Goal: Task Accomplishment & Management: Manage account settings

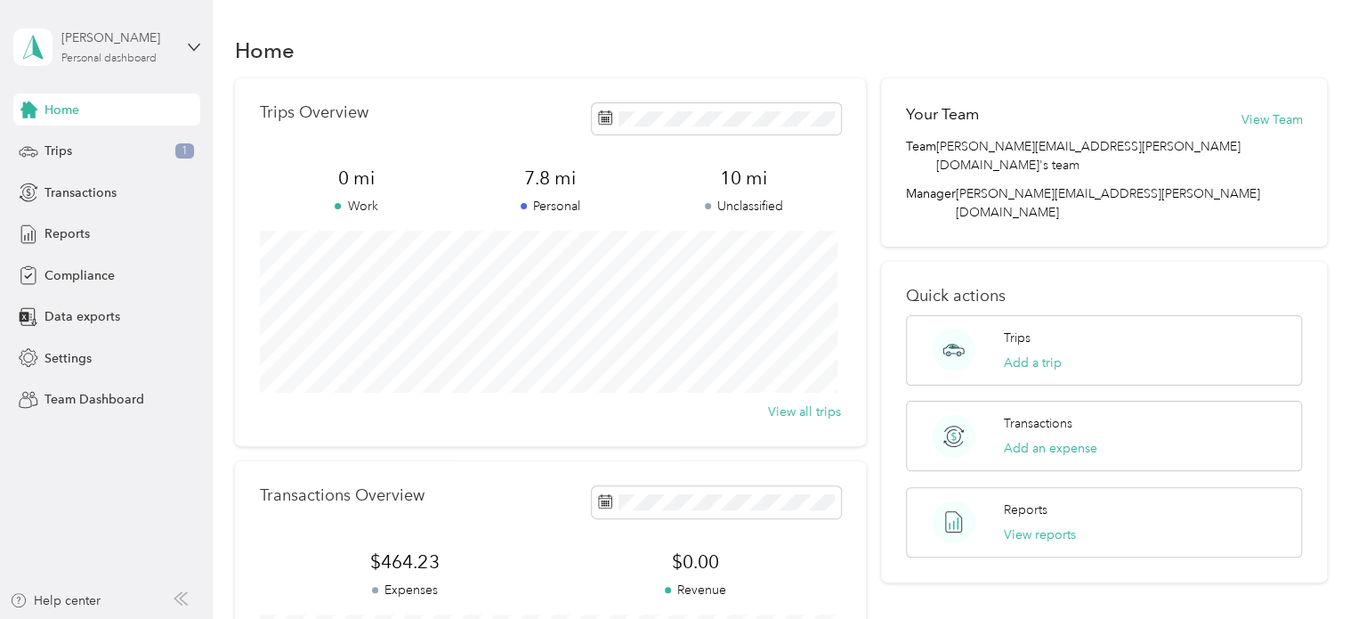
click at [110, 49] on div "[PERSON_NAME] Personal dashboard" at bounding box center [116, 46] width 111 height 36
click at [112, 151] on div "Team dashboard" at bounding box center [301, 137] width 551 height 31
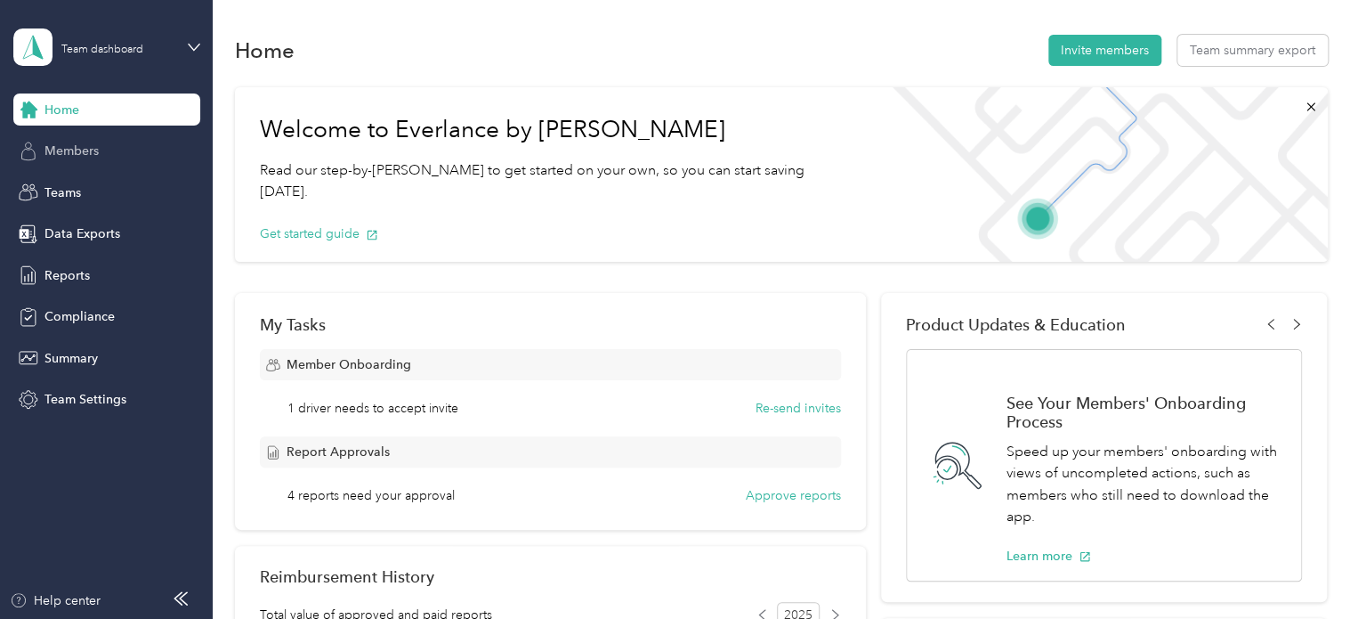
click at [75, 152] on span "Members" at bounding box center [72, 151] width 54 height 19
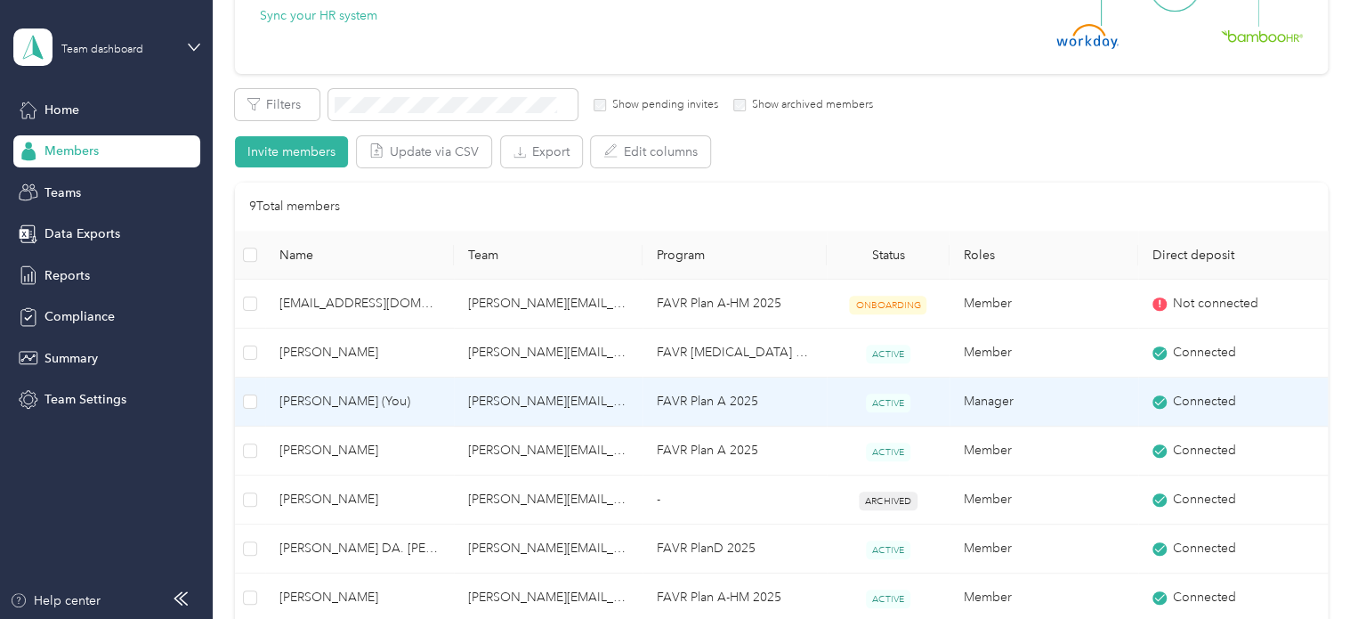
scroll to position [267, 0]
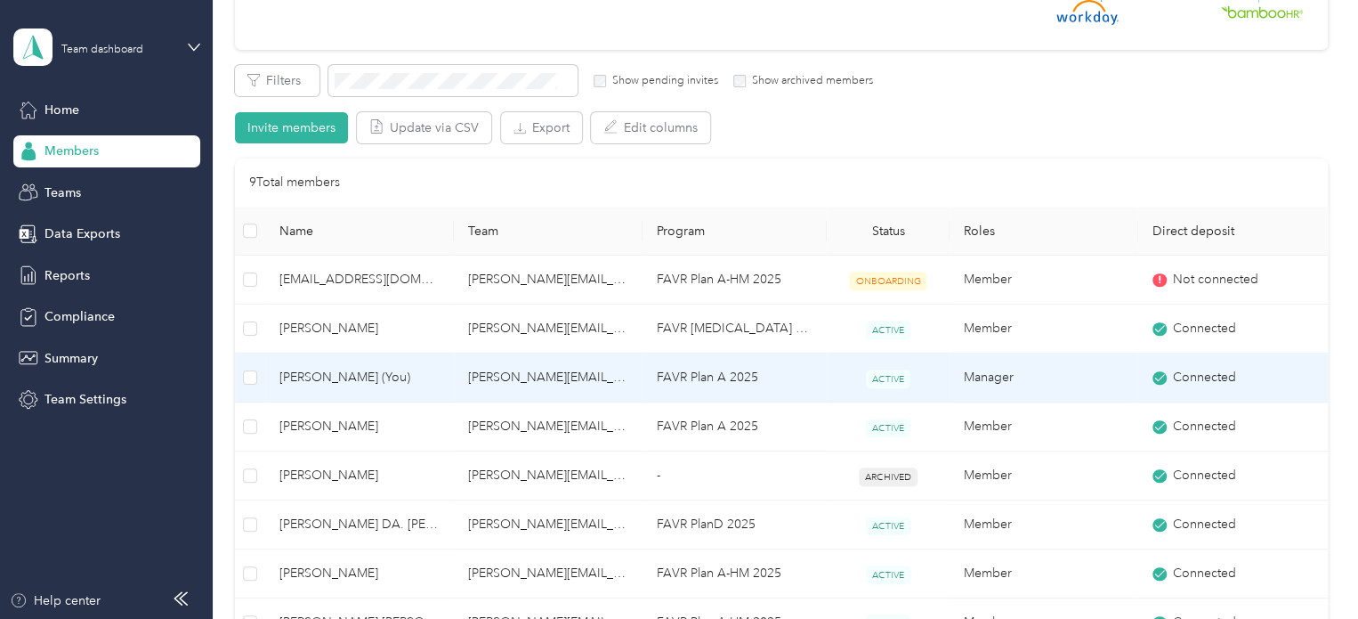
click at [325, 376] on span "Lenny L. Elliott (You)" at bounding box center [360, 378] width 160 height 20
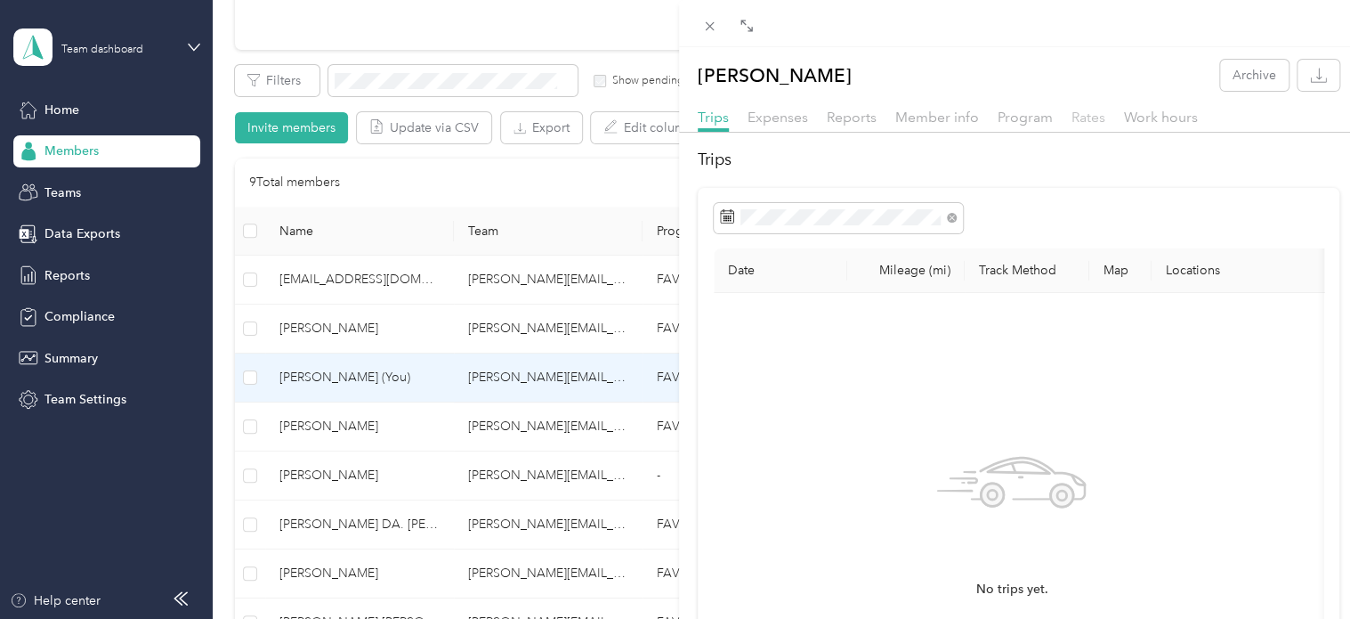
click at [1090, 123] on span "Rates" at bounding box center [1089, 117] width 34 height 17
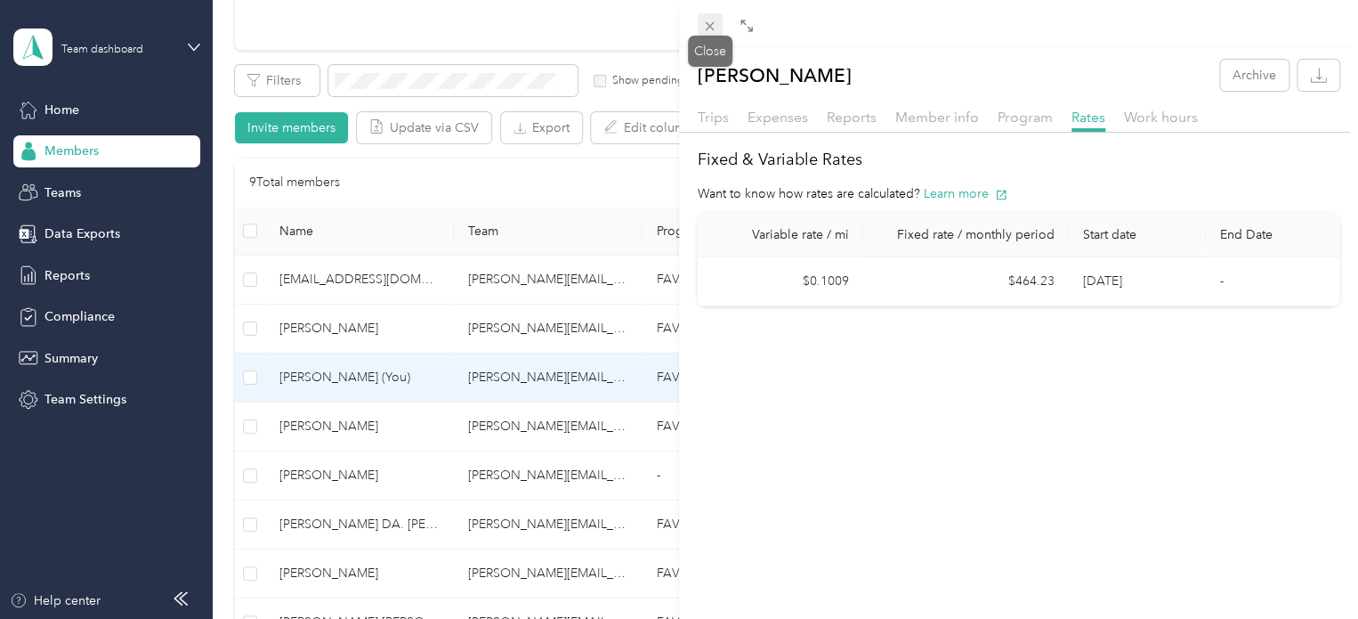
click at [705, 21] on icon at bounding box center [709, 26] width 15 height 15
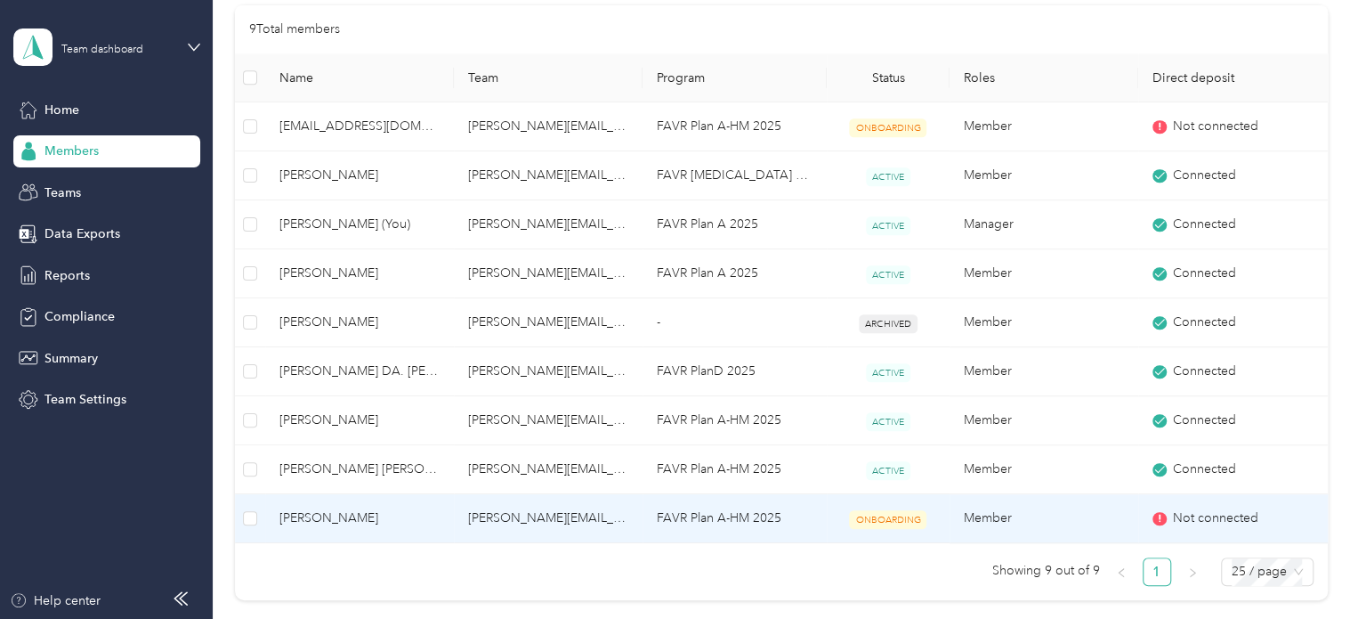
scroll to position [509, 0]
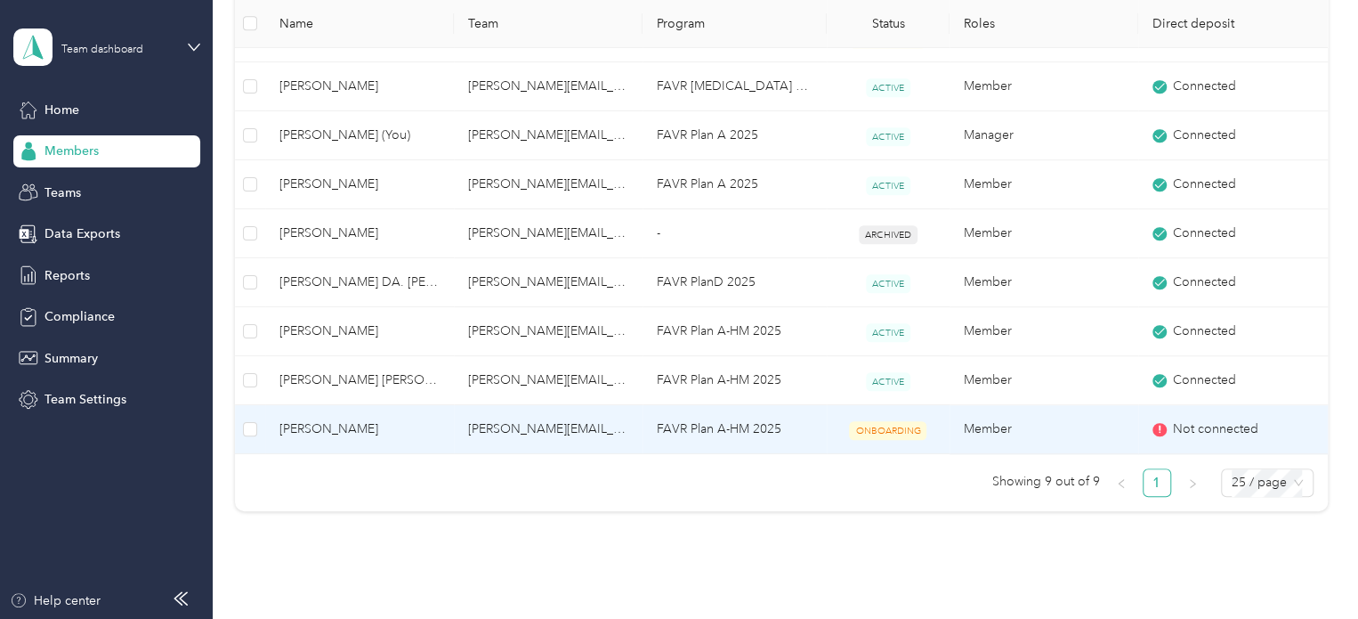
click at [320, 426] on span "Christopher L. Thompson" at bounding box center [360, 429] width 160 height 20
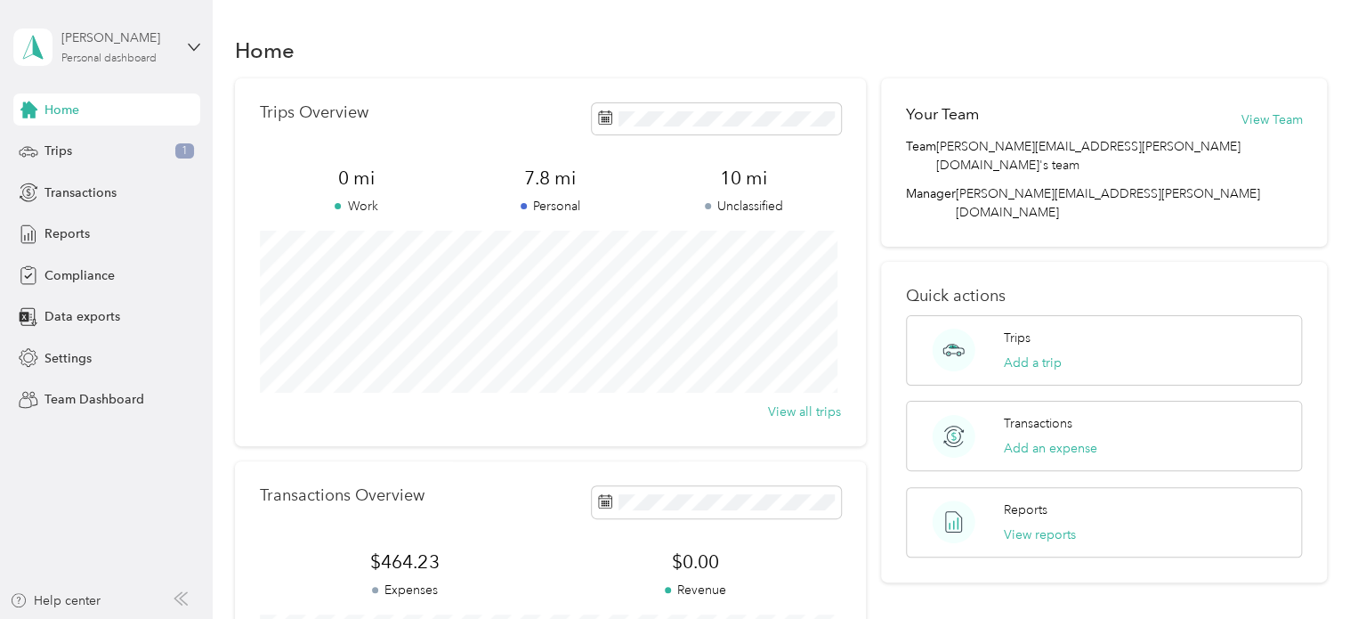
click at [125, 57] on div "Personal dashboard" at bounding box center [108, 58] width 95 height 11
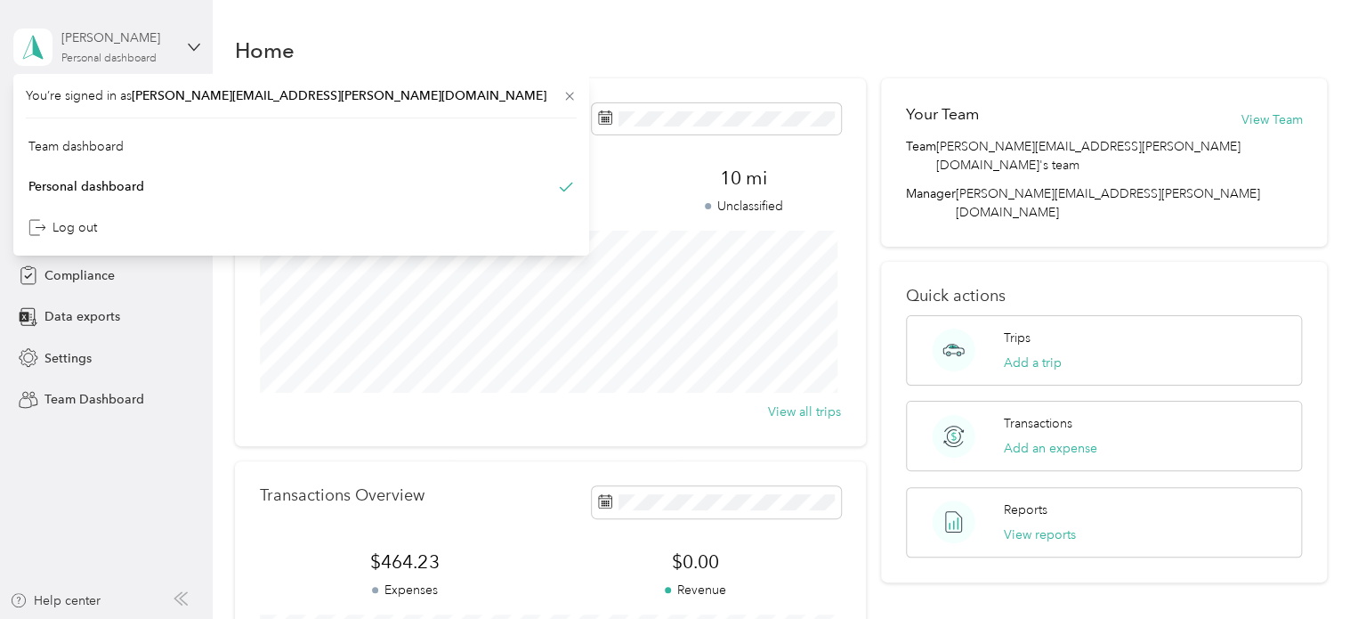
click at [98, 40] on div "[PERSON_NAME]" at bounding box center [116, 37] width 111 height 19
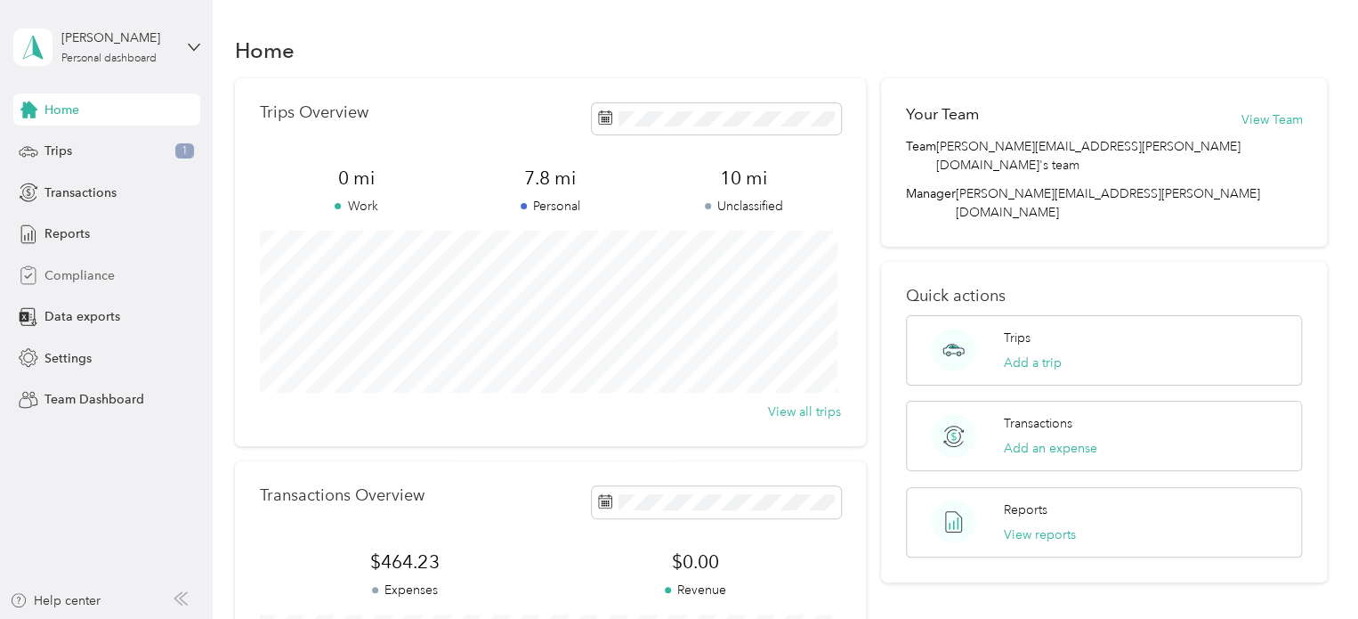
click at [78, 271] on span "Compliance" at bounding box center [80, 275] width 70 height 19
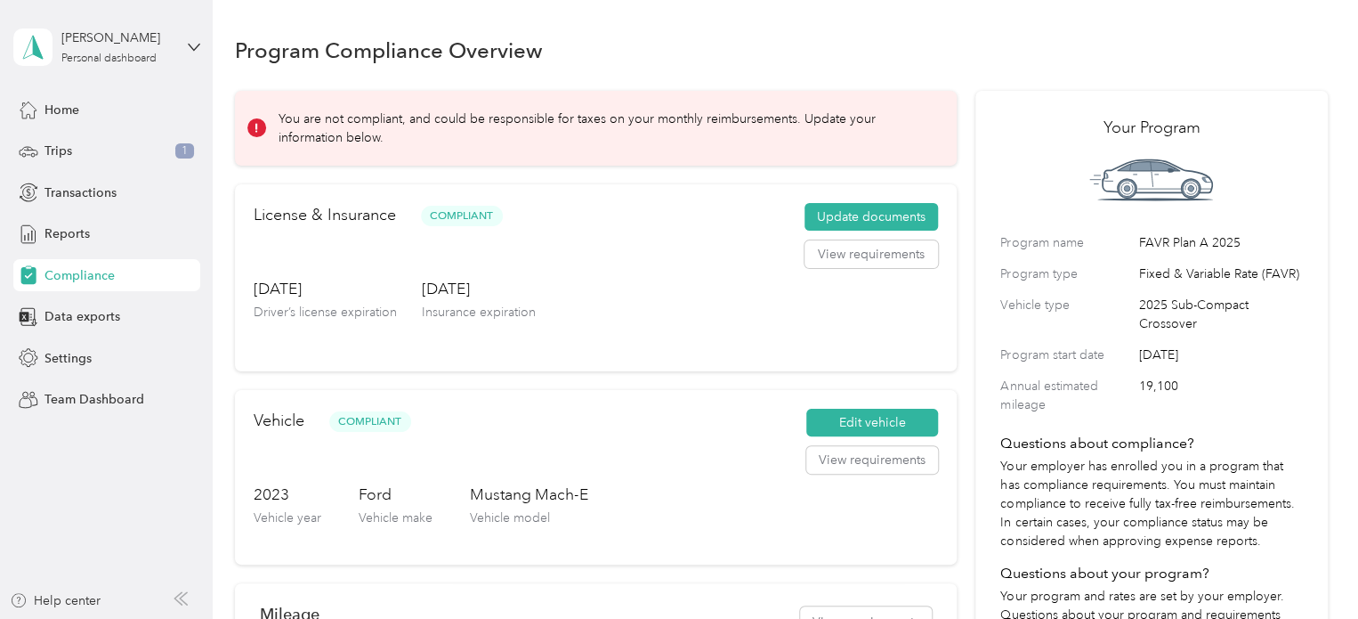
click at [185, 49] on div "[PERSON_NAME] Personal dashboard" at bounding box center [106, 47] width 187 height 62
click at [97, 156] on div "Team dashboard Personal dashboard Log out" at bounding box center [301, 187] width 551 height 112
click at [131, 54] on div "Personal dashboard" at bounding box center [108, 58] width 95 height 11
click at [75, 144] on div "Team dashboard" at bounding box center [75, 136] width 95 height 19
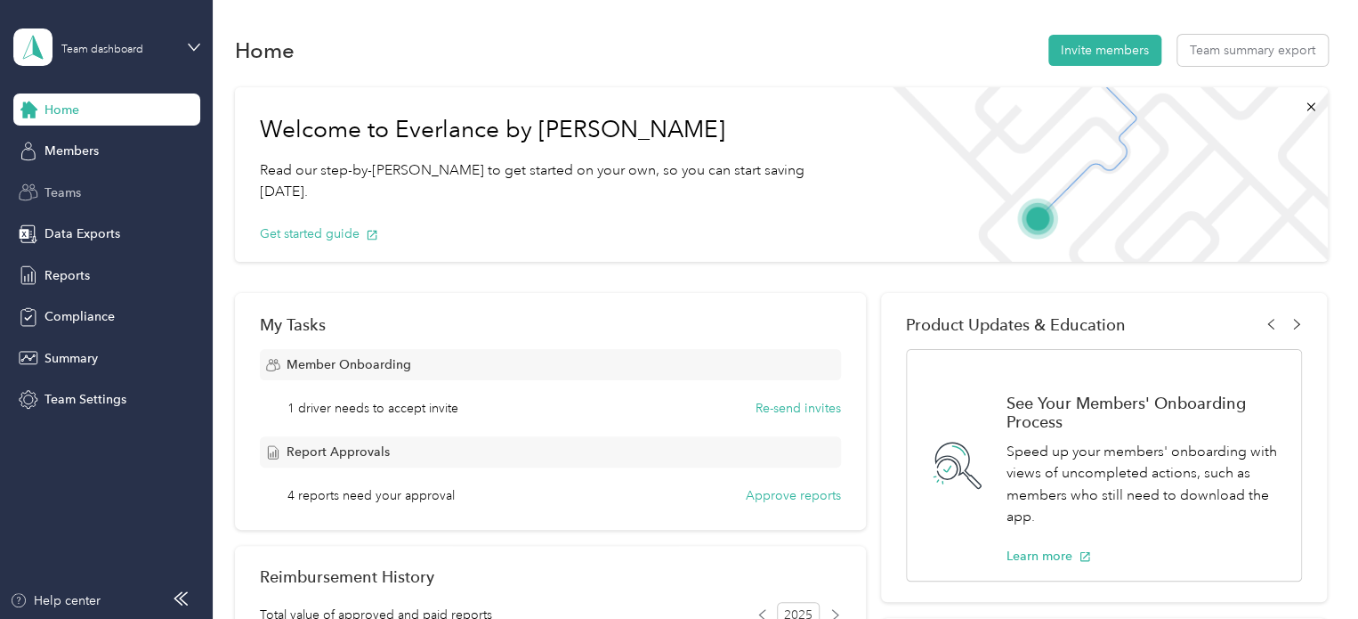
click at [63, 182] on div "Teams" at bounding box center [106, 192] width 187 height 32
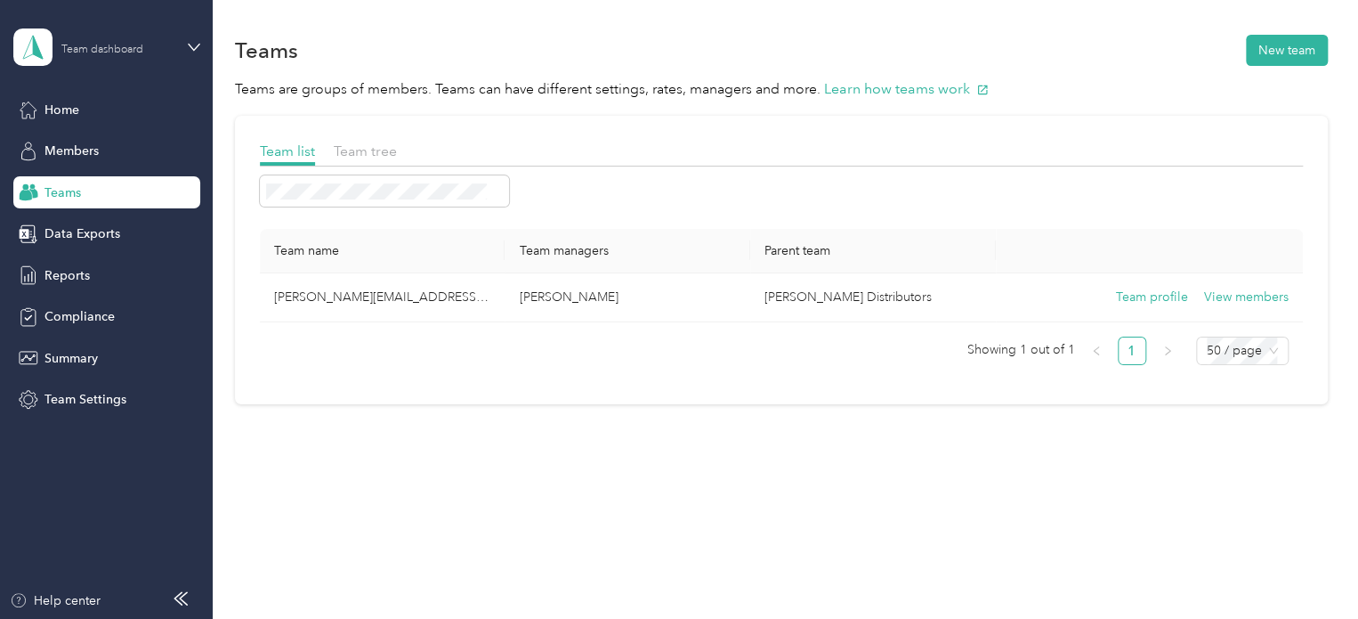
click at [119, 51] on div "Team dashboard" at bounding box center [102, 50] width 82 height 11
click at [114, 150] on div "Team dashboard" at bounding box center [301, 141] width 551 height 31
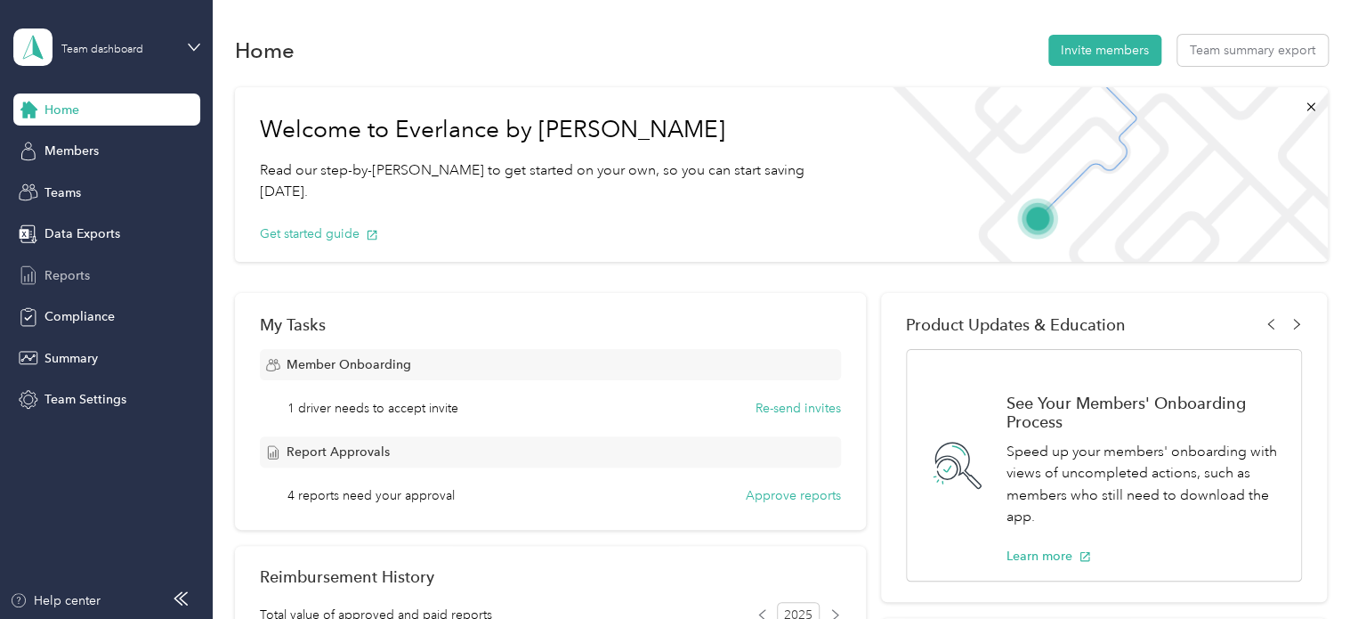
click at [77, 273] on span "Reports" at bounding box center [67, 275] width 45 height 19
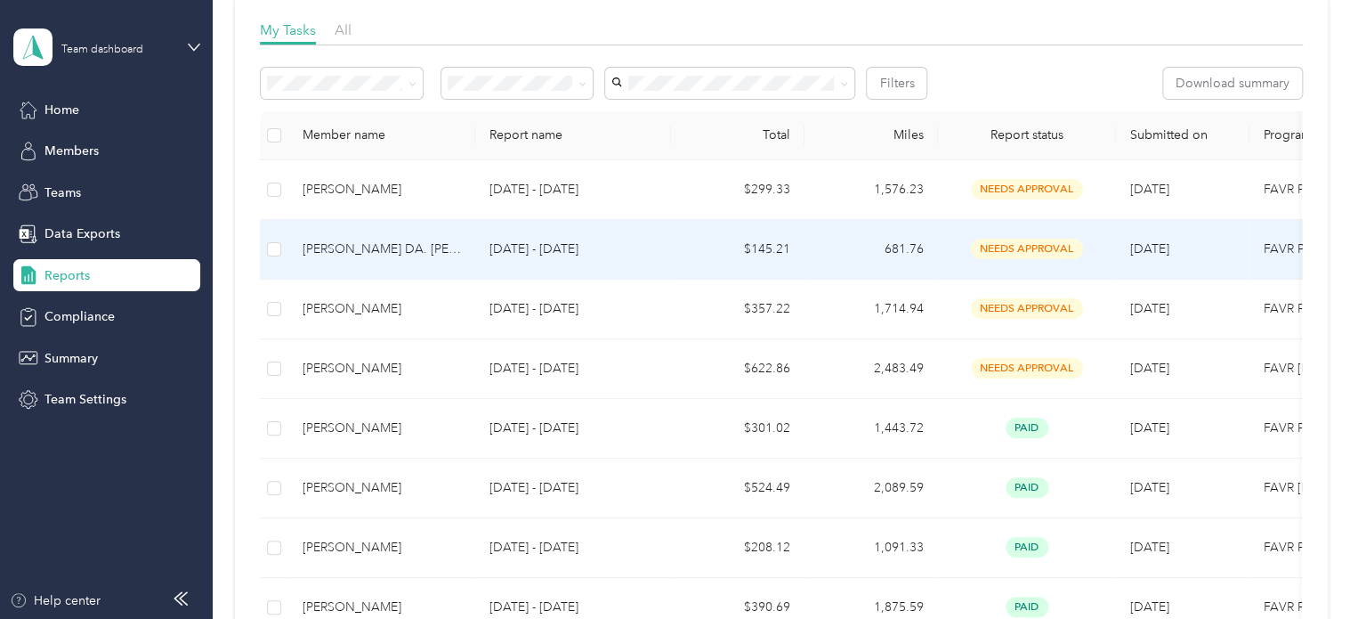
scroll to position [267, 0]
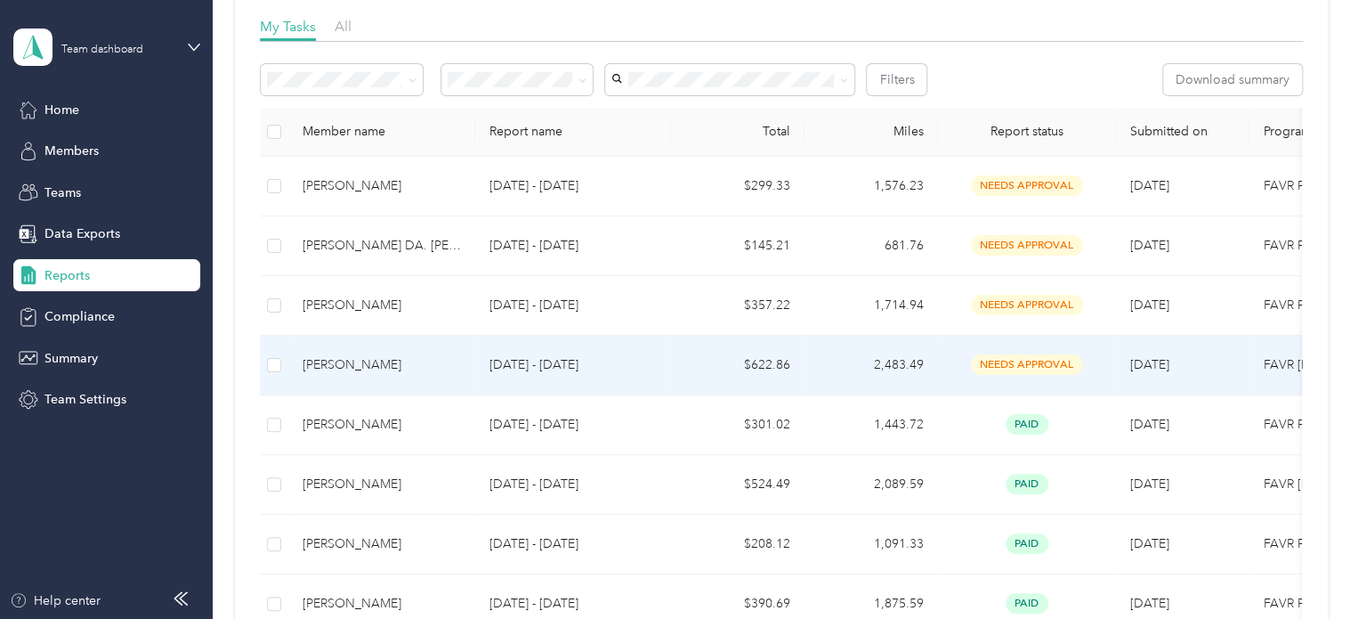
click at [415, 369] on div "[PERSON_NAME]" at bounding box center [382, 365] width 158 height 20
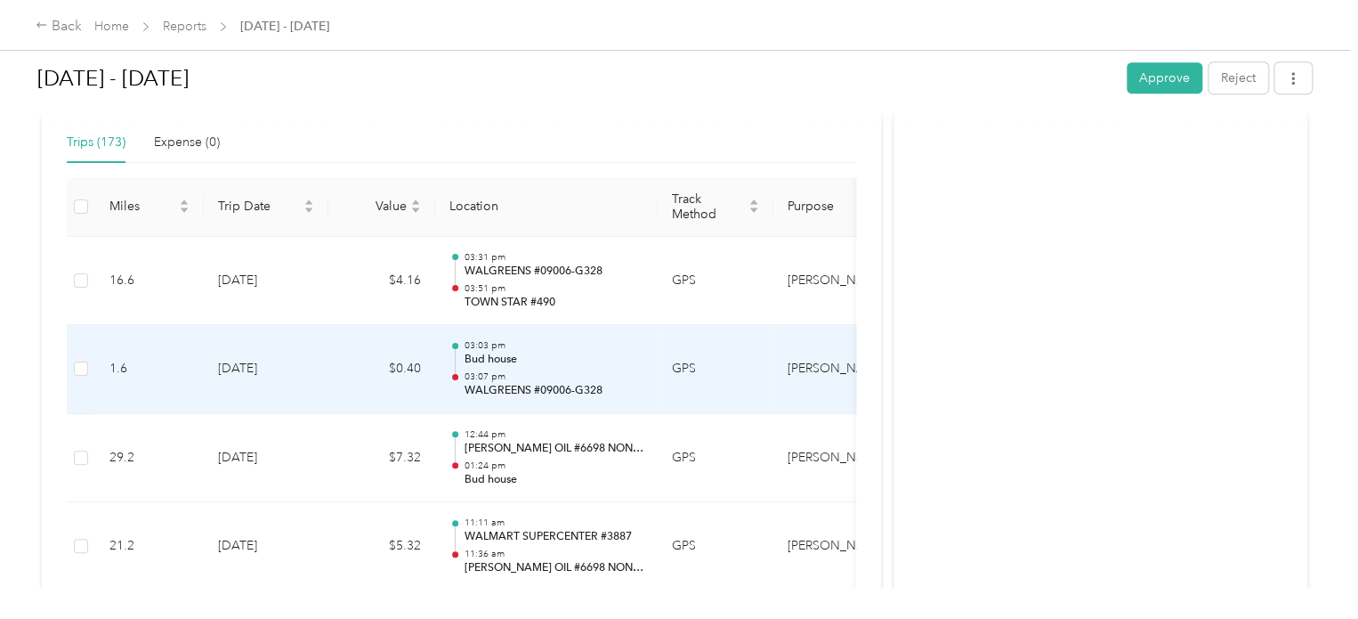
scroll to position [445, 0]
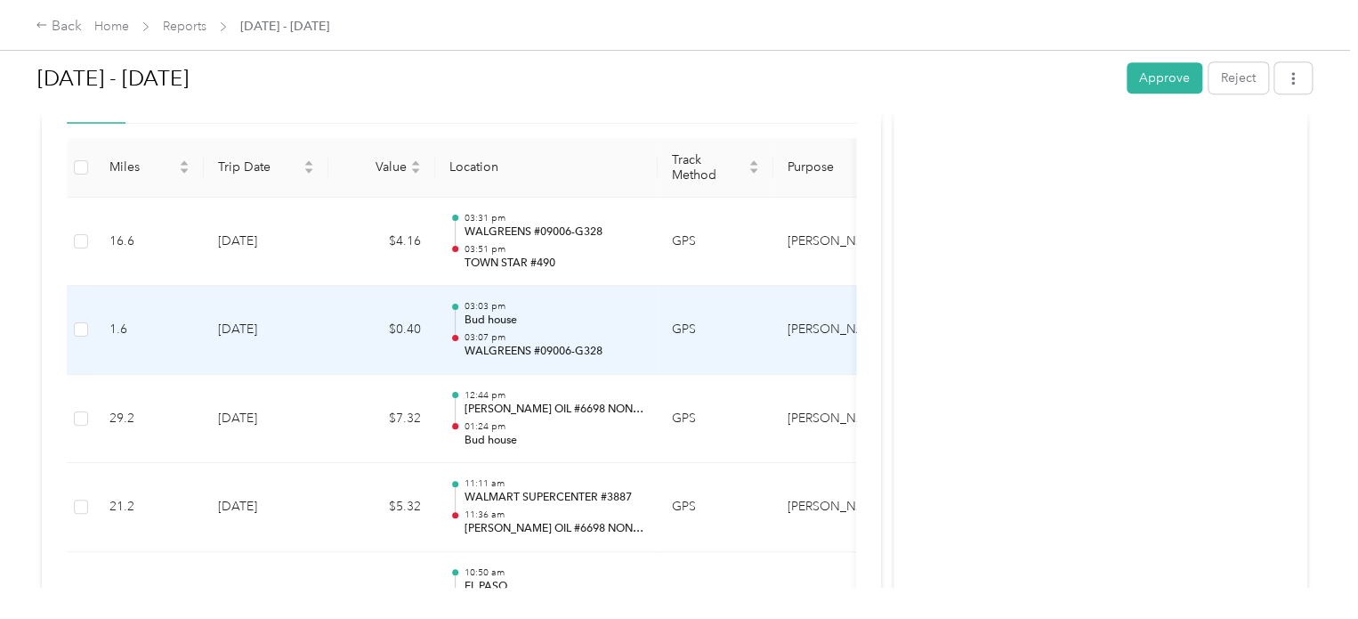
click at [482, 313] on p "Bud house" at bounding box center [554, 320] width 180 height 16
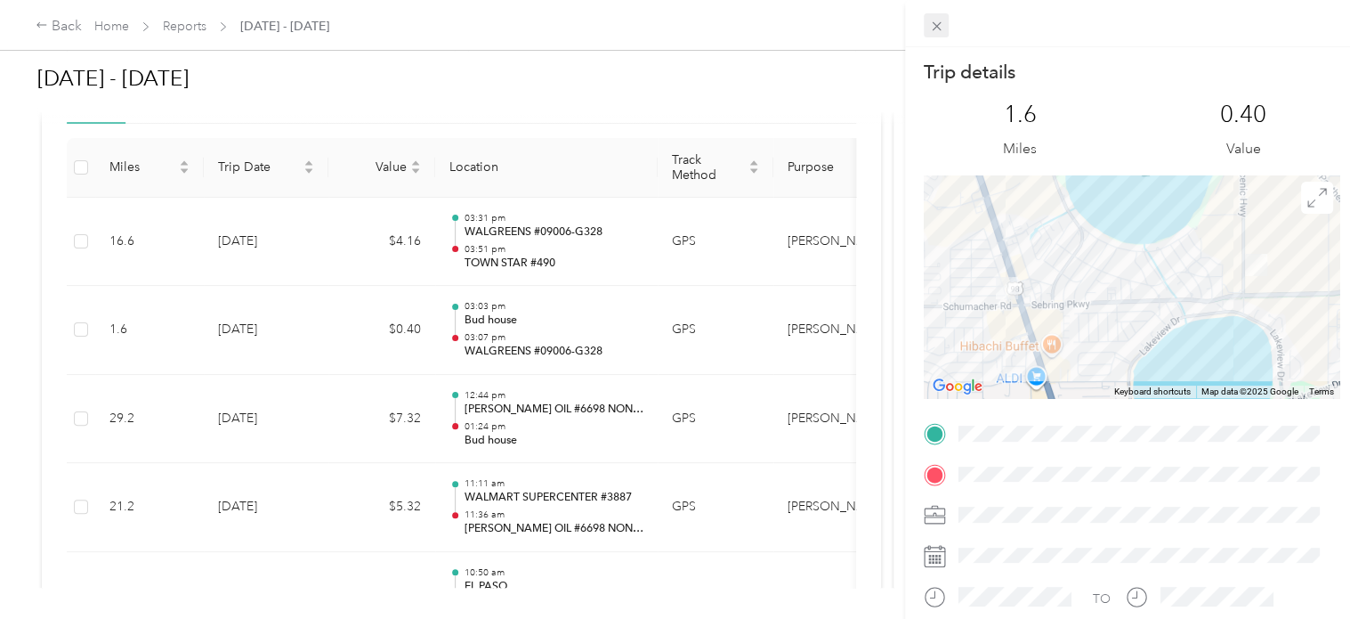
click at [939, 19] on icon at bounding box center [936, 26] width 15 height 15
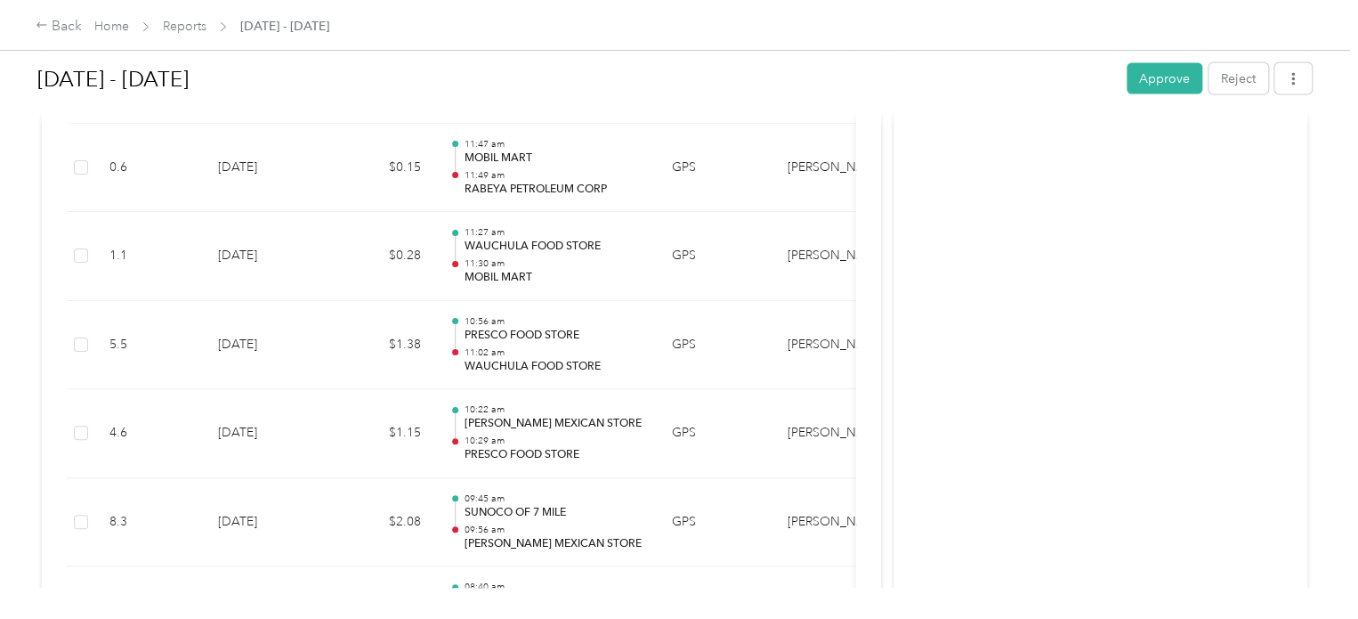
scroll to position [15400, 0]
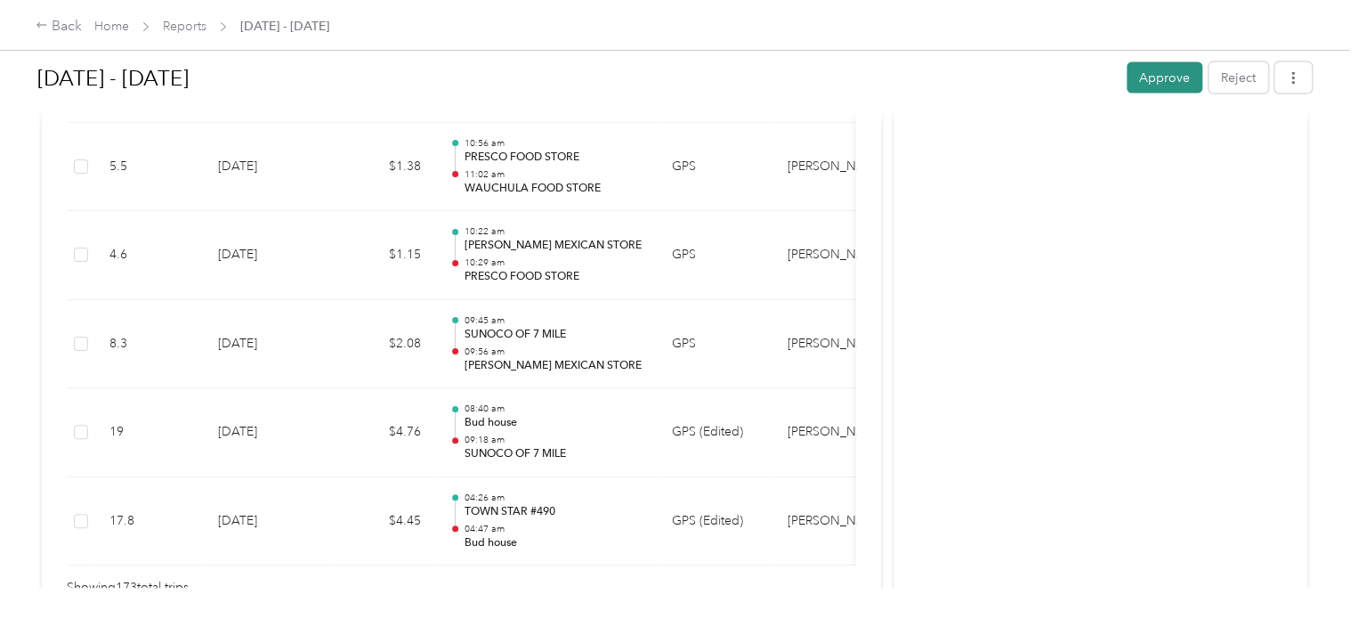
click at [1153, 80] on button "Approve" at bounding box center [1165, 77] width 76 height 31
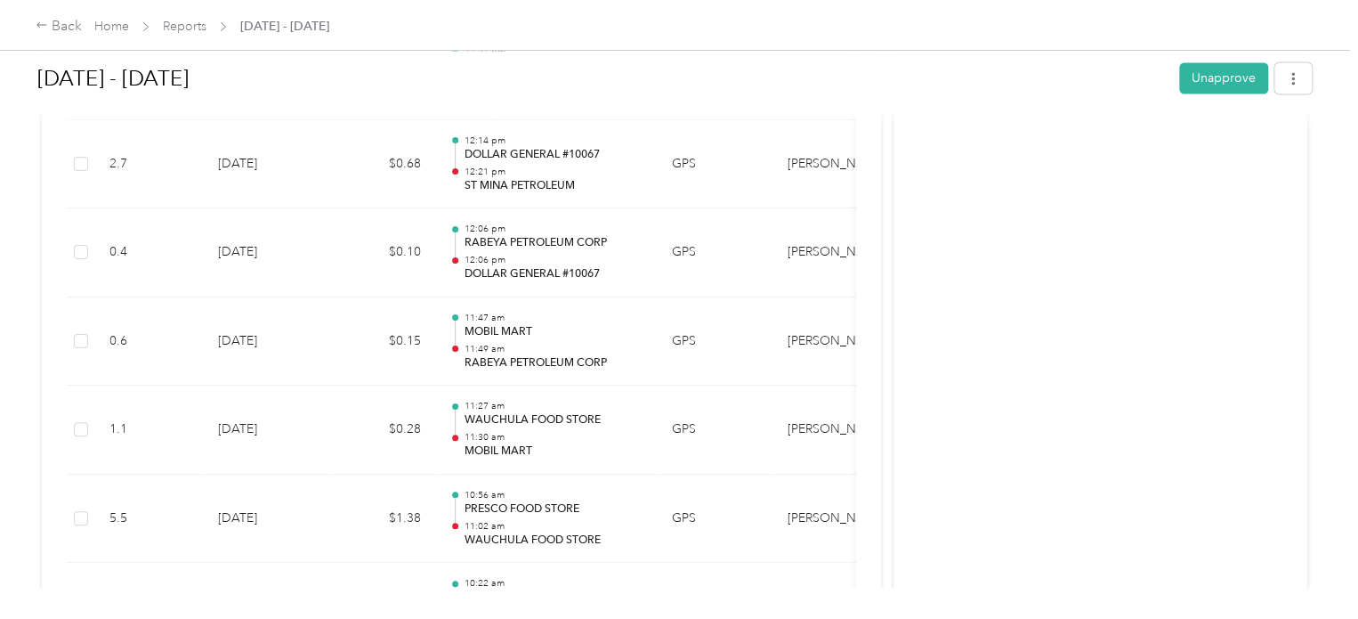
scroll to position [14954, 0]
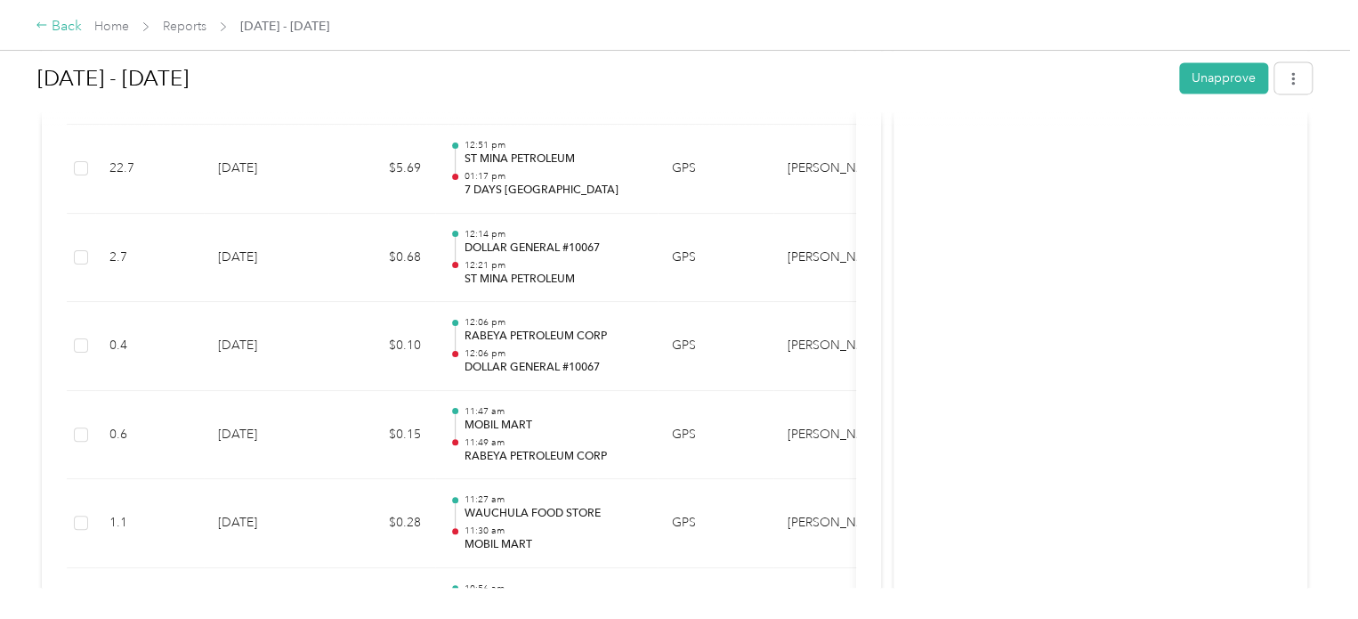
click at [37, 28] on icon at bounding box center [42, 25] width 12 height 12
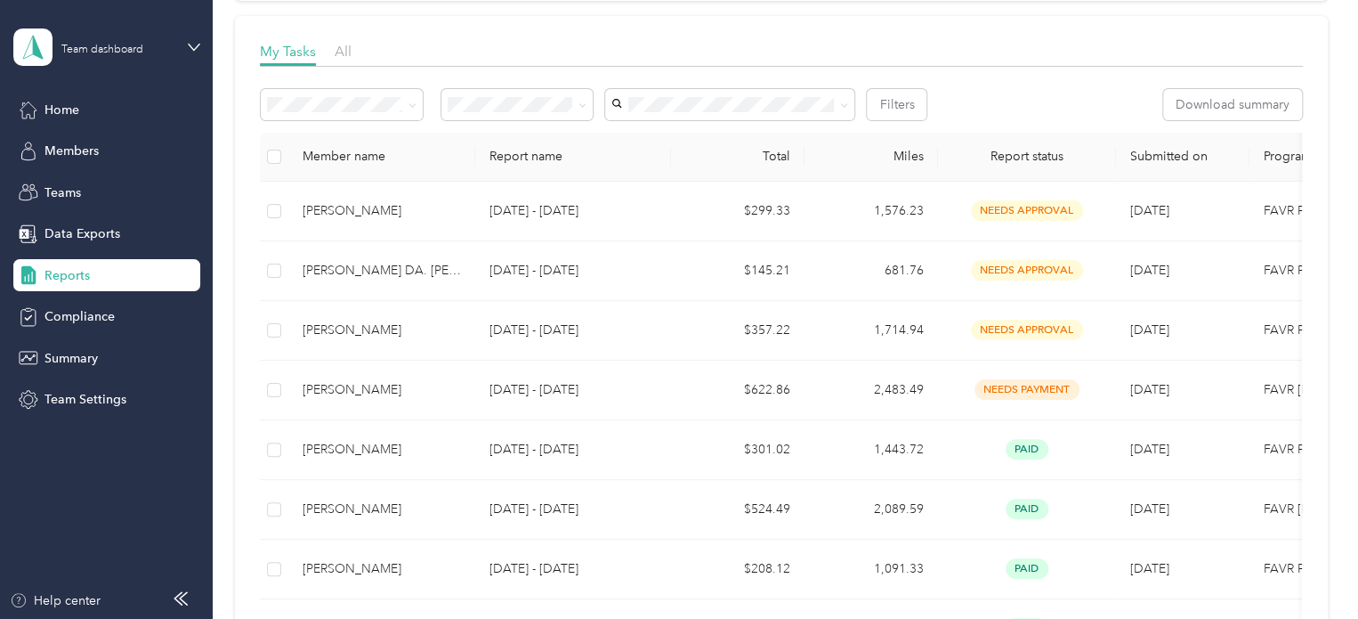
scroll to position [267, 0]
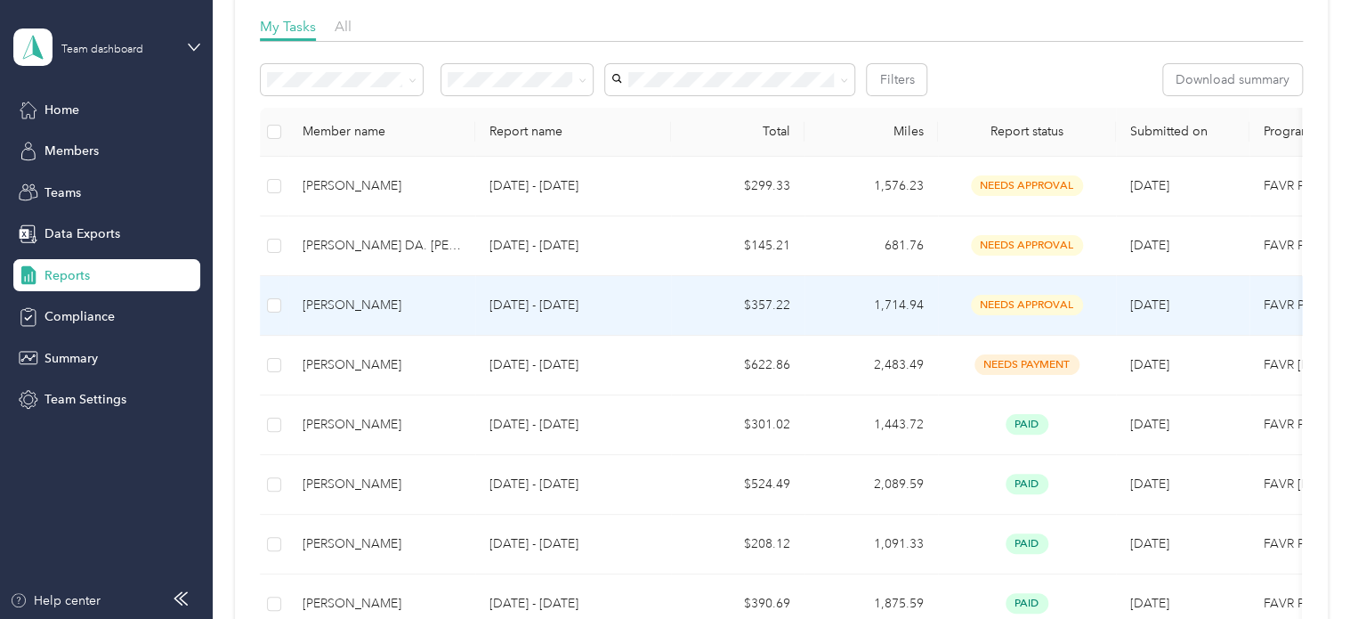
click at [355, 307] on div "[PERSON_NAME]" at bounding box center [382, 306] width 158 height 20
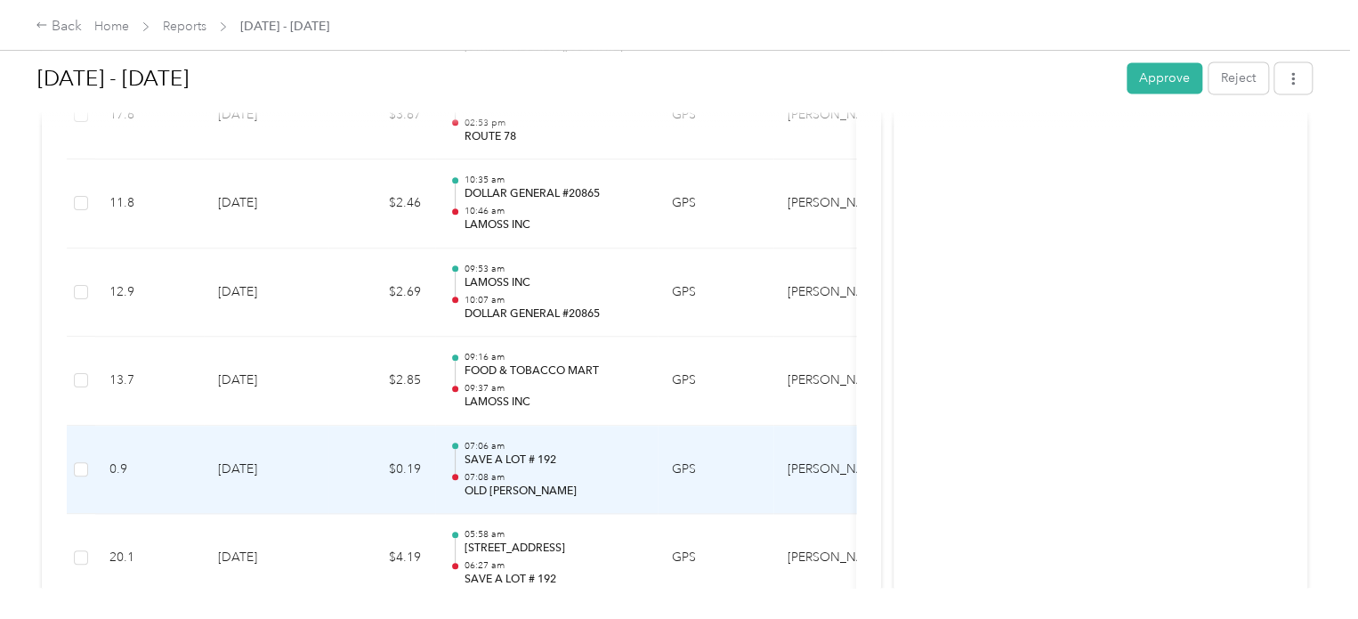
scroll to position [8100, 0]
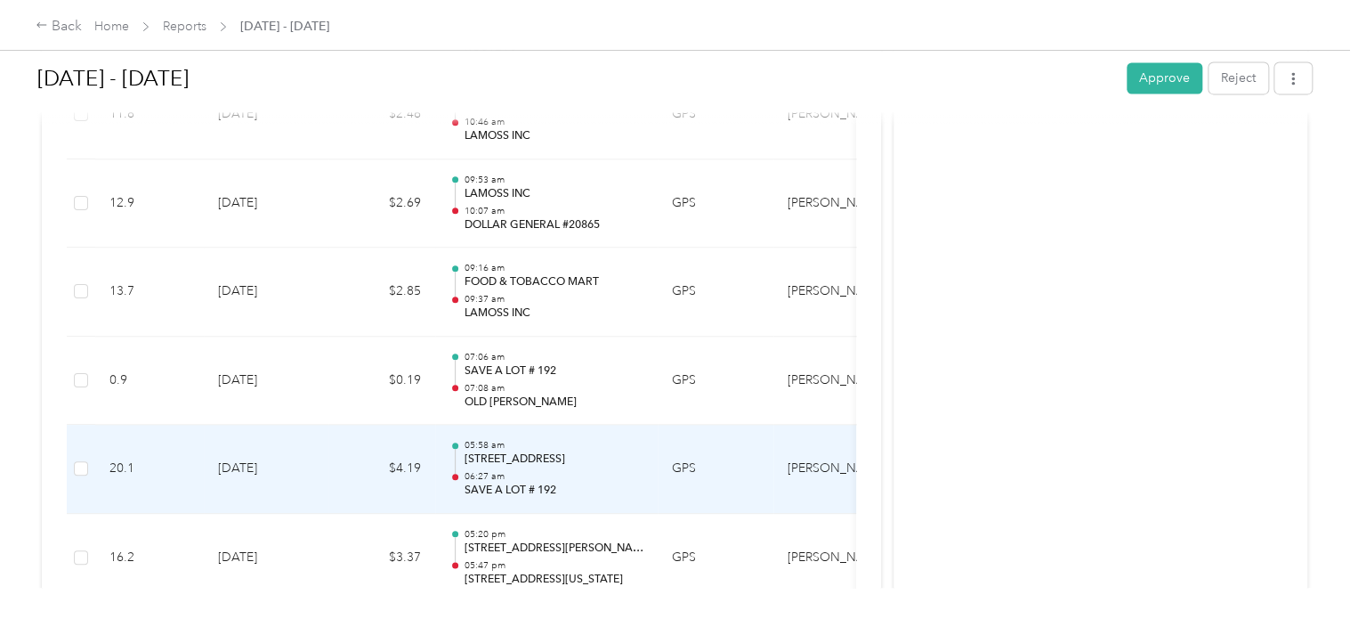
click at [514, 451] on p "[STREET_ADDRESS]" at bounding box center [554, 459] width 180 height 16
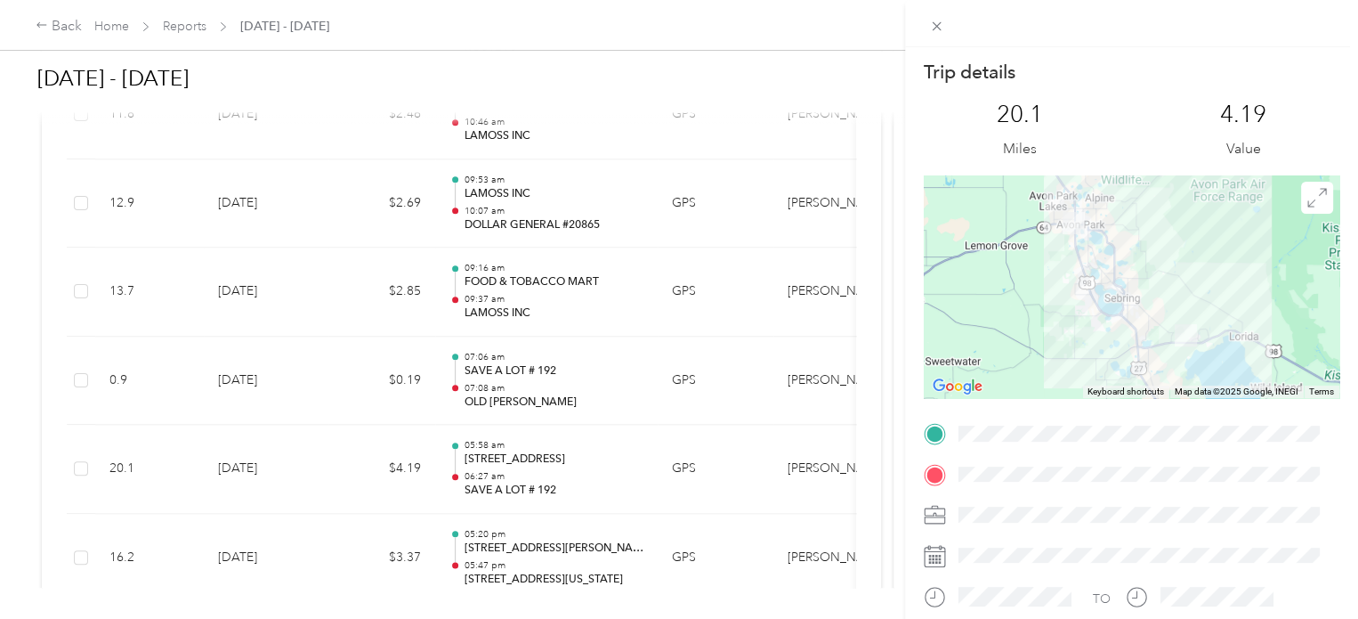
click at [77, 454] on div "Trip details This trip cannot be edited because it is either under review, appr…" at bounding box center [679, 309] width 1358 height 619
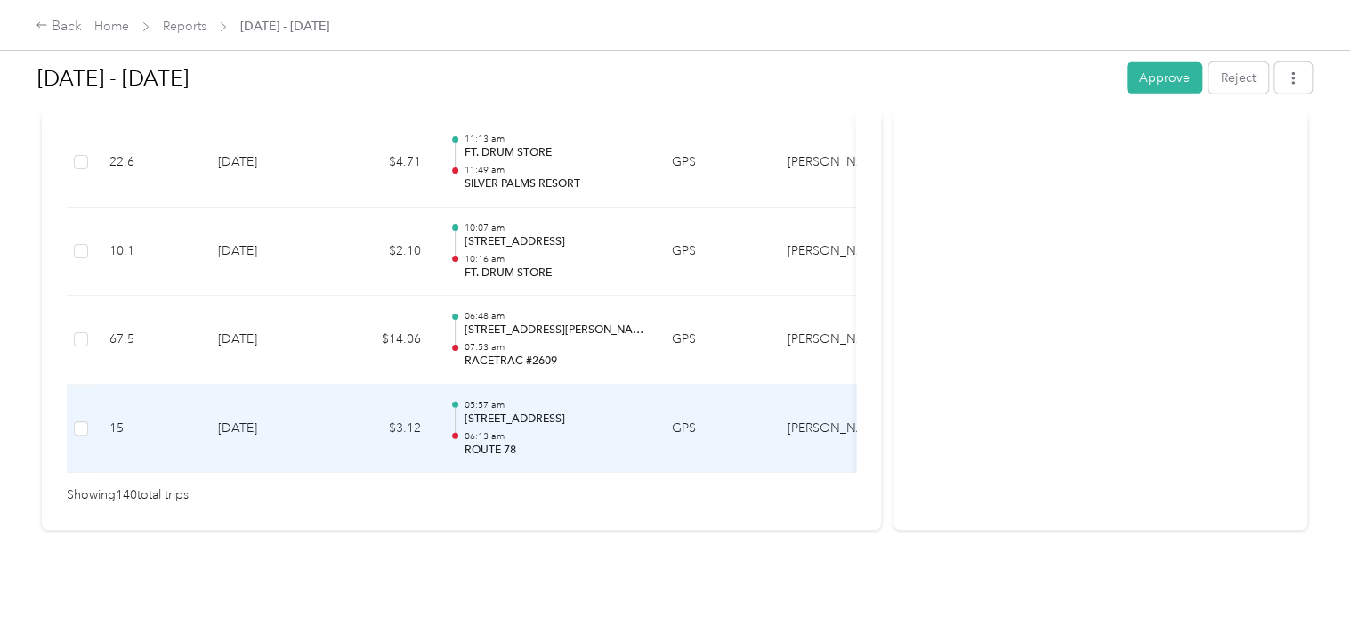
scroll to position [12627, 0]
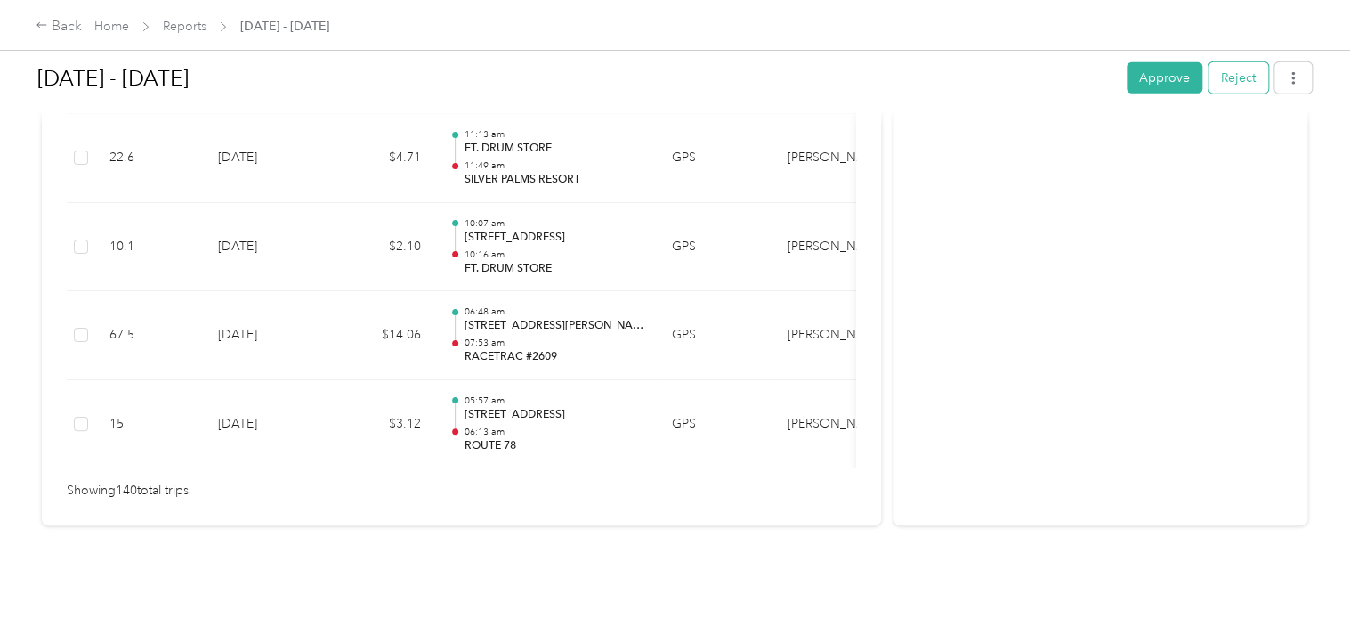
click at [1240, 81] on button "Reject" at bounding box center [1239, 77] width 60 height 31
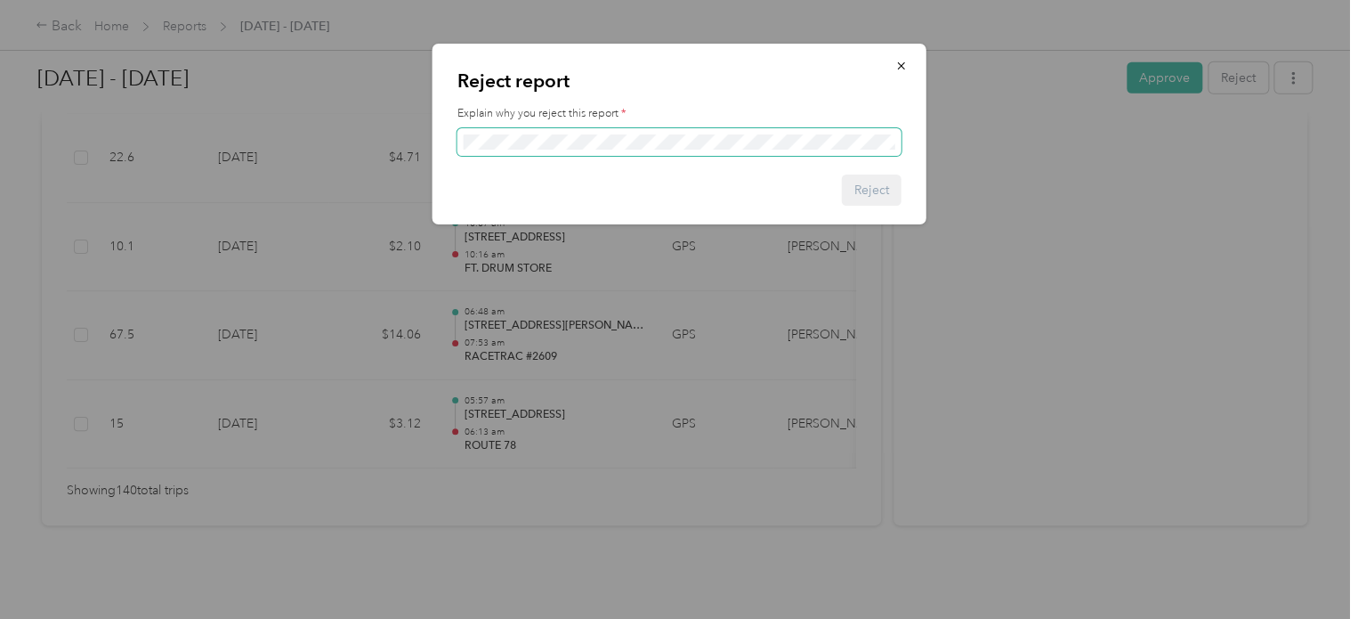
click at [675, 150] on span at bounding box center [680, 142] width 444 height 28
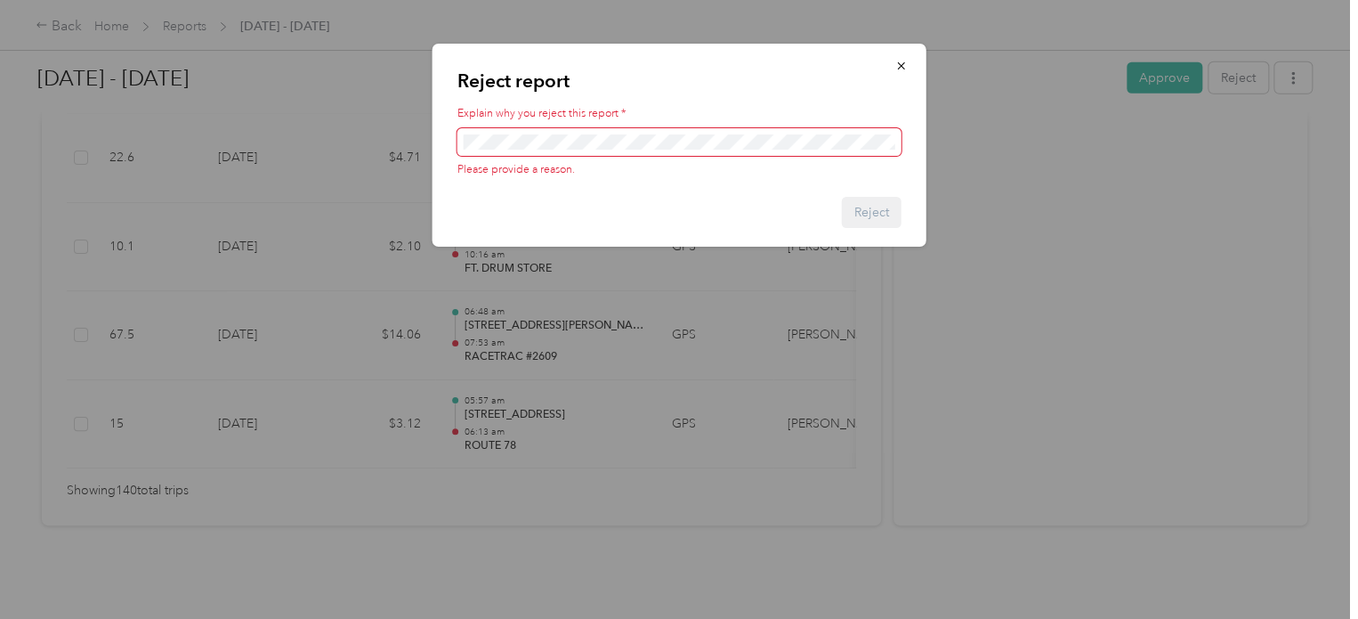
click at [1119, 305] on div at bounding box center [679, 309] width 1358 height 619
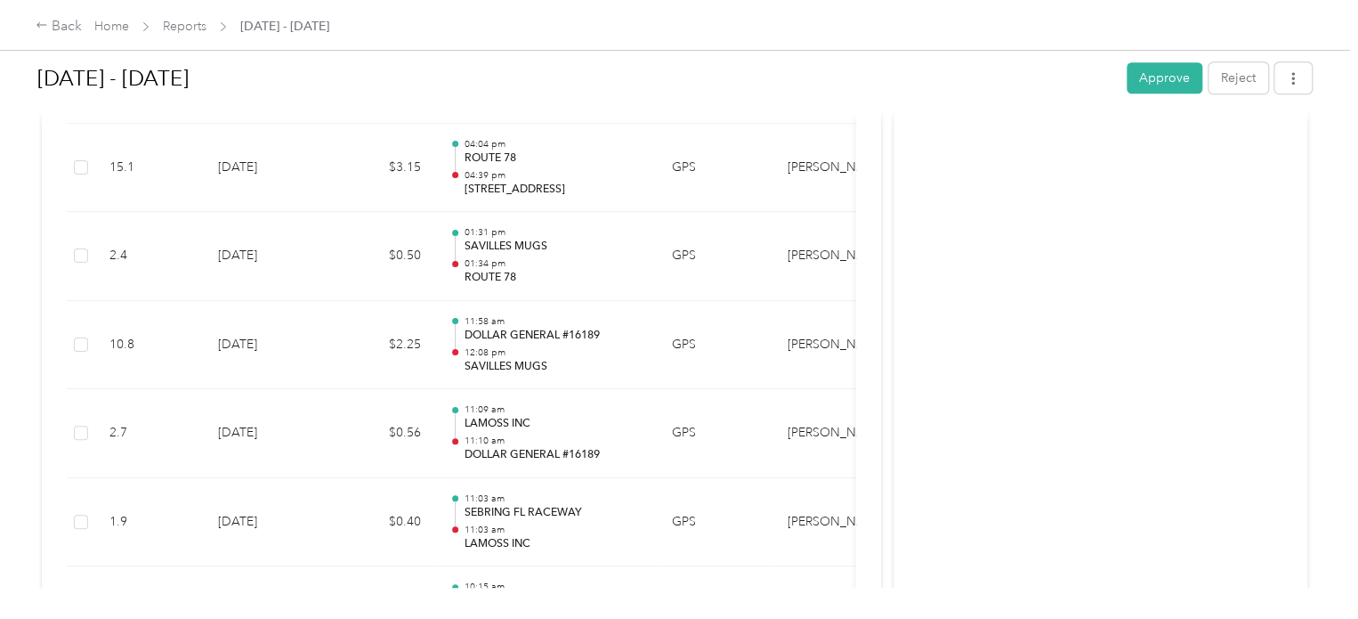
scroll to position [11113, 0]
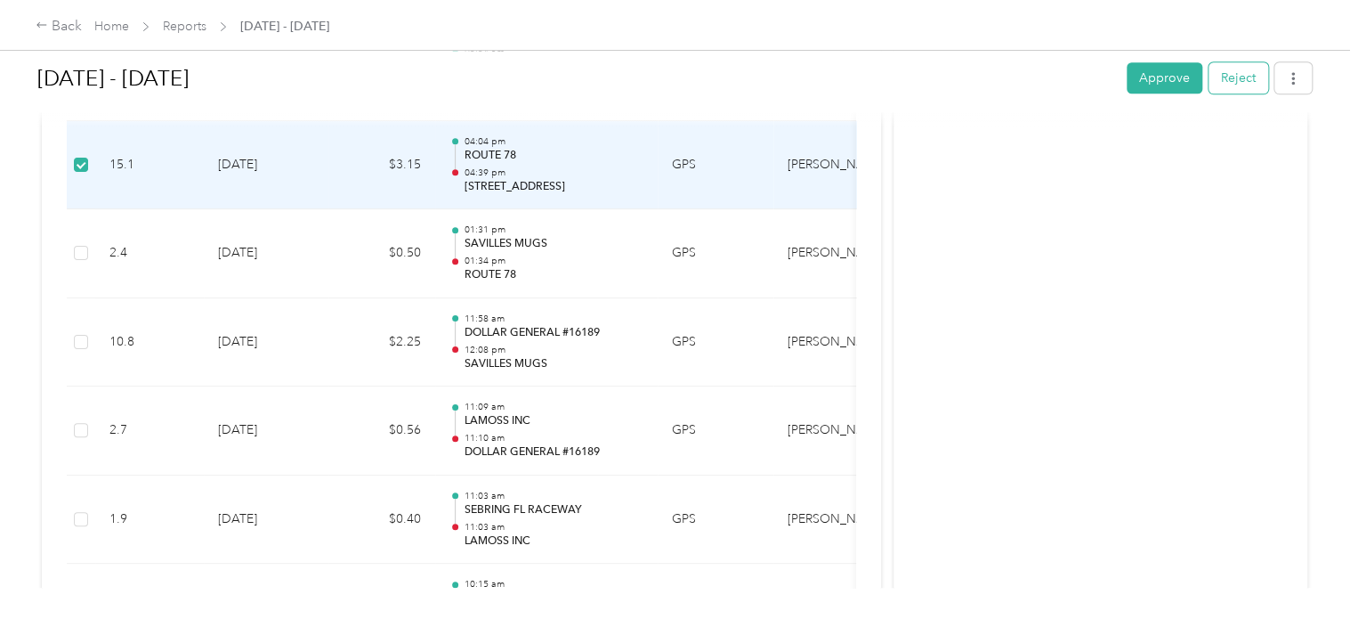
click at [1237, 79] on button "Reject" at bounding box center [1239, 77] width 60 height 31
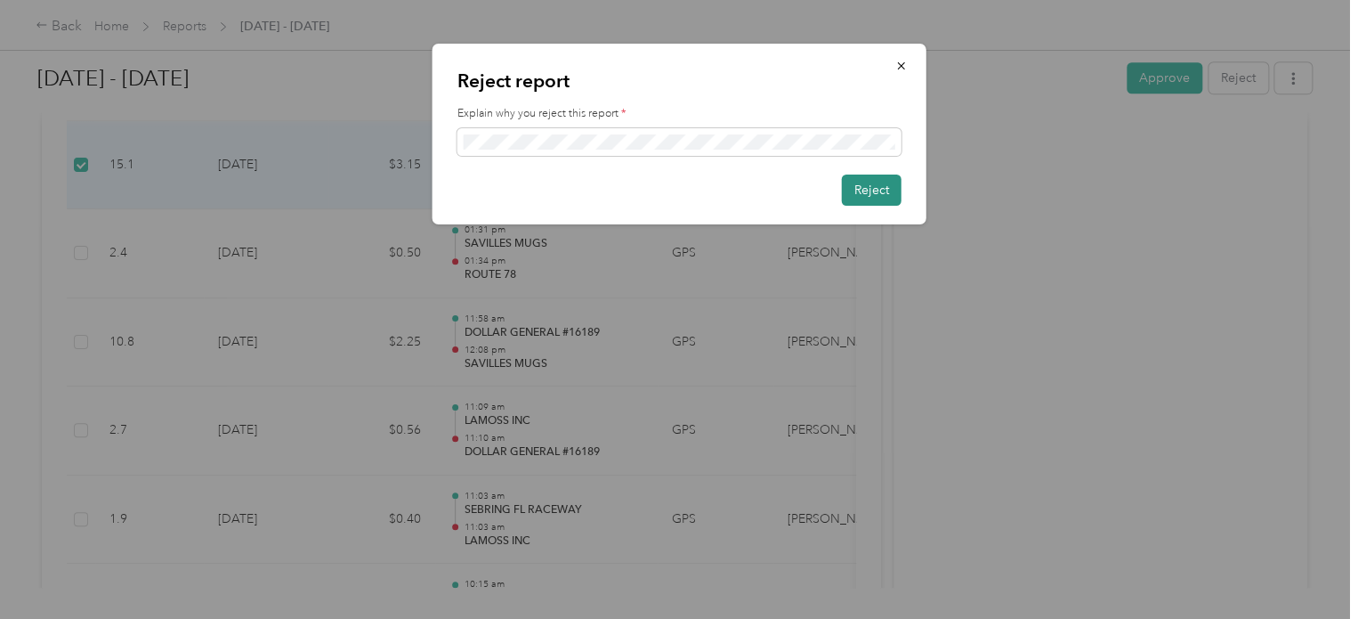
click at [873, 189] on button "Reject" at bounding box center [872, 189] width 60 height 31
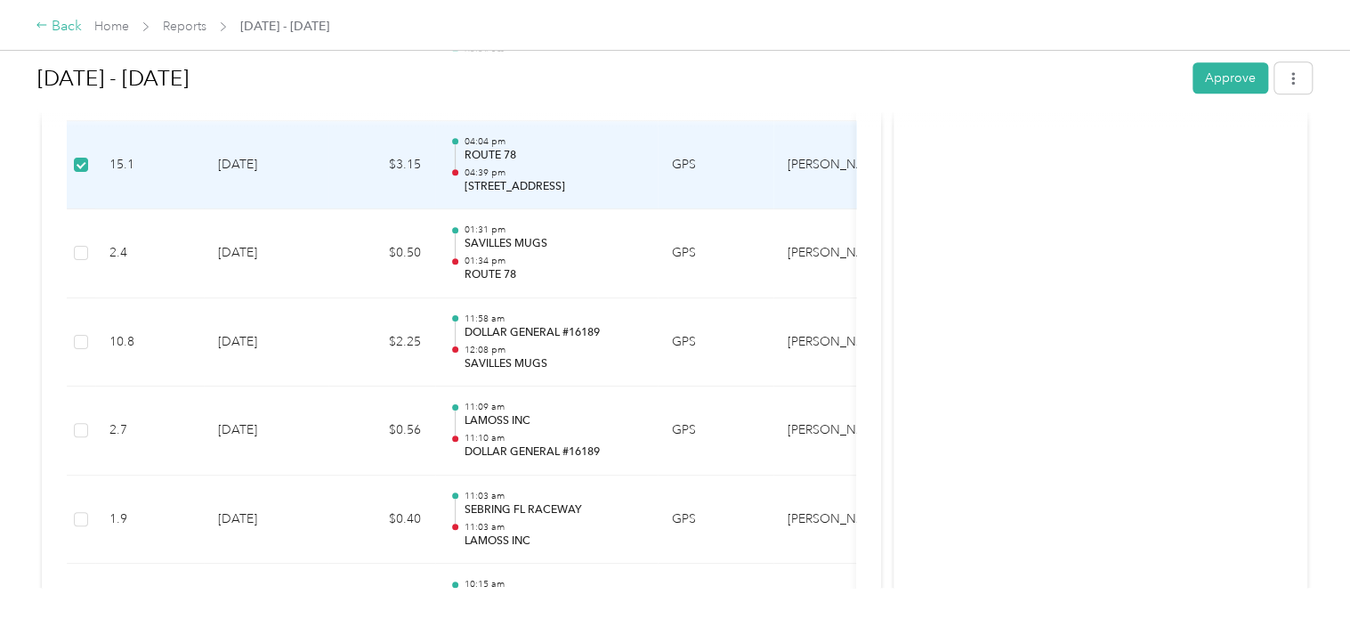
click at [57, 35] on div "Back" at bounding box center [59, 26] width 46 height 21
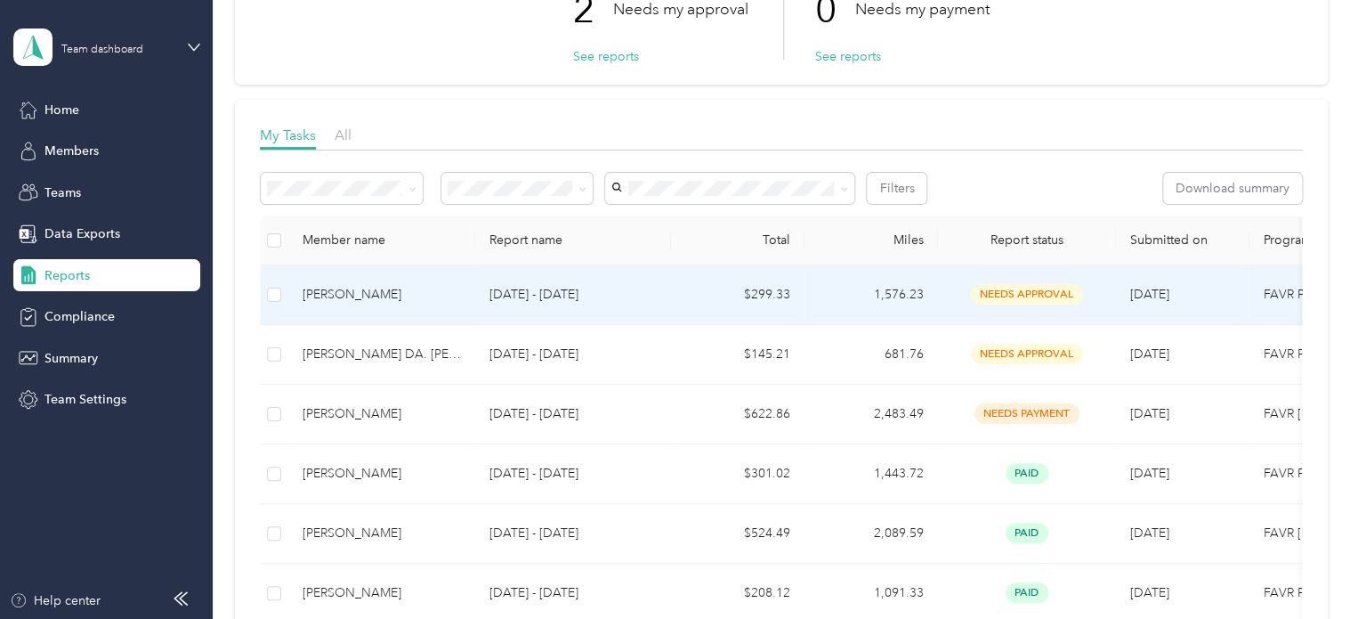
scroll to position [178, 0]
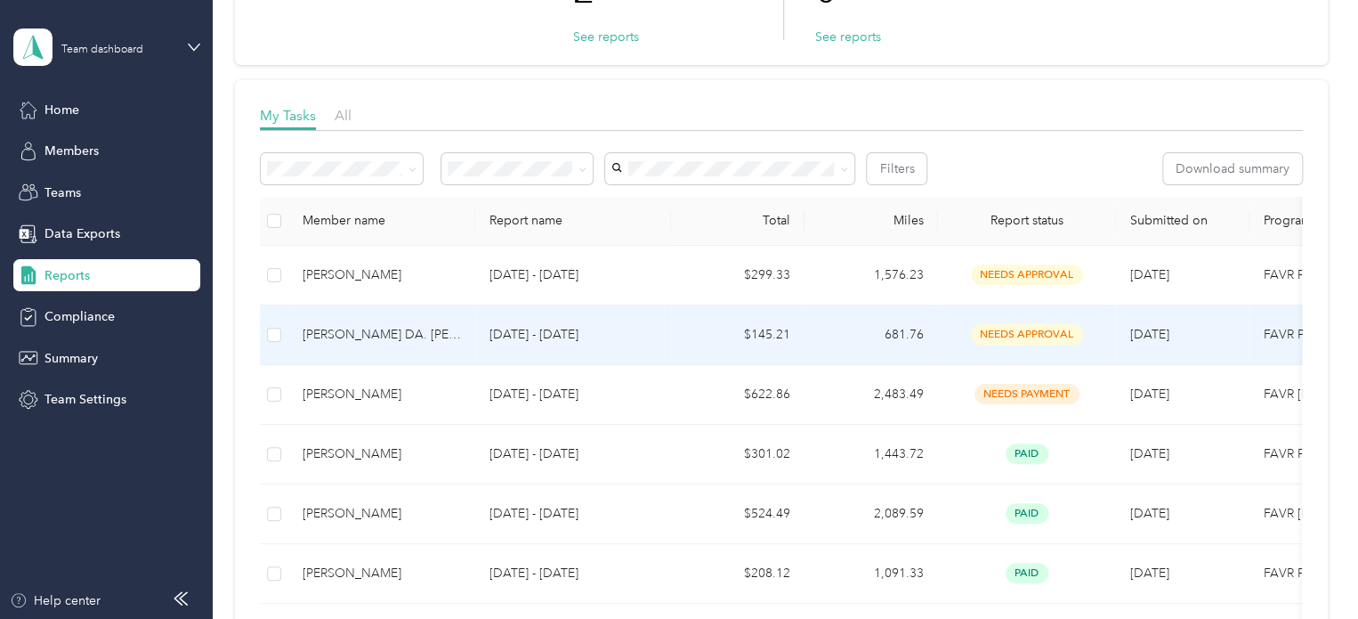
click at [344, 330] on div "[PERSON_NAME] DA. [PERSON_NAME]" at bounding box center [382, 335] width 158 height 20
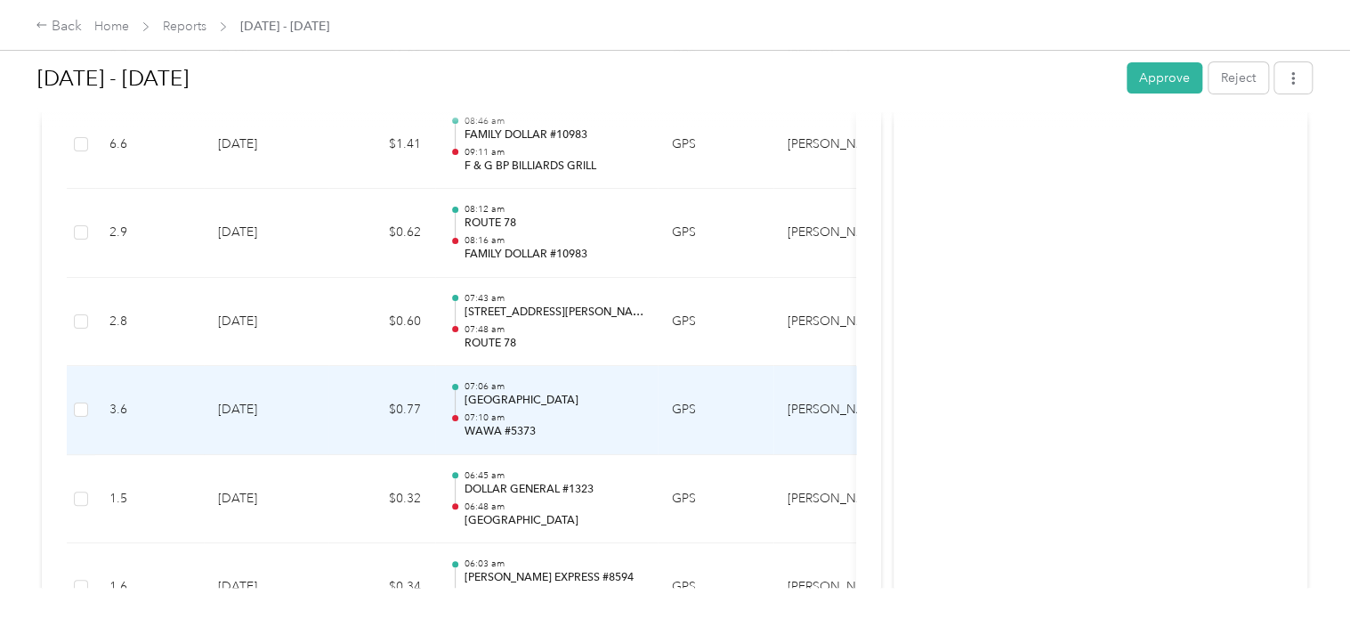
scroll to position [13620, 0]
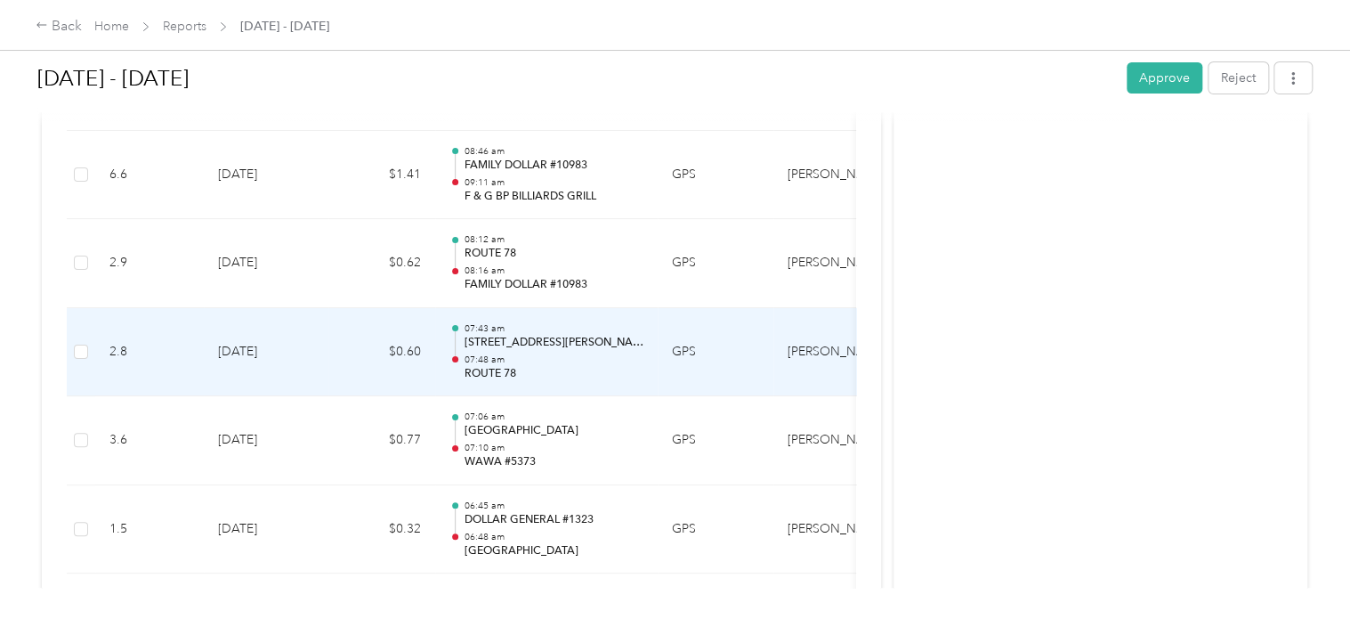
click at [500, 335] on p "[STREET_ADDRESS][PERSON_NAME]" at bounding box center [554, 343] width 180 height 16
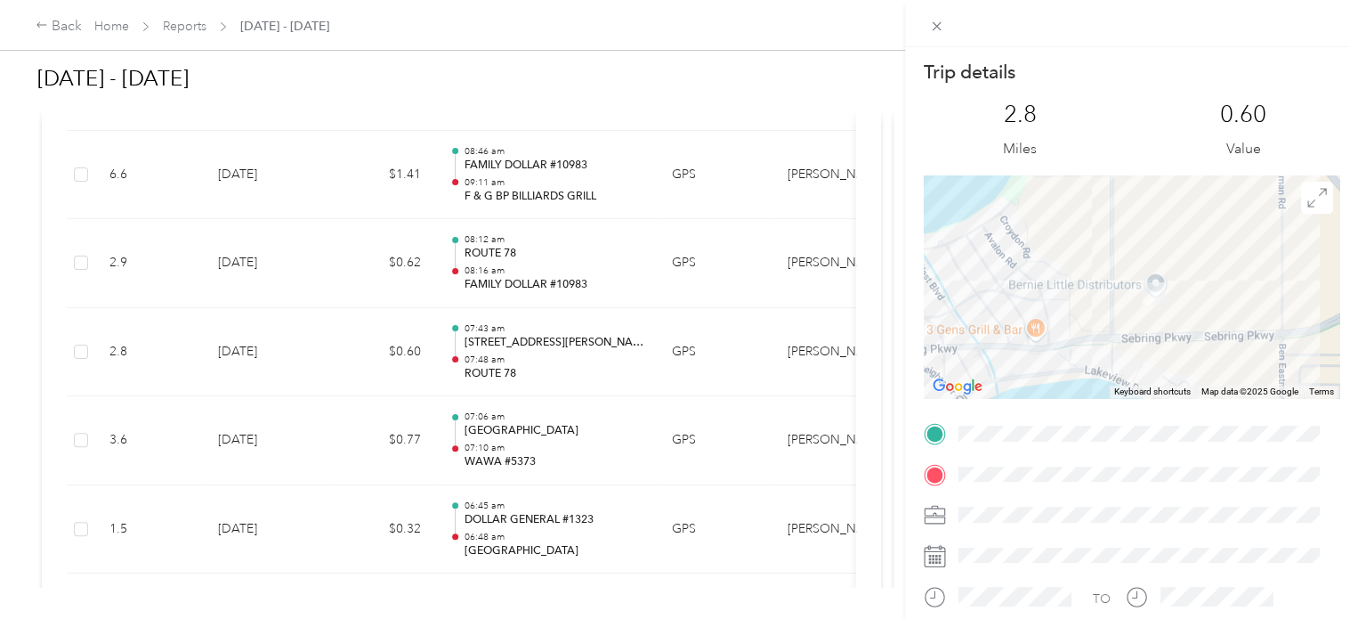
drag, startPoint x: 1256, startPoint y: 341, endPoint x: 1030, endPoint y: 174, distance: 281.3
click at [1030, 175] on div at bounding box center [1132, 286] width 416 height 223
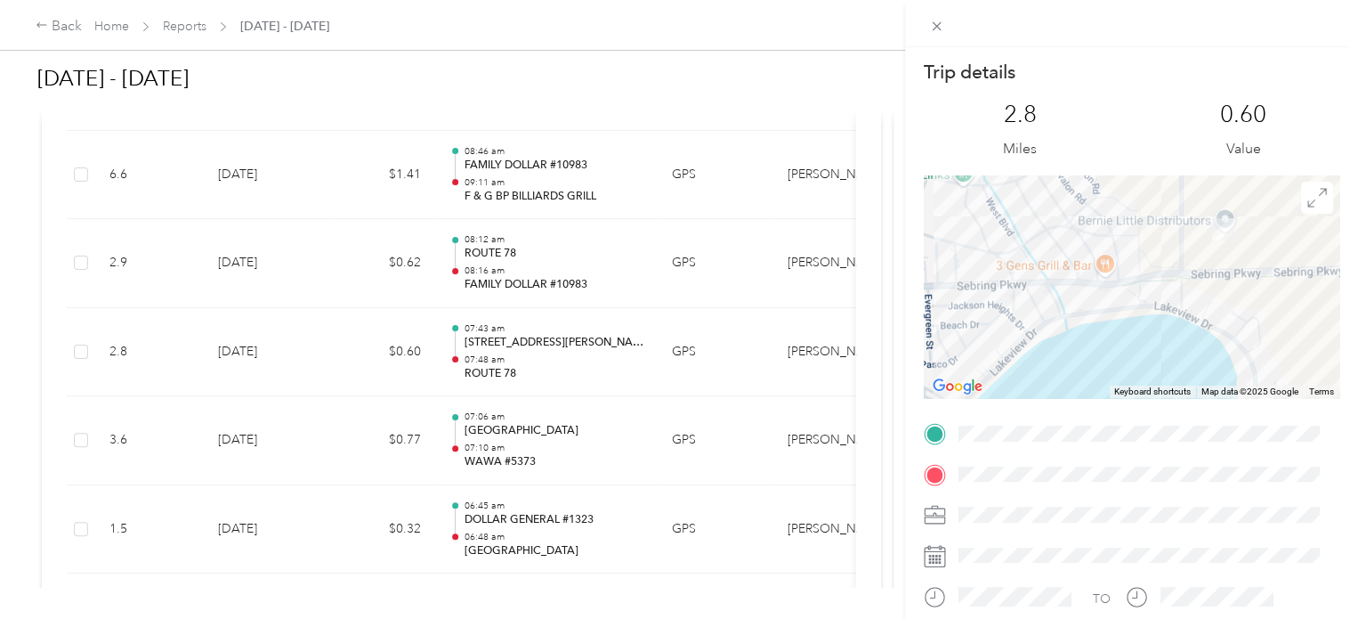
drag, startPoint x: 1040, startPoint y: 291, endPoint x: 1114, endPoint y: 225, distance: 99.6
click at [1114, 225] on div at bounding box center [1132, 286] width 416 height 223
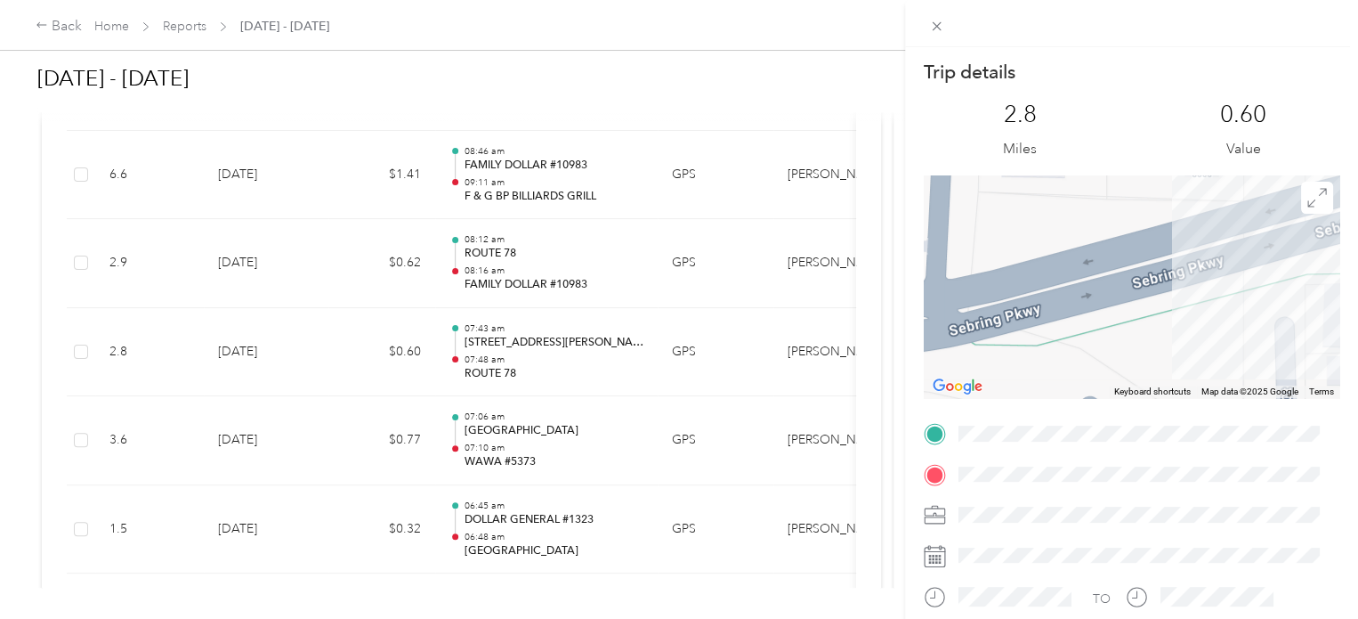
drag, startPoint x: 1268, startPoint y: 275, endPoint x: 998, endPoint y: 346, distance: 279.0
click at [998, 346] on div at bounding box center [1132, 286] width 416 height 223
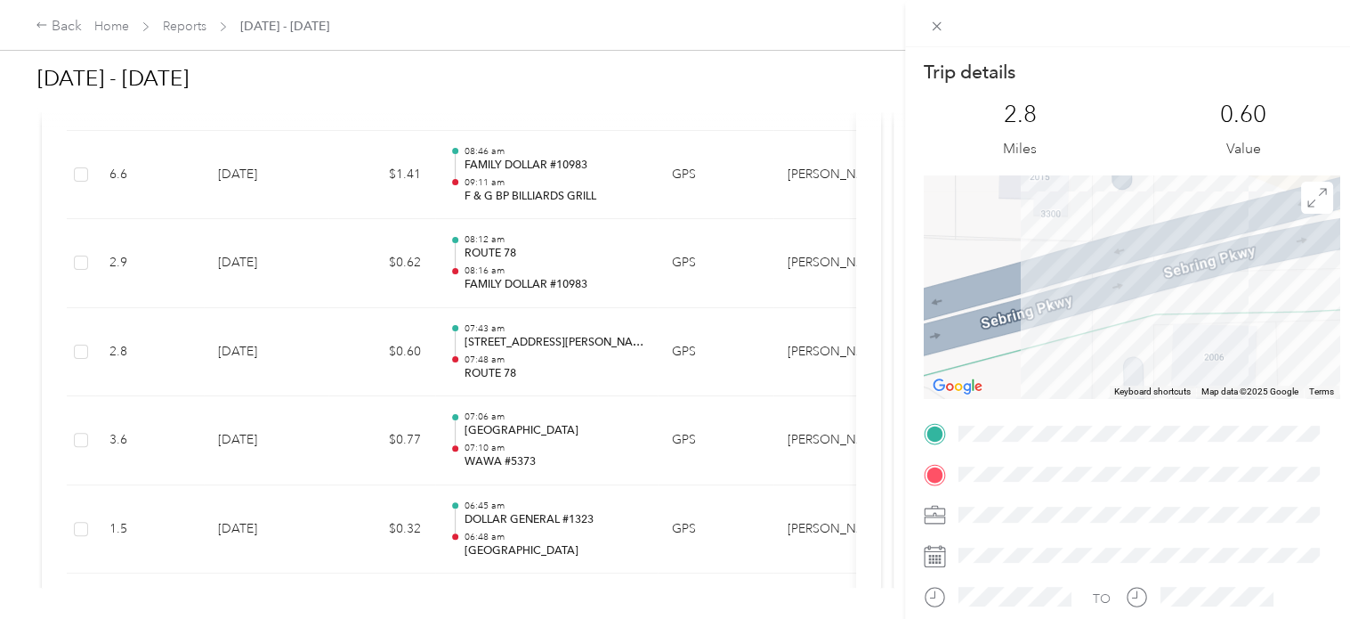
drag, startPoint x: 1186, startPoint y: 280, endPoint x: 1059, endPoint y: 312, distance: 130.6
click at [1059, 312] on div at bounding box center [1132, 286] width 416 height 223
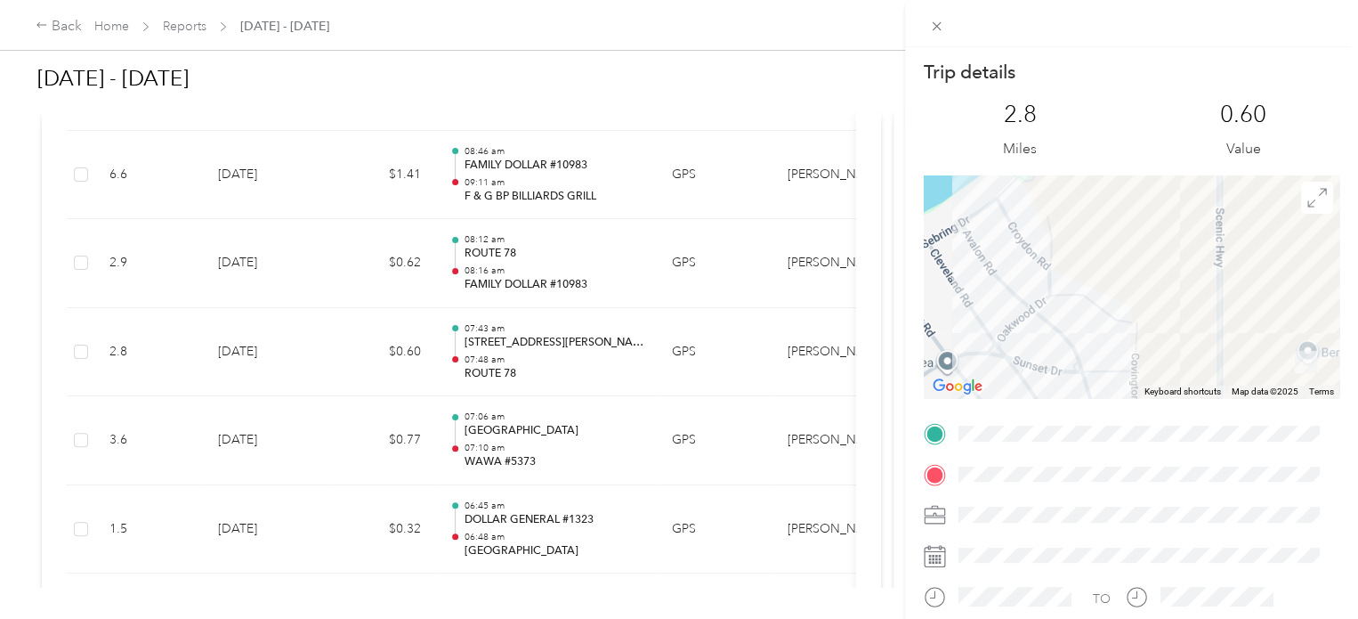
drag, startPoint x: 1113, startPoint y: 241, endPoint x: 1174, endPoint y: 387, distance: 158.4
click at [1174, 387] on div "Keyboard shortcuts Map Data Map data ©2025 Map data ©2025 100 m Click to toggle…" at bounding box center [1132, 286] width 416 height 223
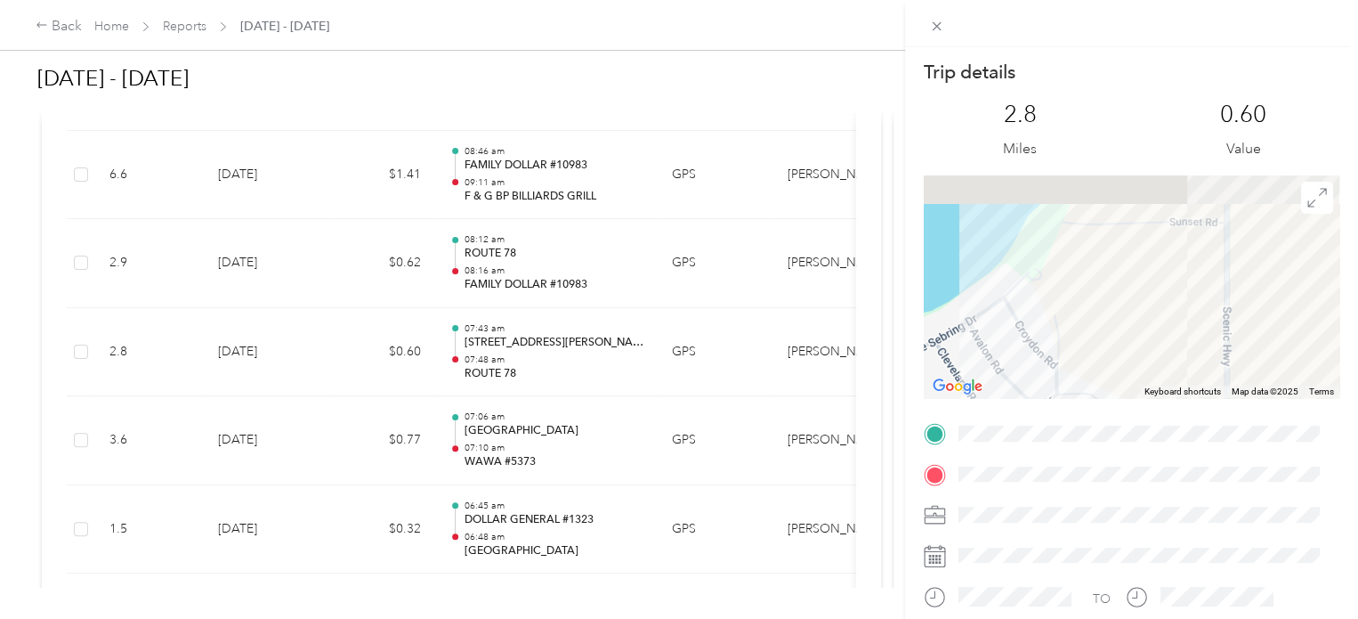
drag, startPoint x: 1102, startPoint y: 251, endPoint x: 1096, endPoint y: 355, distance: 104.3
click at [1099, 362] on div at bounding box center [1132, 286] width 416 height 223
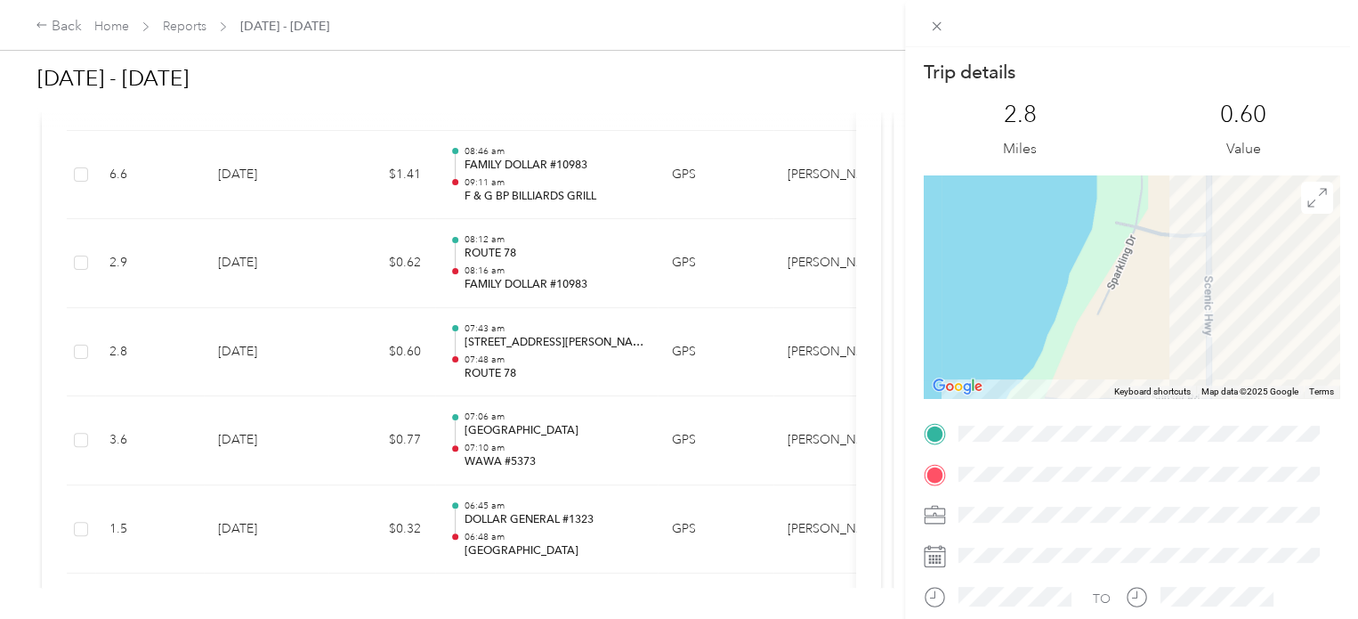
drag, startPoint x: 1093, startPoint y: 252, endPoint x: 1072, endPoint y: 362, distance: 112.4
click at [1073, 362] on div at bounding box center [1132, 286] width 416 height 223
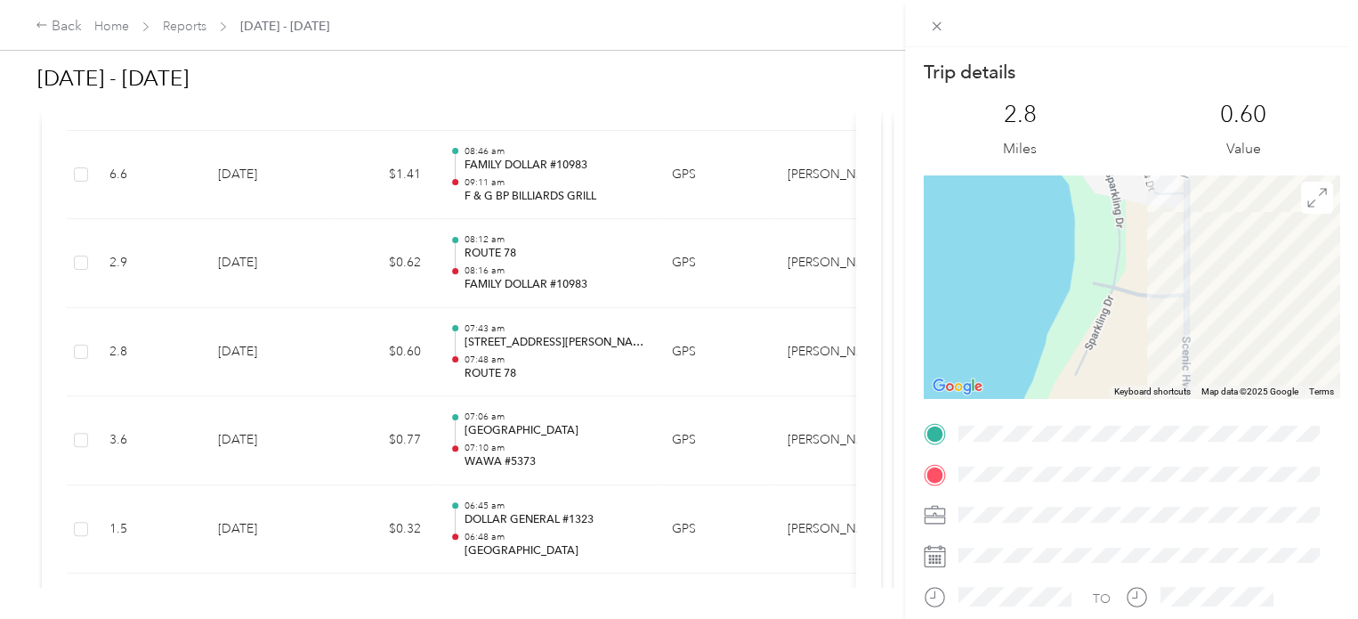
drag, startPoint x: 1085, startPoint y: 253, endPoint x: 1079, endPoint y: 361, distance: 108.8
click at [1079, 361] on div at bounding box center [1132, 286] width 416 height 223
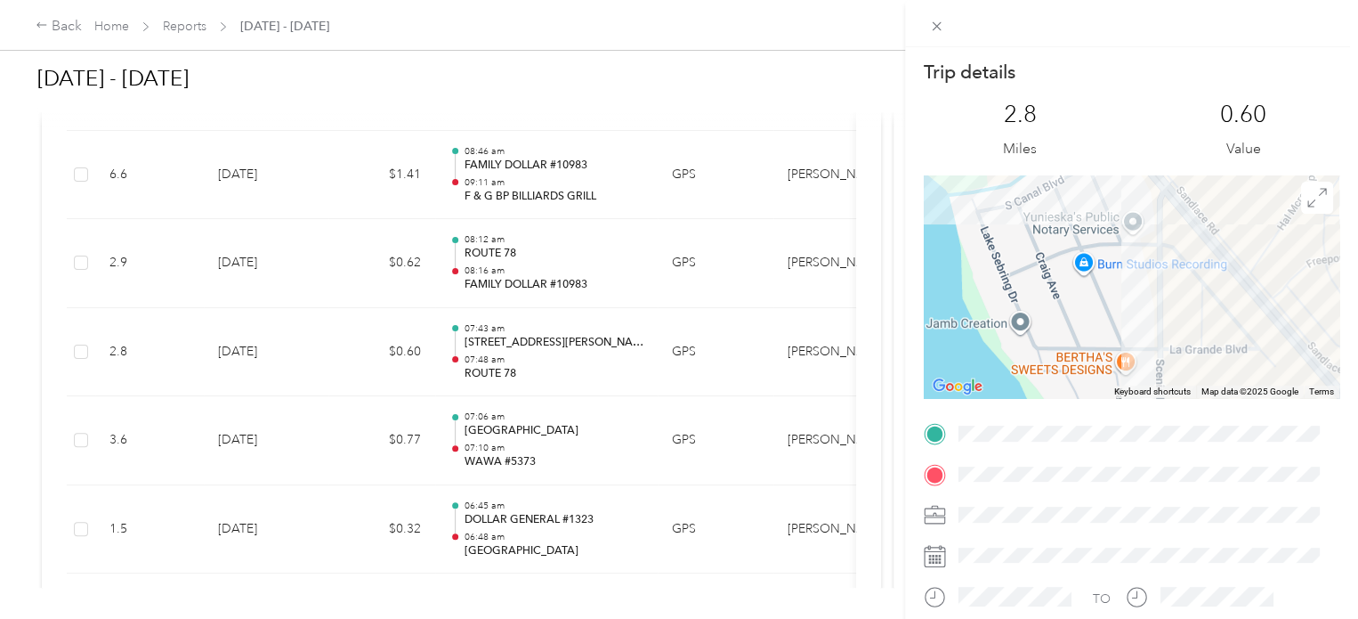
drag, startPoint x: 1090, startPoint y: 268, endPoint x: 1078, endPoint y: 380, distance: 112.8
click at [1078, 380] on div at bounding box center [1132, 286] width 416 height 223
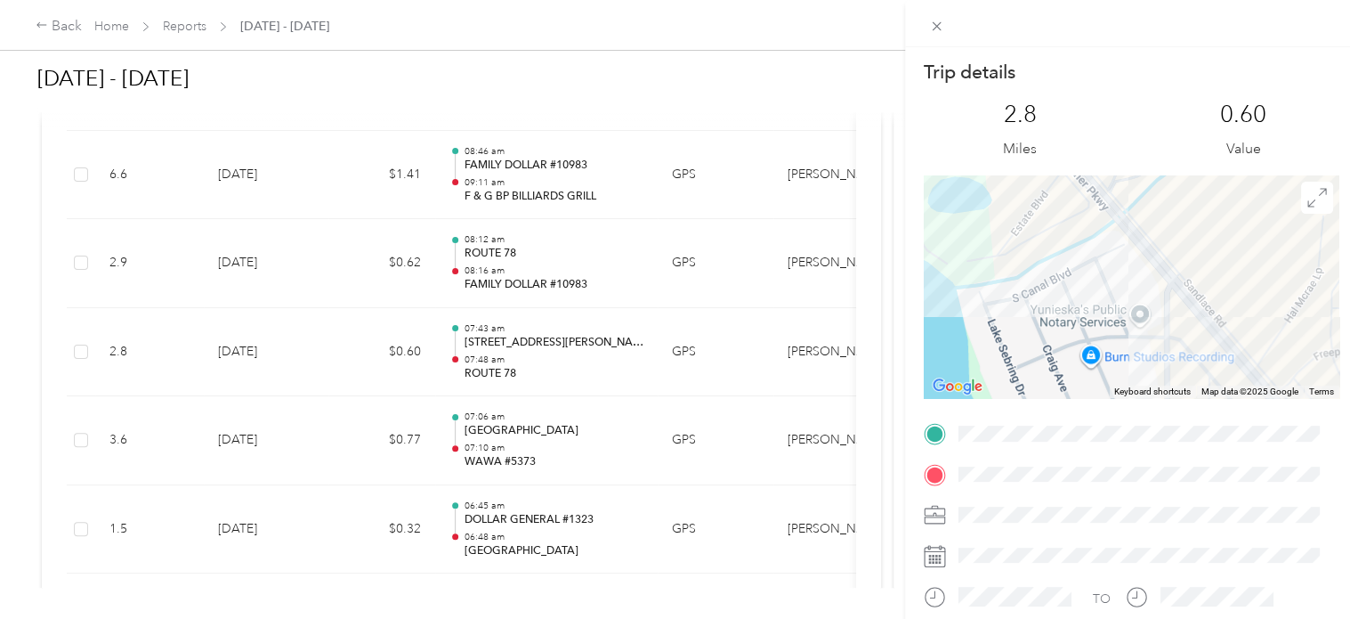
drag, startPoint x: 1057, startPoint y: 254, endPoint x: 1109, endPoint y: 363, distance: 121.1
click at [1106, 368] on div at bounding box center [1132, 286] width 416 height 223
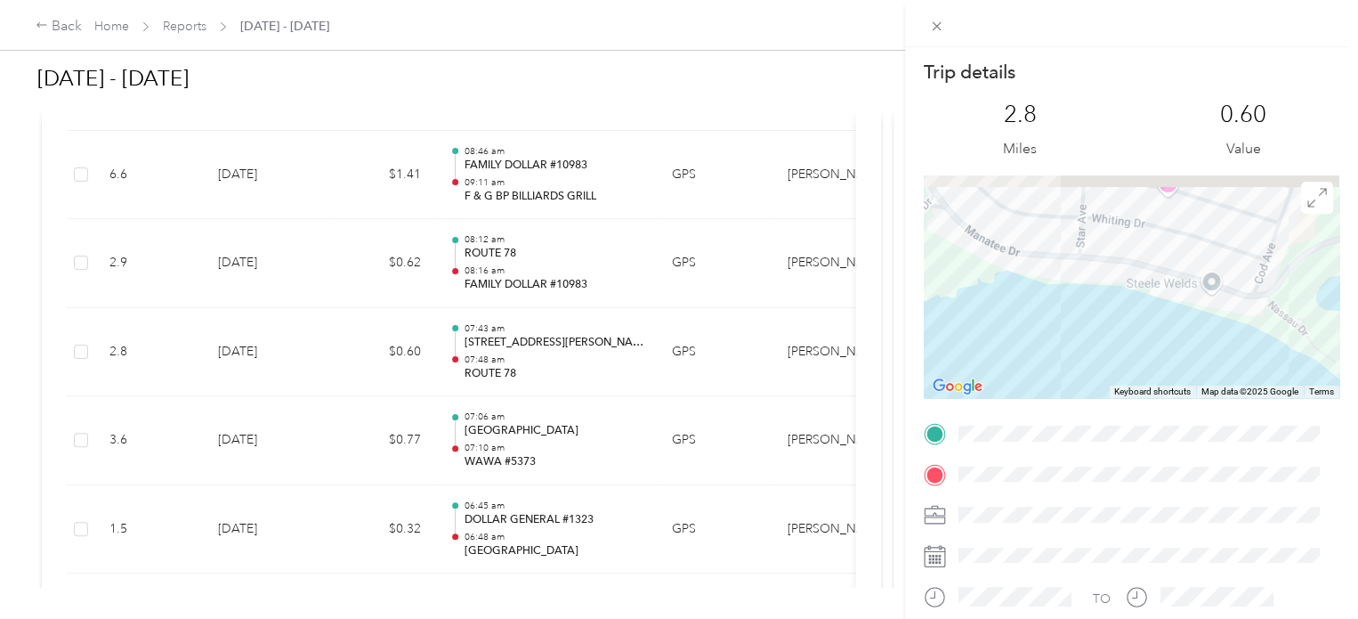
drag, startPoint x: 1012, startPoint y: 292, endPoint x: 1366, endPoint y: 324, distance: 355.7
click at [1349, 323] on html "Back Home Reports [DATE] - [DATE] [DATE] - [DATE] Approve Reject Needs Approval…" at bounding box center [674, 309] width 1349 height 619
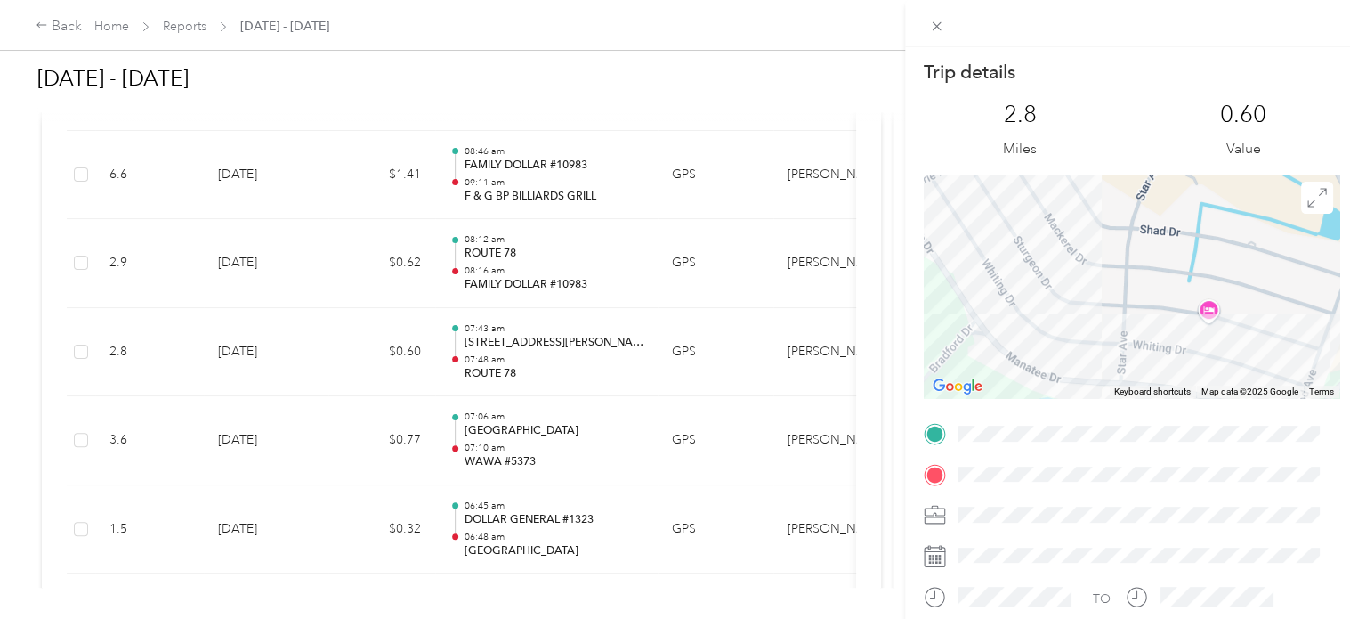
drag, startPoint x: 1005, startPoint y: 220, endPoint x: 1039, endPoint y: 355, distance: 139.5
click at [1039, 355] on div at bounding box center [1132, 286] width 416 height 223
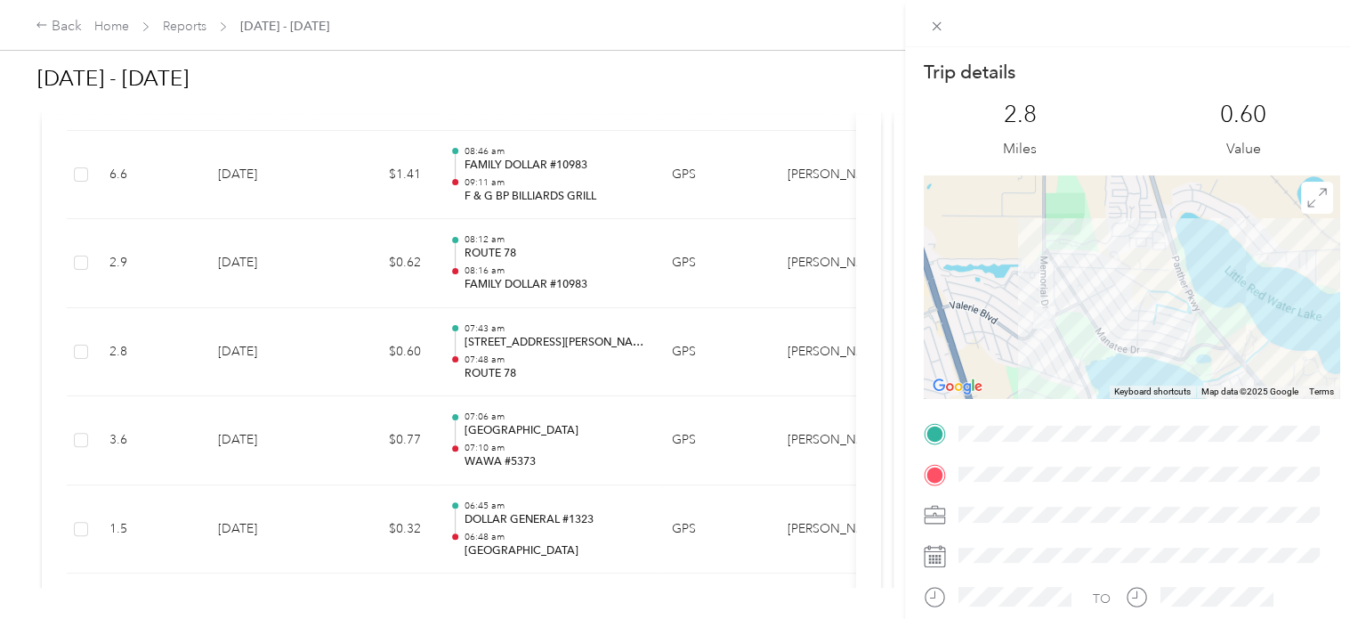
drag, startPoint x: 993, startPoint y: 366, endPoint x: 1063, endPoint y: 344, distance: 72.9
click at [1063, 344] on div at bounding box center [1132, 286] width 416 height 223
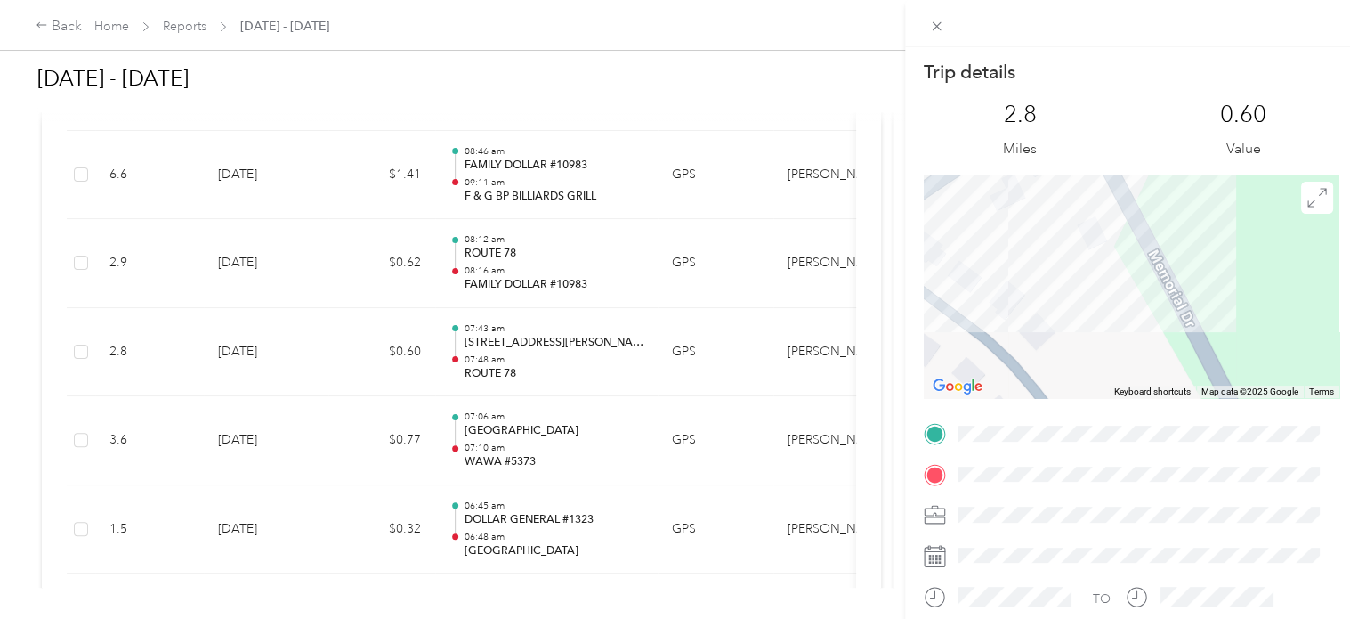
drag, startPoint x: 969, startPoint y: 274, endPoint x: 1089, endPoint y: 421, distance: 189.2
click at [1121, 483] on div "Trip details This trip cannot be edited because it is either under review, appr…" at bounding box center [1132, 456] width 416 height 793
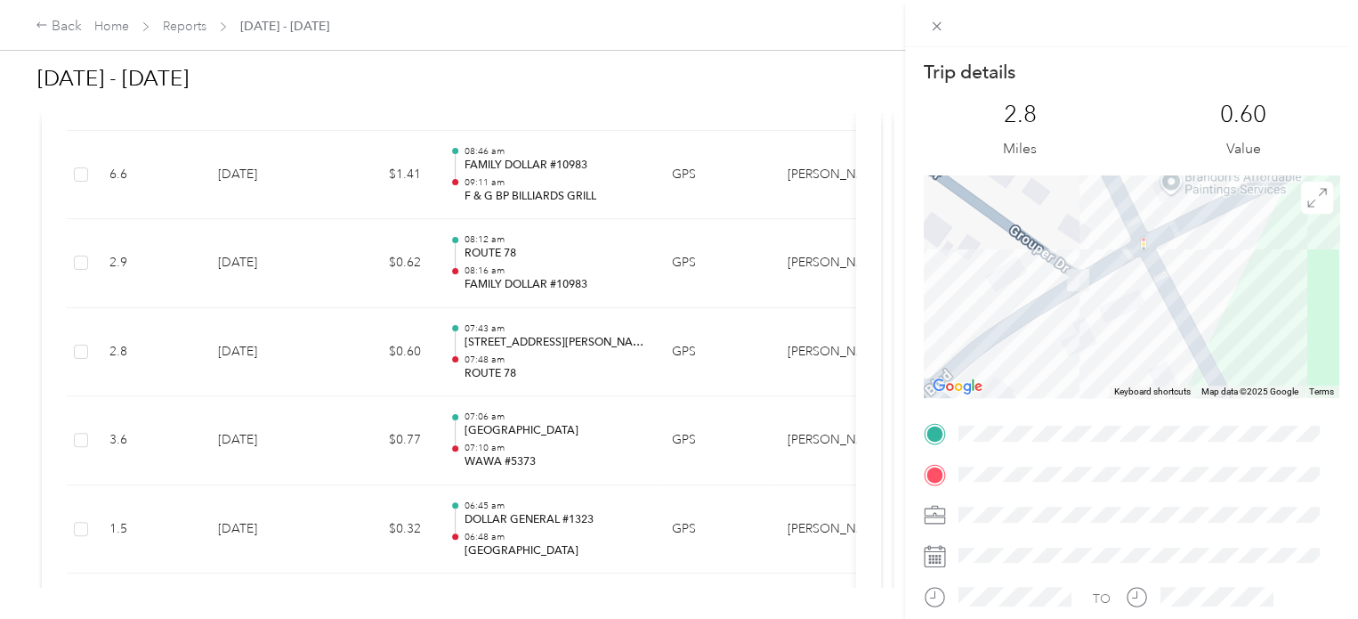
drag, startPoint x: 1033, startPoint y: 281, endPoint x: 1100, endPoint y: 423, distance: 156.9
click at [1100, 423] on div "Trip details This trip cannot be edited because it is either under review, appr…" at bounding box center [1132, 456] width 416 height 793
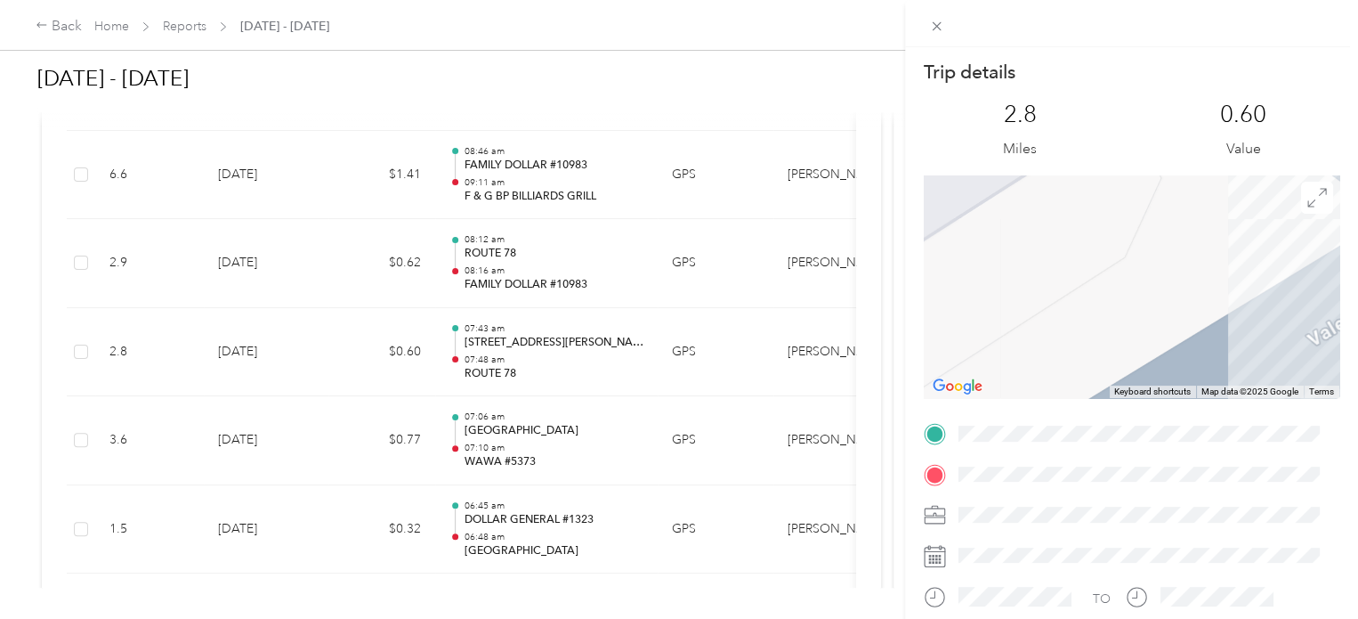
drag, startPoint x: 1165, startPoint y: 192, endPoint x: 983, endPoint y: 359, distance: 247.0
click at [983, 359] on div at bounding box center [1132, 286] width 416 height 223
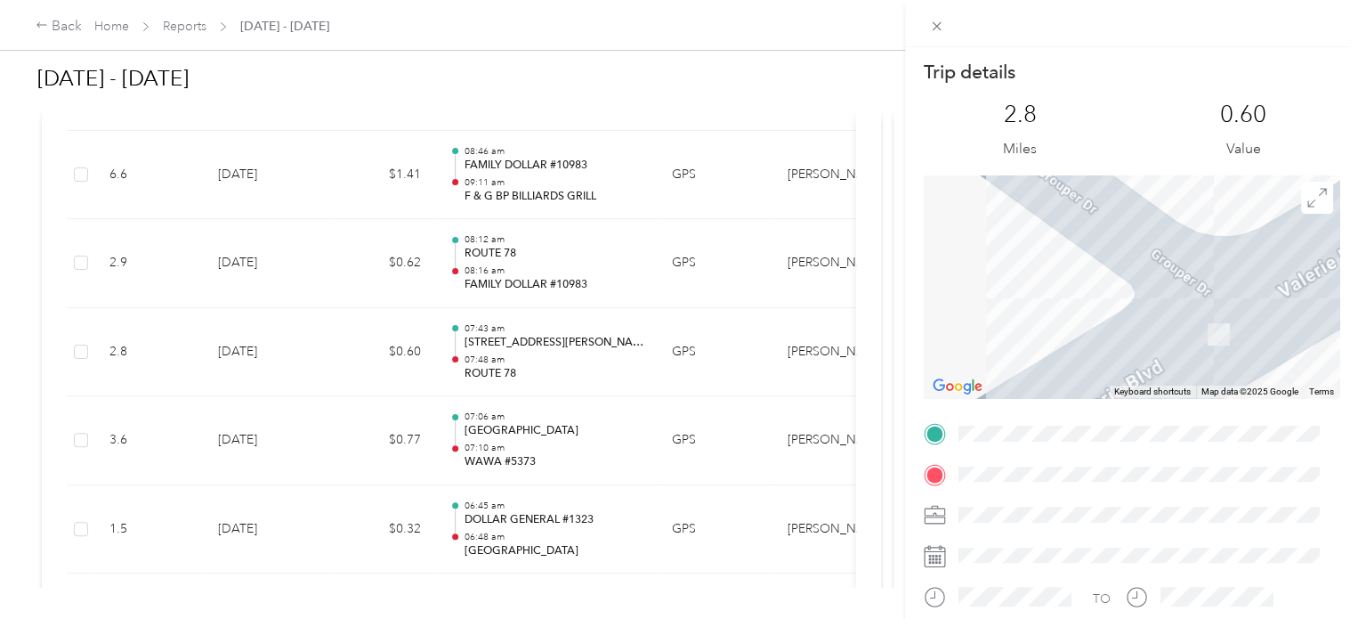
drag, startPoint x: 1232, startPoint y: 250, endPoint x: 986, endPoint y: 330, distance: 258.4
click at [986, 330] on div at bounding box center [1132, 286] width 416 height 223
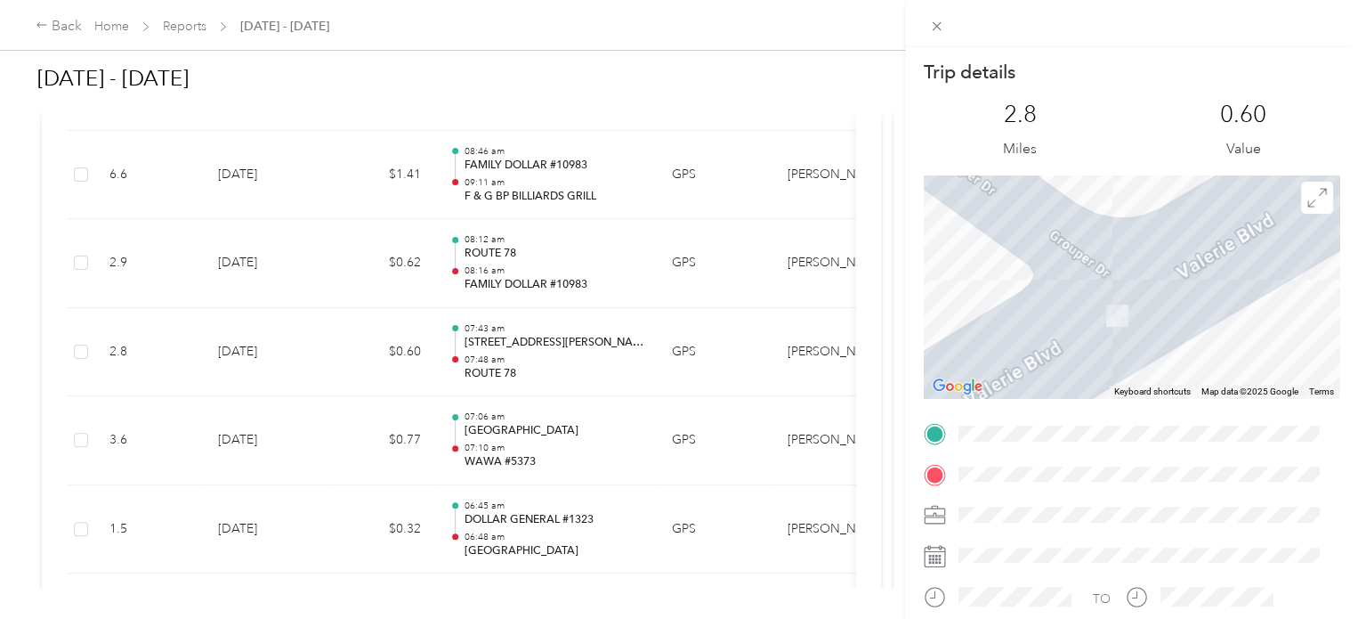
drag, startPoint x: 1129, startPoint y: 285, endPoint x: 1025, endPoint y: 268, distance: 105.5
click at [1025, 268] on div at bounding box center [1132, 286] width 416 height 223
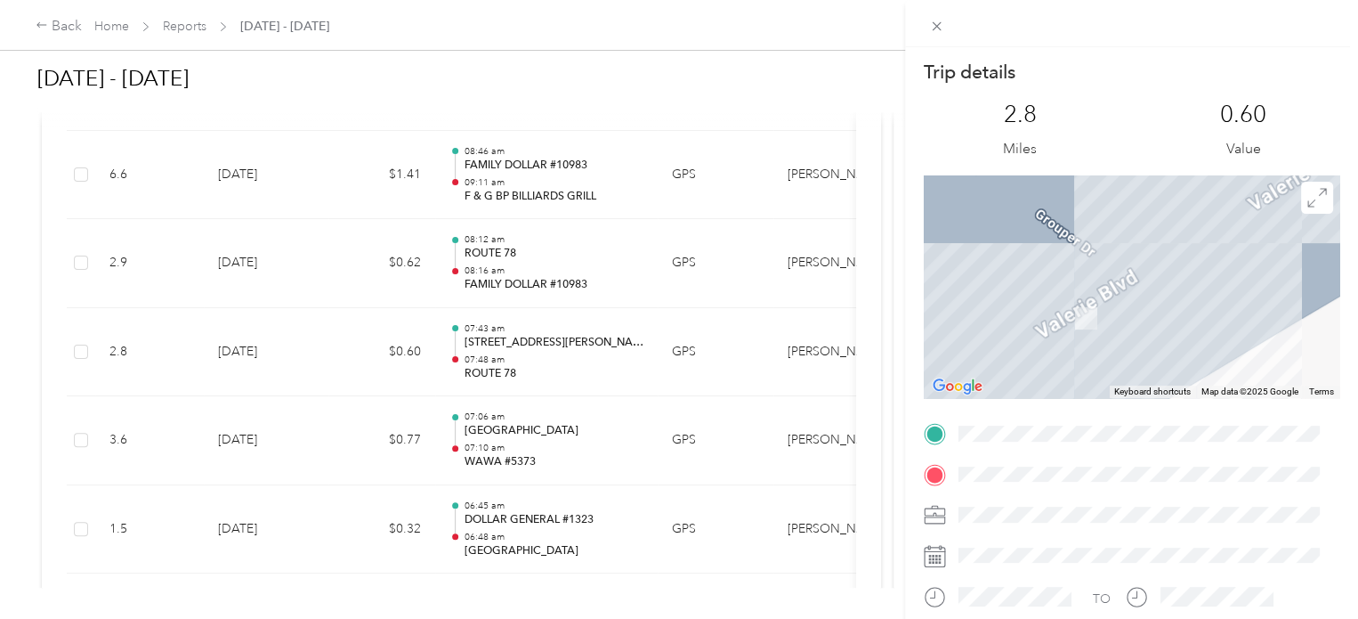
click at [1076, 312] on img at bounding box center [1086, 318] width 36 height 36
click at [944, 28] on span at bounding box center [936, 25] width 25 height 25
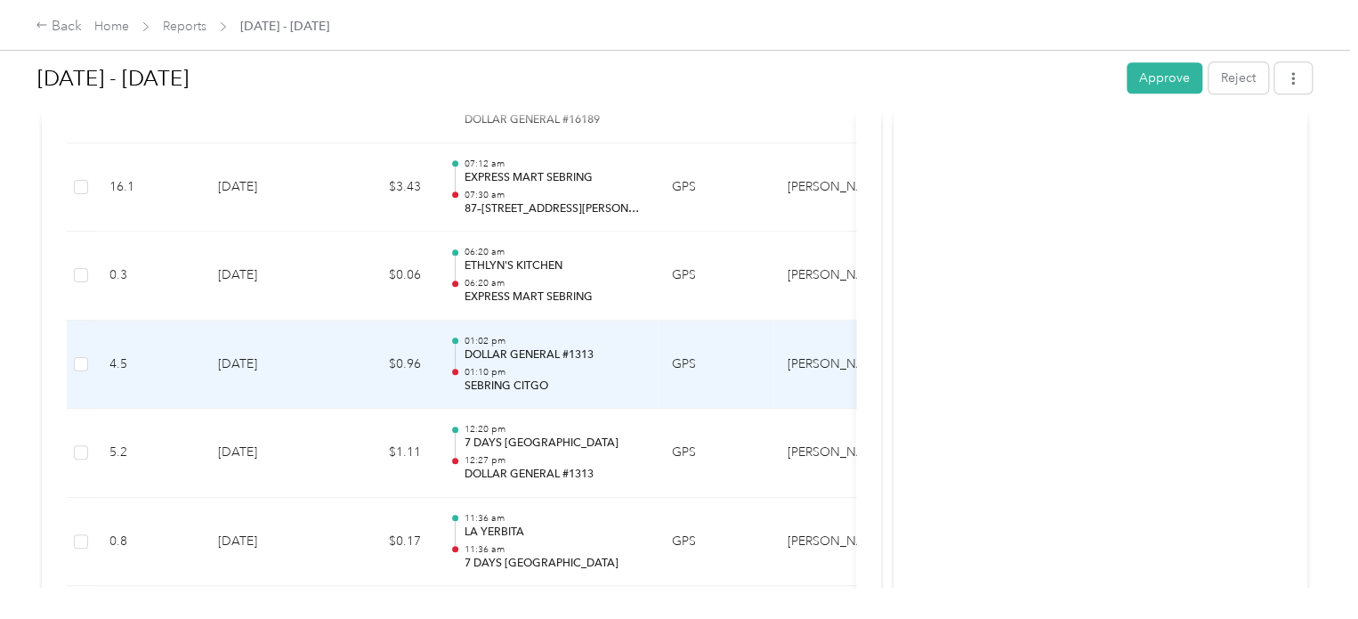
scroll to position [11039, 0]
click at [510, 347] on p "ETHLYN'S KITCHEN" at bounding box center [554, 355] width 180 height 16
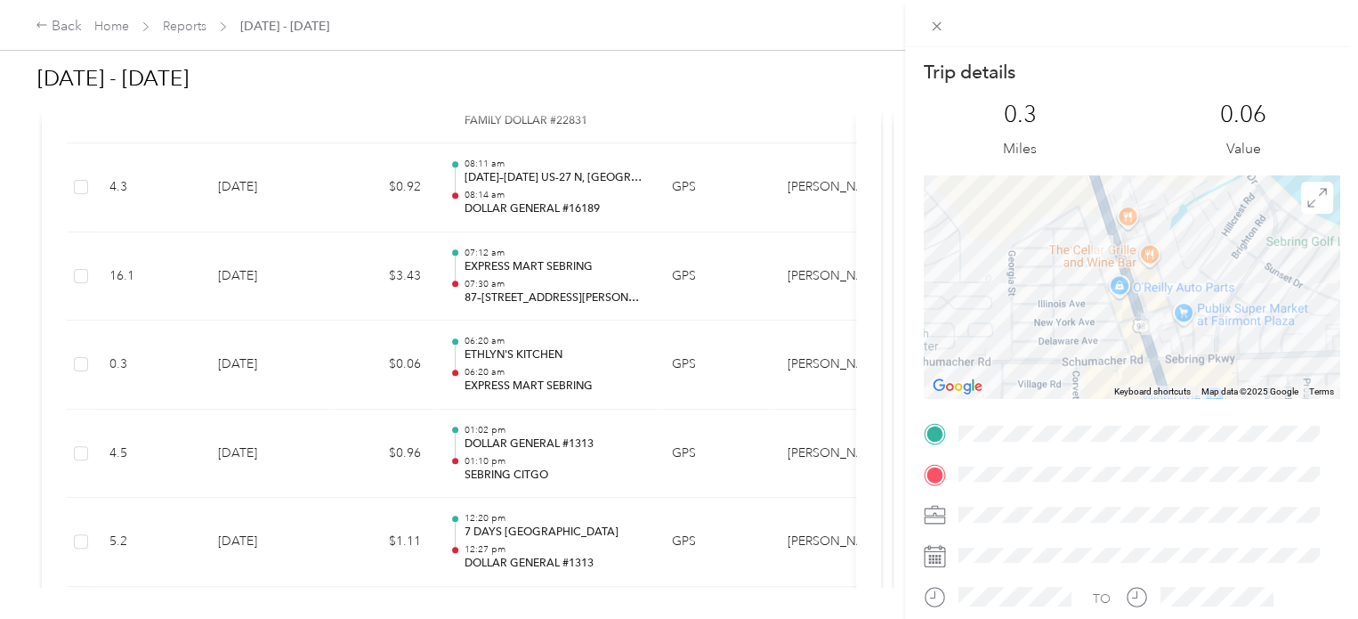
click at [1142, 323] on img at bounding box center [1152, 323] width 36 height 36
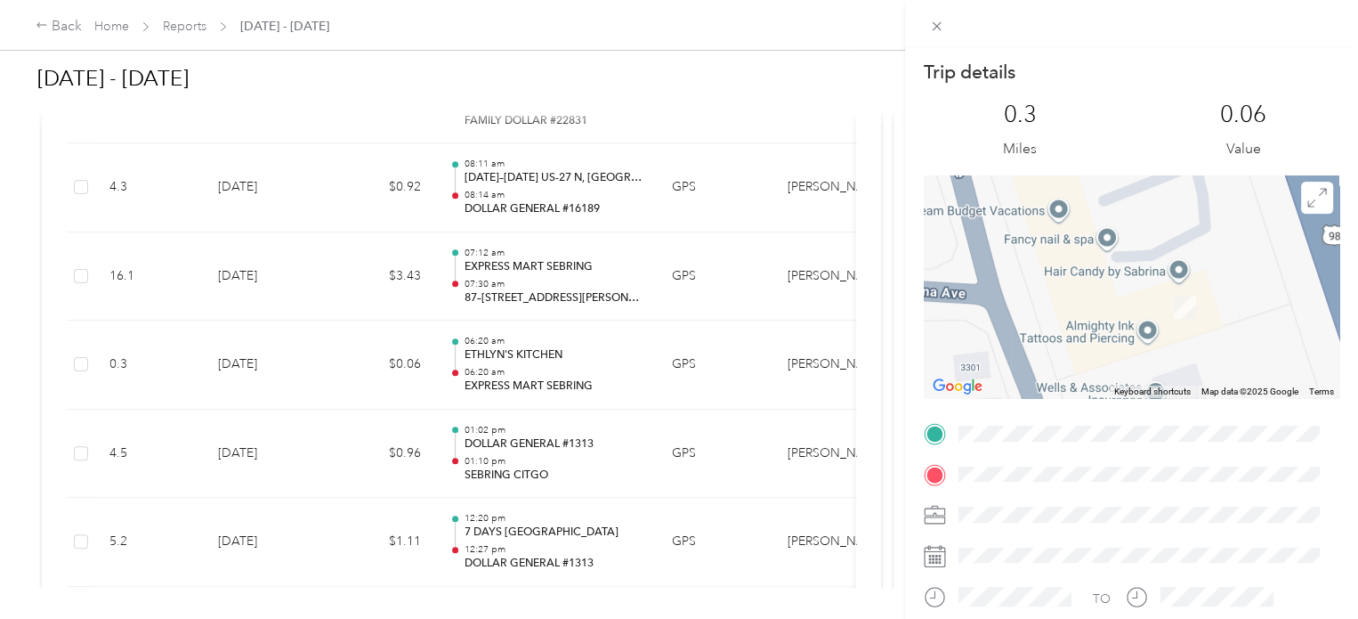
drag, startPoint x: 1071, startPoint y: 322, endPoint x: 1091, endPoint y: 280, distance: 47.4
click at [1091, 280] on div at bounding box center [1132, 286] width 416 height 223
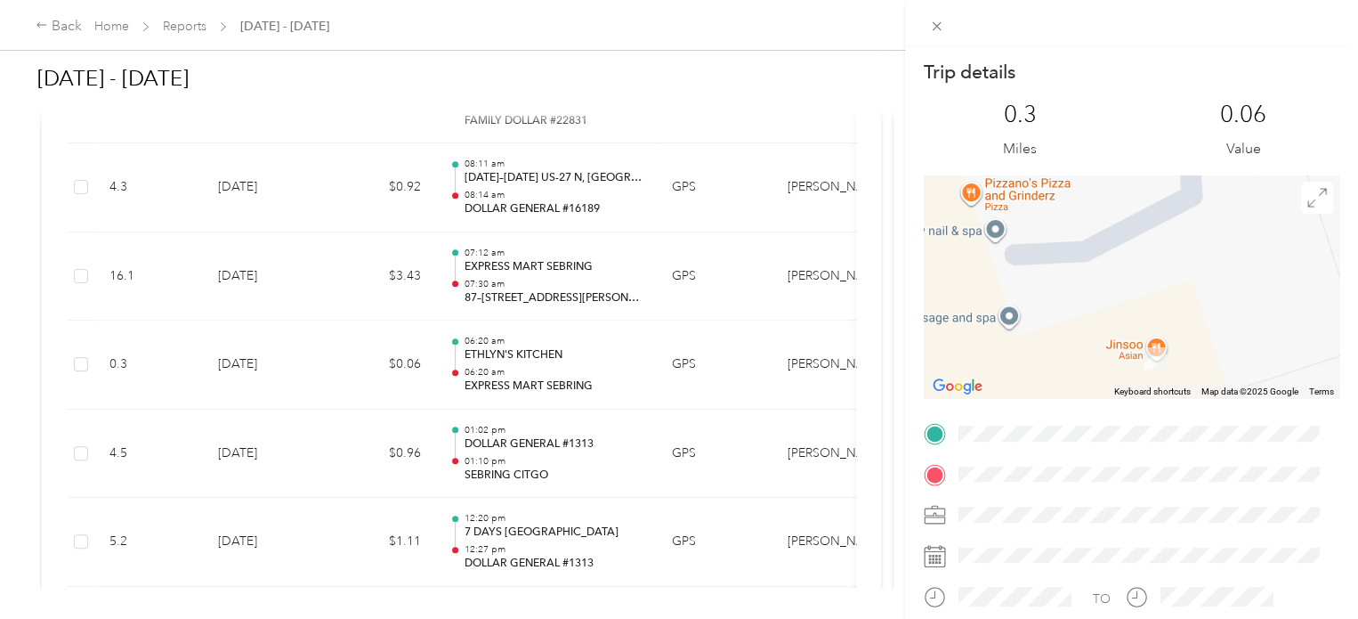
drag, startPoint x: 1203, startPoint y: 280, endPoint x: 1045, endPoint y: 304, distance: 160.4
click at [1045, 304] on div at bounding box center [1132, 286] width 416 height 223
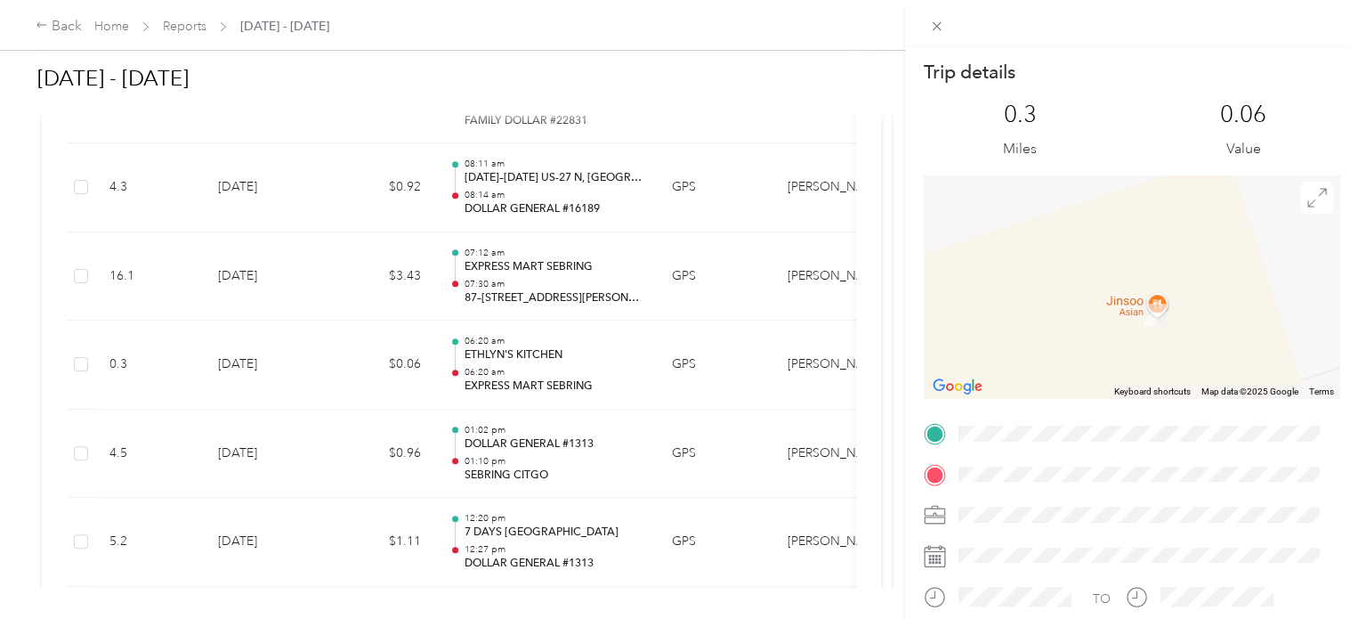
drag, startPoint x: 1140, startPoint y: 357, endPoint x: 1033, endPoint y: 256, distance: 147.4
click at [1033, 256] on div at bounding box center [1132, 286] width 416 height 223
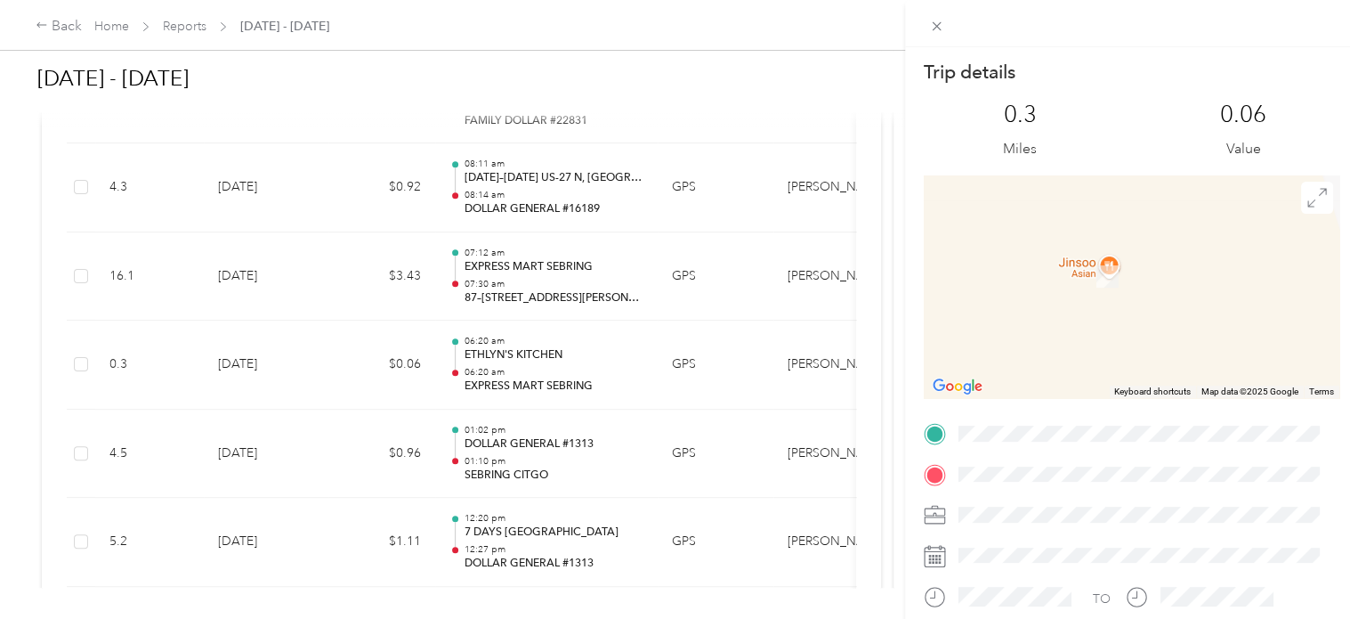
drag, startPoint x: 1128, startPoint y: 287, endPoint x: 973, endPoint y: 209, distance: 173.2
click at [973, 209] on div at bounding box center [1132, 286] width 416 height 223
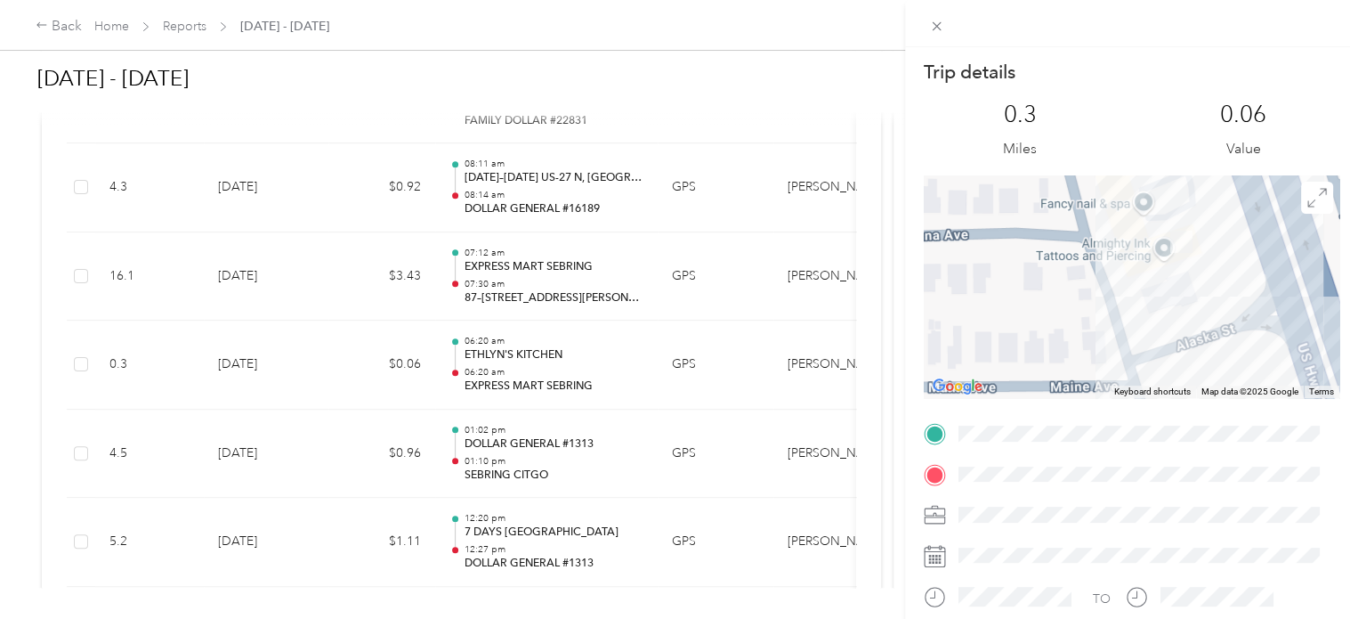
drag, startPoint x: 993, startPoint y: 344, endPoint x: 986, endPoint y: 321, distance: 24.0
click at [986, 321] on div at bounding box center [1132, 286] width 416 height 223
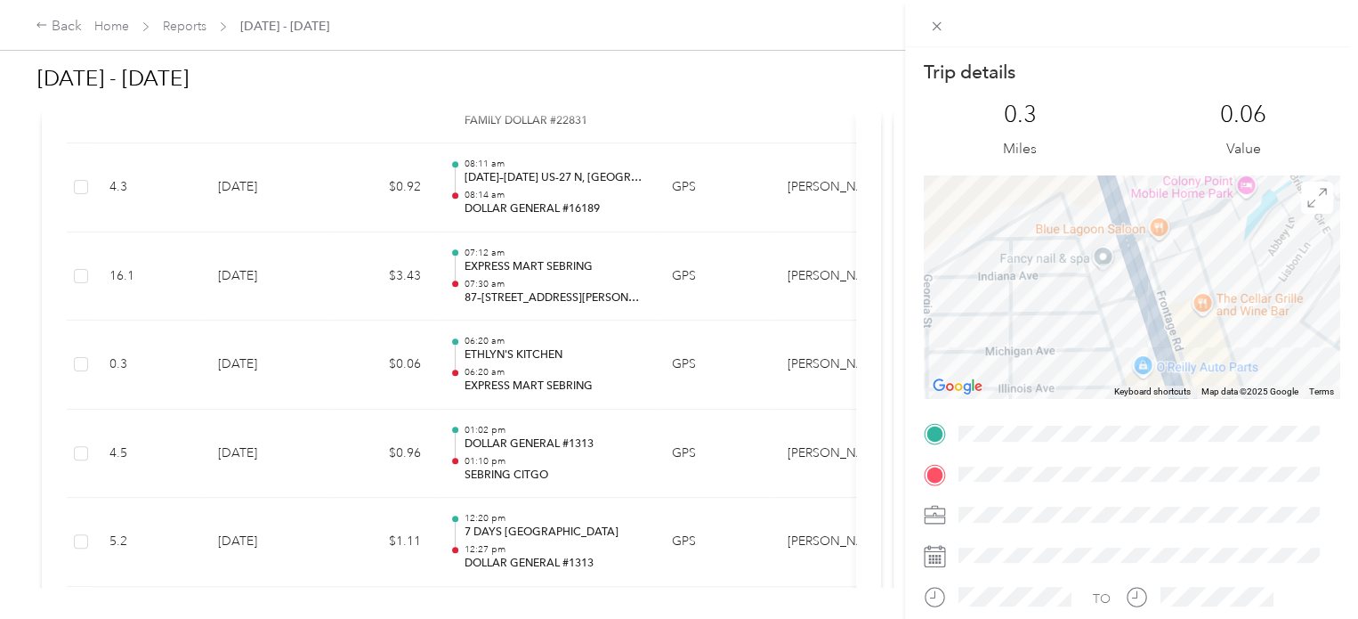
drag, startPoint x: 1084, startPoint y: 287, endPoint x: 1130, endPoint y: 280, distance: 46.0
click at [1130, 280] on div at bounding box center [1132, 286] width 416 height 223
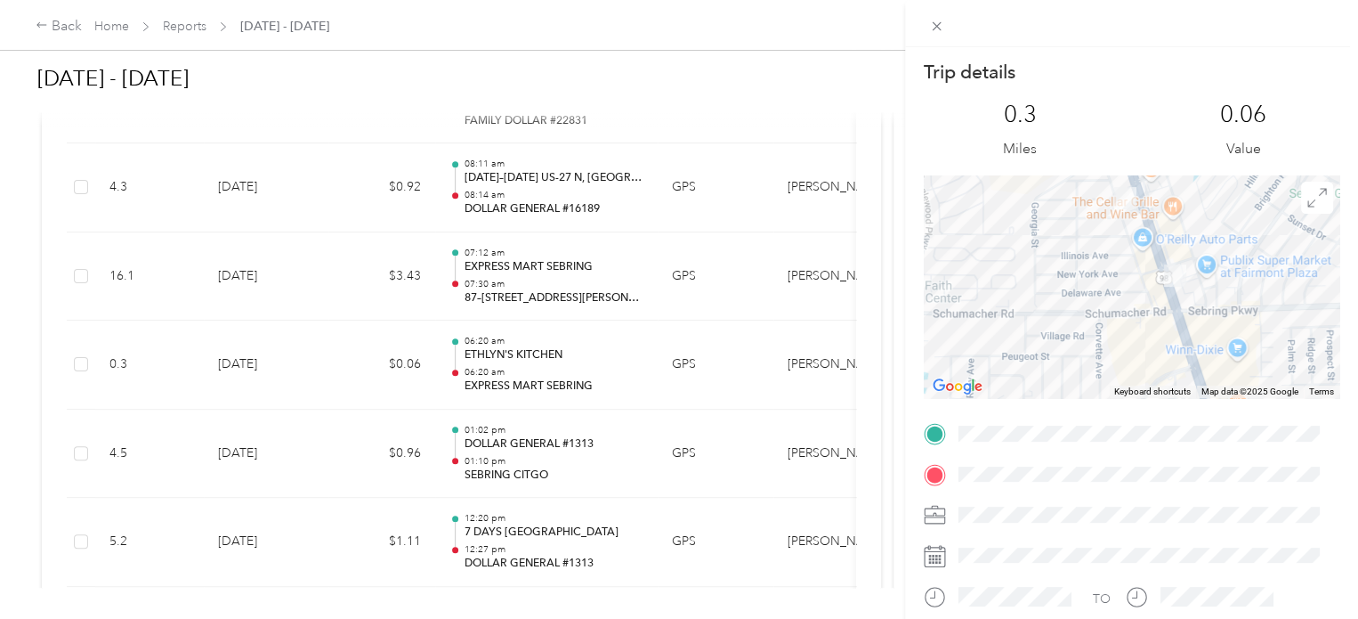
drag, startPoint x: 1139, startPoint y: 302, endPoint x: 1095, endPoint y: 241, distance: 75.1
click at [1095, 241] on div at bounding box center [1132, 286] width 416 height 223
click at [935, 24] on icon at bounding box center [936, 26] width 9 height 9
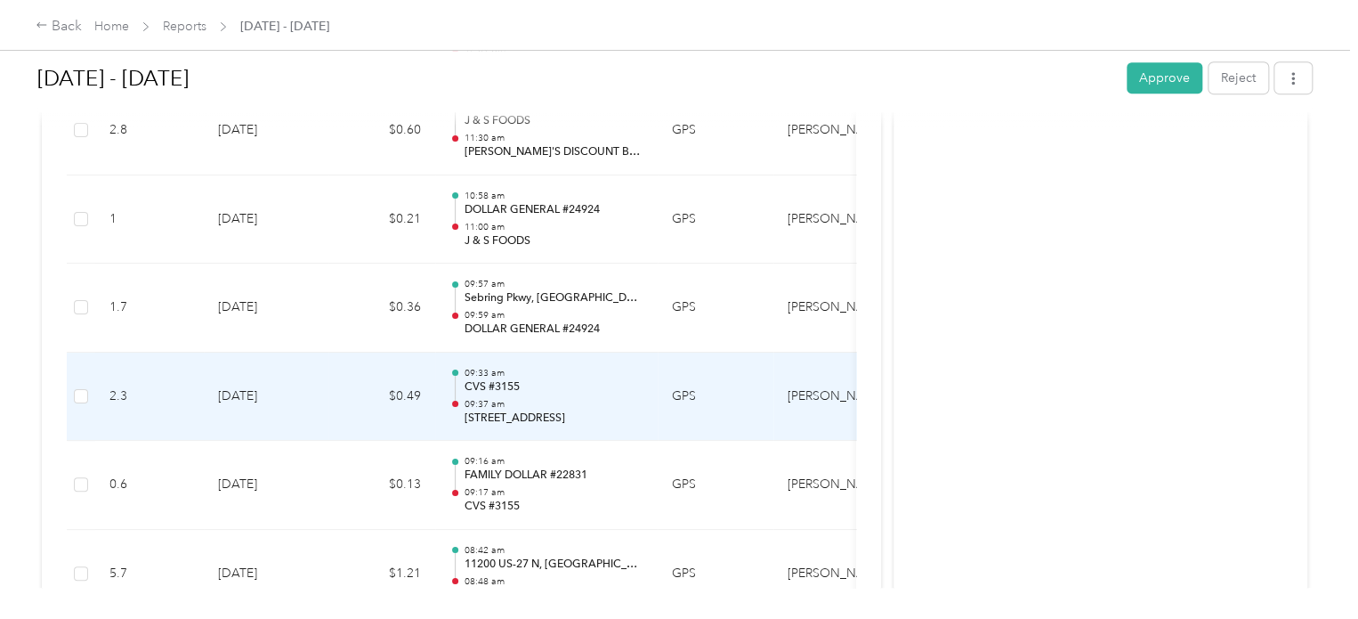
scroll to position [10594, 0]
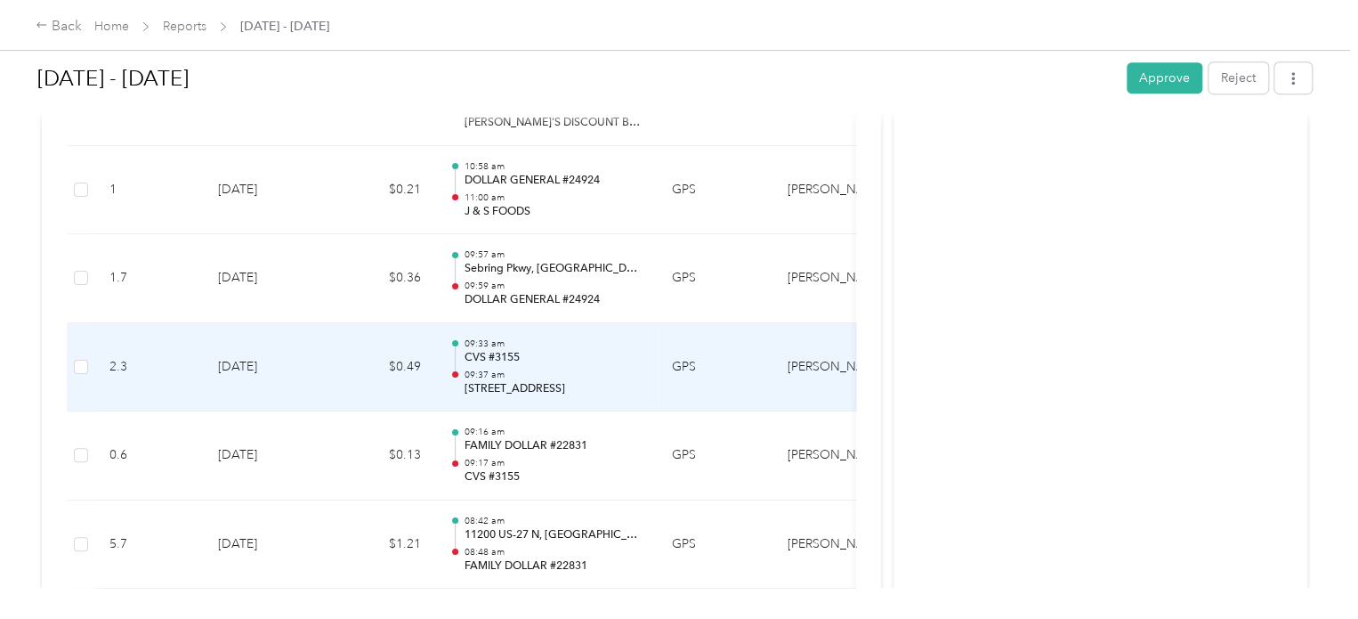
click at [502, 381] on p "[STREET_ADDRESS]" at bounding box center [554, 389] width 180 height 16
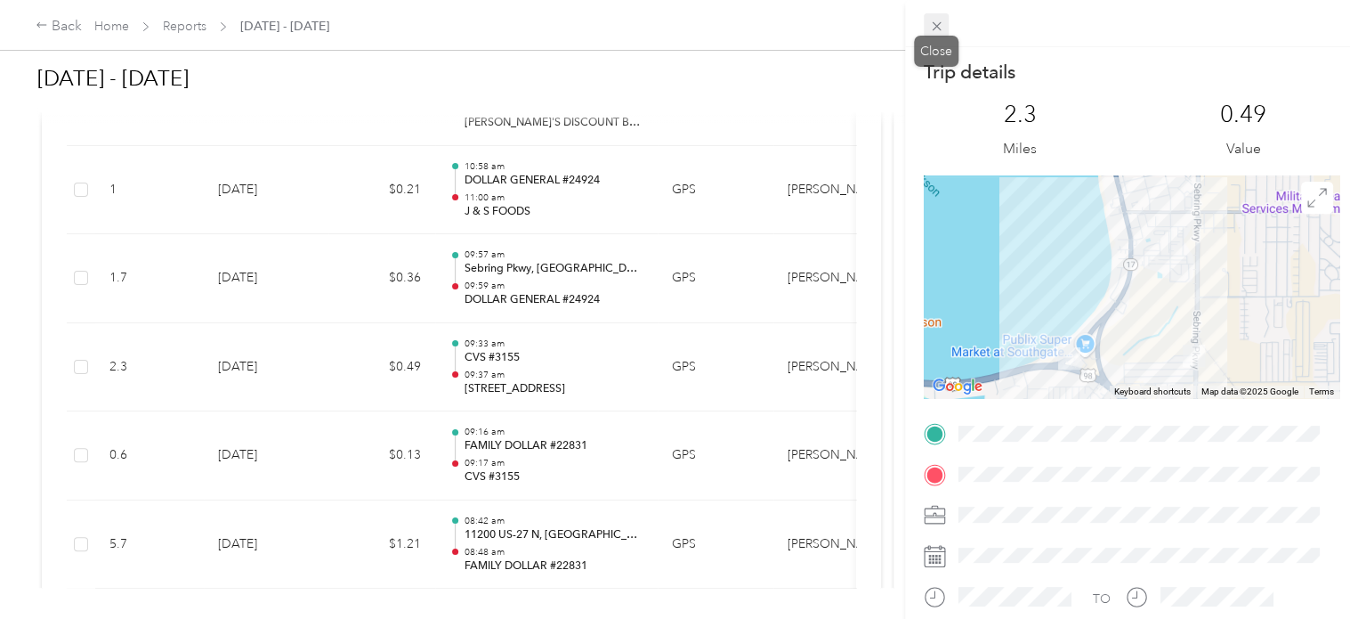
click at [937, 27] on icon at bounding box center [936, 26] width 15 height 15
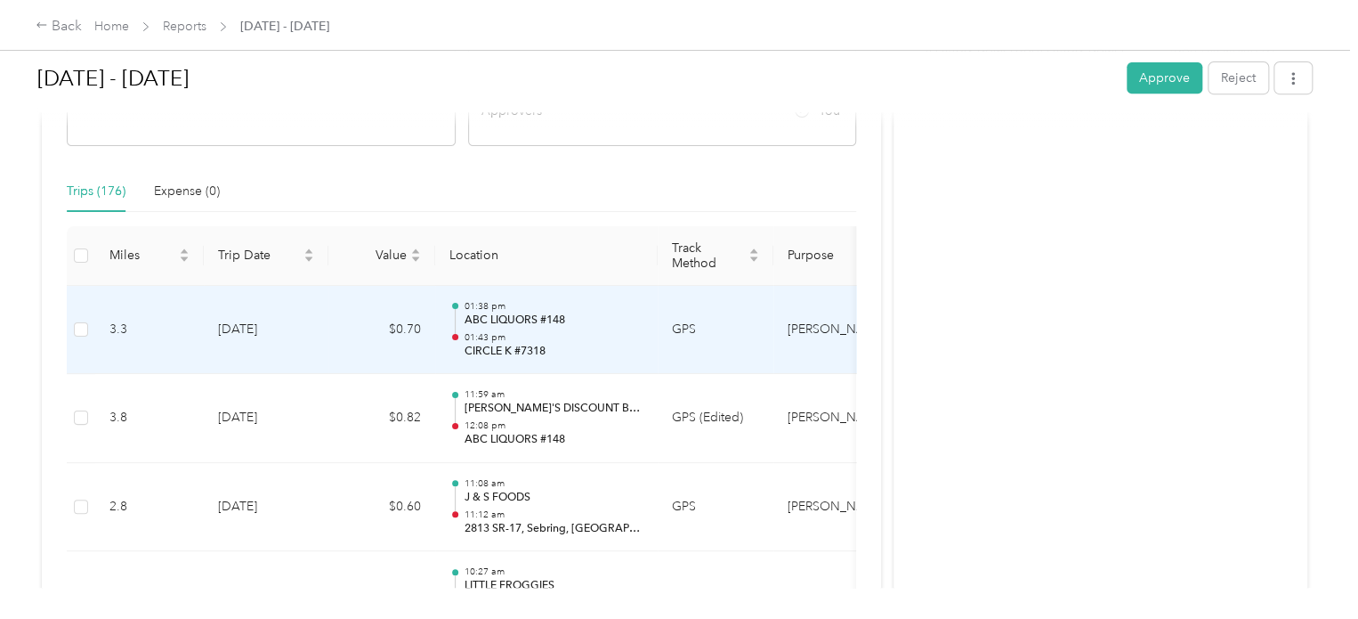
scroll to position [446, 0]
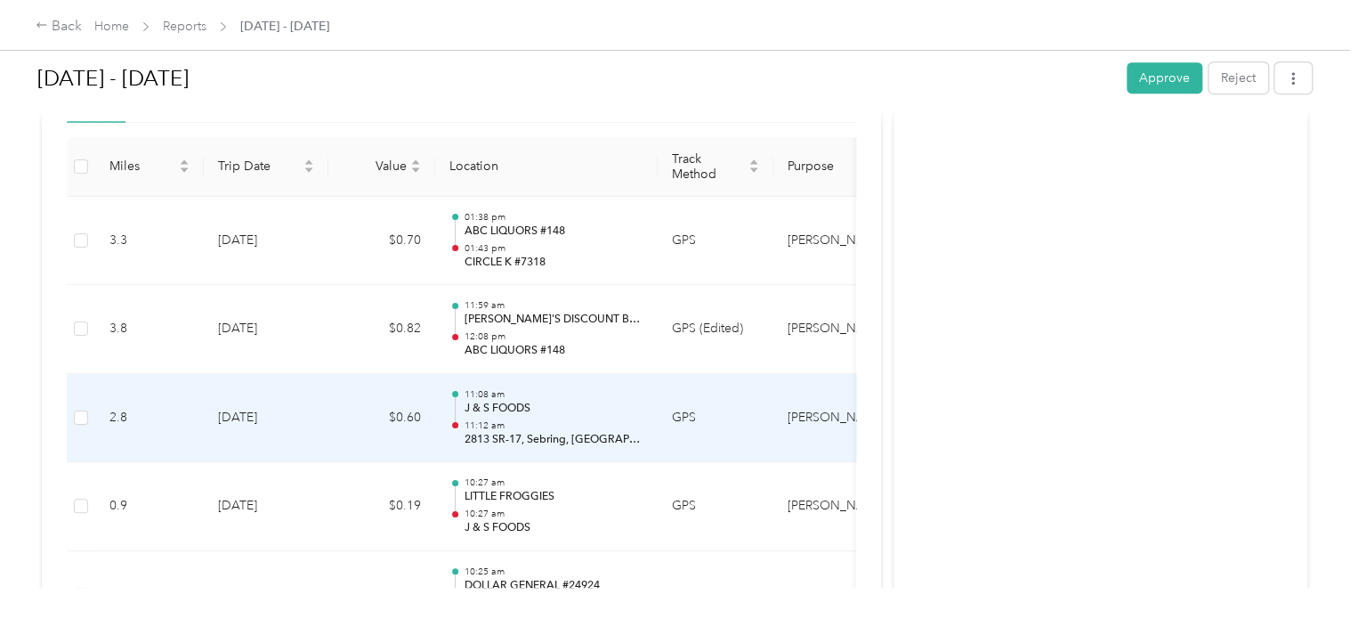
click at [481, 434] on p "2813 SR-17, Sebring, [GEOGRAPHIC_DATA]" at bounding box center [554, 440] width 180 height 16
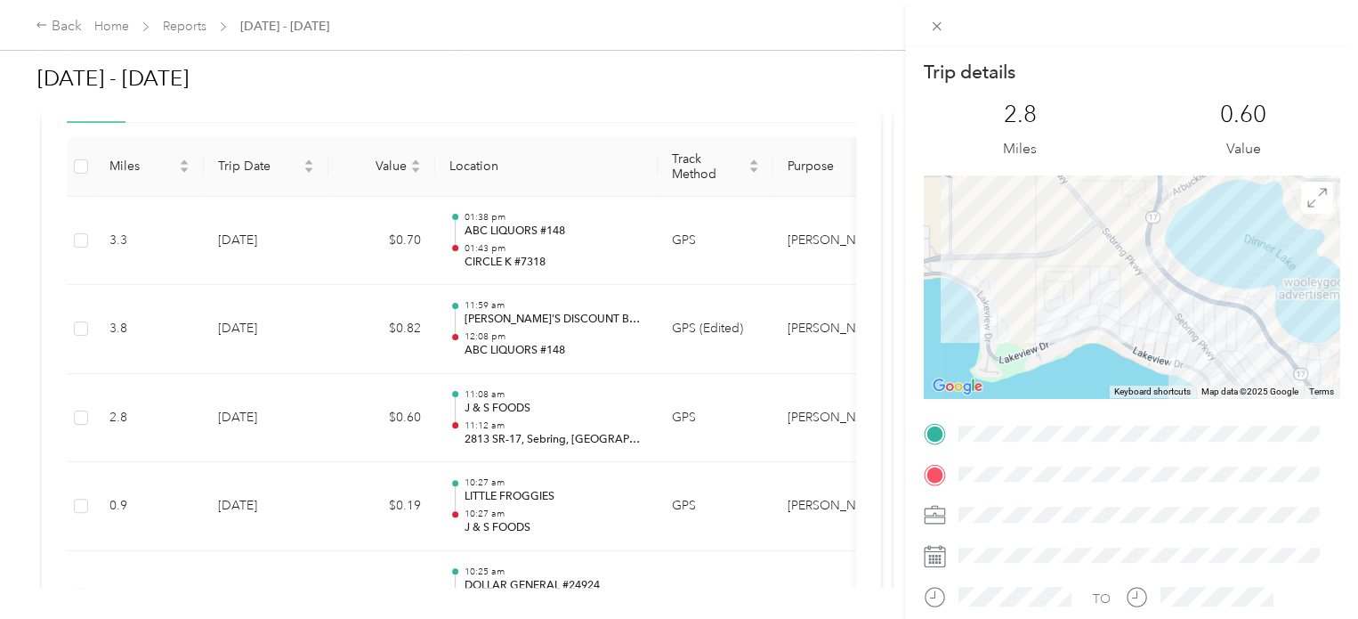
drag, startPoint x: 1144, startPoint y: 246, endPoint x: 1140, endPoint y: 359, distance: 113.1
click at [1140, 359] on div at bounding box center [1132, 286] width 416 height 223
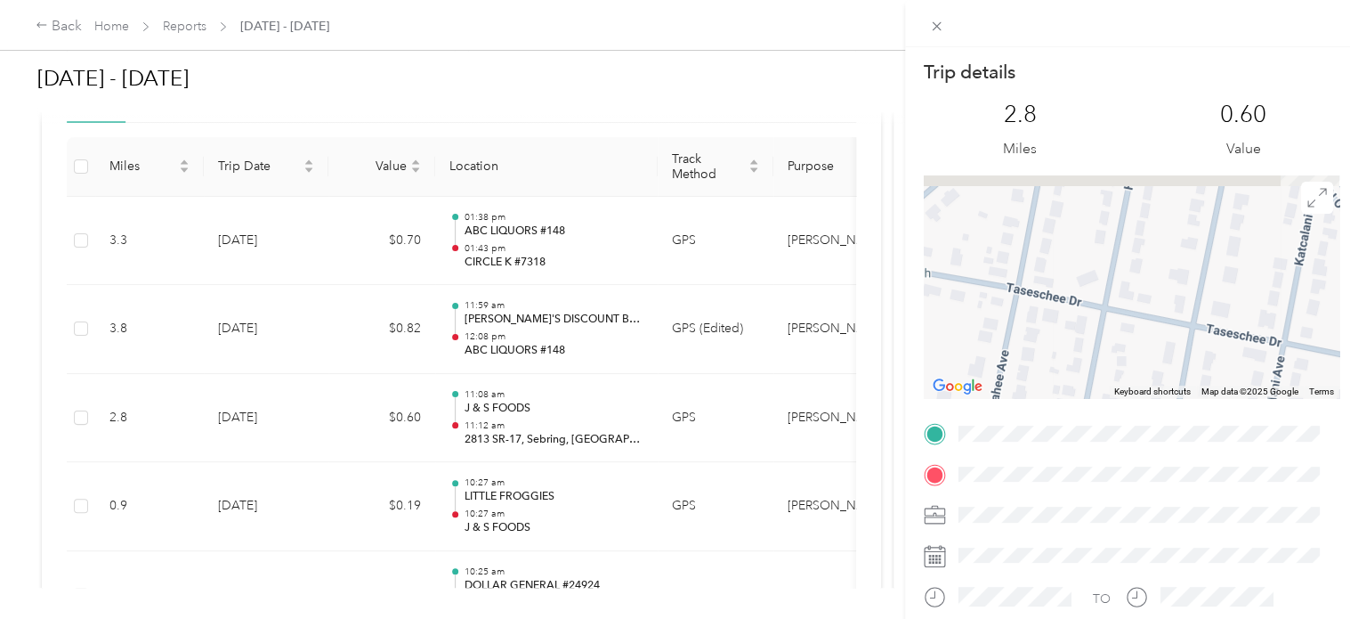
drag, startPoint x: 1144, startPoint y: 193, endPoint x: 1105, endPoint y: 393, distance: 203.2
click at [1105, 393] on div "Keyboard shortcuts Map Data Map data ©2025 Google Map data ©2025 Google 50 m Cl…" at bounding box center [1132, 286] width 416 height 223
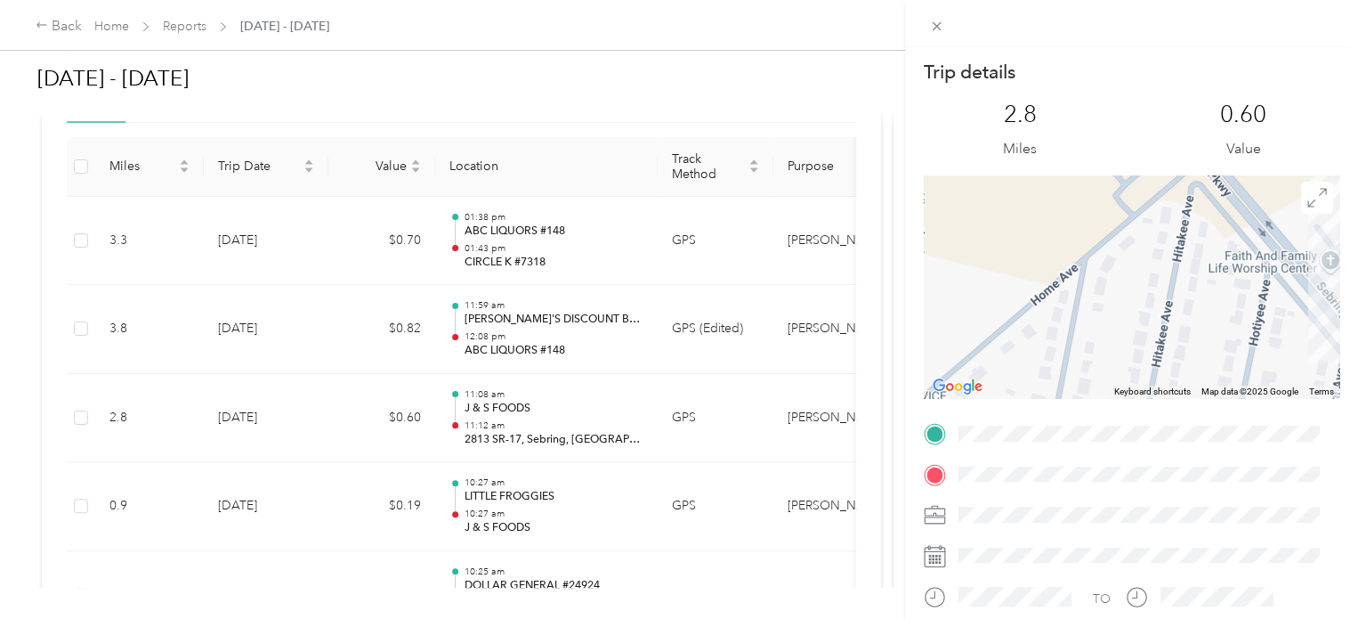
drag, startPoint x: 1118, startPoint y: 224, endPoint x: 1147, endPoint y: 384, distance: 162.0
click at [1147, 384] on div at bounding box center [1132, 286] width 416 height 223
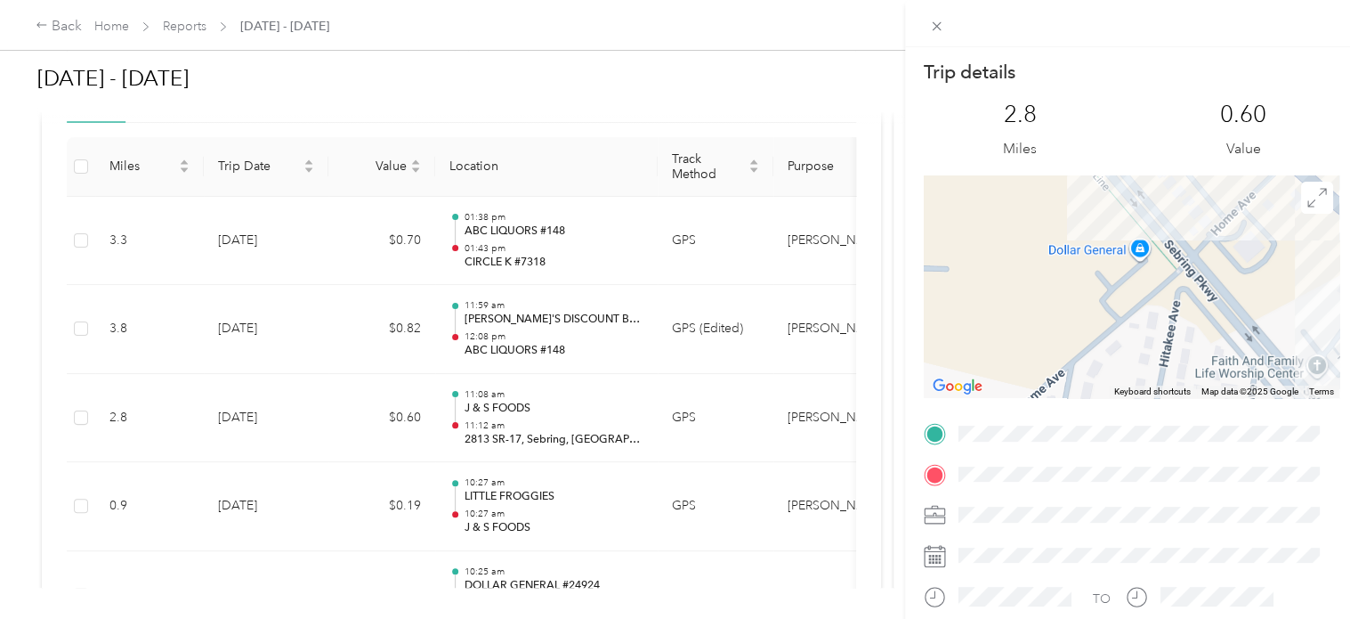
drag, startPoint x: 1134, startPoint y: 357, endPoint x: 1127, endPoint y: 378, distance: 22.5
click at [1127, 378] on div at bounding box center [1132, 286] width 416 height 223
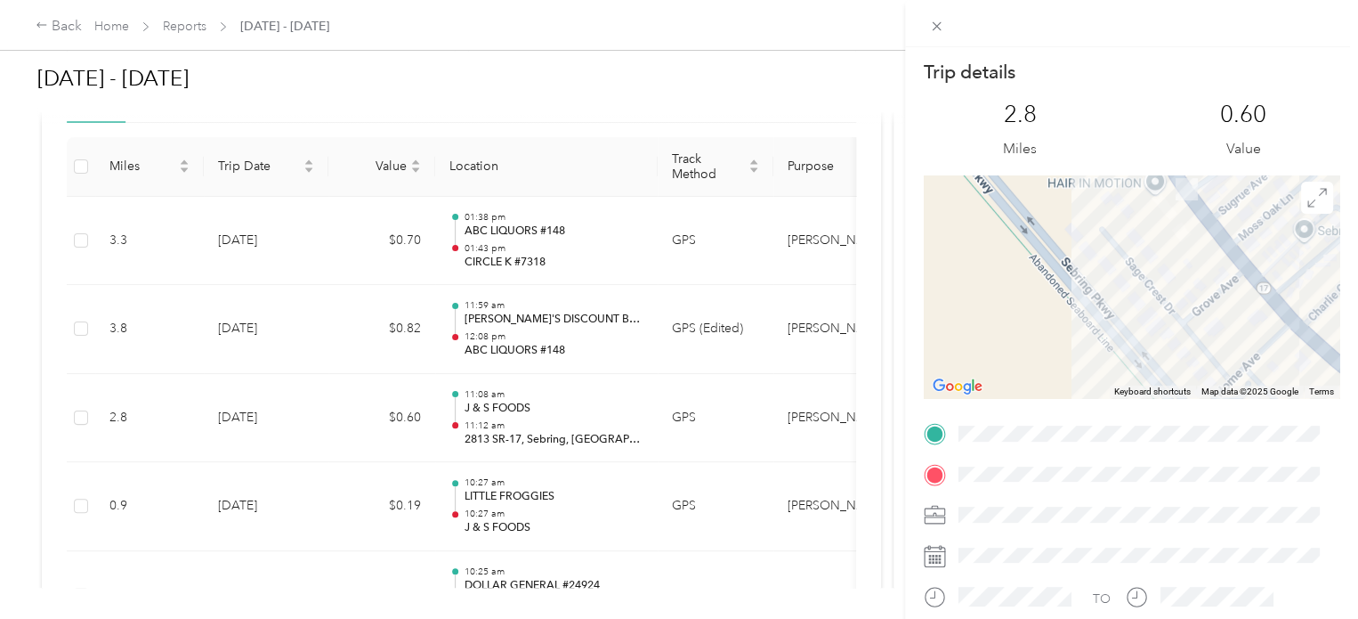
click at [1147, 466] on div "Trip details This trip cannot be edited because it is either under review, appr…" at bounding box center [1132, 456] width 416 height 793
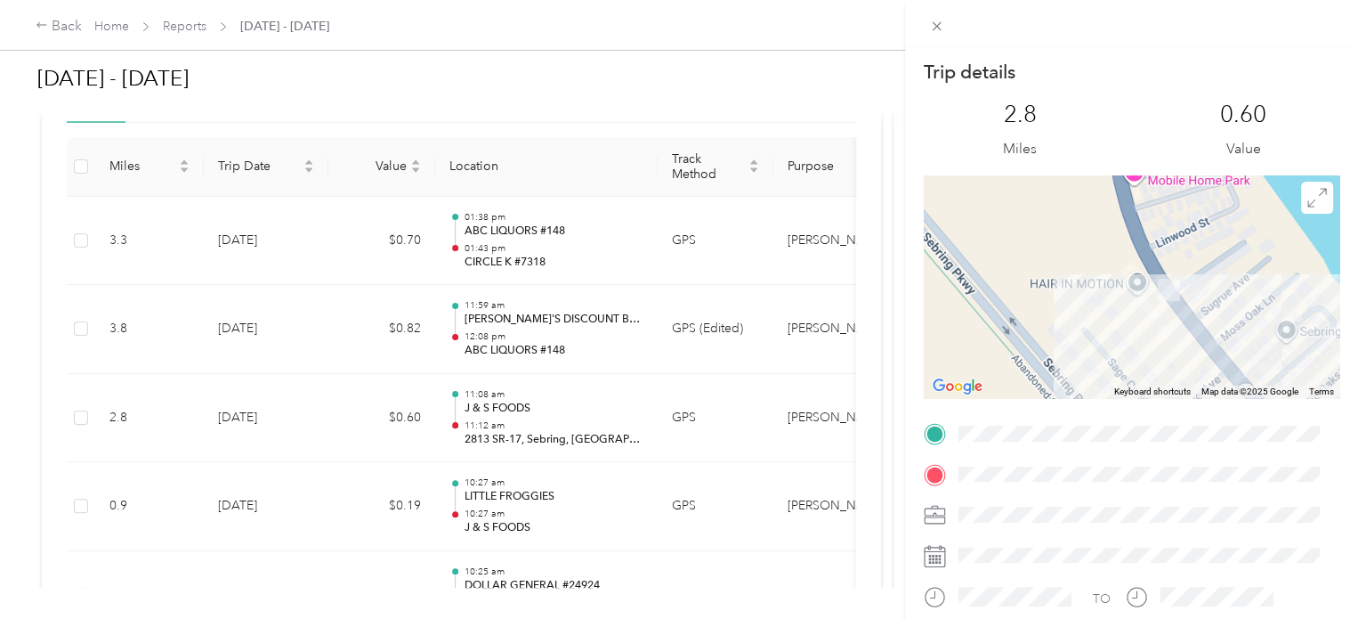
drag, startPoint x: 1088, startPoint y: 253, endPoint x: 1061, endPoint y: 338, distance: 89.5
click at [1061, 338] on div at bounding box center [1132, 286] width 416 height 223
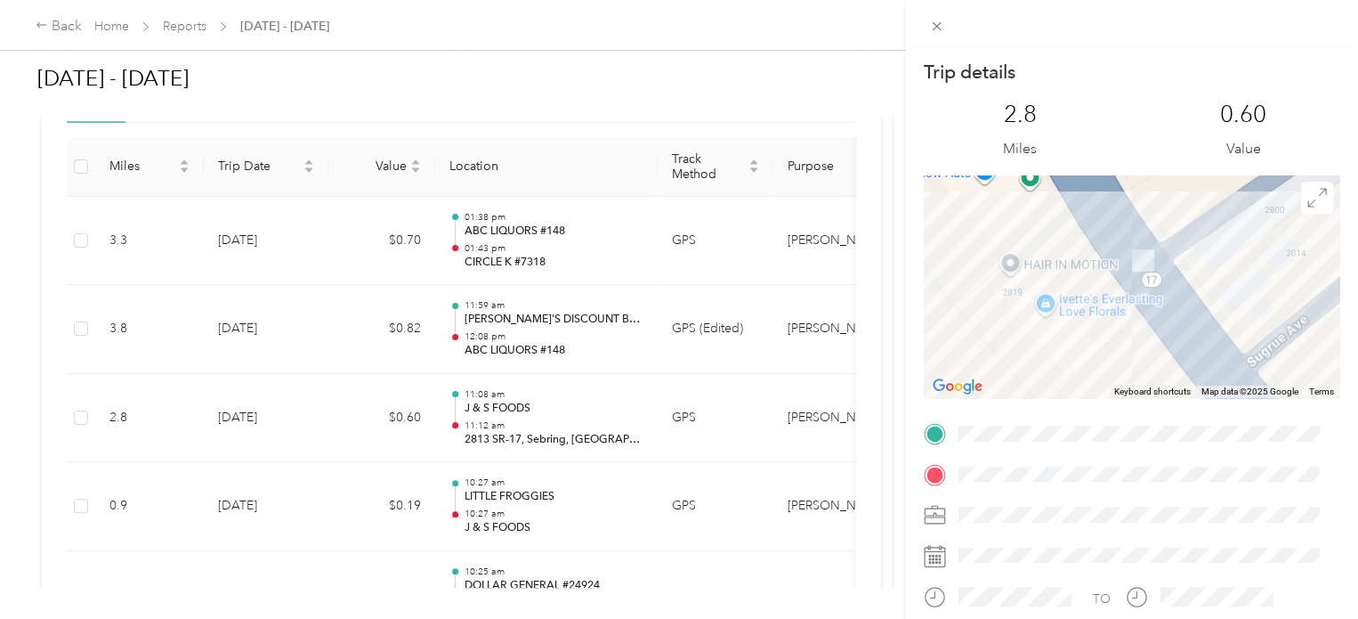
drag, startPoint x: 1132, startPoint y: 352, endPoint x: 958, endPoint y: 319, distance: 177.7
click at [958, 319] on div at bounding box center [1132, 286] width 416 height 223
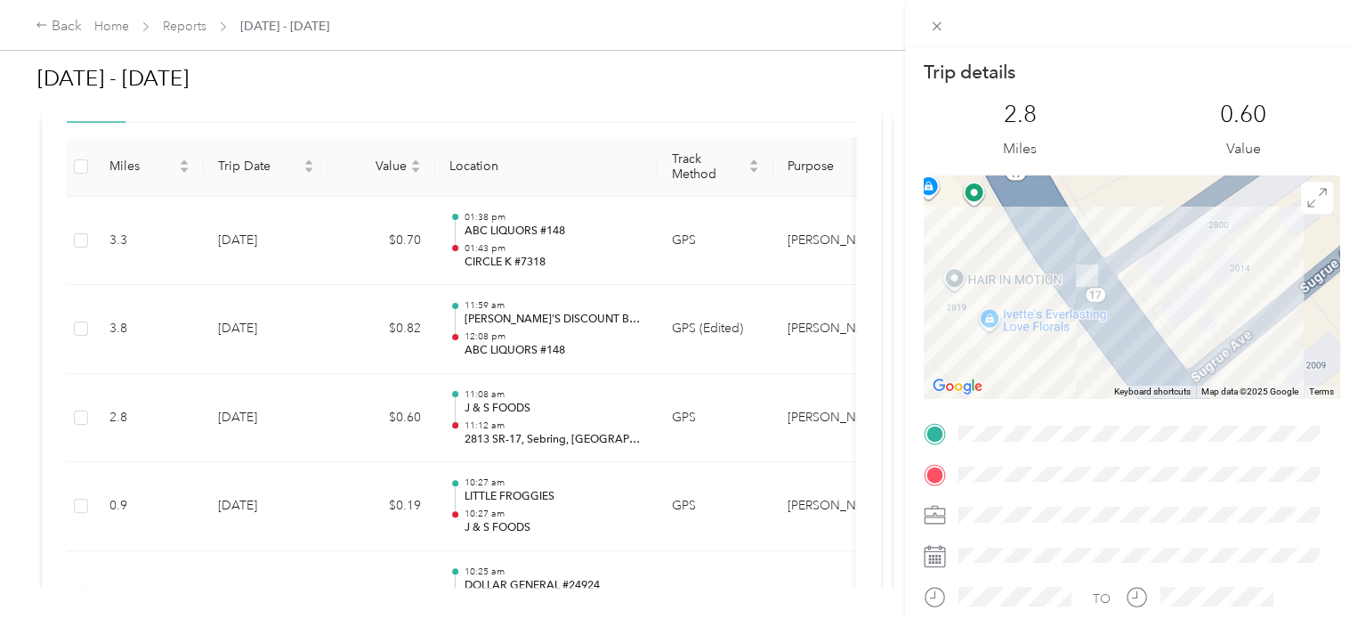
drag, startPoint x: 1111, startPoint y: 327, endPoint x: 1053, endPoint y: 342, distance: 59.8
click at [1053, 342] on div at bounding box center [1132, 286] width 416 height 223
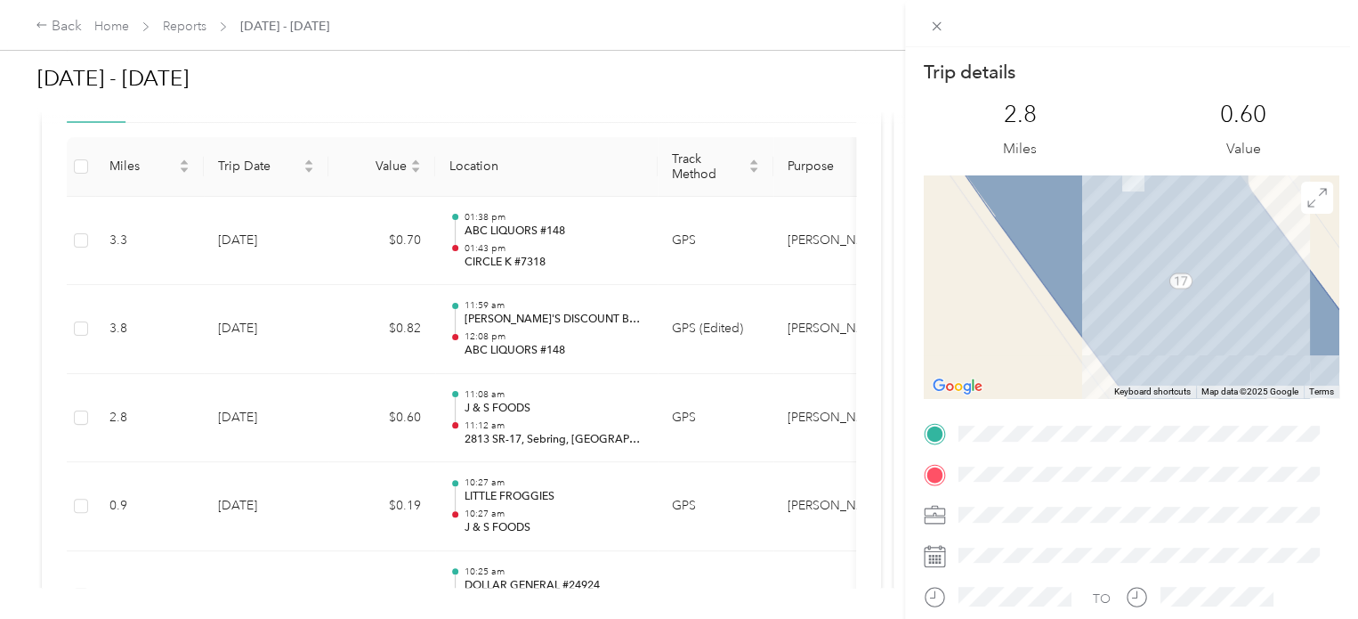
drag, startPoint x: 1122, startPoint y: 270, endPoint x: 1069, endPoint y: 388, distance: 129.5
click at [1069, 388] on div at bounding box center [1132, 286] width 416 height 223
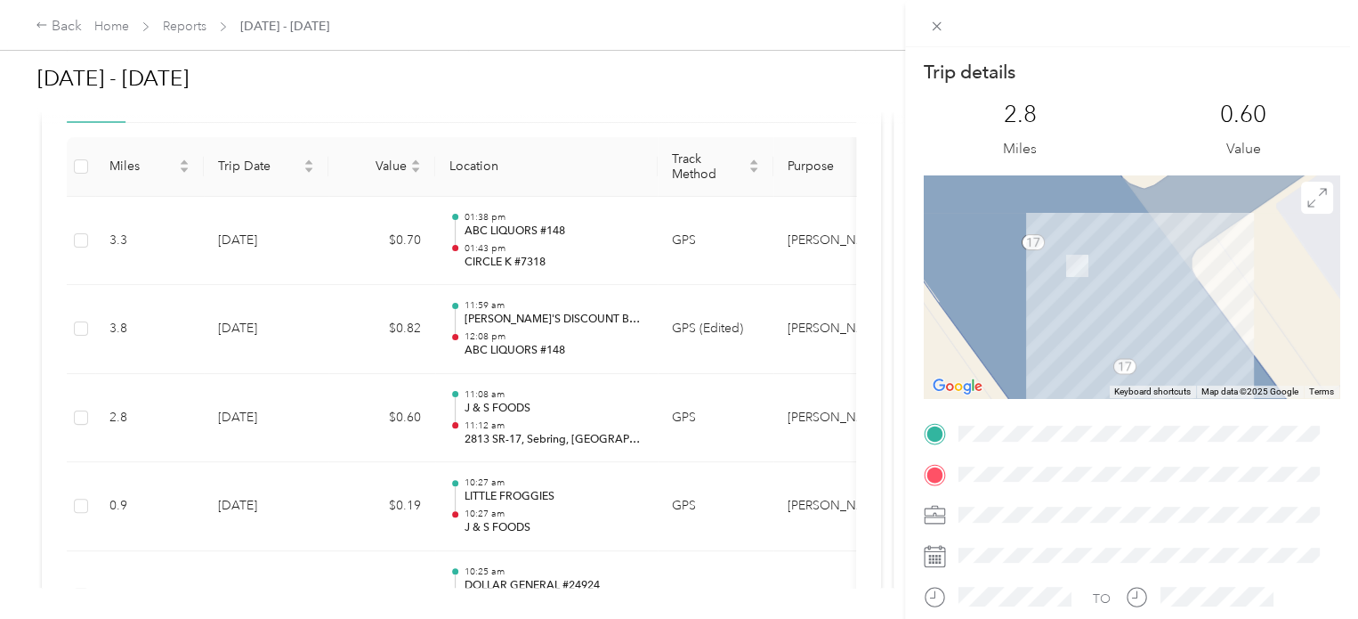
drag, startPoint x: 1111, startPoint y: 266, endPoint x: 1052, endPoint y: 355, distance: 106.7
click at [1052, 355] on div at bounding box center [1132, 286] width 416 height 223
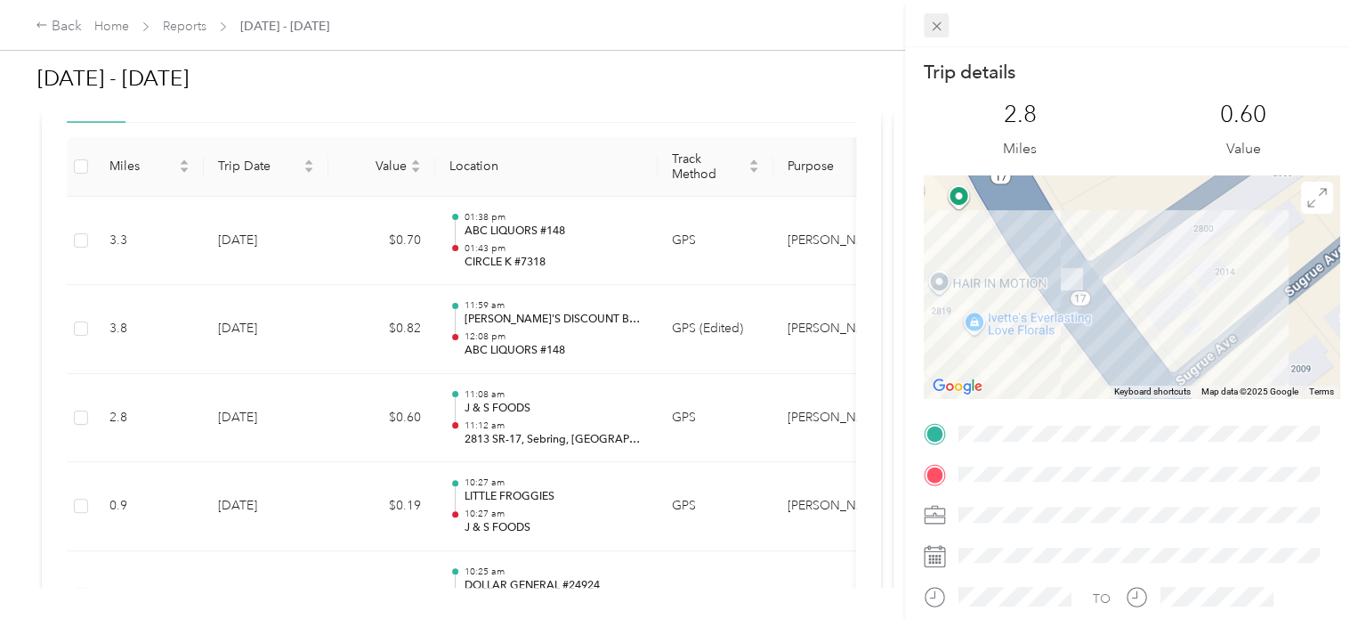
click at [932, 19] on icon at bounding box center [936, 26] width 15 height 15
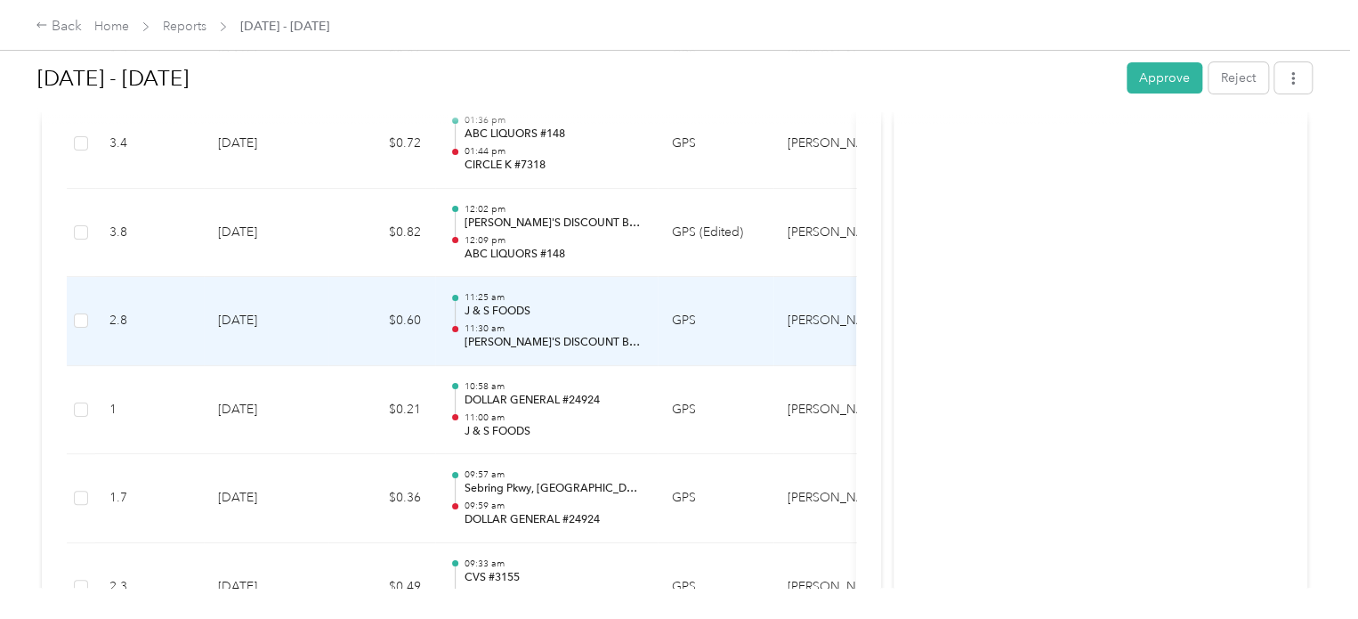
scroll to position [10416, 0]
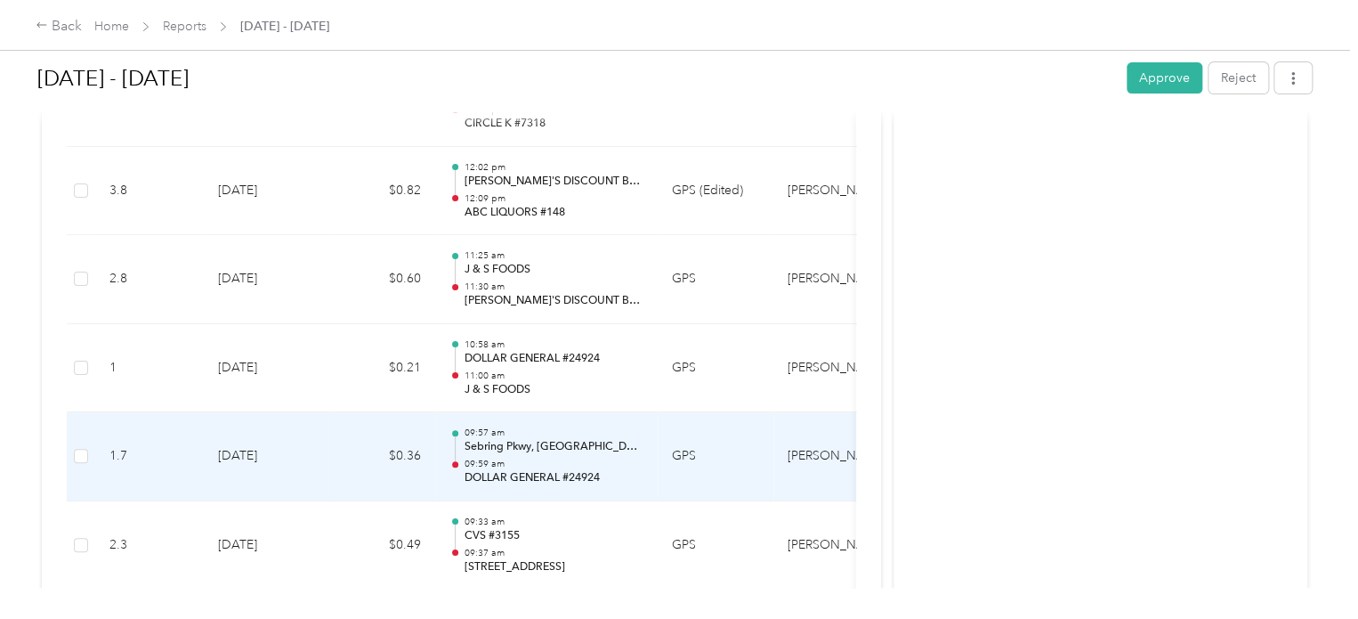
click at [496, 439] on p "Sebring Pkwy, [GEOGRAPHIC_DATA], [GEOGRAPHIC_DATA]" at bounding box center [554, 447] width 180 height 16
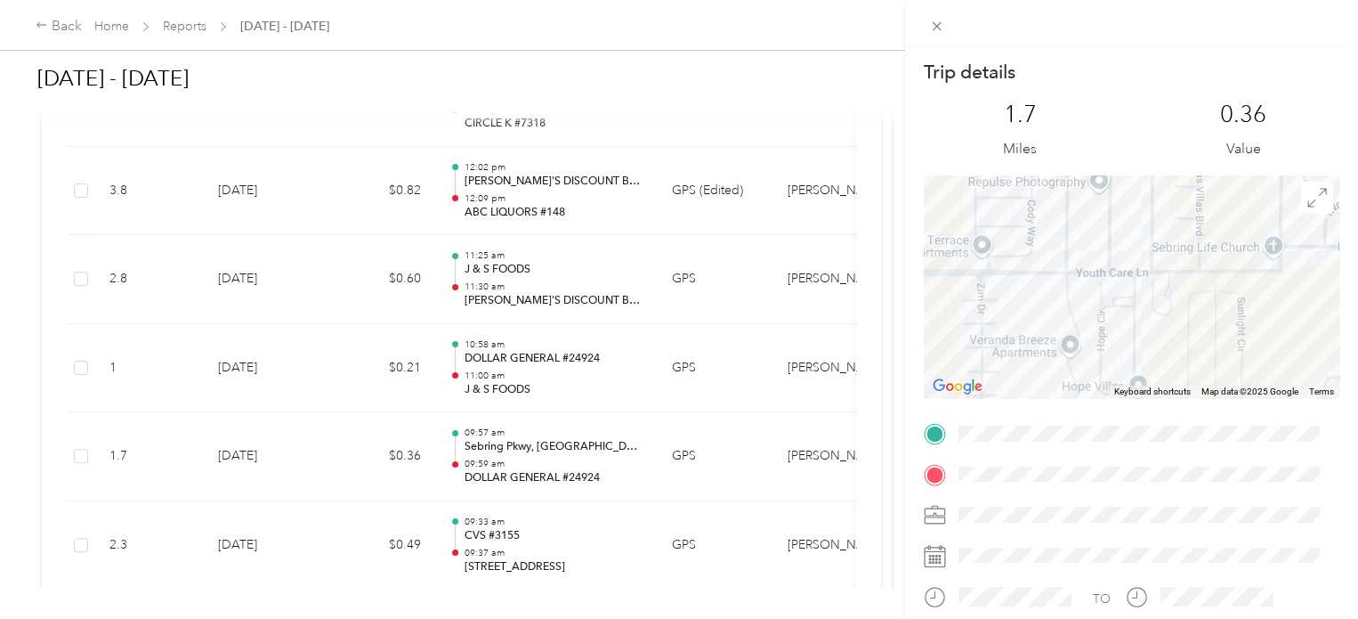
drag, startPoint x: 1201, startPoint y: 245, endPoint x: 1079, endPoint y: 416, distance: 210.0
click at [1079, 416] on div "Trip details This trip cannot be edited because it is either under review, appr…" at bounding box center [1132, 456] width 416 height 793
drag, startPoint x: 979, startPoint y: 355, endPoint x: 1196, endPoint y: 224, distance: 253.6
click at [1196, 224] on div at bounding box center [1132, 286] width 416 height 223
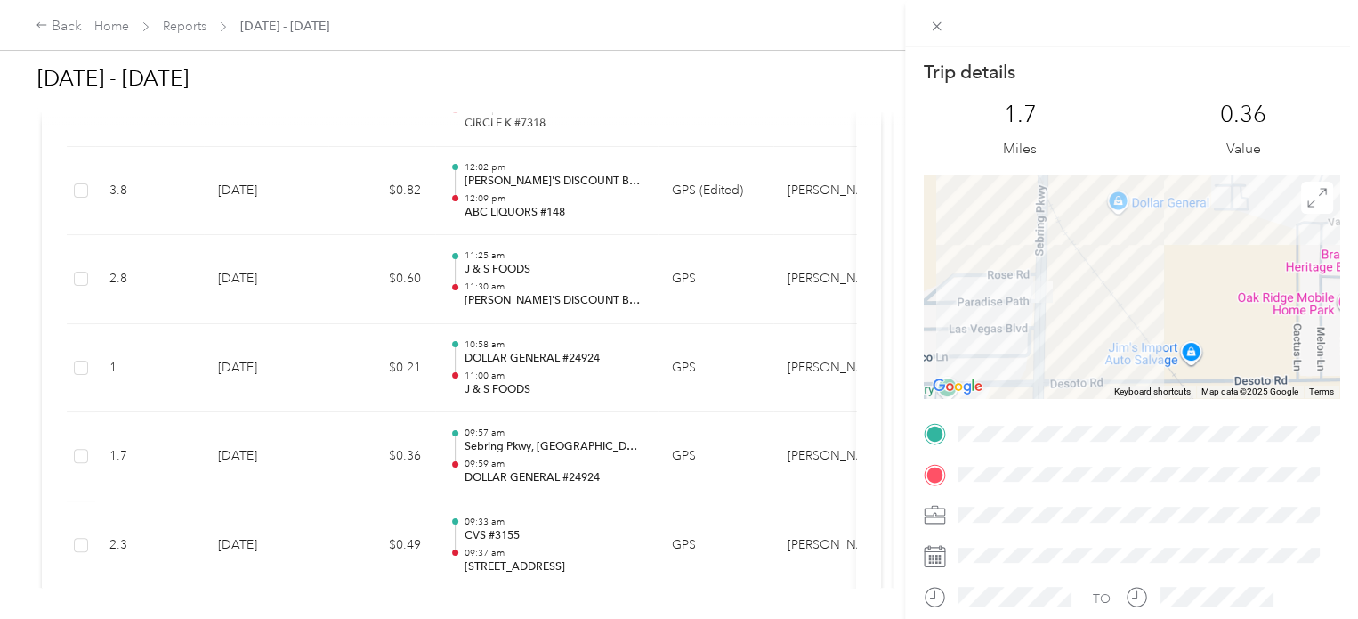
drag, startPoint x: 1122, startPoint y: 333, endPoint x: 1158, endPoint y: 224, distance: 114.3
click at [1158, 224] on div at bounding box center [1132, 286] width 416 height 223
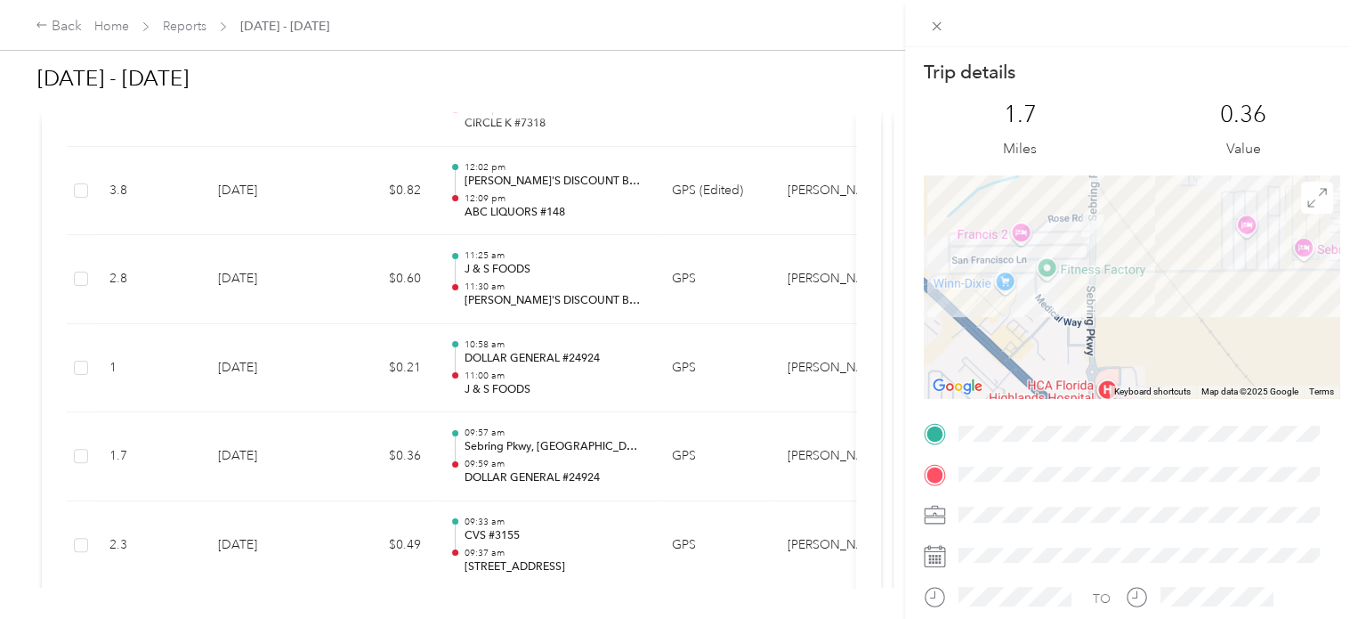
drag, startPoint x: 1057, startPoint y: 308, endPoint x: 1115, endPoint y: 252, distance: 80.6
click at [1115, 252] on div at bounding box center [1132, 286] width 416 height 223
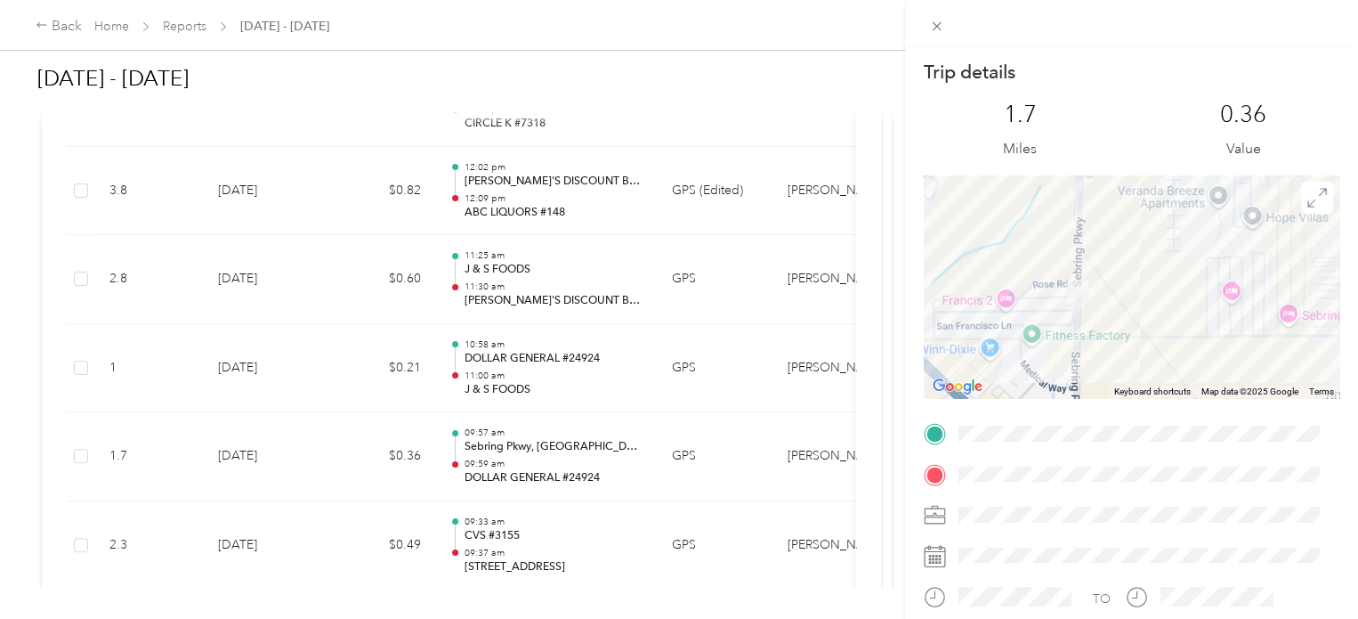
drag, startPoint x: 1129, startPoint y: 220, endPoint x: 1116, endPoint y: 286, distance: 67.0
click at [1116, 286] on div at bounding box center [1132, 286] width 416 height 223
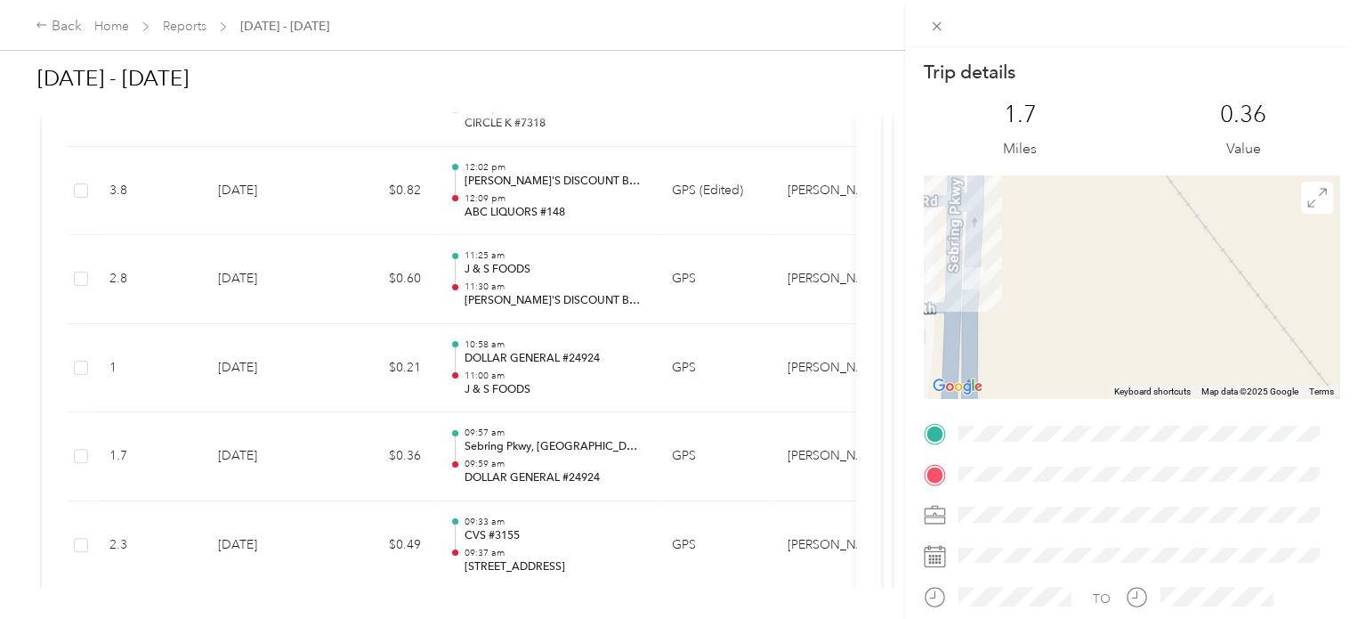
drag, startPoint x: 1039, startPoint y: 317, endPoint x: 1268, endPoint y: 255, distance: 237.1
click at [1268, 255] on div at bounding box center [1132, 286] width 416 height 223
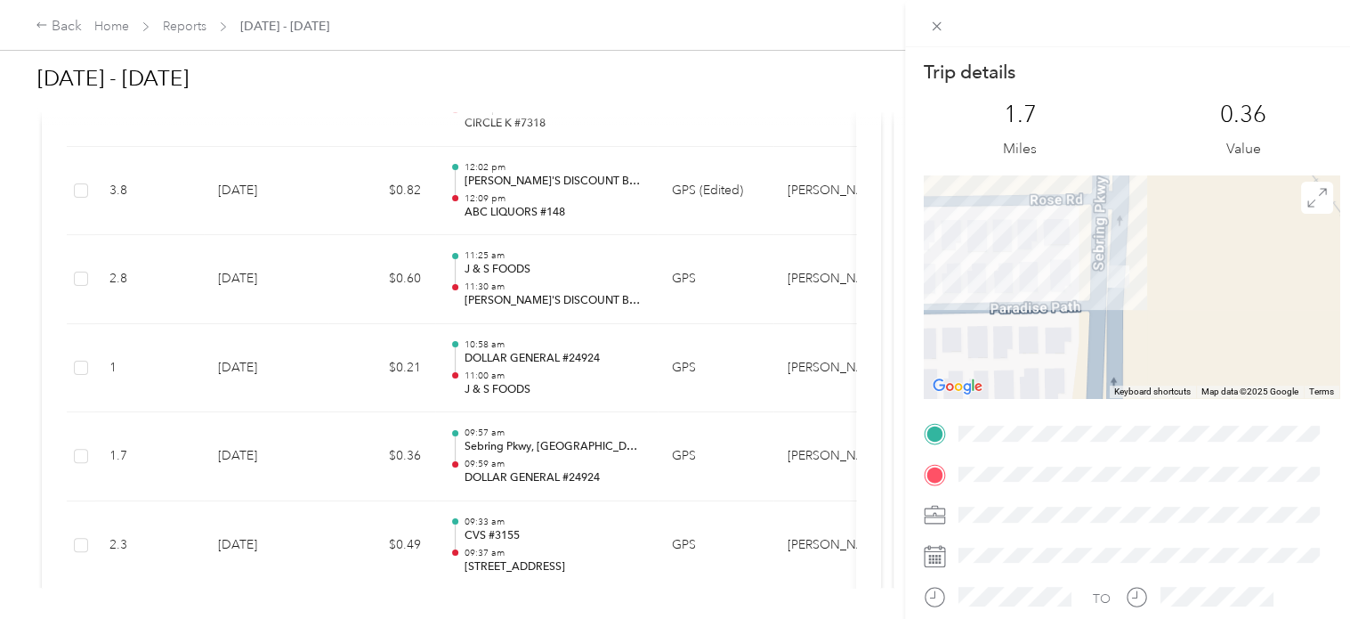
drag, startPoint x: 1131, startPoint y: 320, endPoint x: 1212, endPoint y: 312, distance: 81.3
click at [1212, 312] on div at bounding box center [1132, 286] width 416 height 223
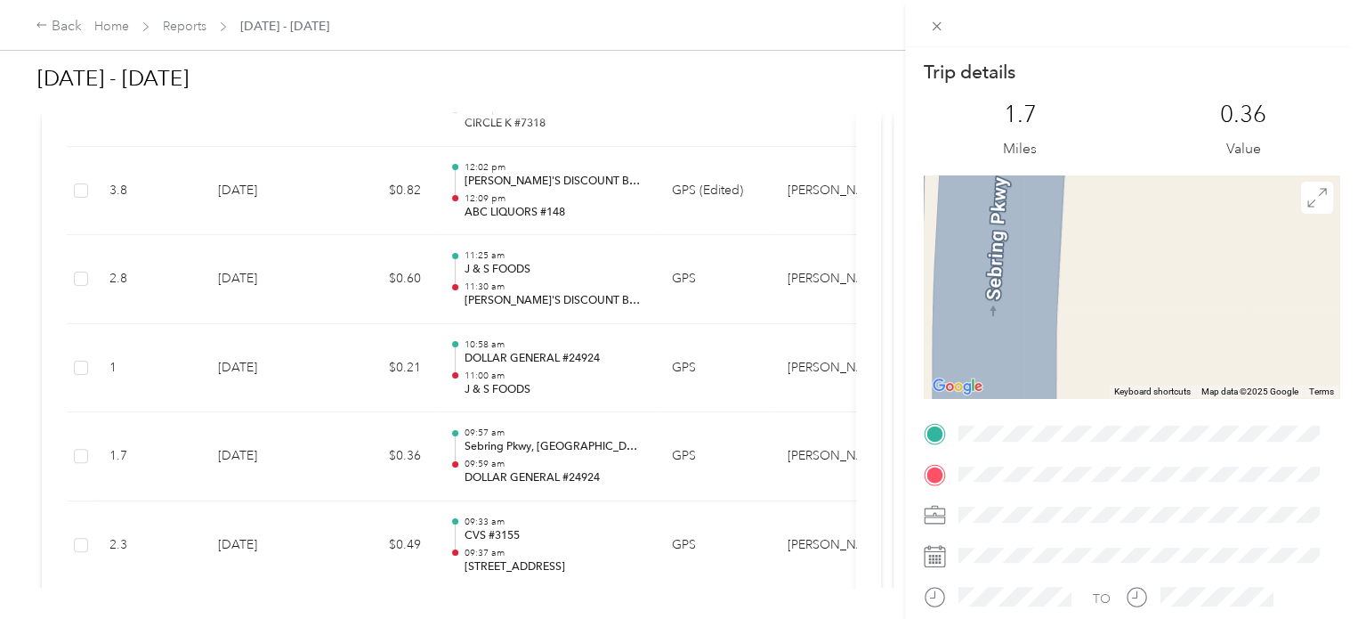
drag, startPoint x: 1052, startPoint y: 271, endPoint x: 1211, endPoint y: 320, distance: 166.7
click at [1308, 376] on div at bounding box center [1132, 286] width 416 height 223
drag, startPoint x: 1144, startPoint y: 256, endPoint x: 1195, endPoint y: 368, distance: 122.7
click at [1195, 368] on div at bounding box center [1132, 286] width 416 height 223
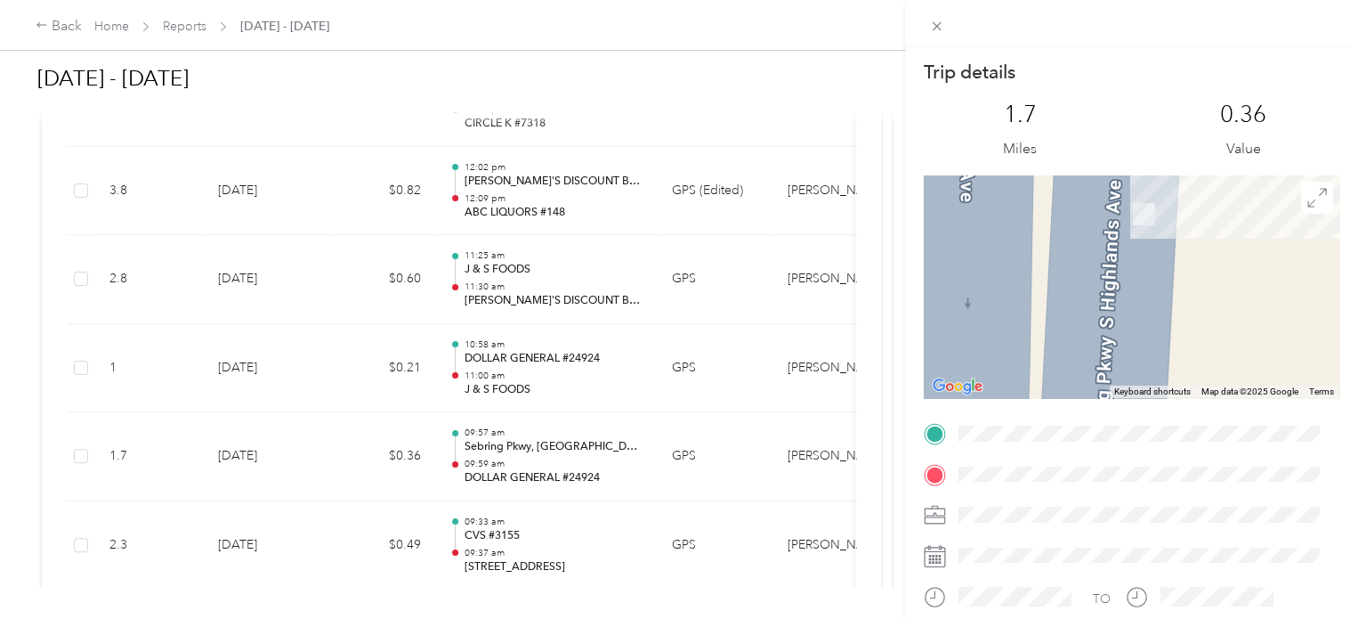
drag, startPoint x: 1167, startPoint y: 316, endPoint x: 1171, endPoint y: 394, distance: 78.5
click at [1185, 397] on div "Keyboard shortcuts Map Data Map data ©2025 Google Map data ©2025 Google 5 m Cli…" at bounding box center [1132, 286] width 416 height 223
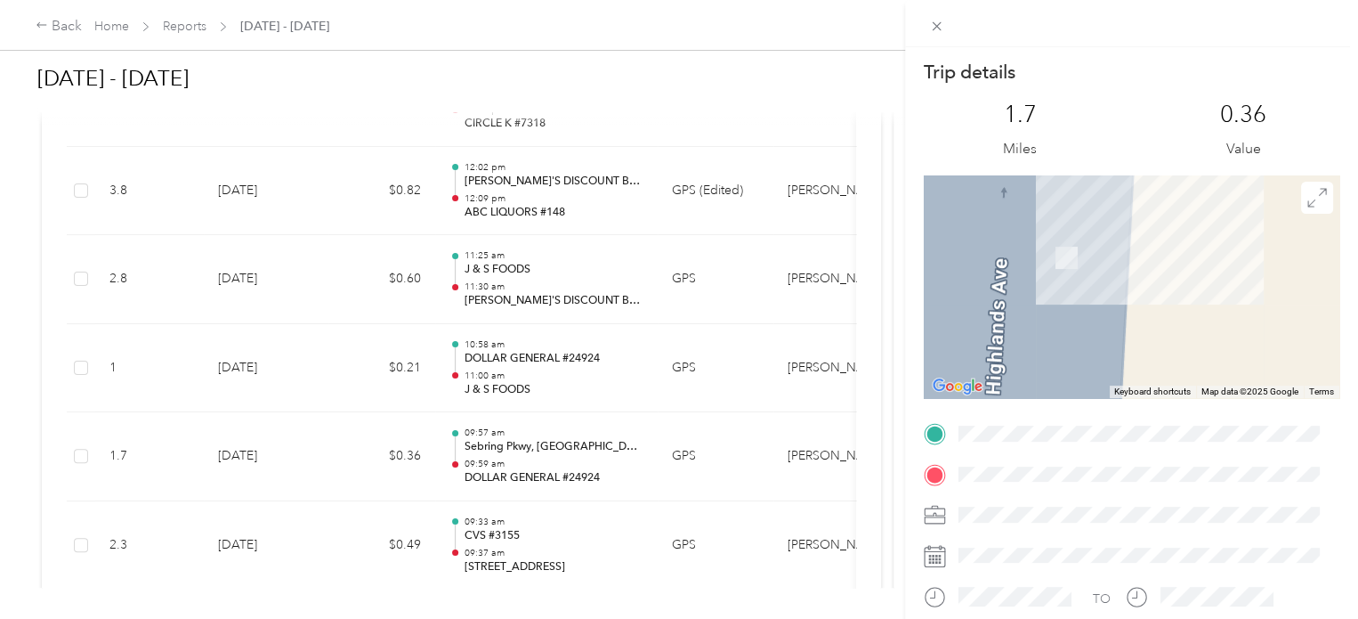
drag, startPoint x: 1175, startPoint y: 279, endPoint x: 1167, endPoint y: 328, distance: 49.6
click at [1167, 328] on div at bounding box center [1132, 286] width 416 height 223
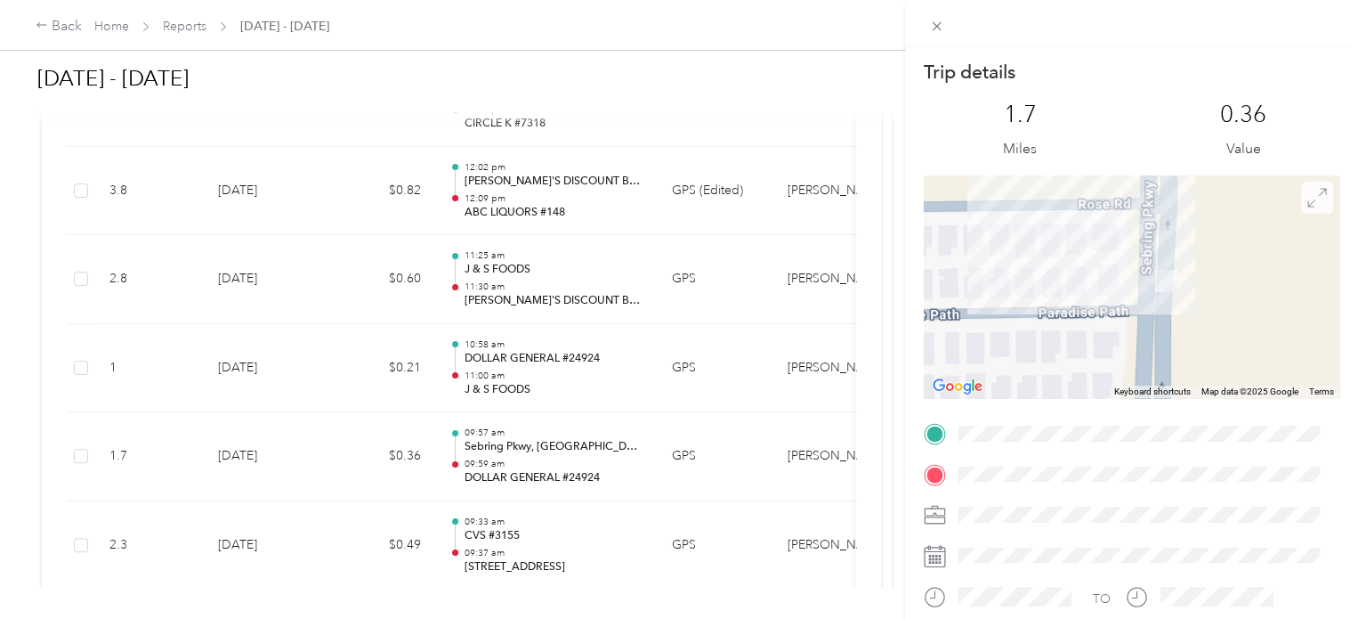
click at [1305, 207] on span at bounding box center [1317, 198] width 32 height 32
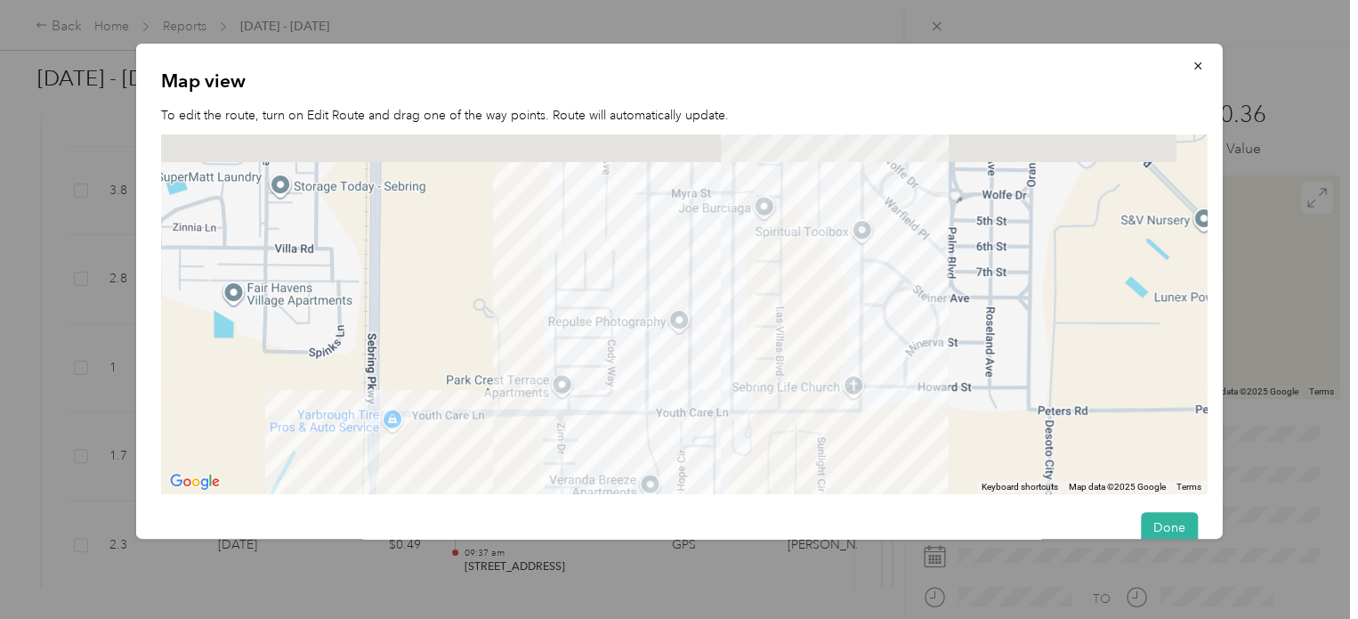
drag, startPoint x: 966, startPoint y: 223, endPoint x: 913, endPoint y: 462, distance: 244.3
click at [913, 462] on div at bounding box center [684, 313] width 1046 height 359
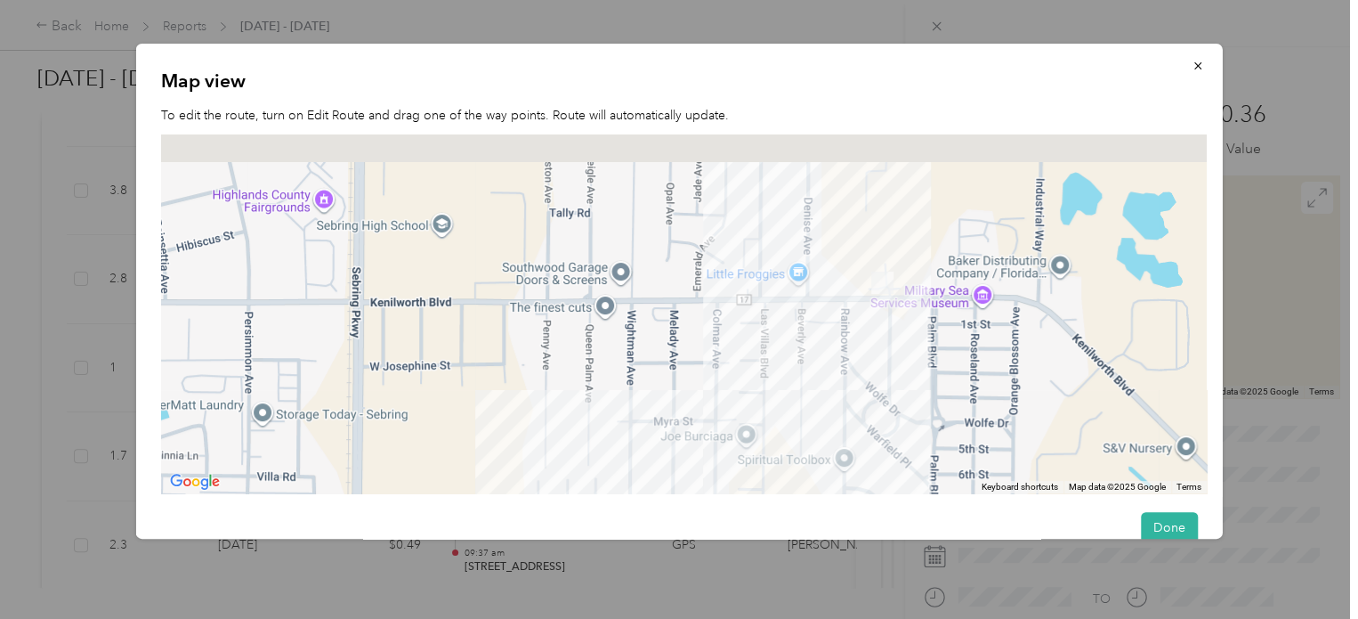
drag, startPoint x: 969, startPoint y: 223, endPoint x: 949, endPoint y: 451, distance: 229.7
click at [951, 472] on div at bounding box center [684, 313] width 1046 height 359
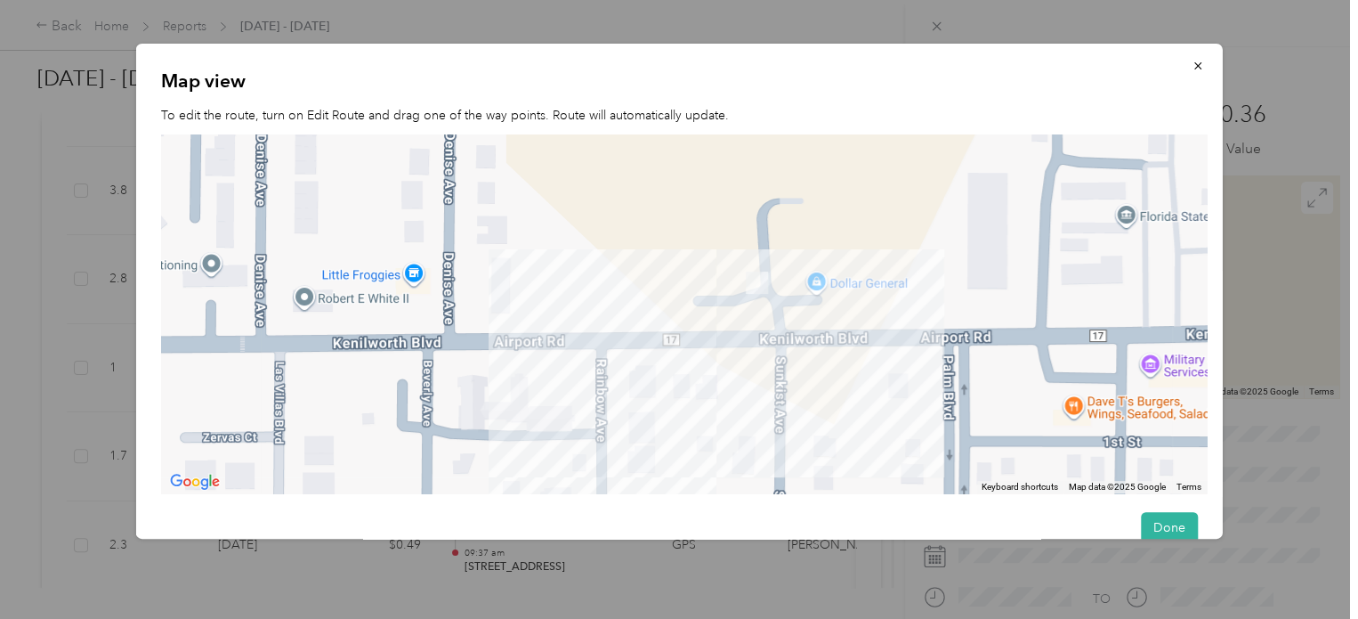
drag, startPoint x: 891, startPoint y: 254, endPoint x: 903, endPoint y: 469, distance: 215.8
click at [903, 469] on div at bounding box center [684, 313] width 1046 height 359
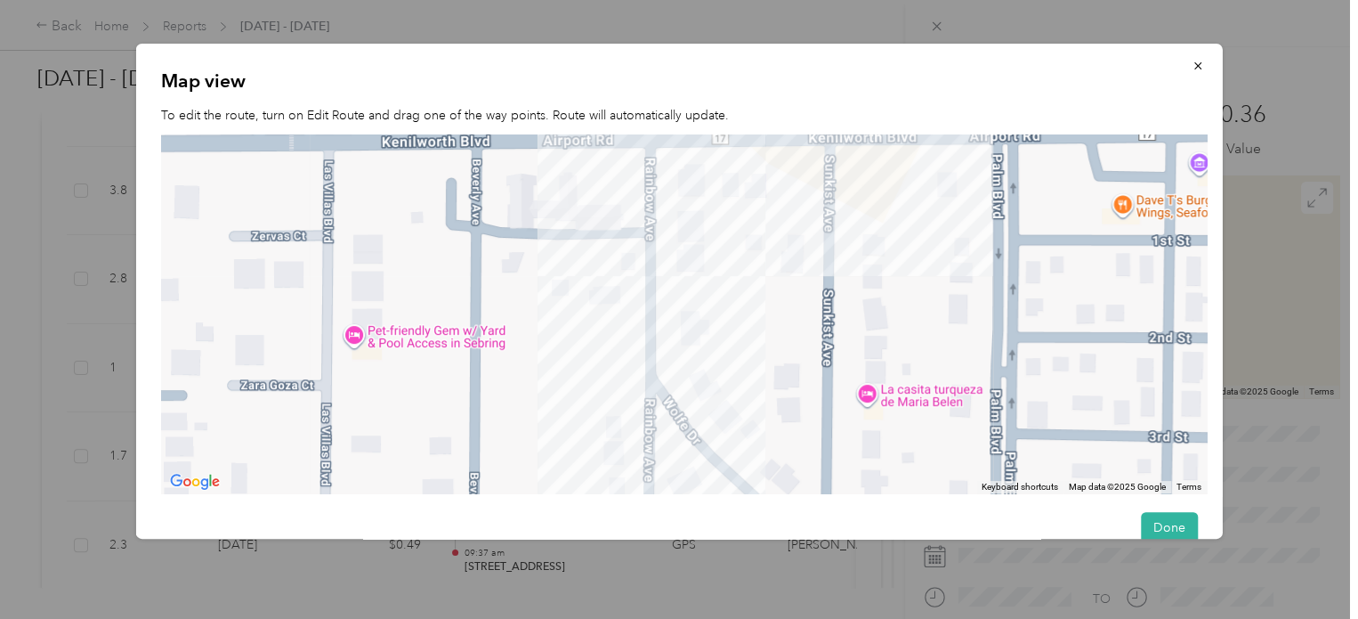
drag, startPoint x: 826, startPoint y: 459, endPoint x: 880, endPoint y: 207, distance: 257.7
click at [880, 207] on div at bounding box center [684, 313] width 1046 height 359
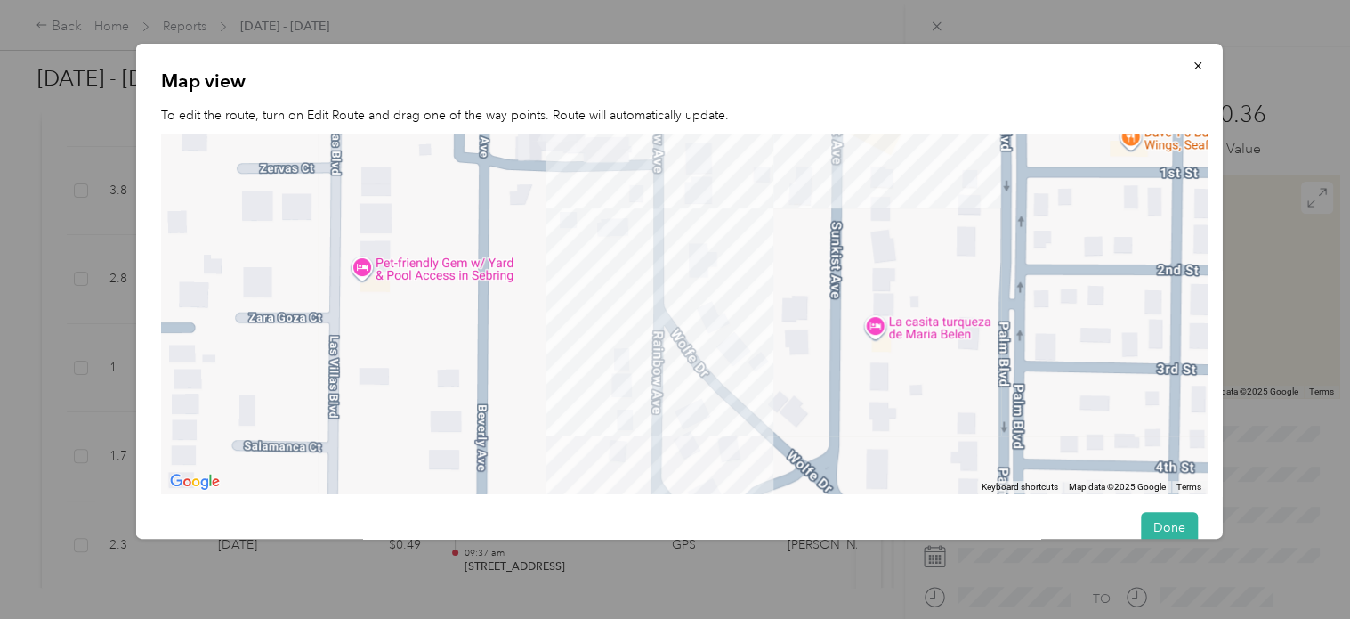
drag, startPoint x: 778, startPoint y: 334, endPoint x: 858, endPoint y: 170, distance: 182.3
click at [858, 170] on div at bounding box center [684, 313] width 1046 height 359
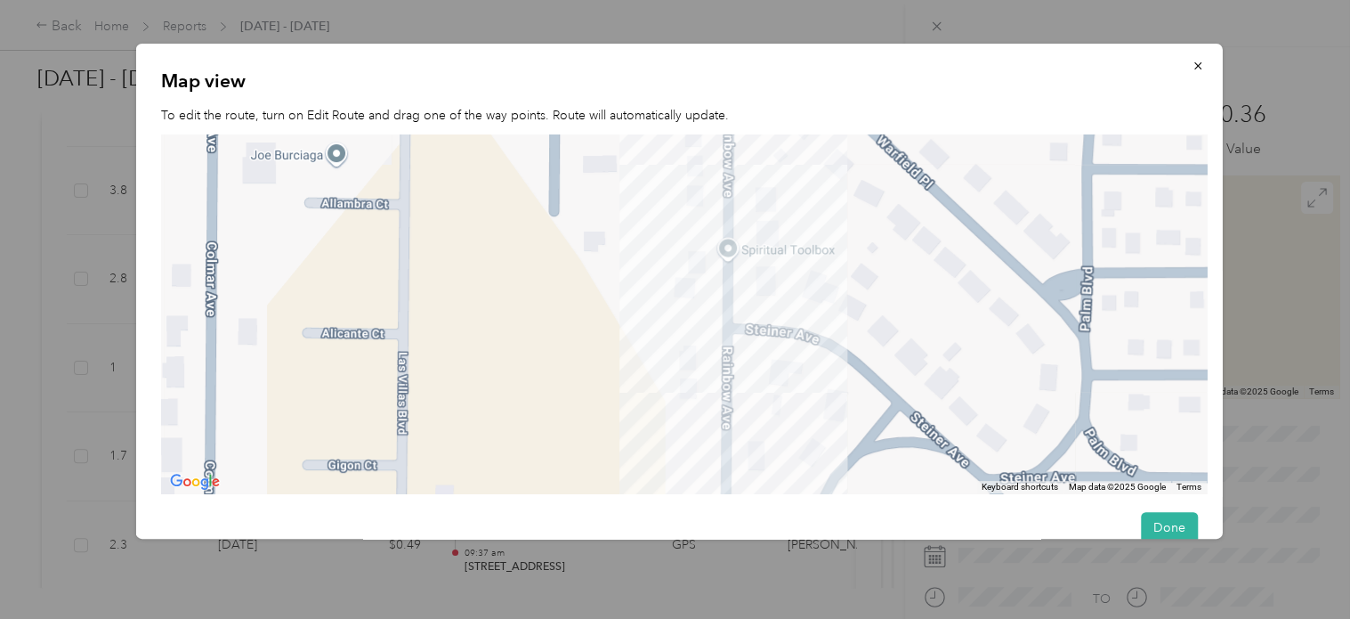
drag, startPoint x: 793, startPoint y: 408, endPoint x: 641, endPoint y: 214, distance: 246.6
click at [626, 229] on div at bounding box center [684, 313] width 1046 height 359
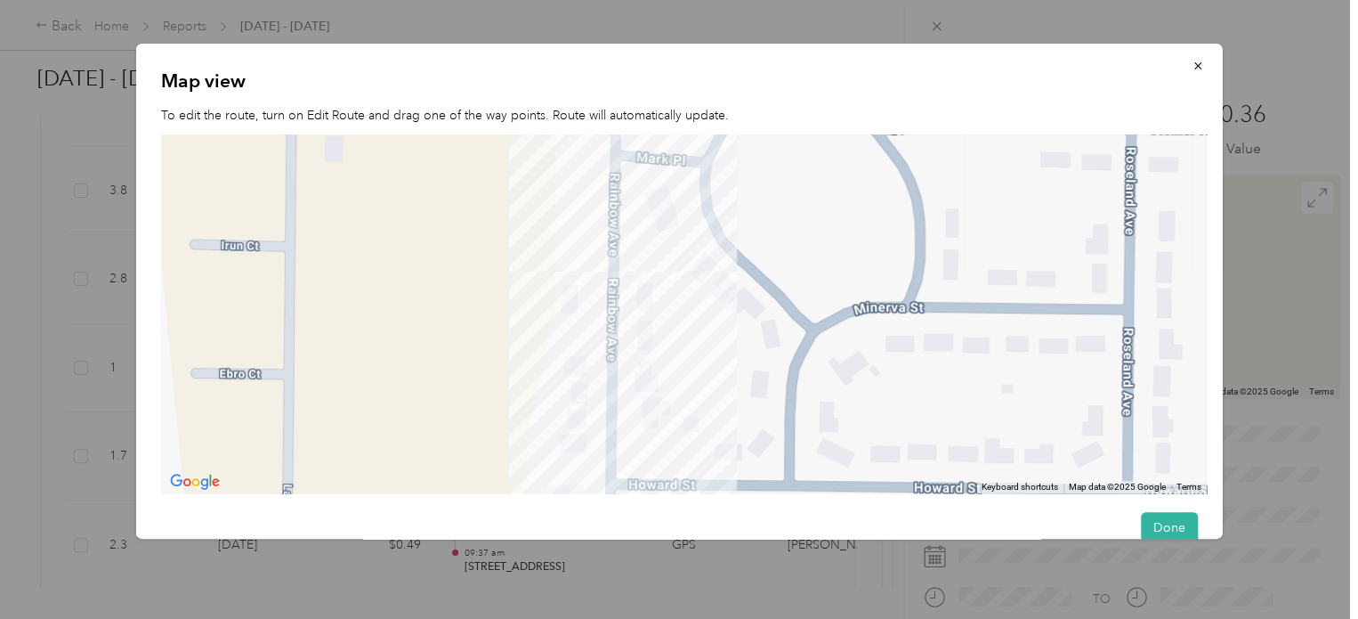
drag, startPoint x: 761, startPoint y: 299, endPoint x: 816, endPoint y: 168, distance: 142.0
click at [815, 170] on div at bounding box center [684, 313] width 1046 height 359
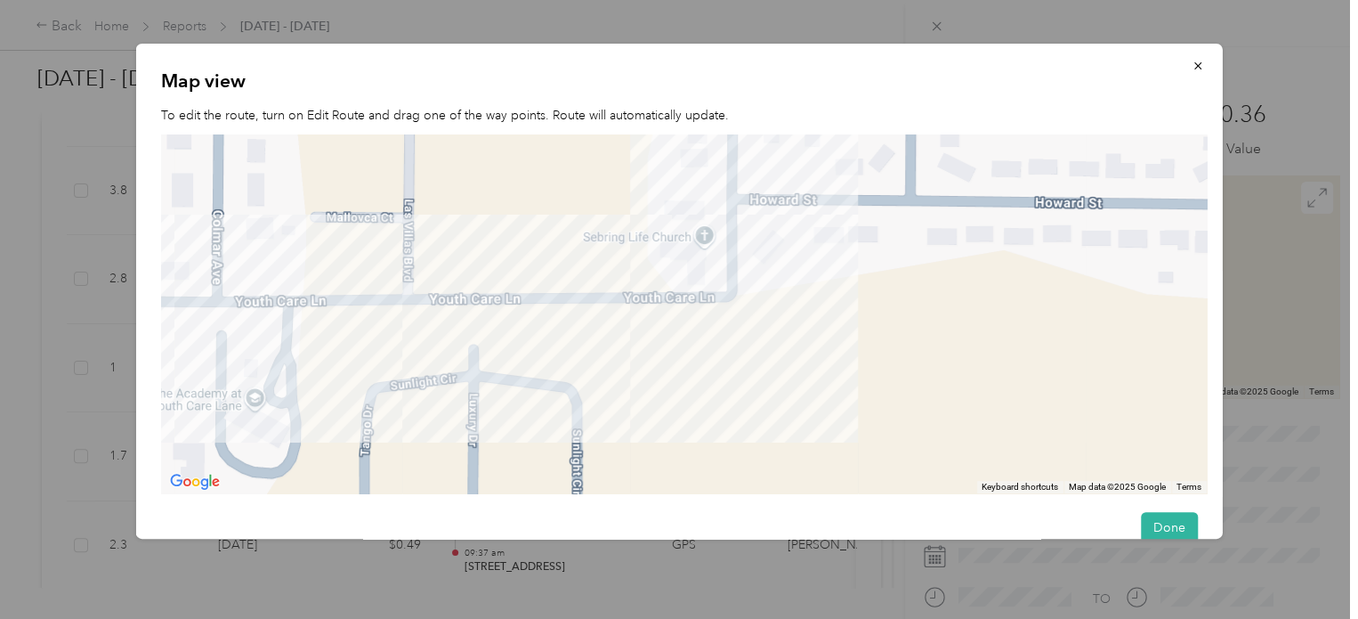
drag, startPoint x: 587, startPoint y: 333, endPoint x: 852, endPoint y: 330, distance: 264.4
click at [852, 330] on div at bounding box center [684, 313] width 1046 height 359
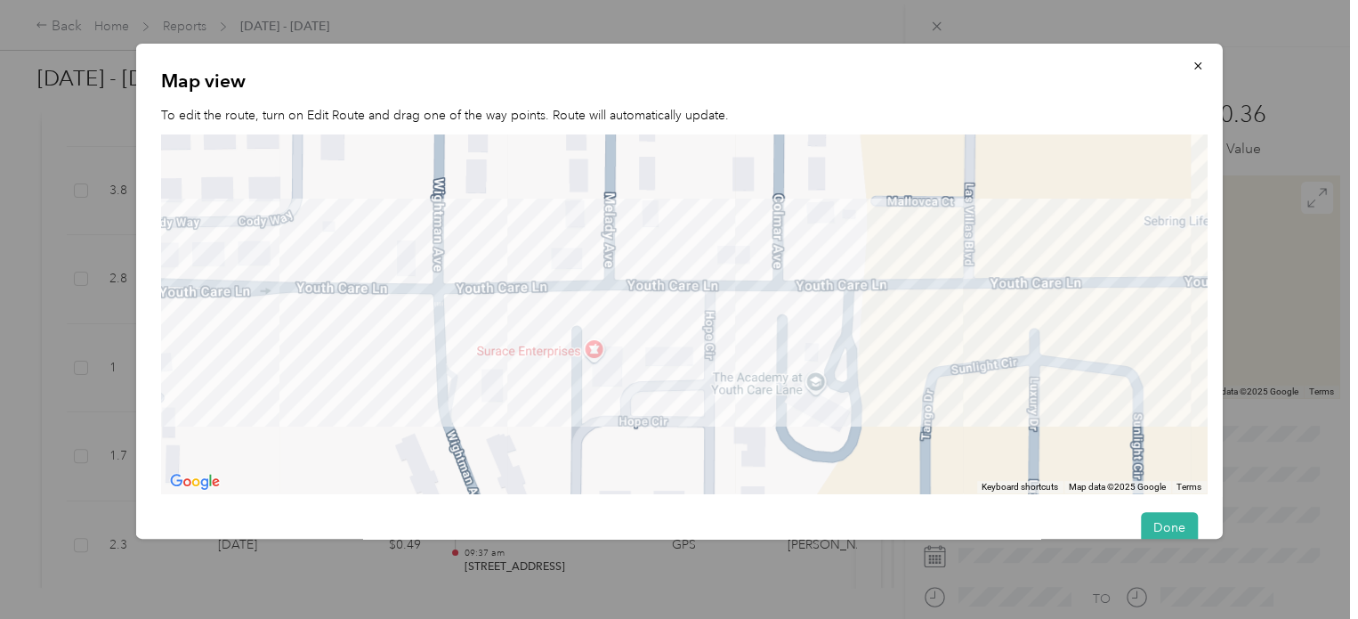
drag, startPoint x: 494, startPoint y: 360, endPoint x: 765, endPoint y: 355, distance: 270.6
click at [762, 355] on div at bounding box center [684, 313] width 1046 height 359
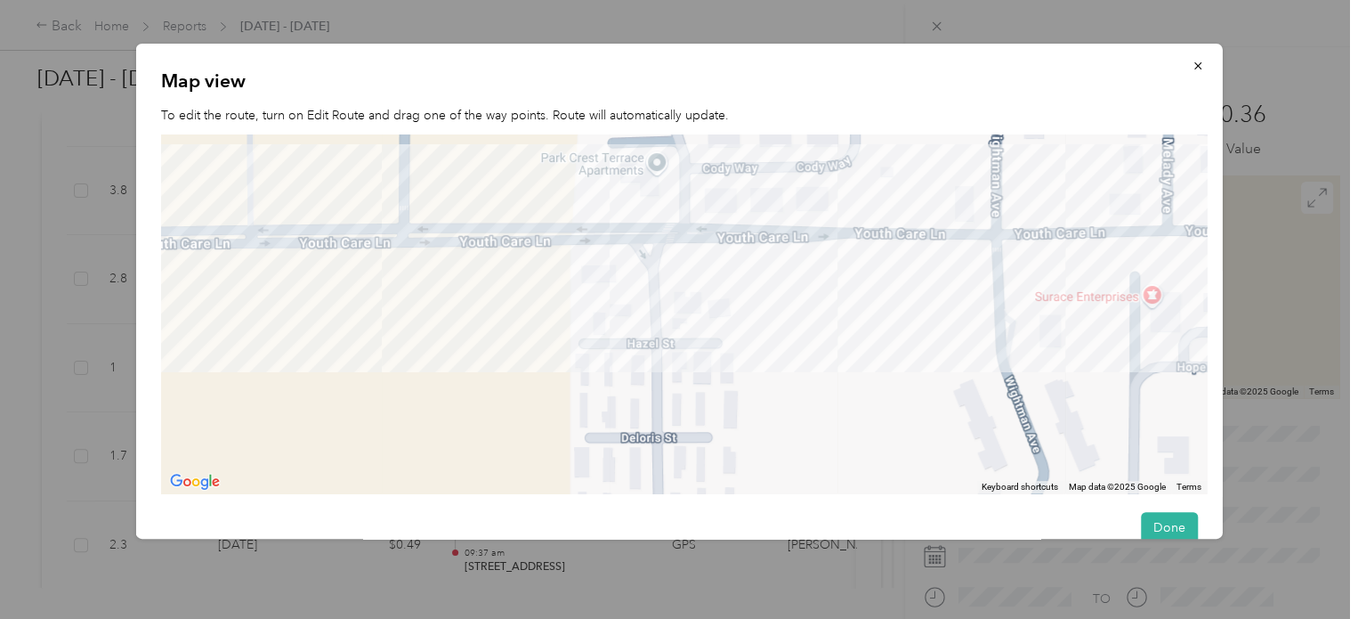
drag, startPoint x: 594, startPoint y: 364, endPoint x: 752, endPoint y: 347, distance: 159.3
click at [763, 344] on div at bounding box center [684, 313] width 1046 height 359
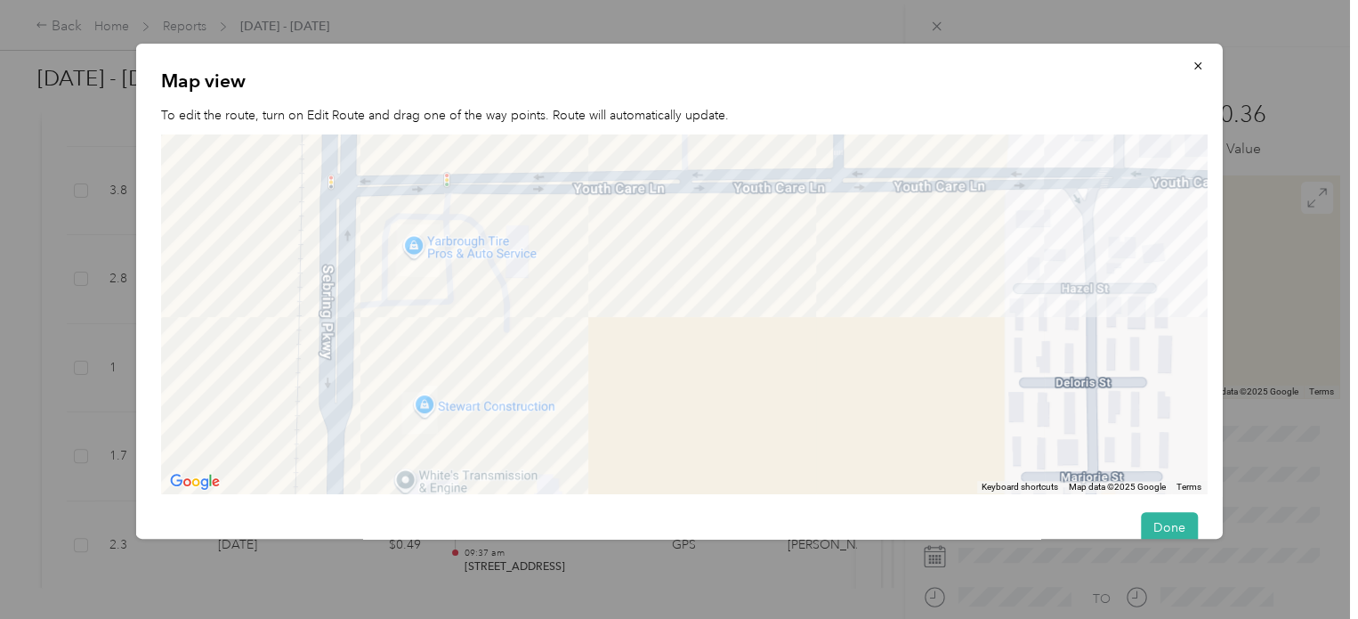
drag, startPoint x: 475, startPoint y: 387, endPoint x: 501, endPoint y: 258, distance: 131.6
click at [488, 294] on div at bounding box center [684, 313] width 1046 height 359
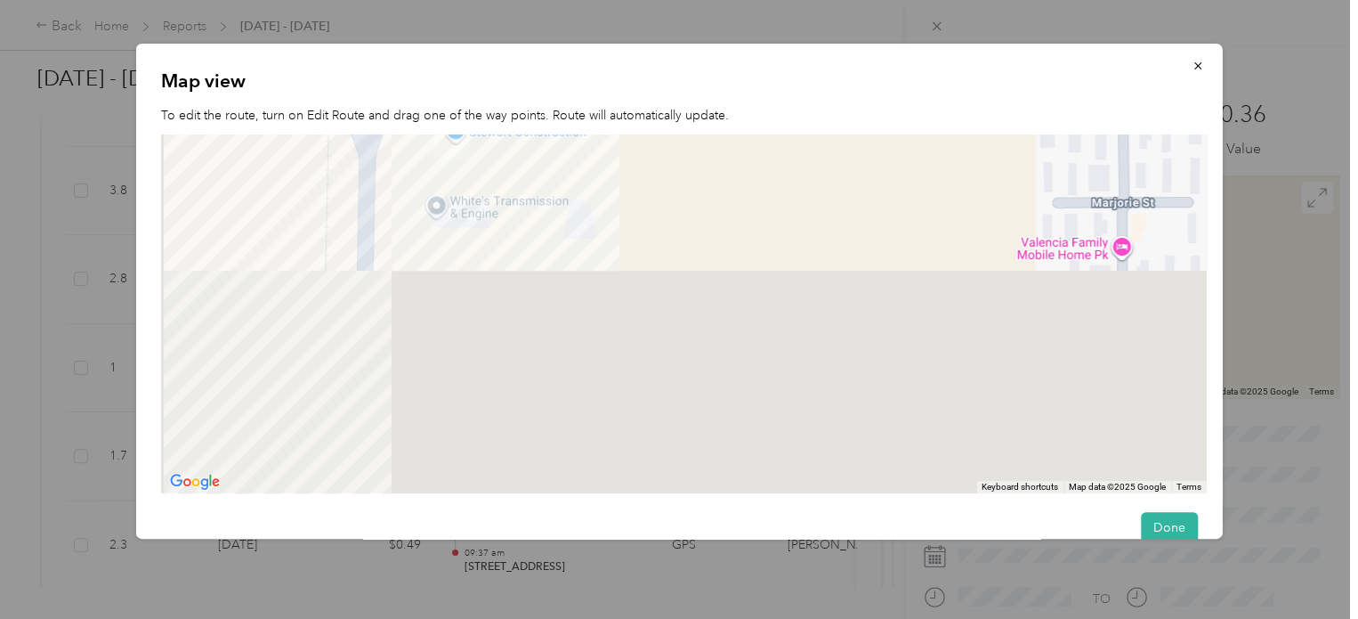
drag, startPoint x: 513, startPoint y: 357, endPoint x: 505, endPoint y: 210, distance: 147.1
click at [503, 220] on div at bounding box center [684, 313] width 1046 height 359
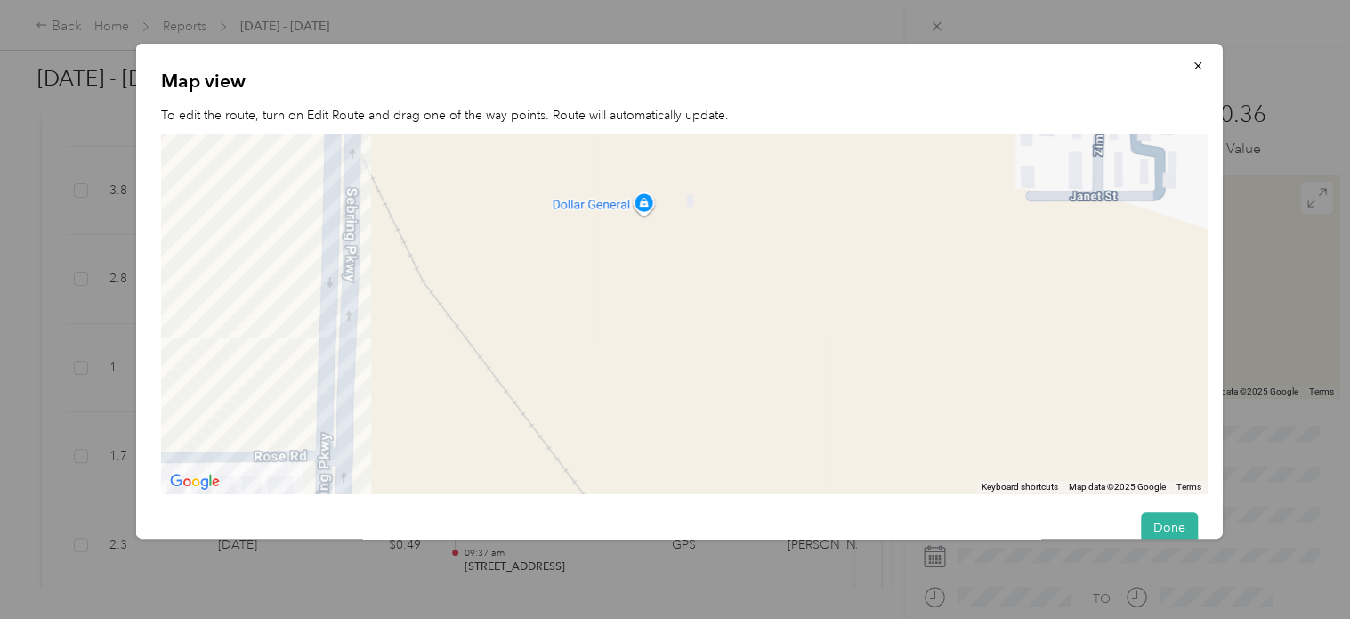
drag, startPoint x: 527, startPoint y: 375, endPoint x: 522, endPoint y: 259, distance: 115.8
click at [515, 285] on div at bounding box center [684, 313] width 1046 height 359
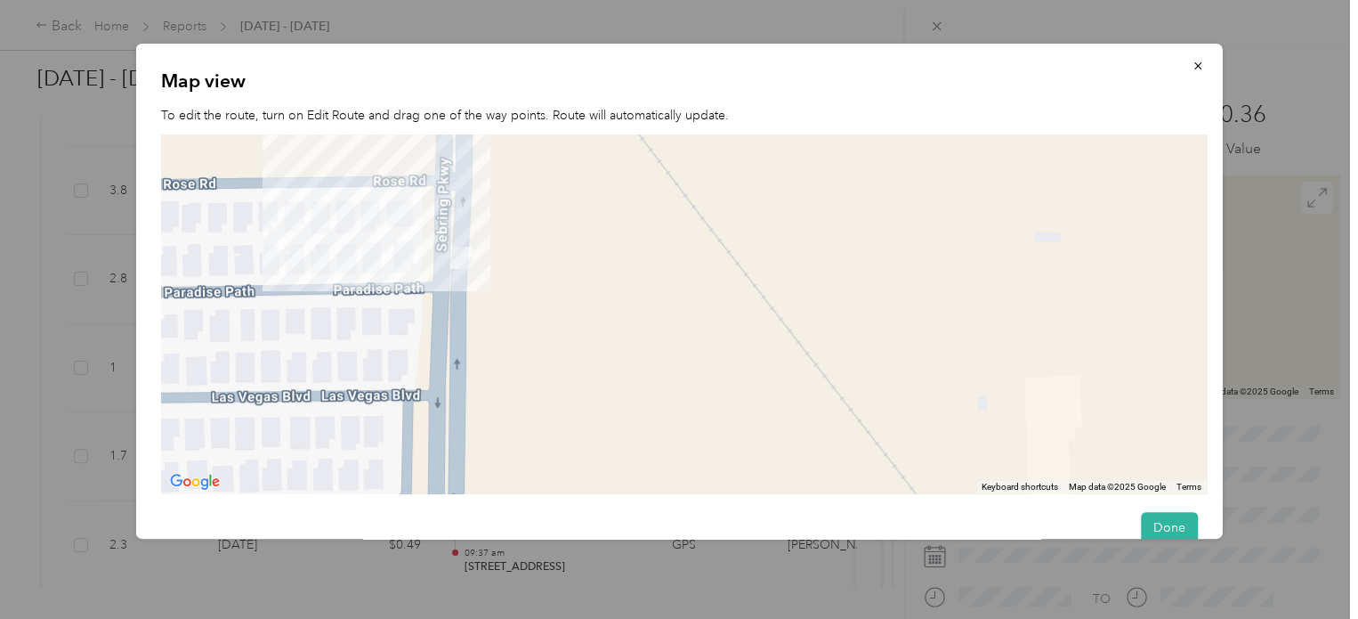
drag, startPoint x: 429, startPoint y: 380, endPoint x: 573, endPoint y: 256, distance: 190.0
click at [573, 256] on div at bounding box center [684, 313] width 1046 height 359
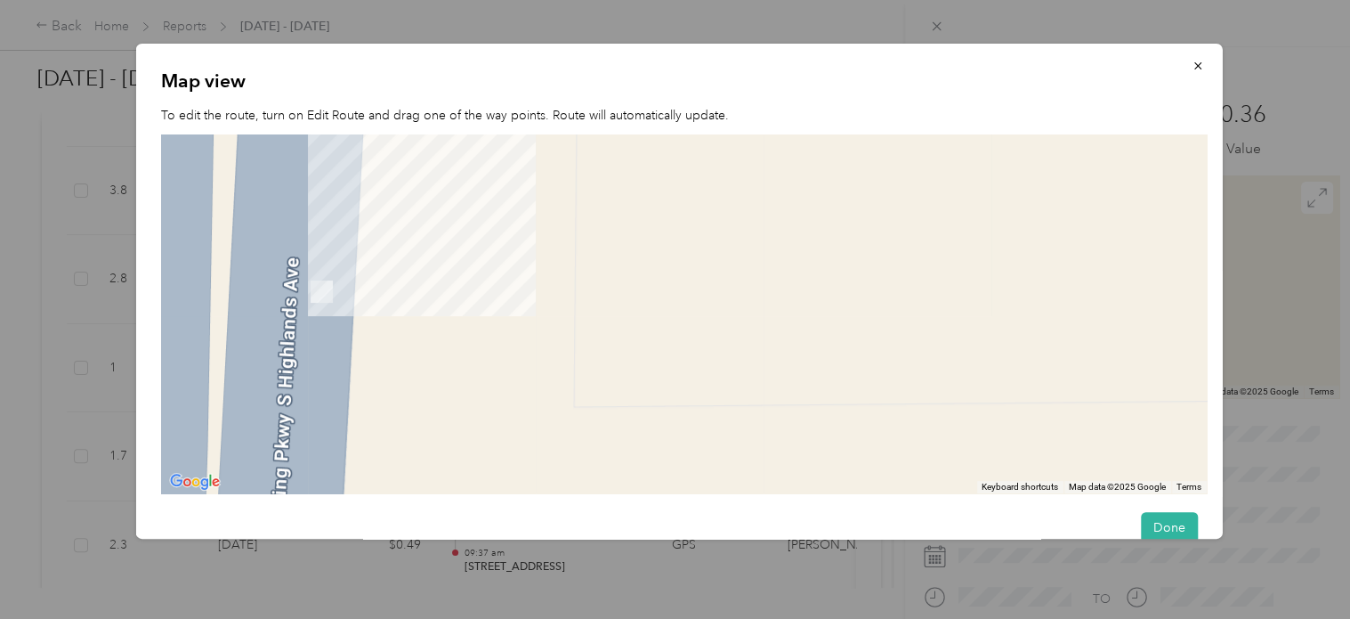
drag, startPoint x: 406, startPoint y: 332, endPoint x: 1045, endPoint y: 343, distance: 639.2
click at [1045, 343] on div at bounding box center [684, 313] width 1046 height 359
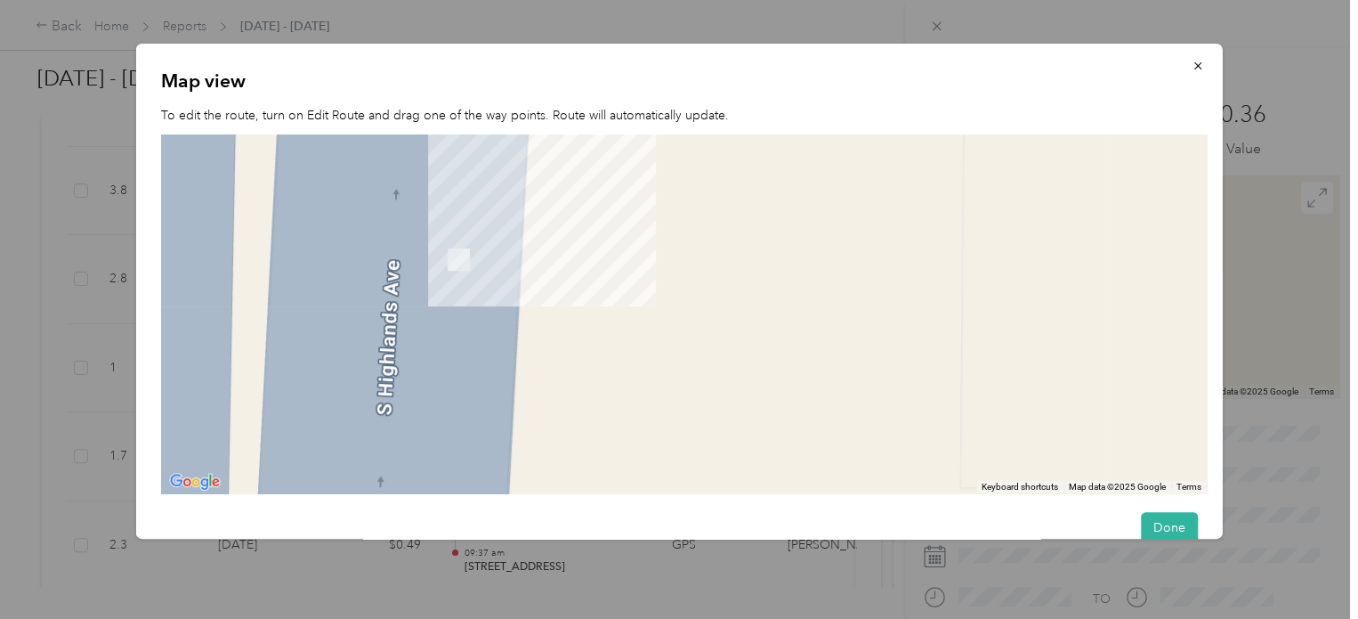
drag, startPoint x: 536, startPoint y: 314, endPoint x: 996, endPoint y: 385, distance: 465.7
click at [996, 385] on div at bounding box center [684, 313] width 1046 height 359
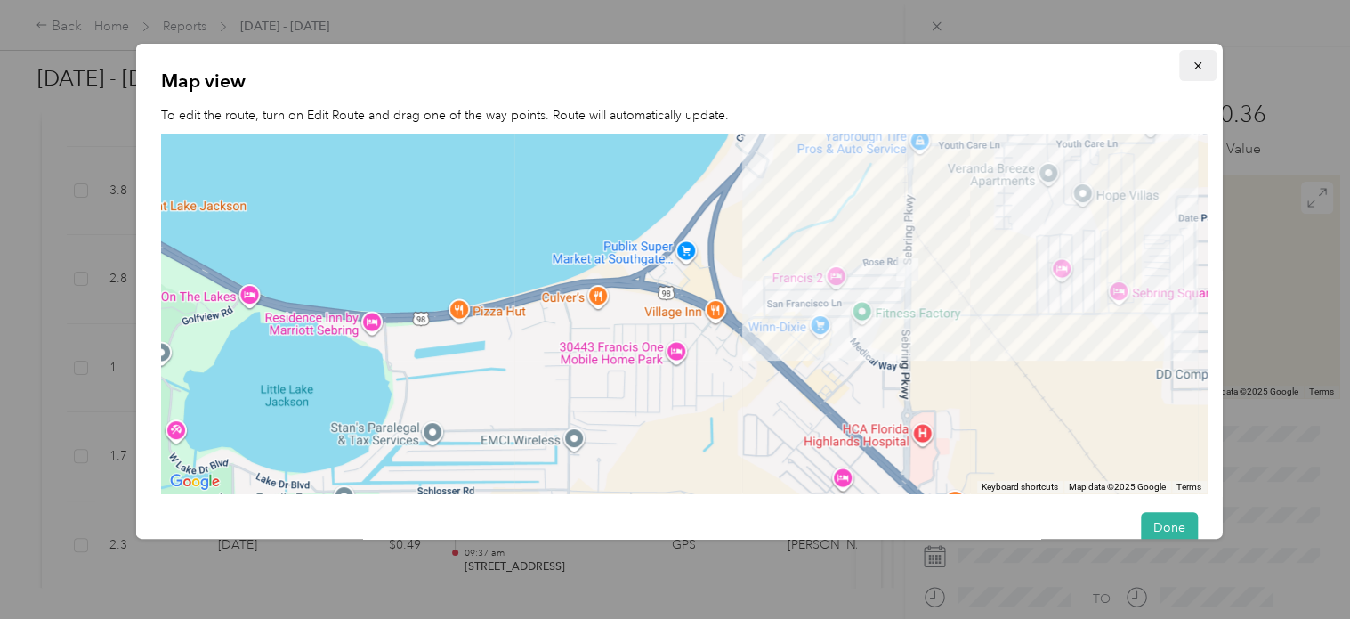
click at [1194, 67] on icon "button" at bounding box center [1197, 65] width 7 height 7
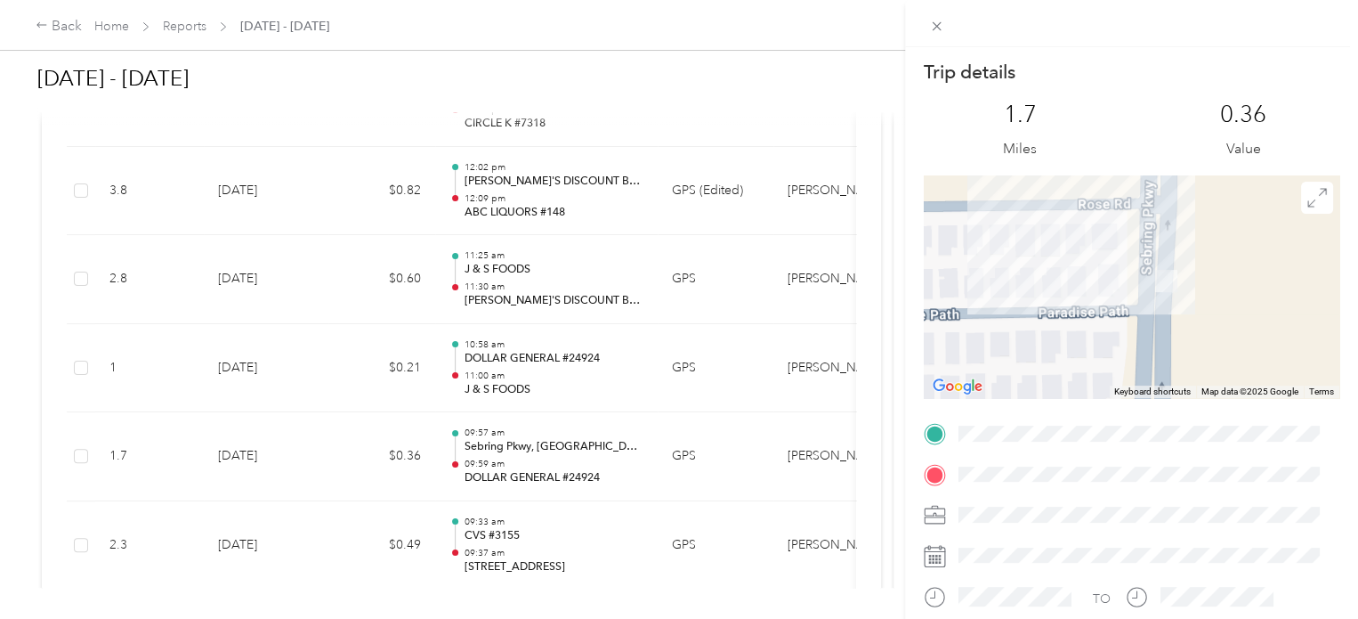
click at [530, 547] on div "Trip details This trip cannot be edited because it is either under review, appr…" at bounding box center [679, 309] width 1358 height 619
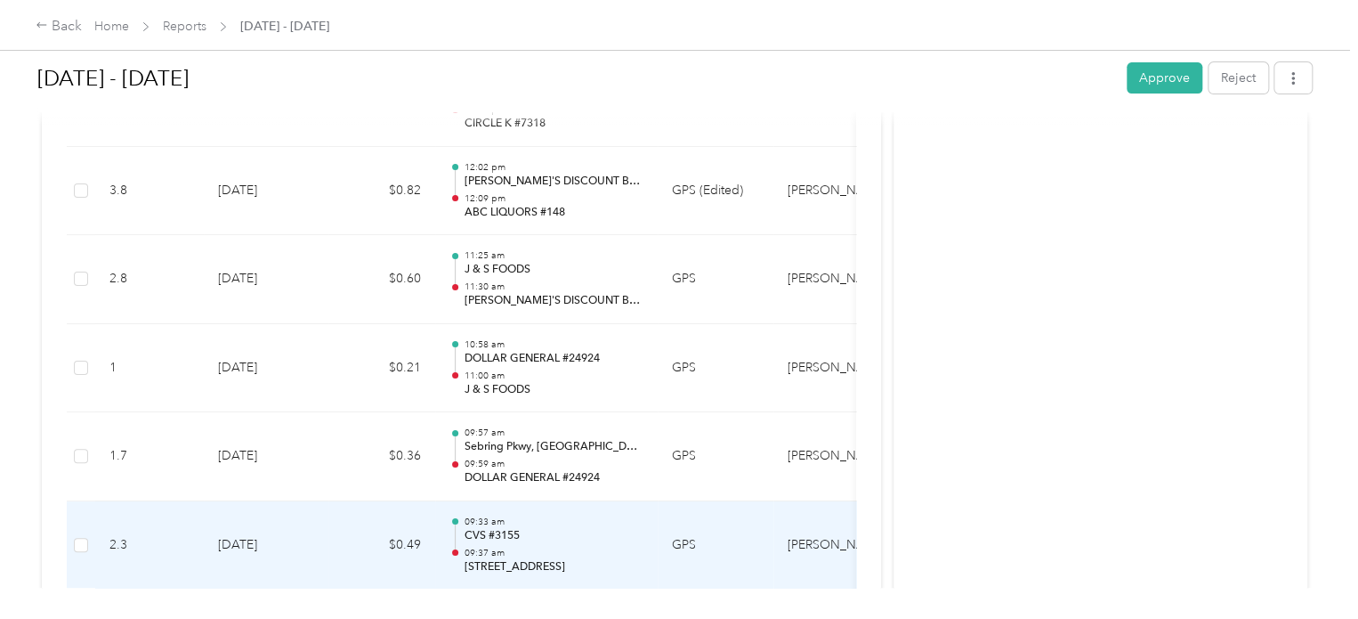
click at [530, 559] on p "[STREET_ADDRESS]" at bounding box center [554, 567] width 180 height 16
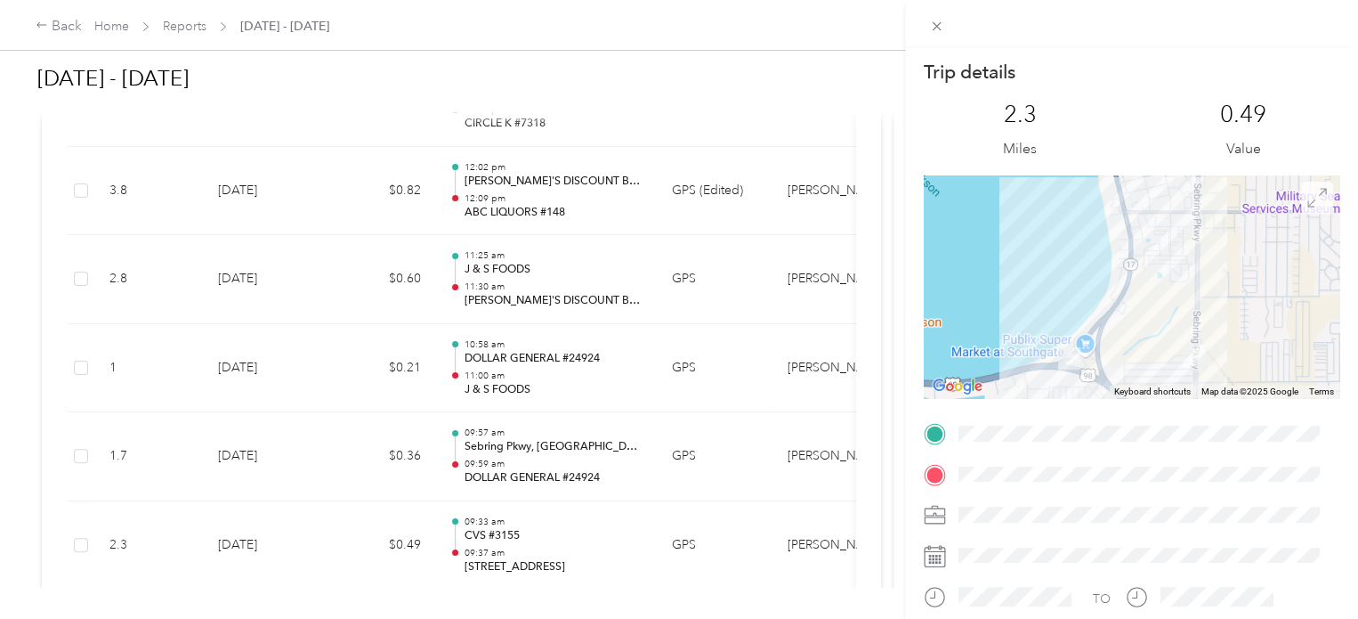
click at [1308, 195] on icon at bounding box center [1318, 198] width 20 height 20
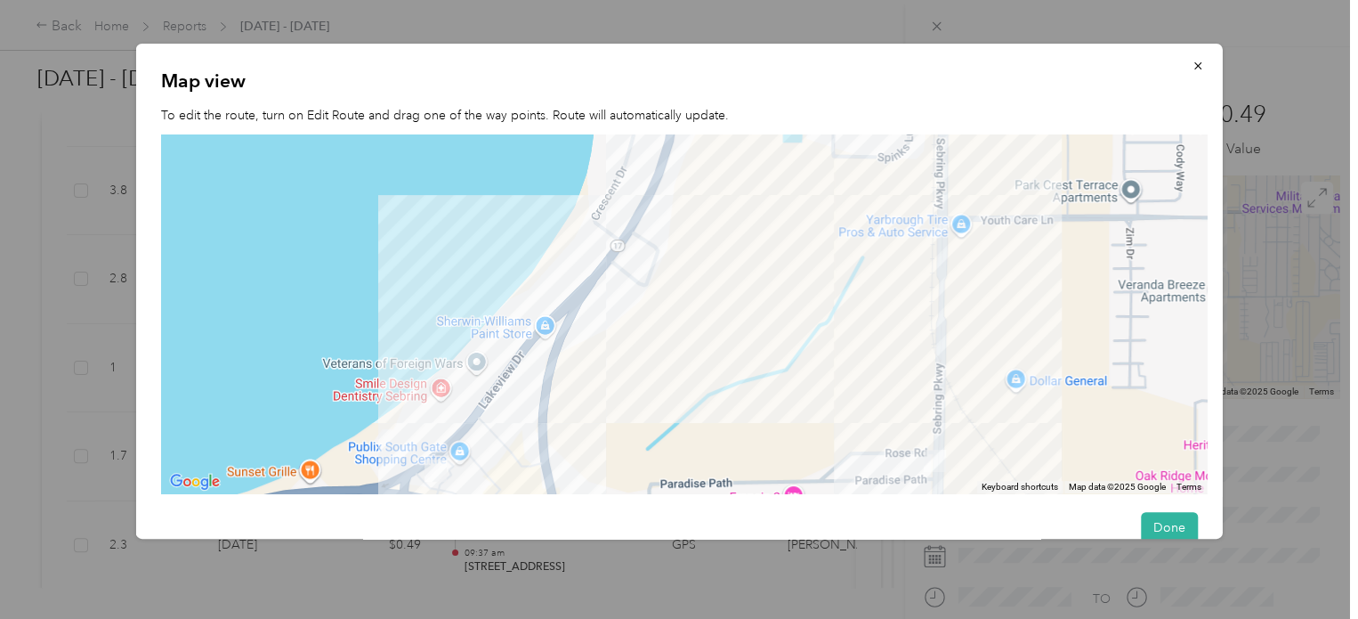
drag, startPoint x: 482, startPoint y: 357, endPoint x: 1184, endPoint y: 226, distance: 714.4
click at [1184, 226] on div at bounding box center [684, 313] width 1046 height 359
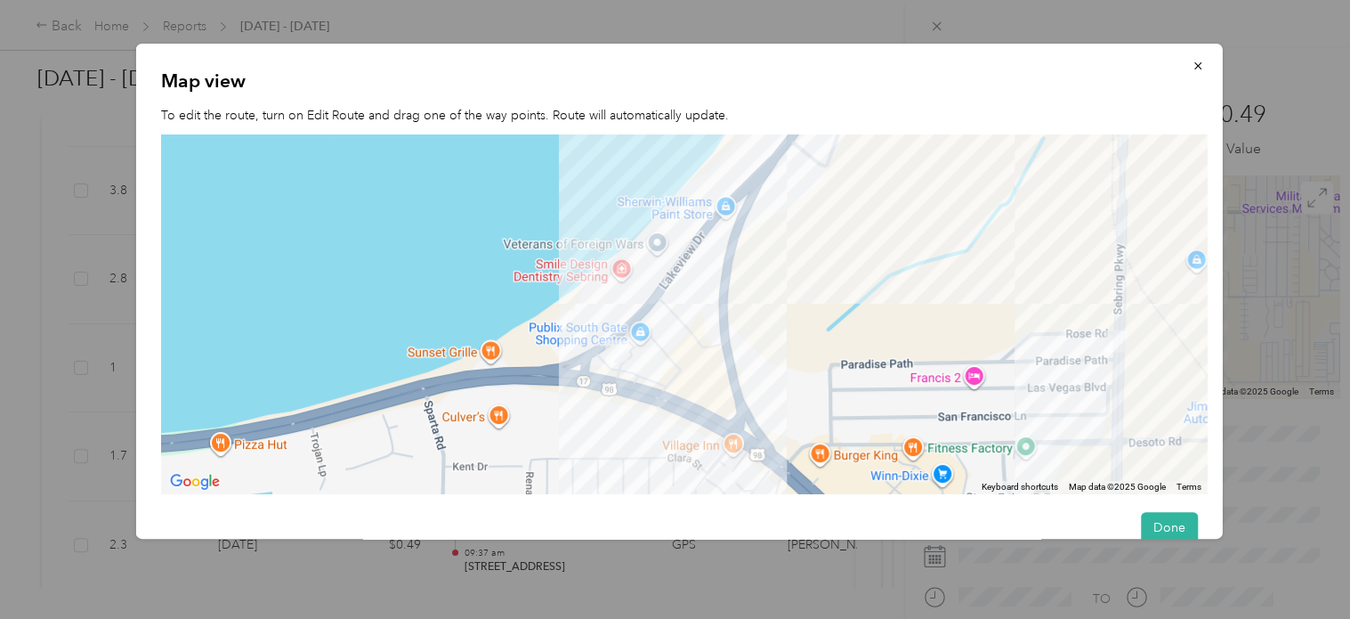
drag, startPoint x: 717, startPoint y: 483, endPoint x: 788, endPoint y: 377, distance: 128.4
click at [788, 377] on div at bounding box center [684, 313] width 1046 height 359
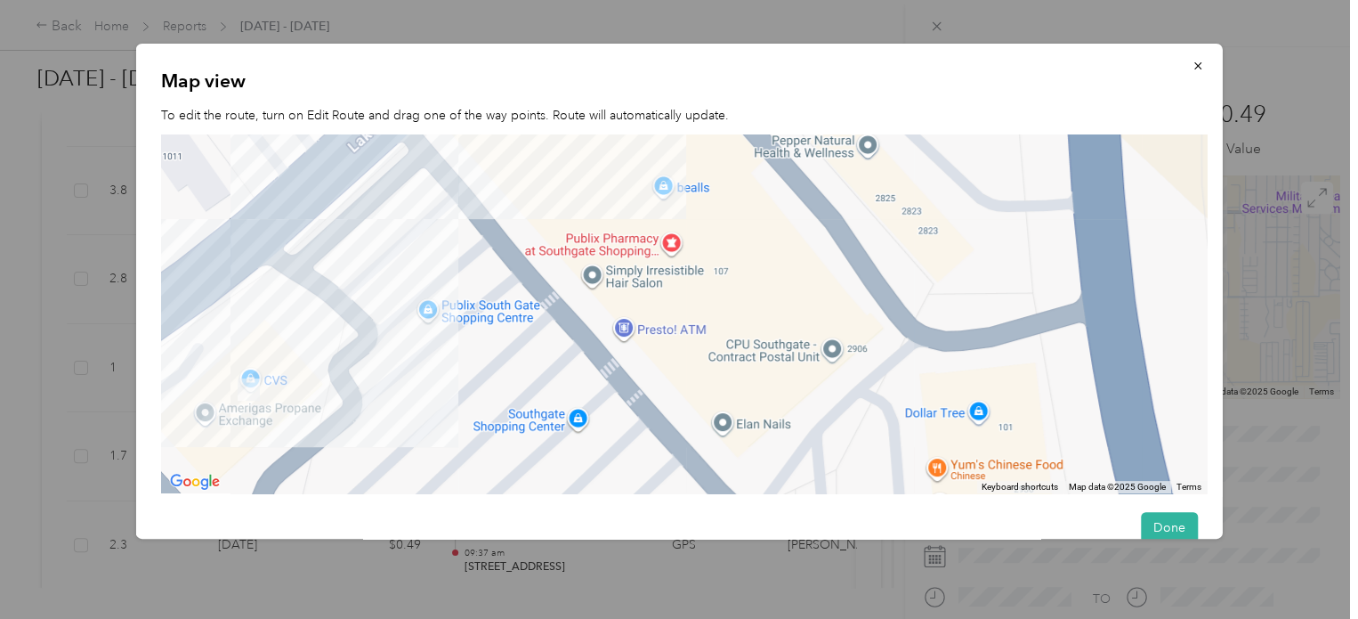
drag, startPoint x: 392, startPoint y: 455, endPoint x: 1229, endPoint y: 291, distance: 853.5
click at [1229, 291] on div "Map view To edit the route, turn on Edit Route and drag one of the way points. …" at bounding box center [1222, 294] width 1087 height 500
drag, startPoint x: 523, startPoint y: 320, endPoint x: 821, endPoint y: 232, distance: 310.1
click at [785, 245] on div at bounding box center [684, 313] width 1046 height 359
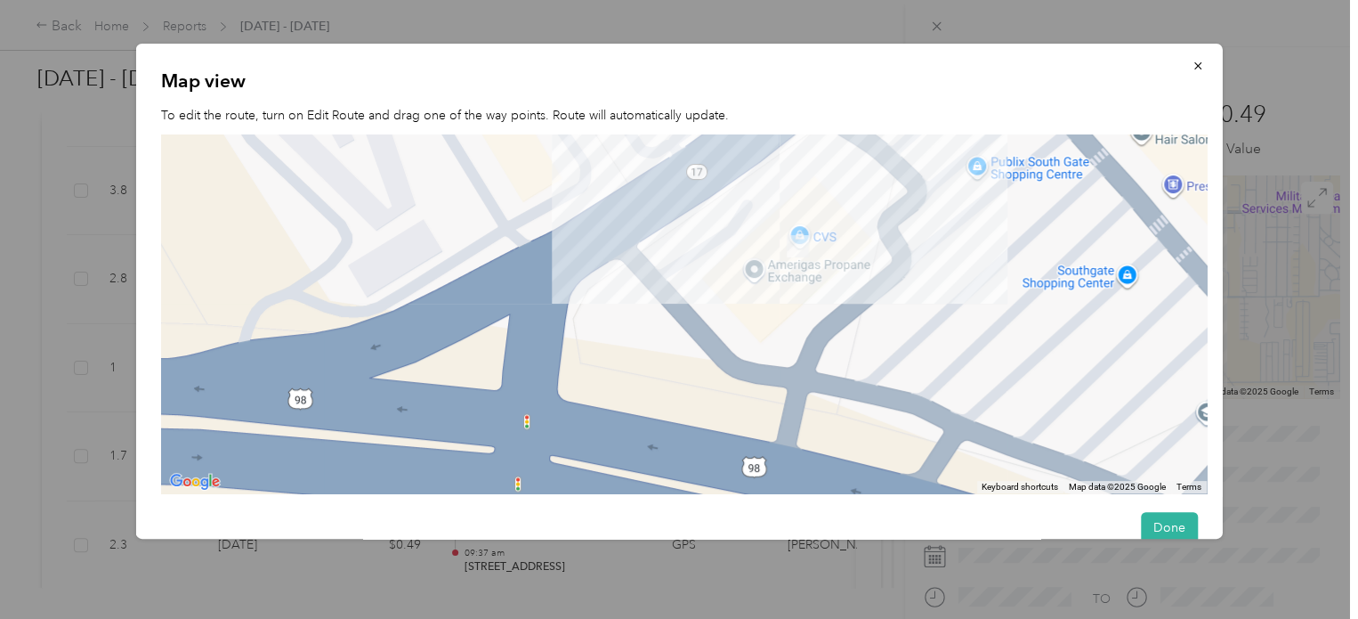
drag, startPoint x: 936, startPoint y: 248, endPoint x: 401, endPoint y: 405, distance: 557.4
click at [401, 405] on div at bounding box center [684, 313] width 1046 height 359
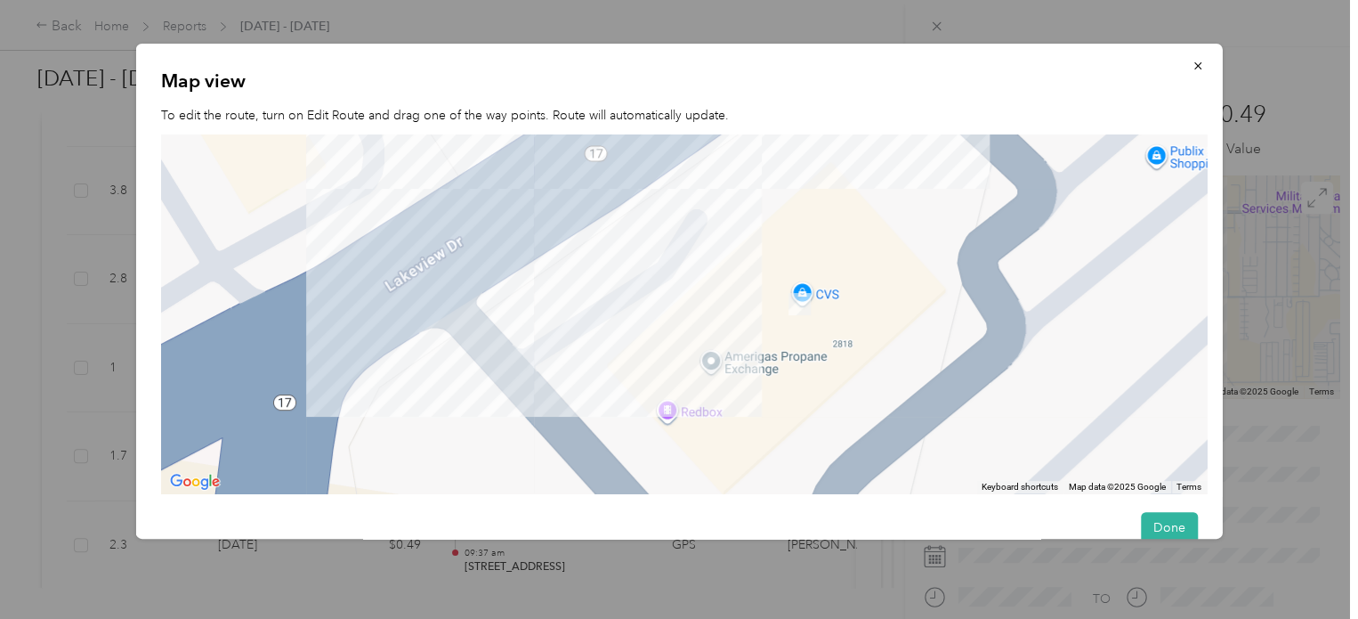
drag, startPoint x: 966, startPoint y: 273, endPoint x: 770, endPoint y: 420, distance: 244.8
click at [770, 420] on div at bounding box center [684, 313] width 1046 height 359
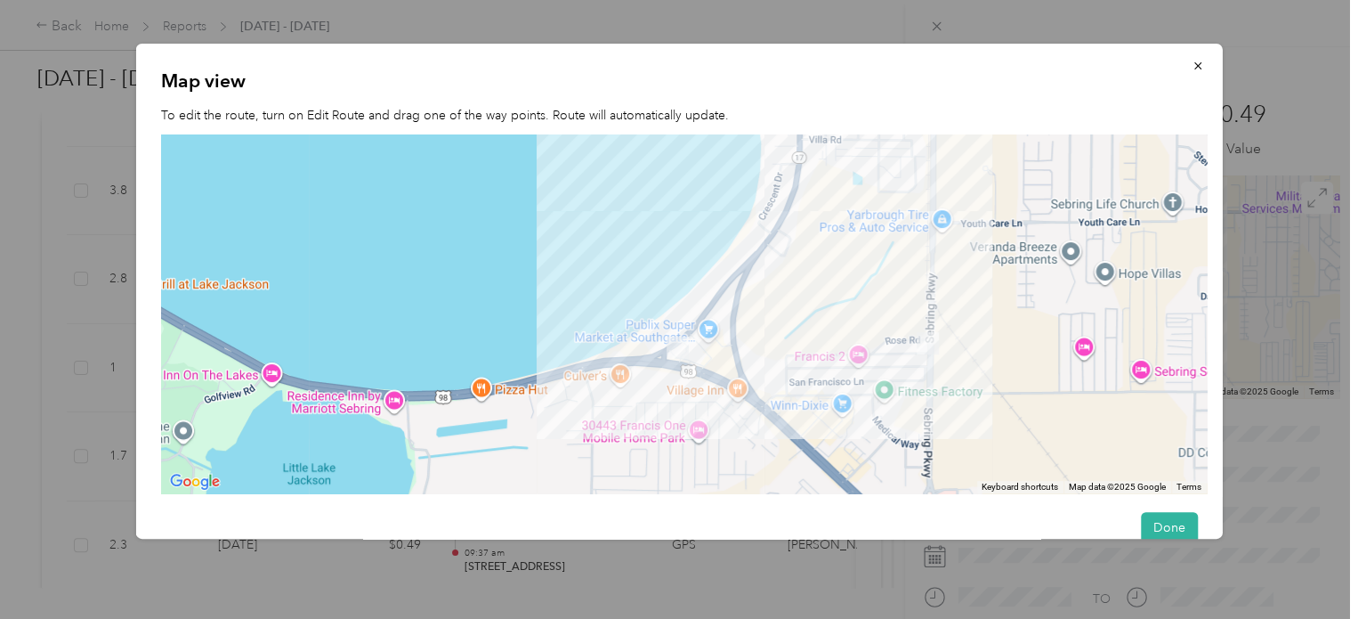
drag, startPoint x: 964, startPoint y: 253, endPoint x: 855, endPoint y: 272, distance: 111.2
click at [855, 272] on div at bounding box center [684, 313] width 1046 height 359
drag, startPoint x: 1186, startPoint y: 64, endPoint x: 1153, endPoint y: 83, distance: 37.9
click at [1191, 66] on icon "button" at bounding box center [1197, 66] width 12 height 12
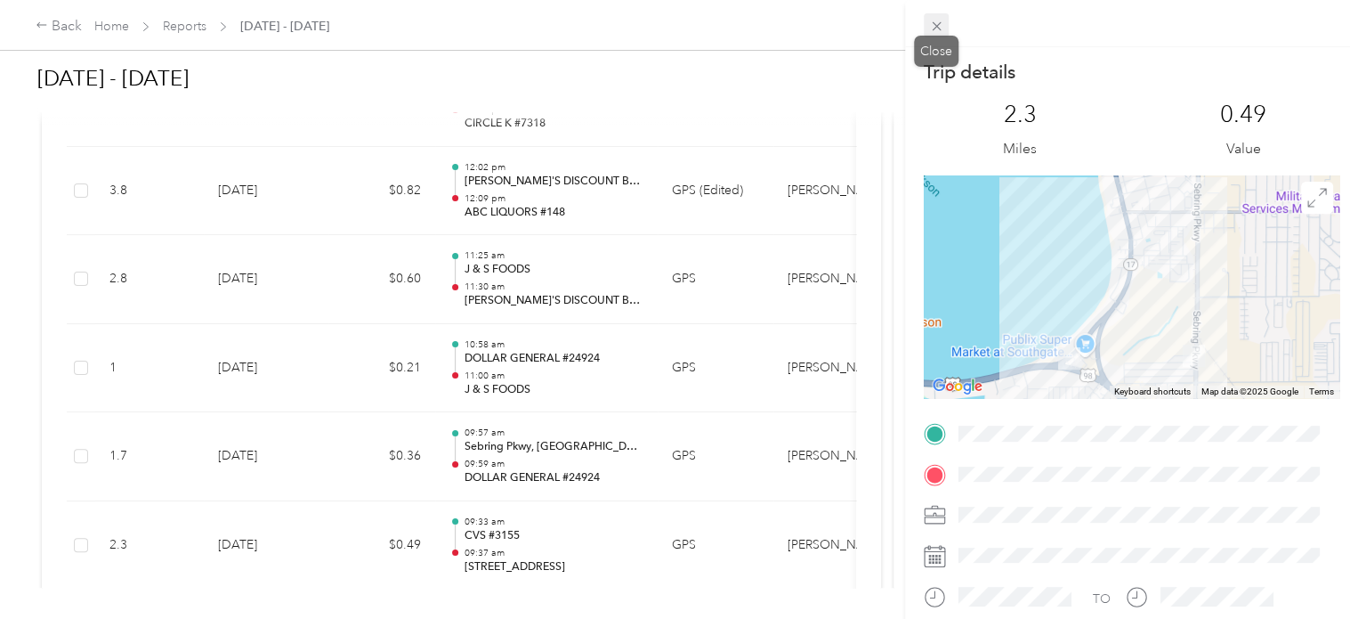
click at [941, 28] on icon at bounding box center [936, 26] width 15 height 15
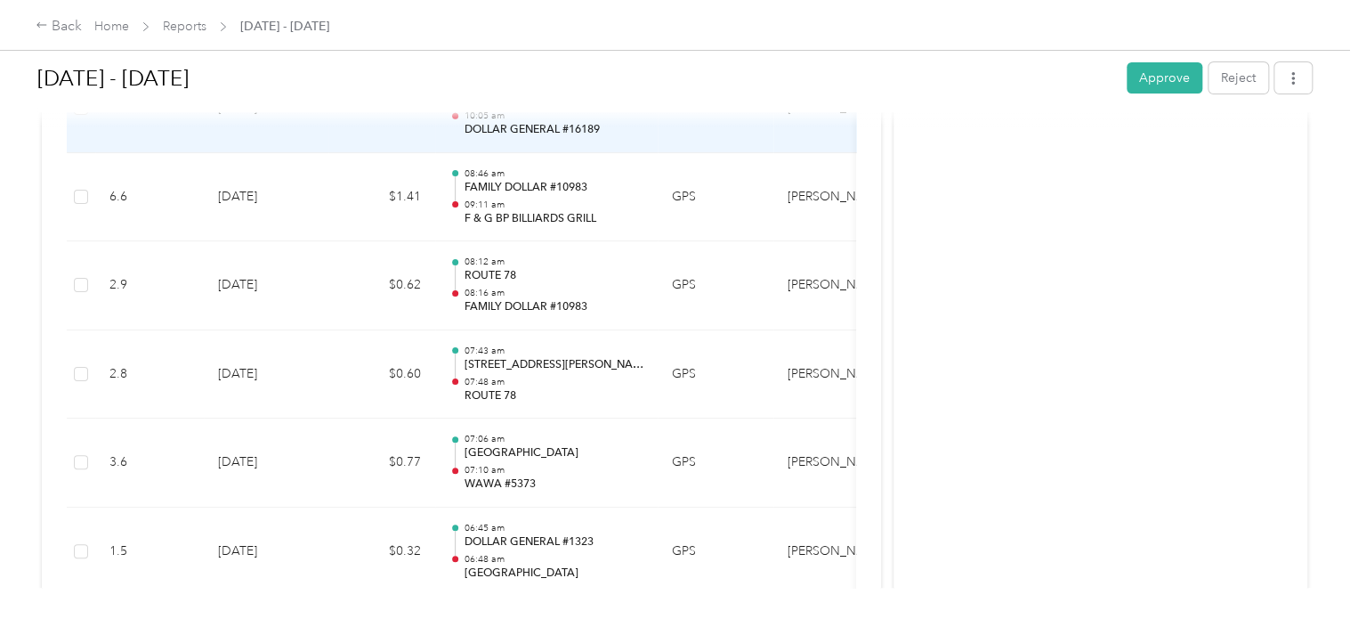
scroll to position [13620, 0]
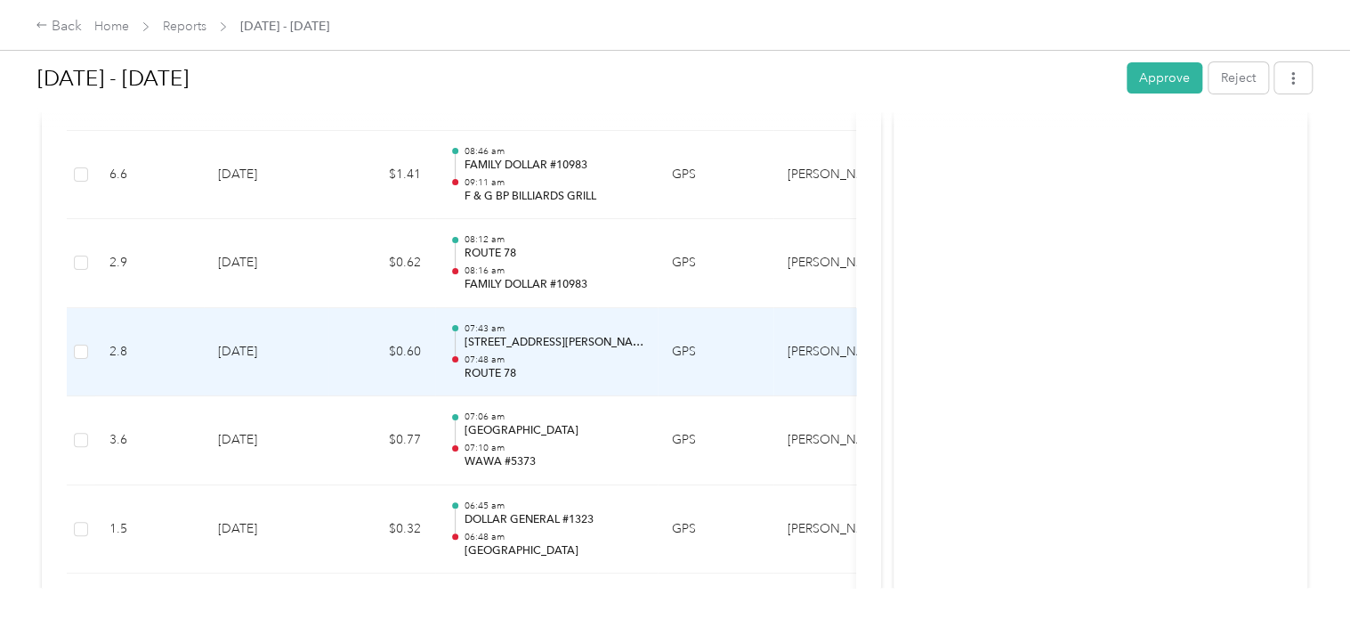
click at [487, 335] on p "[STREET_ADDRESS][PERSON_NAME]" at bounding box center [554, 343] width 180 height 16
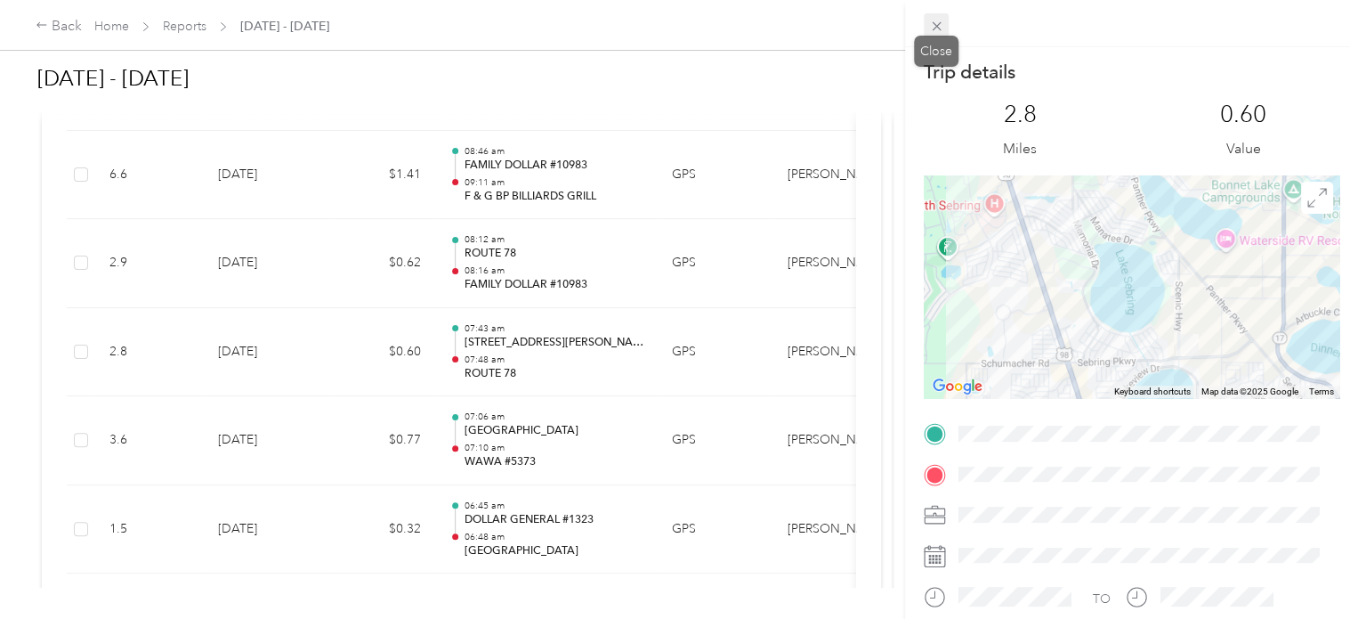
click at [936, 22] on icon at bounding box center [936, 26] width 15 height 15
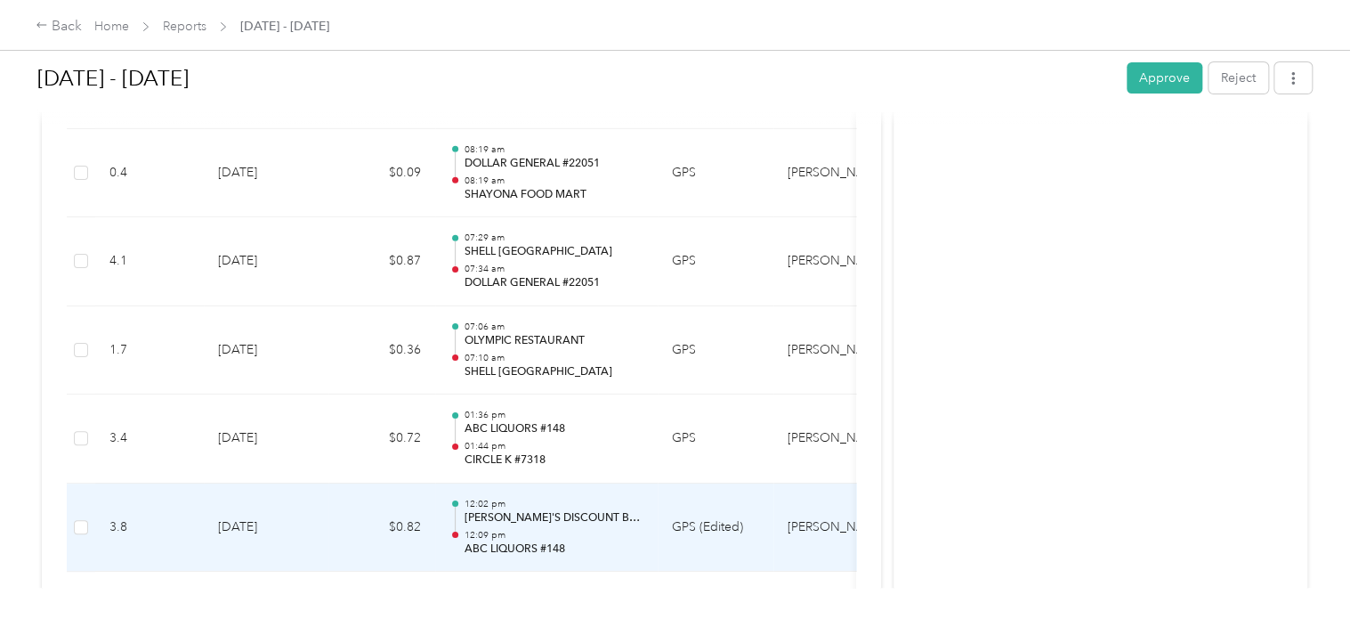
scroll to position [10060, 0]
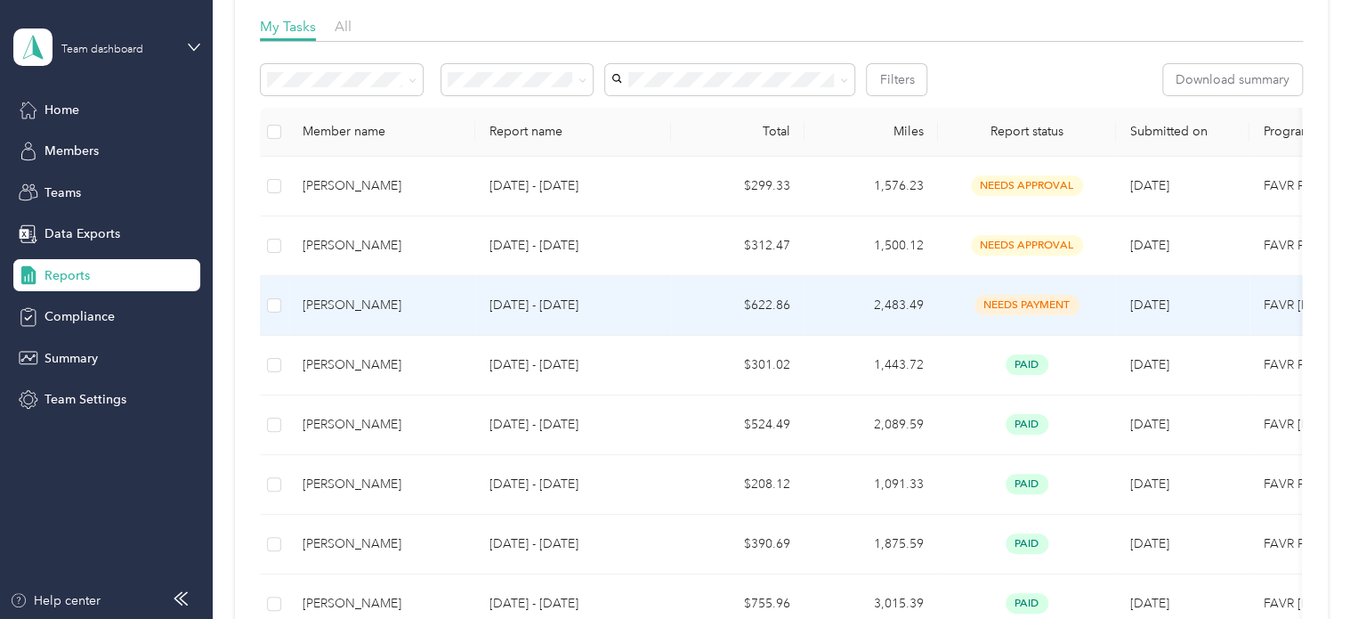
scroll to position [178, 0]
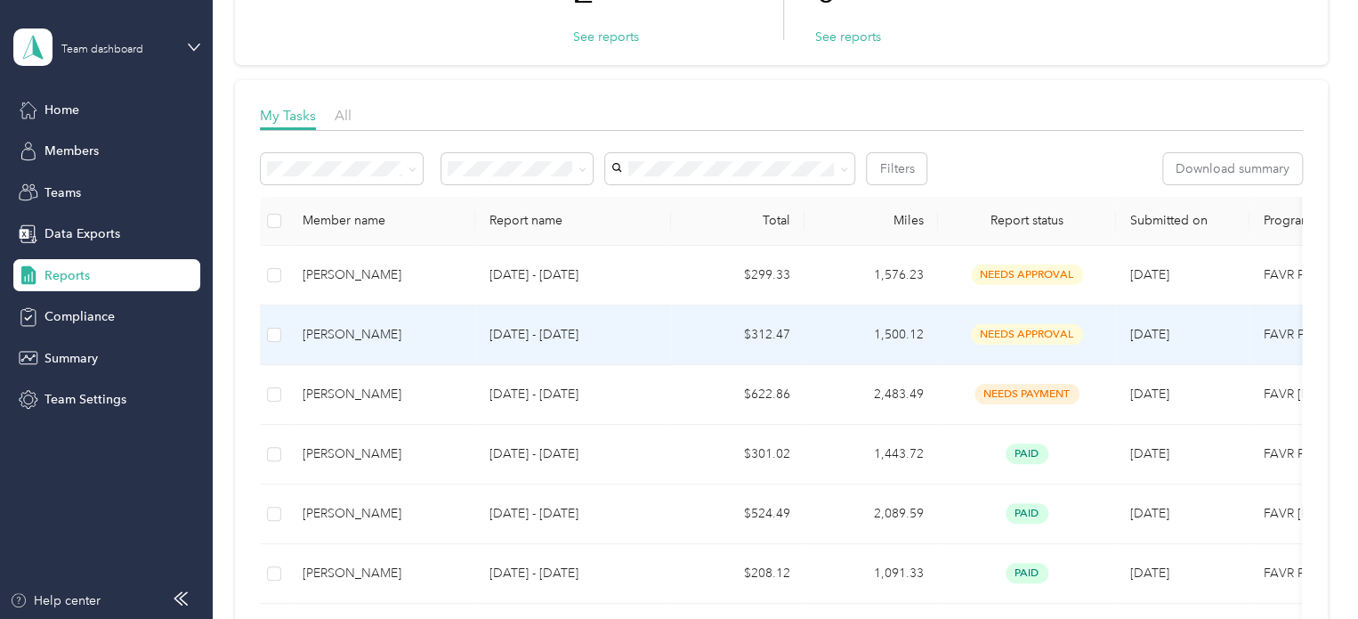
click at [364, 332] on div "[PERSON_NAME]" at bounding box center [382, 335] width 158 height 20
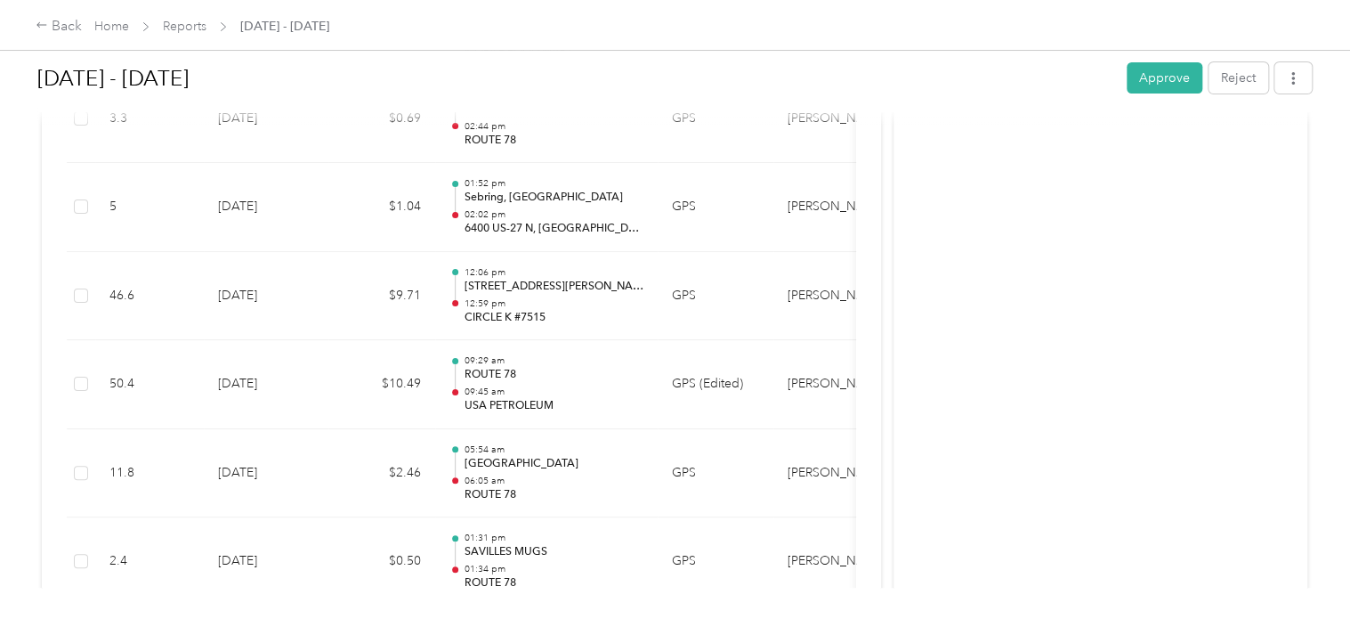
scroll to position [10089, 0]
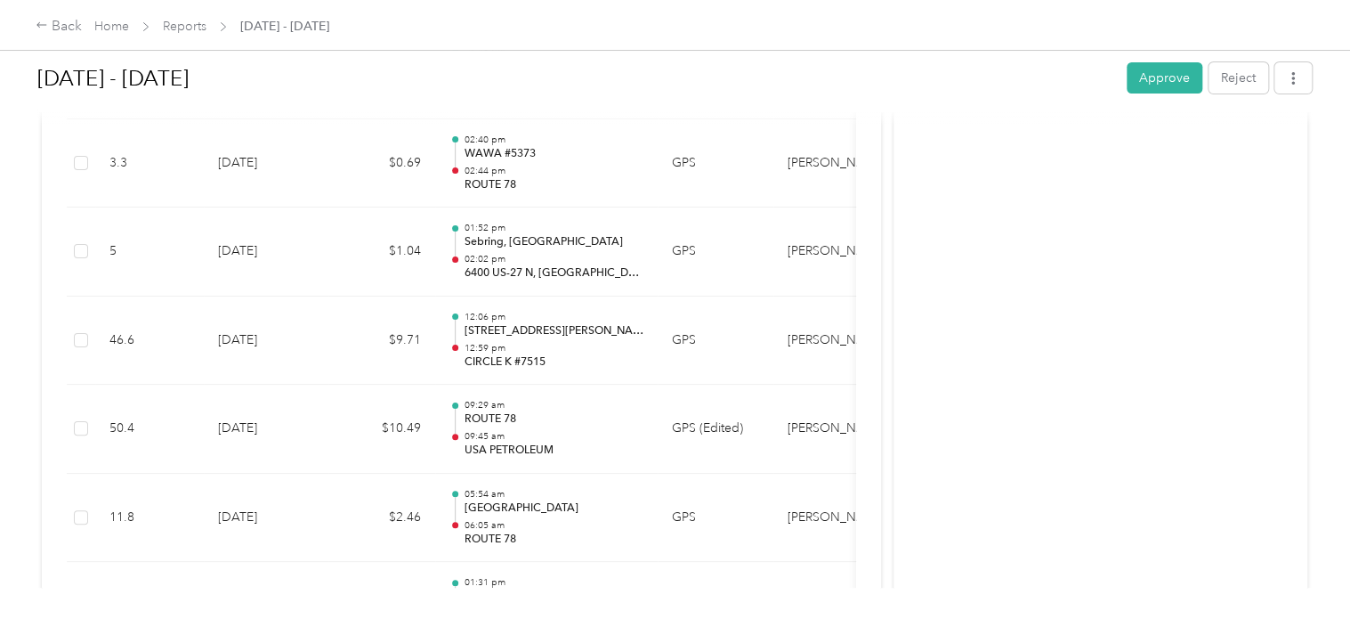
drag, startPoint x: 1164, startPoint y: 74, endPoint x: 1143, endPoint y: 85, distance: 23.9
click at [1160, 74] on button "Approve" at bounding box center [1165, 77] width 76 height 31
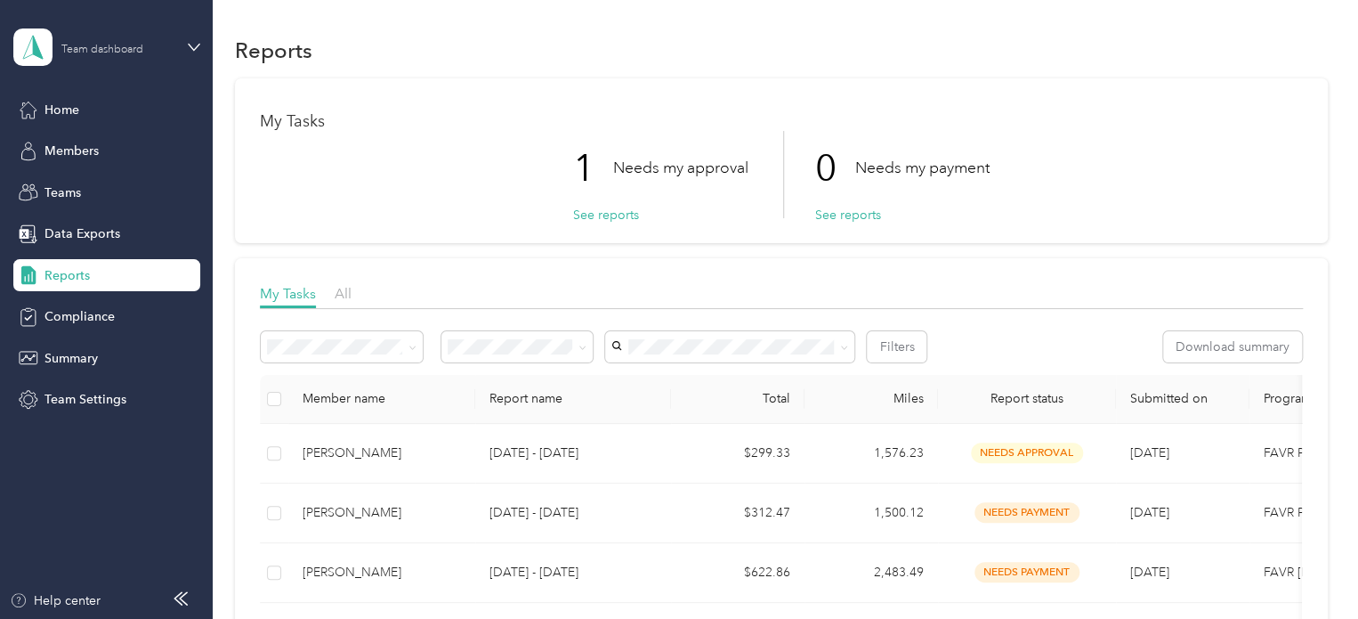
click at [96, 52] on div "Team dashboard" at bounding box center [102, 50] width 82 height 11
click at [96, 148] on div "Team dashboard" at bounding box center [301, 146] width 551 height 31
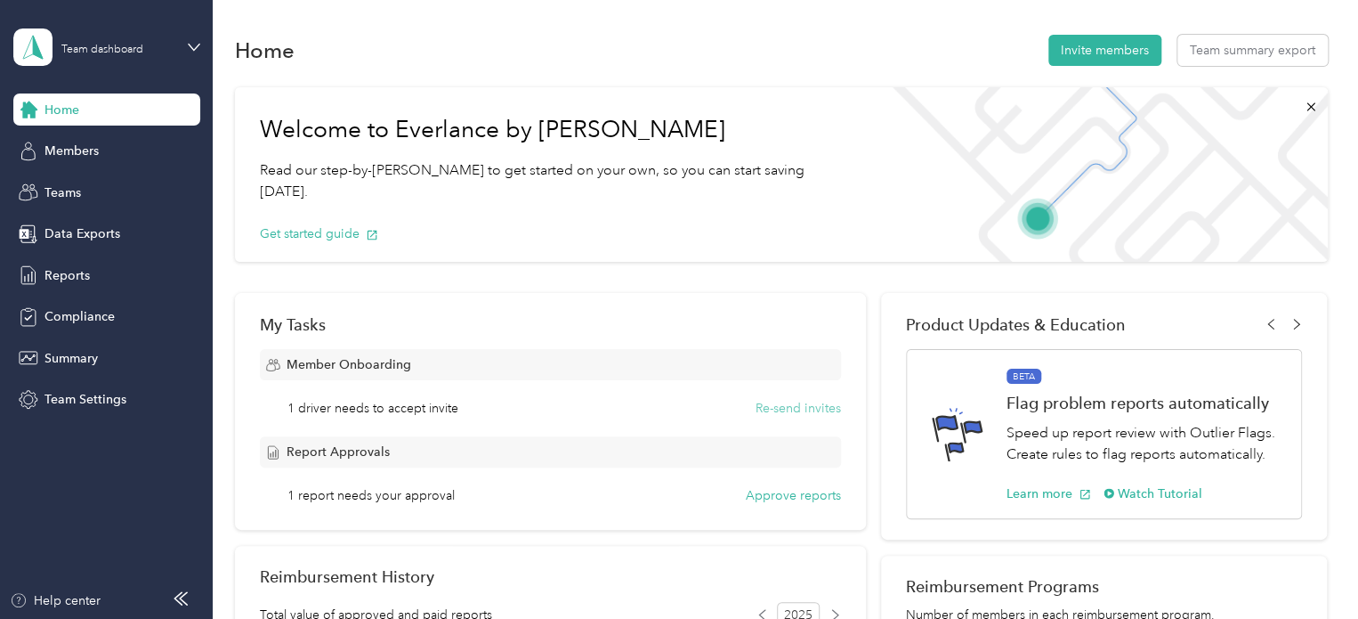
click at [767, 408] on button "Re-send invites" at bounding box center [798, 408] width 85 height 19
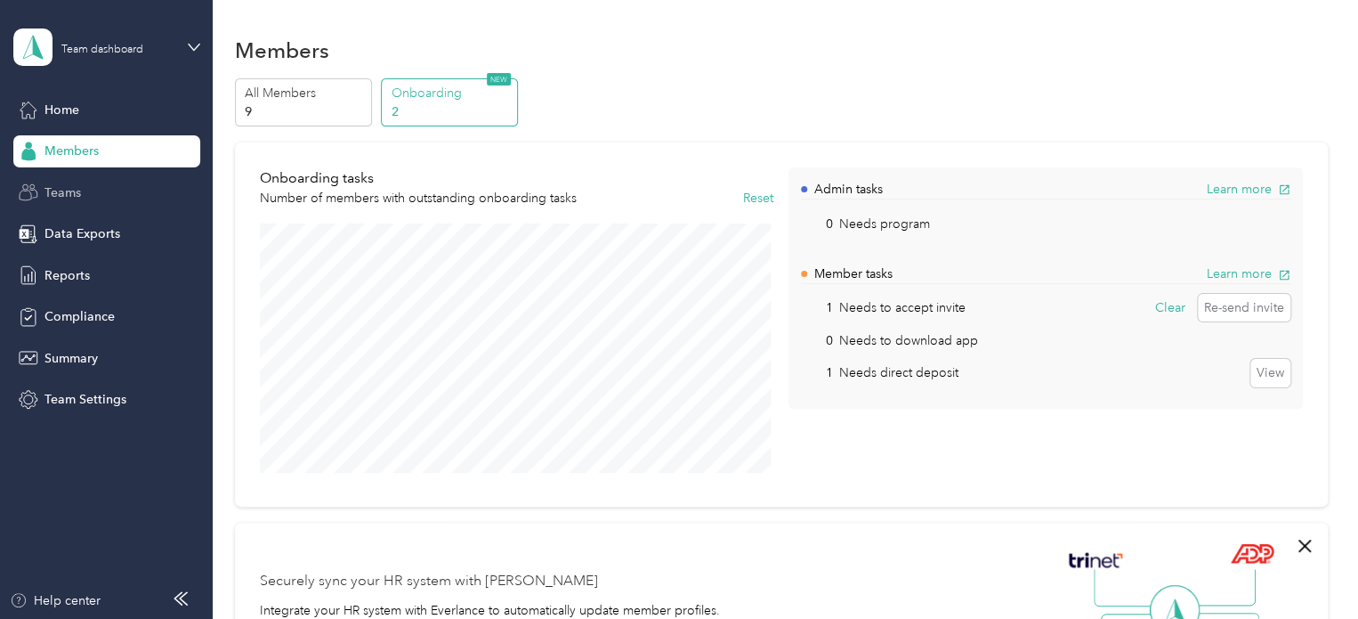
click at [67, 192] on span "Teams" at bounding box center [63, 192] width 36 height 19
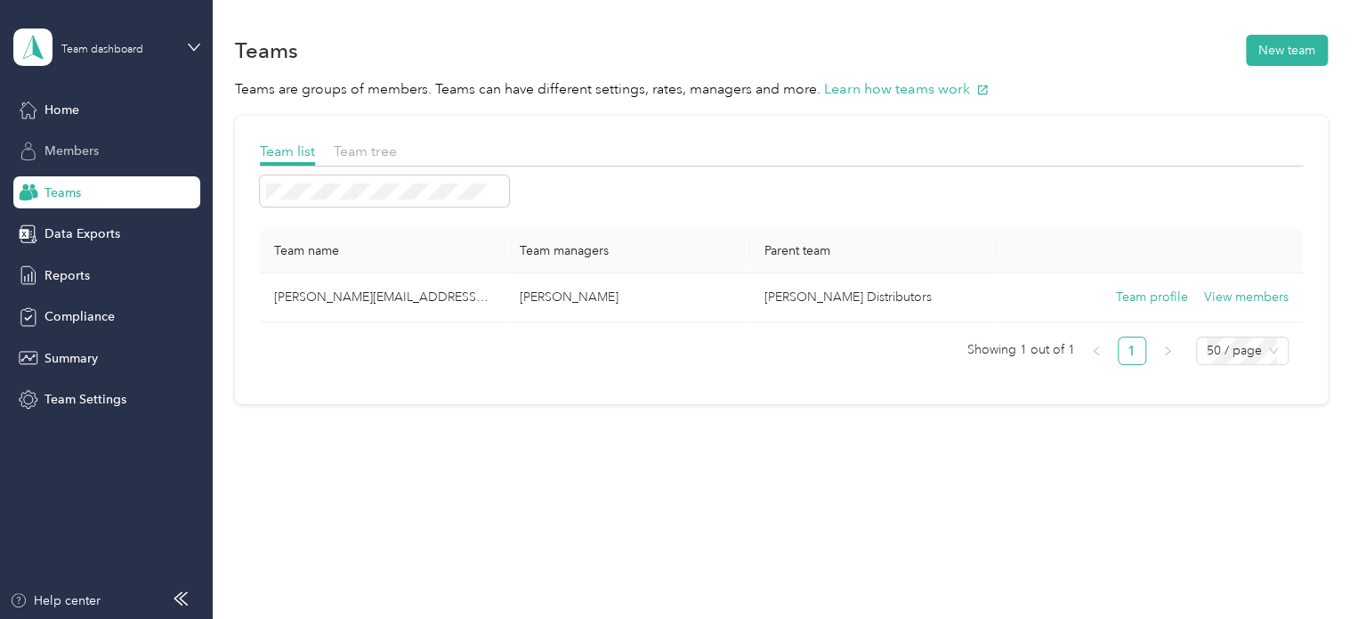
click at [75, 156] on span "Members" at bounding box center [72, 151] width 54 height 19
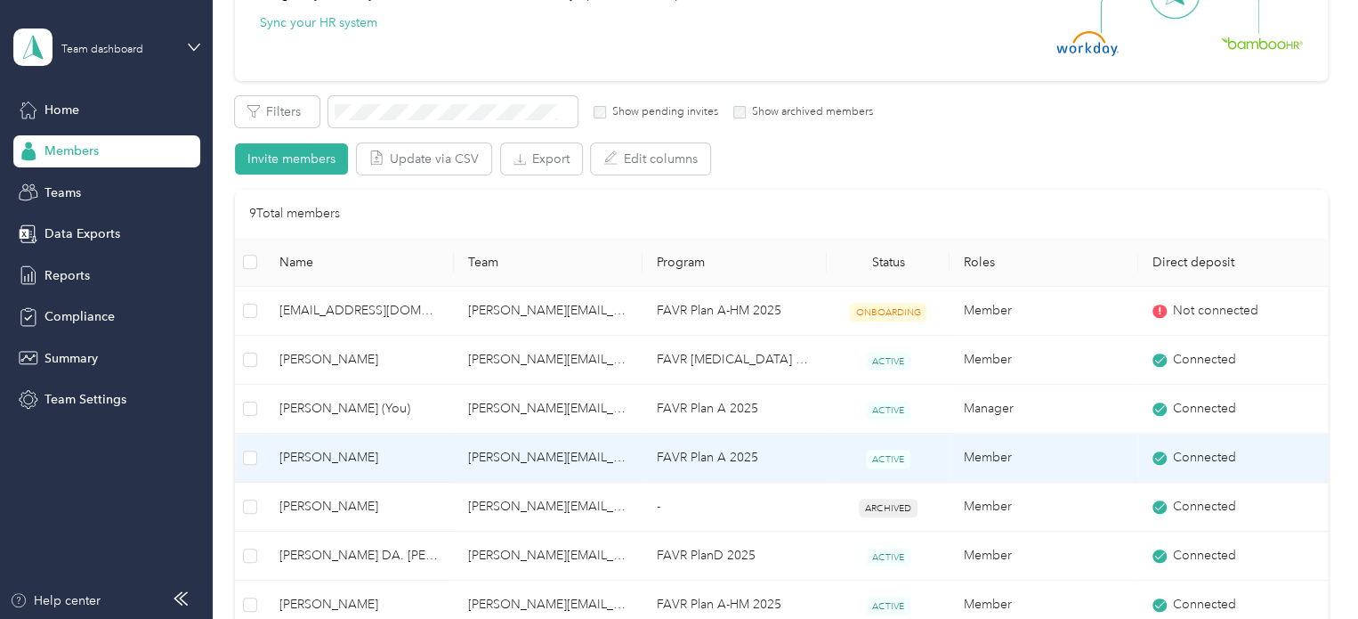
scroll to position [356, 0]
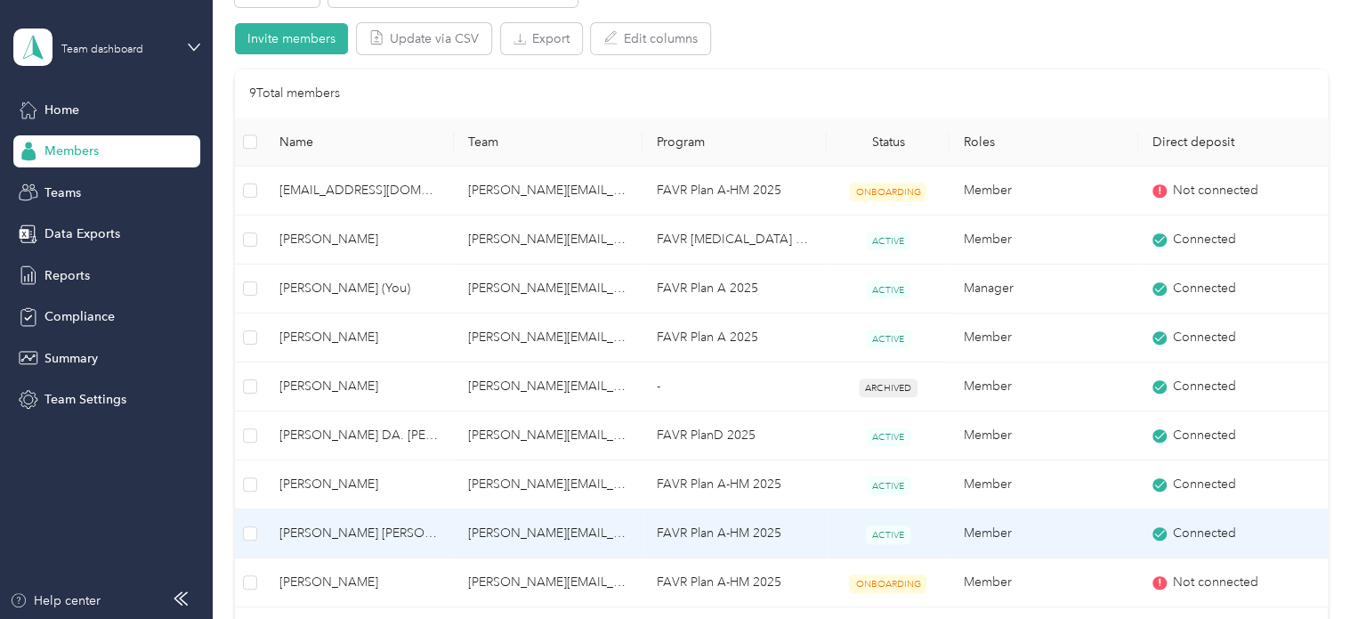
click at [358, 528] on span "Javier Jr Paniagua" at bounding box center [360, 533] width 160 height 20
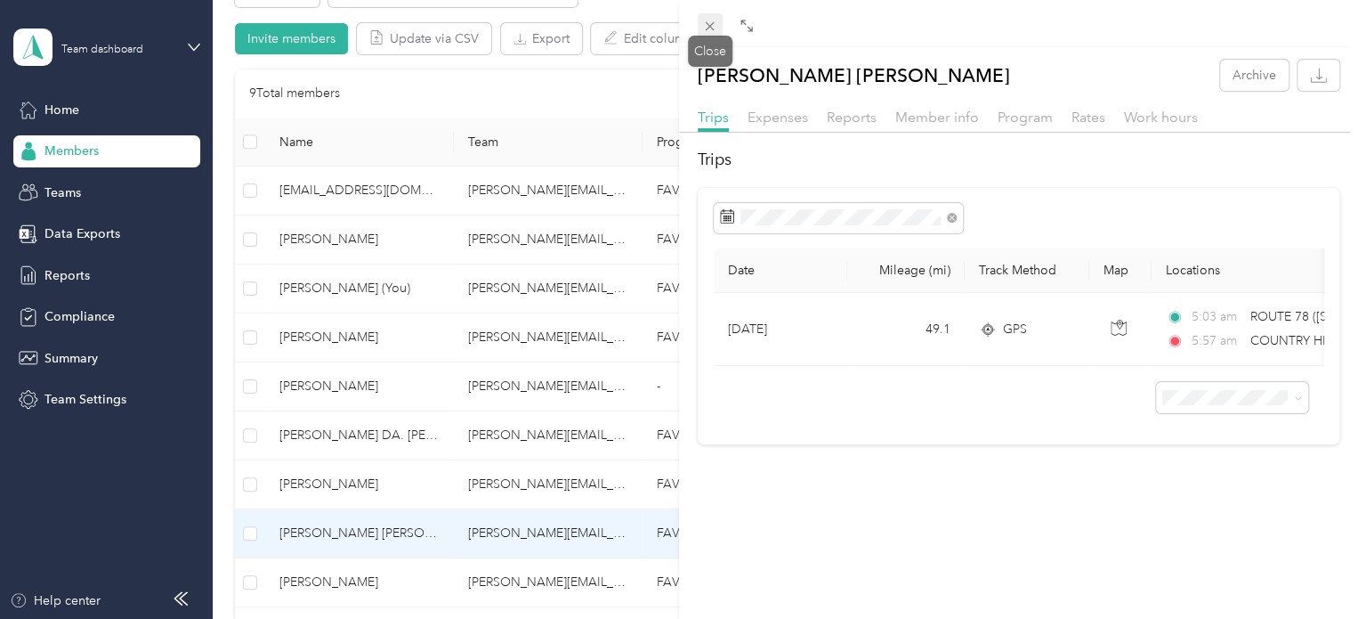
click at [710, 23] on icon at bounding box center [709, 26] width 15 height 15
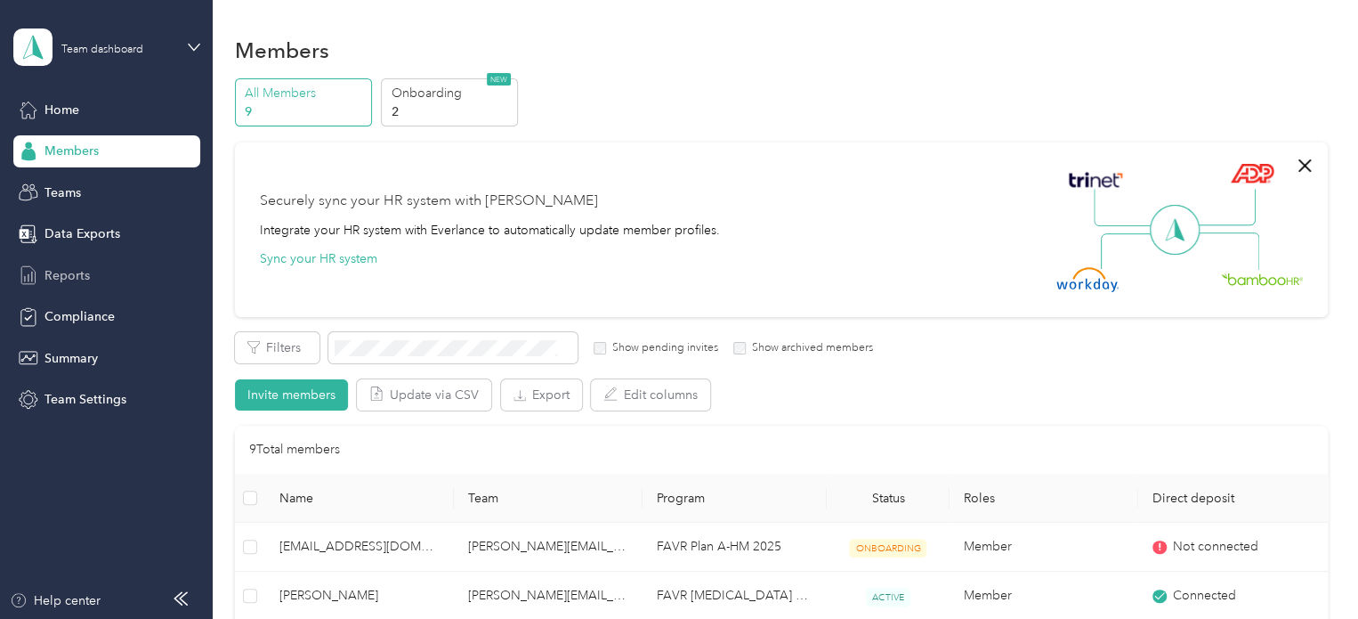
click at [68, 271] on span "Reports" at bounding box center [67, 275] width 45 height 19
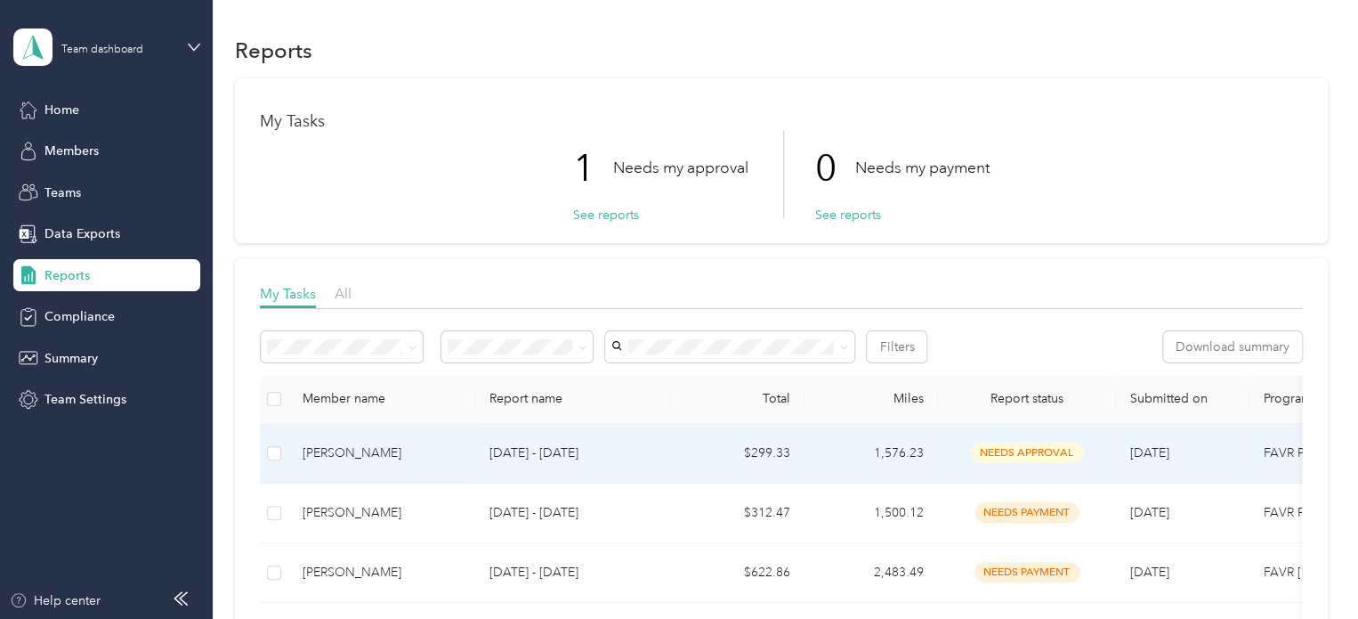
click at [328, 448] on div "[PERSON_NAME]" at bounding box center [382, 453] width 158 height 20
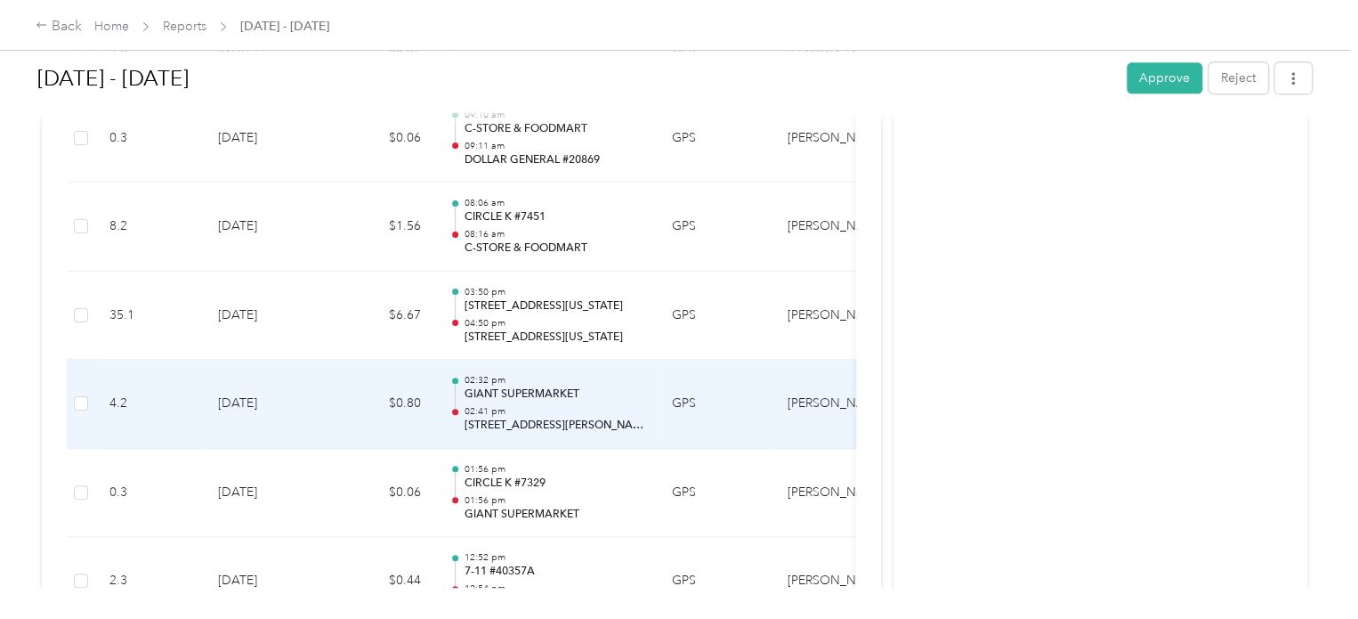
scroll to position [14687, 0]
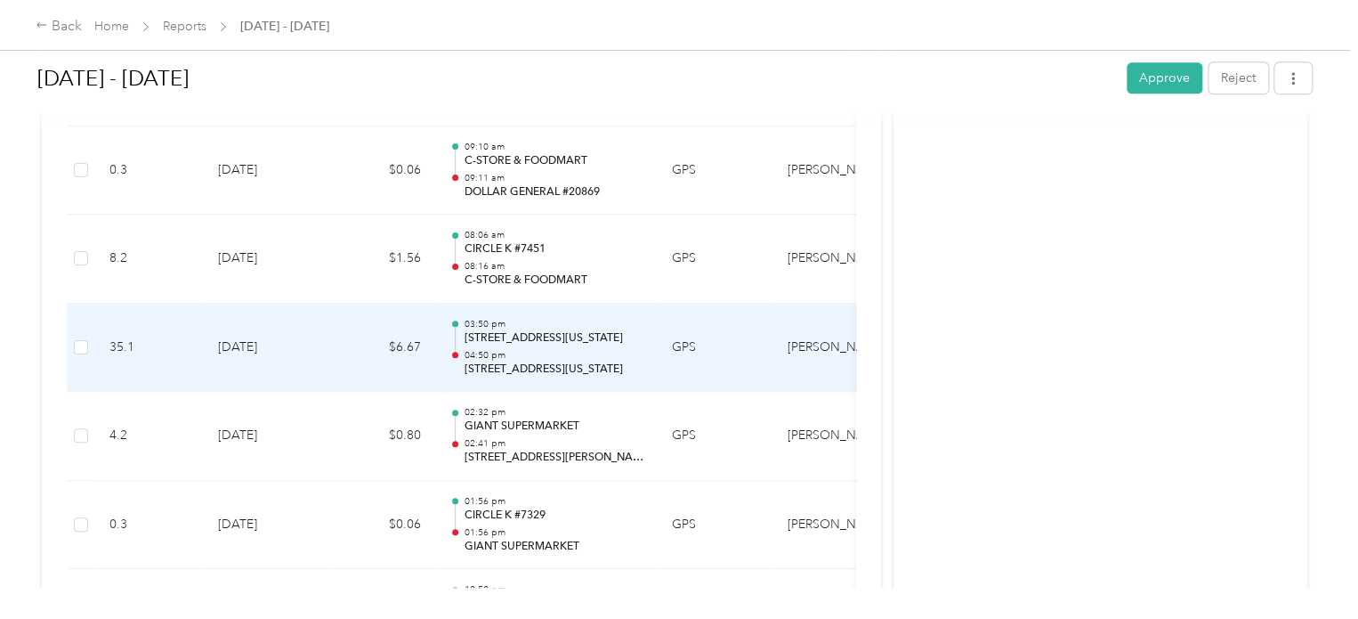
click at [523, 361] on p "2742, Us 27 South, Lake Placid, Highlands County, Florida, 33852, USA" at bounding box center [554, 369] width 180 height 16
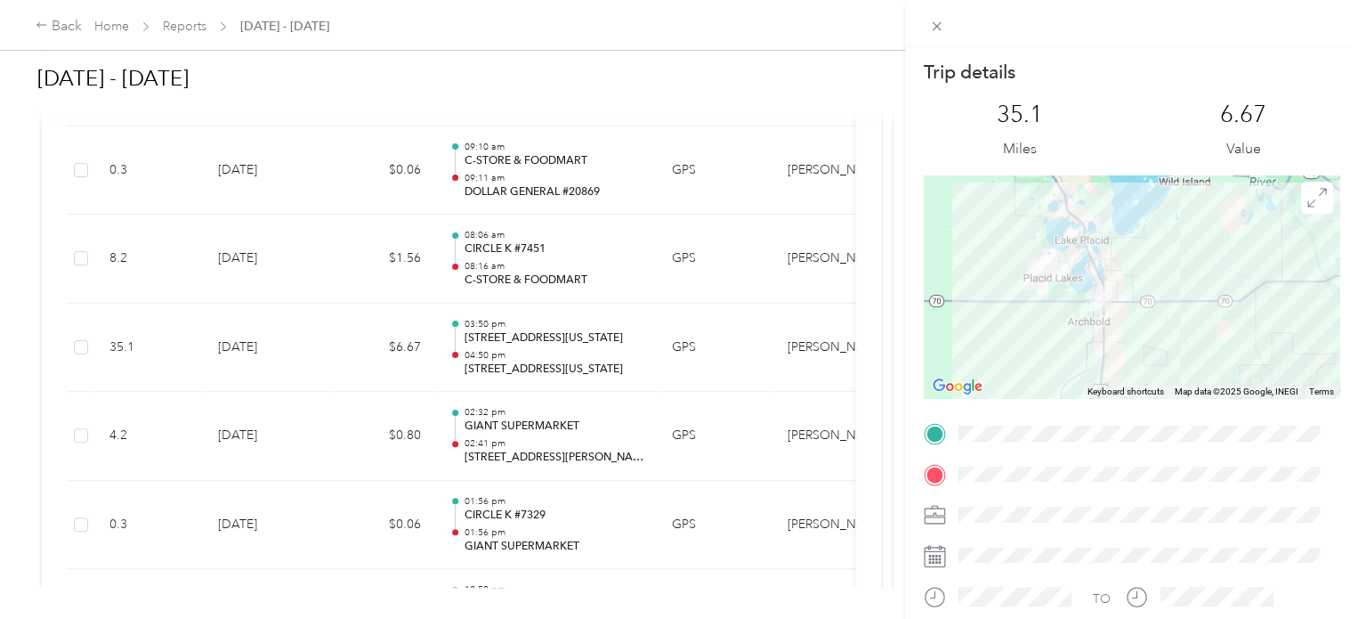
drag, startPoint x: 975, startPoint y: 320, endPoint x: 1115, endPoint y: 326, distance: 140.8
click at [1115, 326] on div at bounding box center [1132, 286] width 416 height 223
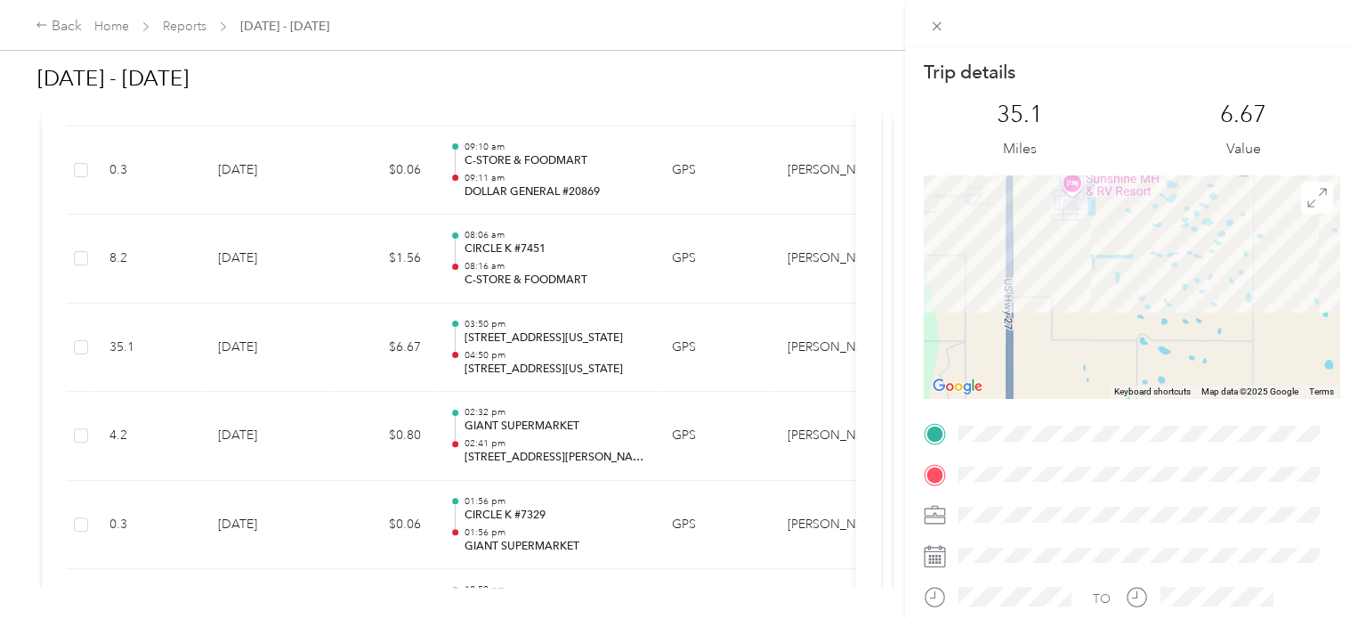
click at [1221, 430] on div "Trip details This trip cannot be edited because it is either under review, appr…" at bounding box center [1132, 456] width 416 height 793
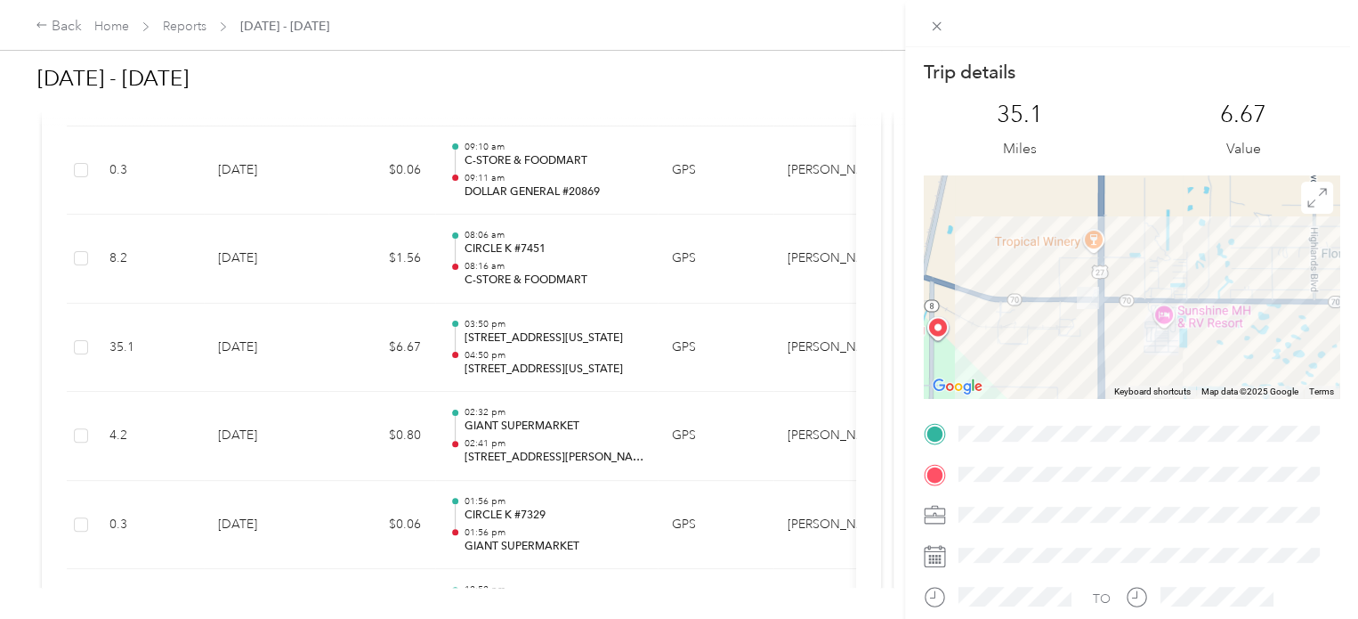
drag, startPoint x: 1090, startPoint y: 265, endPoint x: 1184, endPoint y: 391, distance: 156.5
click at [1184, 391] on div "Keyboard shortcuts Map Data Map data ©2025 Google Map data ©2025 Google 500 m C…" at bounding box center [1132, 286] width 416 height 223
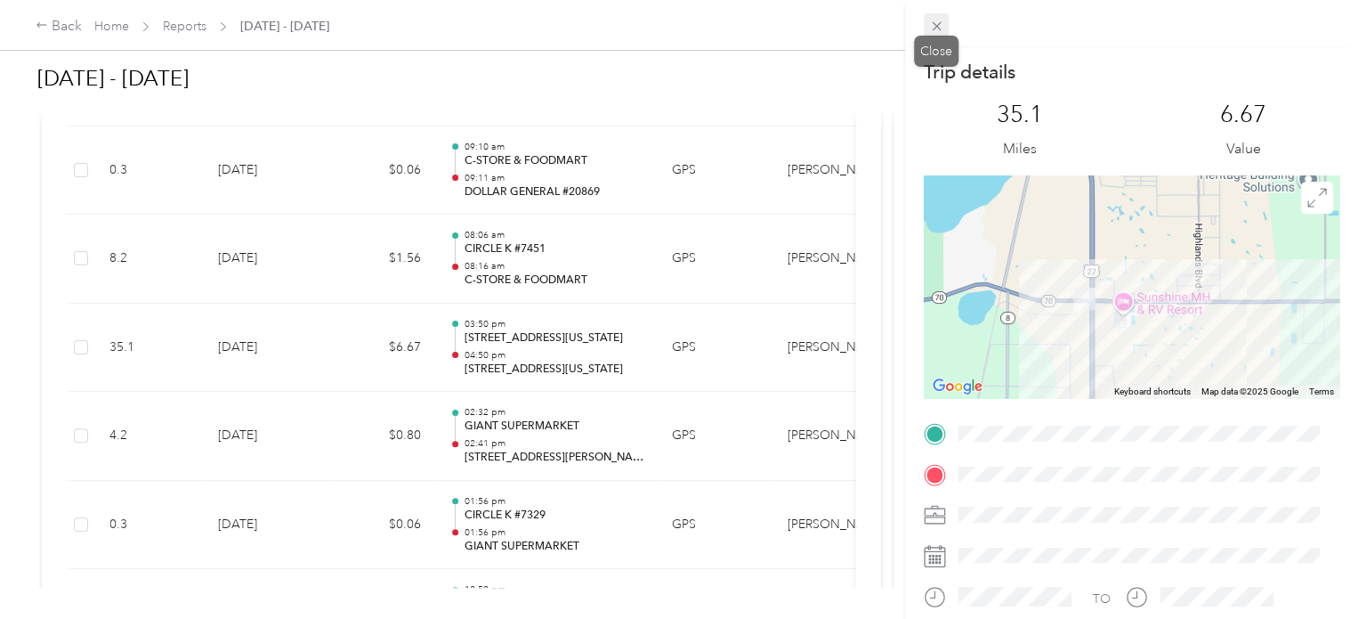
click at [935, 28] on icon at bounding box center [936, 26] width 15 height 15
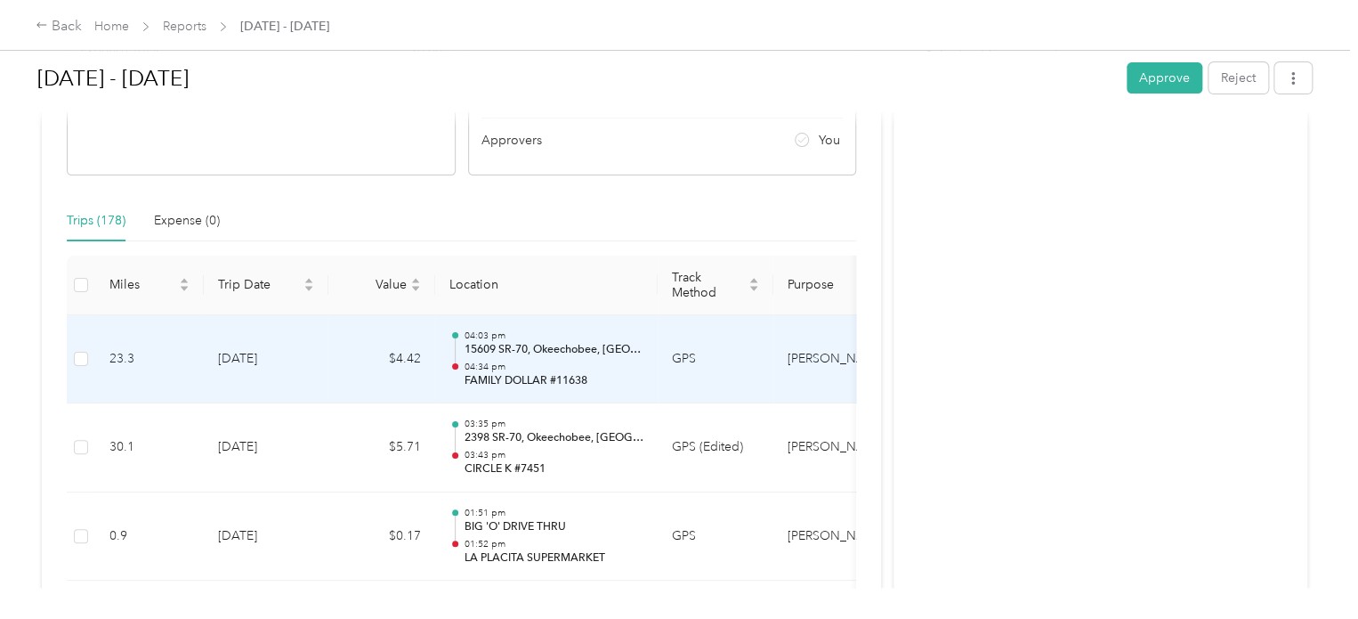
scroll to position [356, 0]
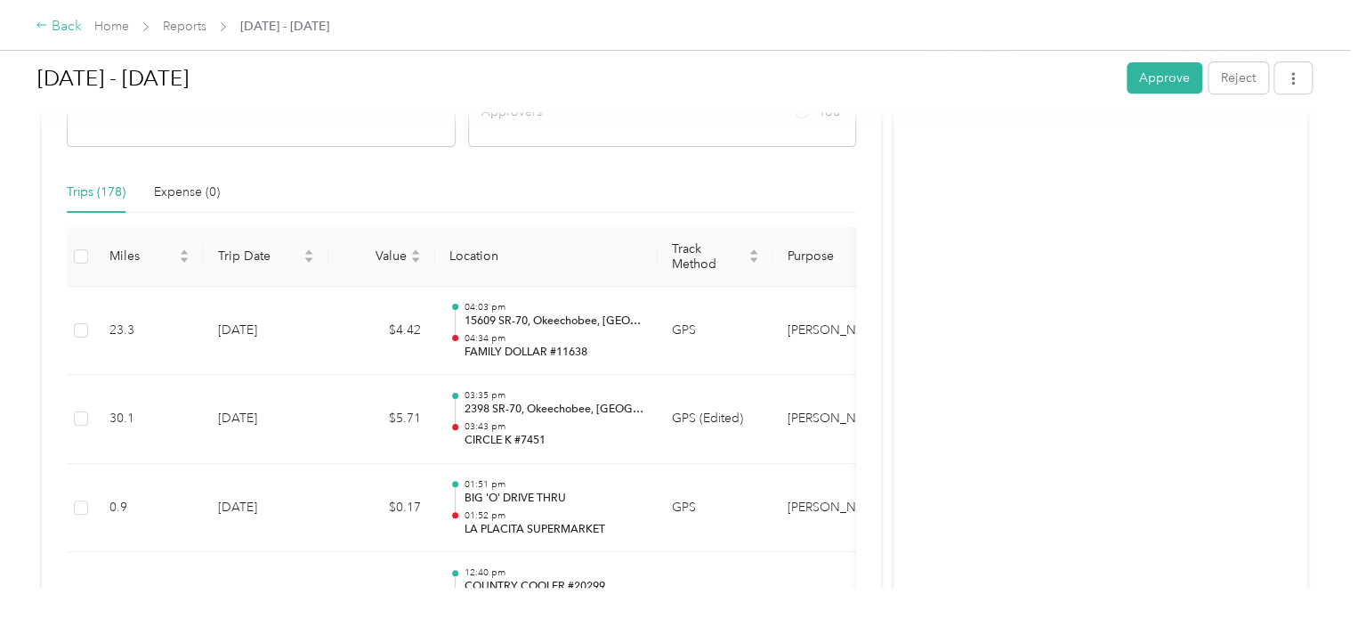
click at [37, 20] on icon at bounding box center [42, 25] width 12 height 12
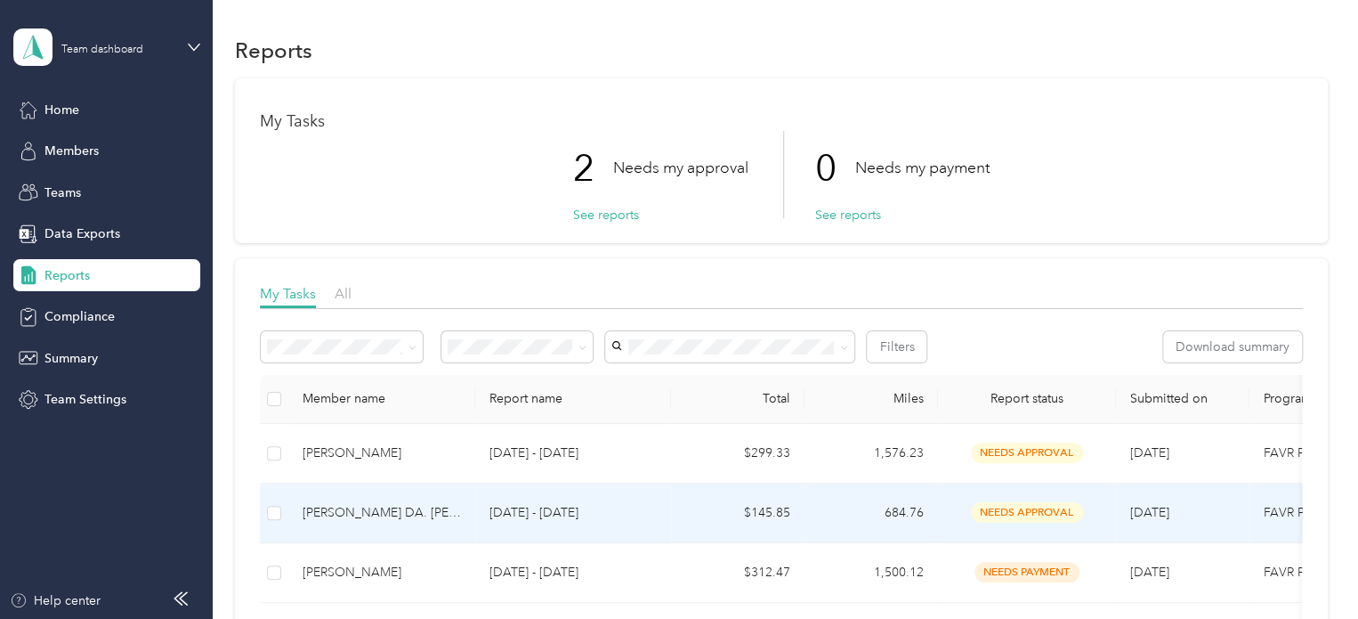
click at [345, 518] on div "[PERSON_NAME] DA. [PERSON_NAME]" at bounding box center [382, 513] width 158 height 20
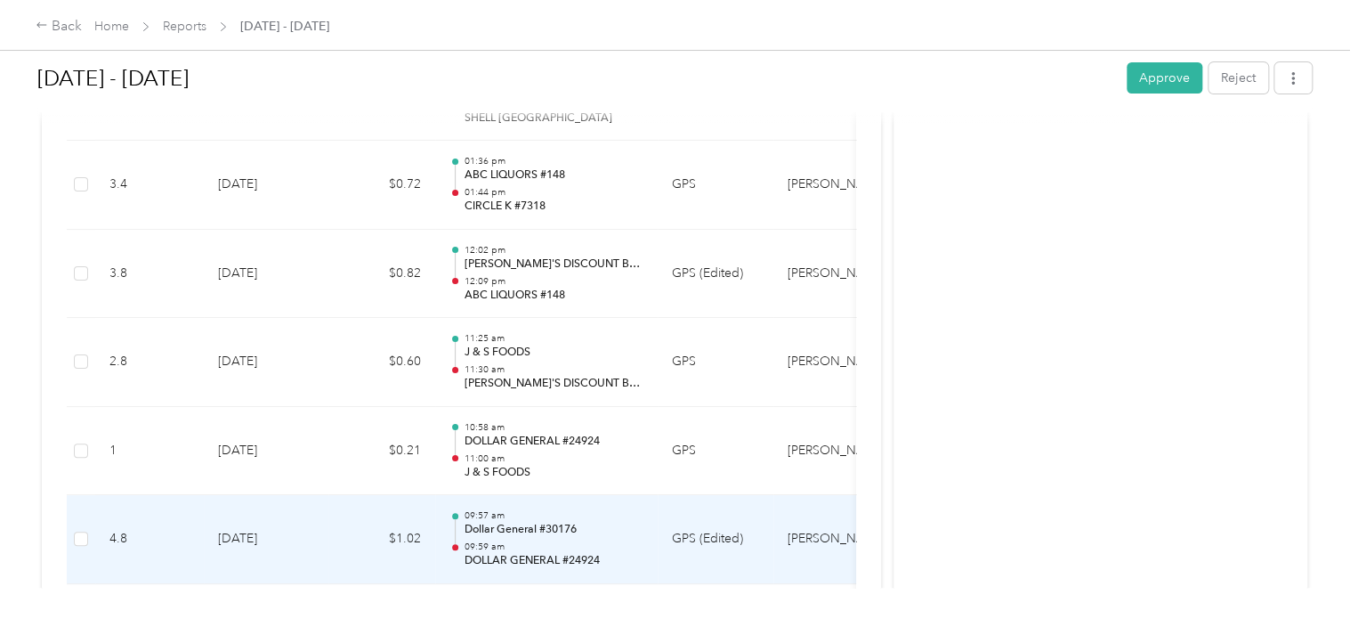
scroll to position [10326, 0]
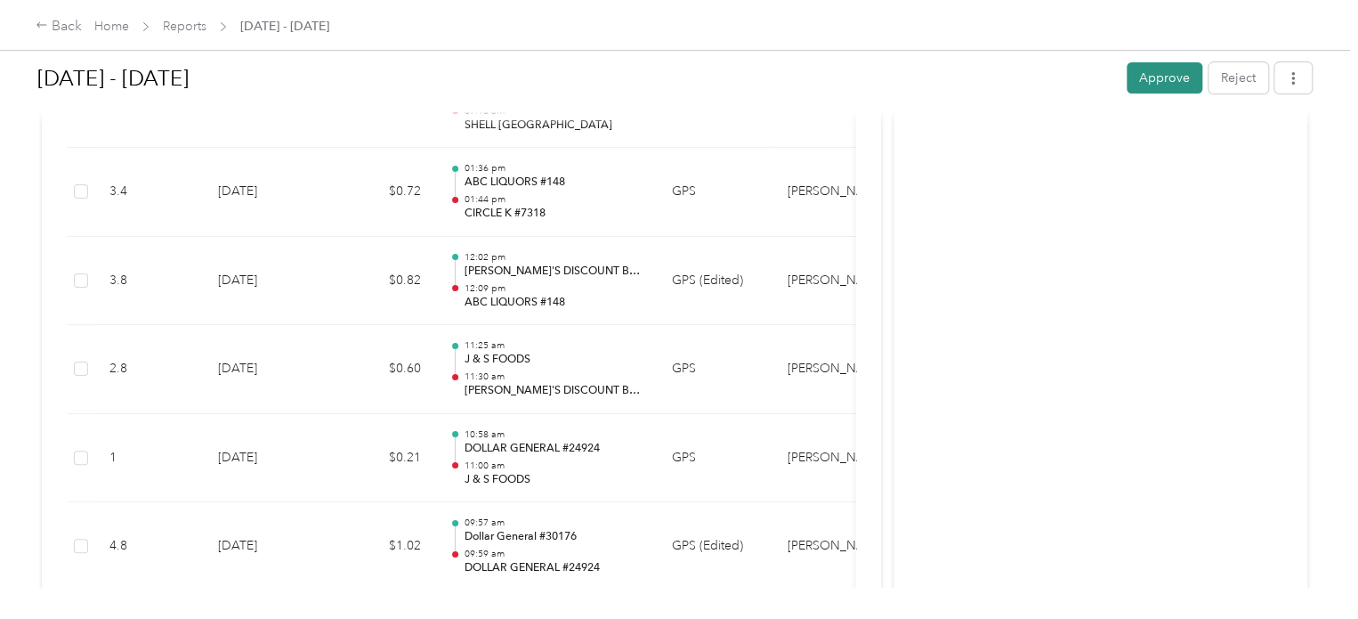
click at [1141, 79] on button "Approve" at bounding box center [1165, 77] width 76 height 31
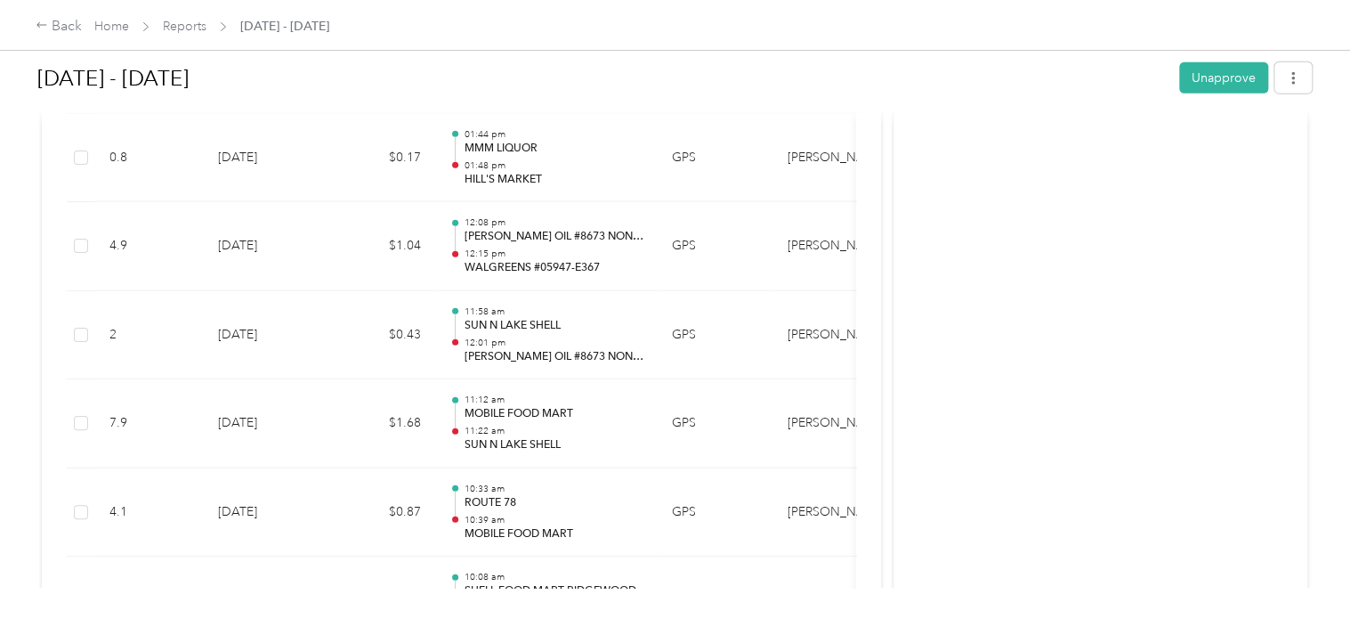
scroll to position [9347, 0]
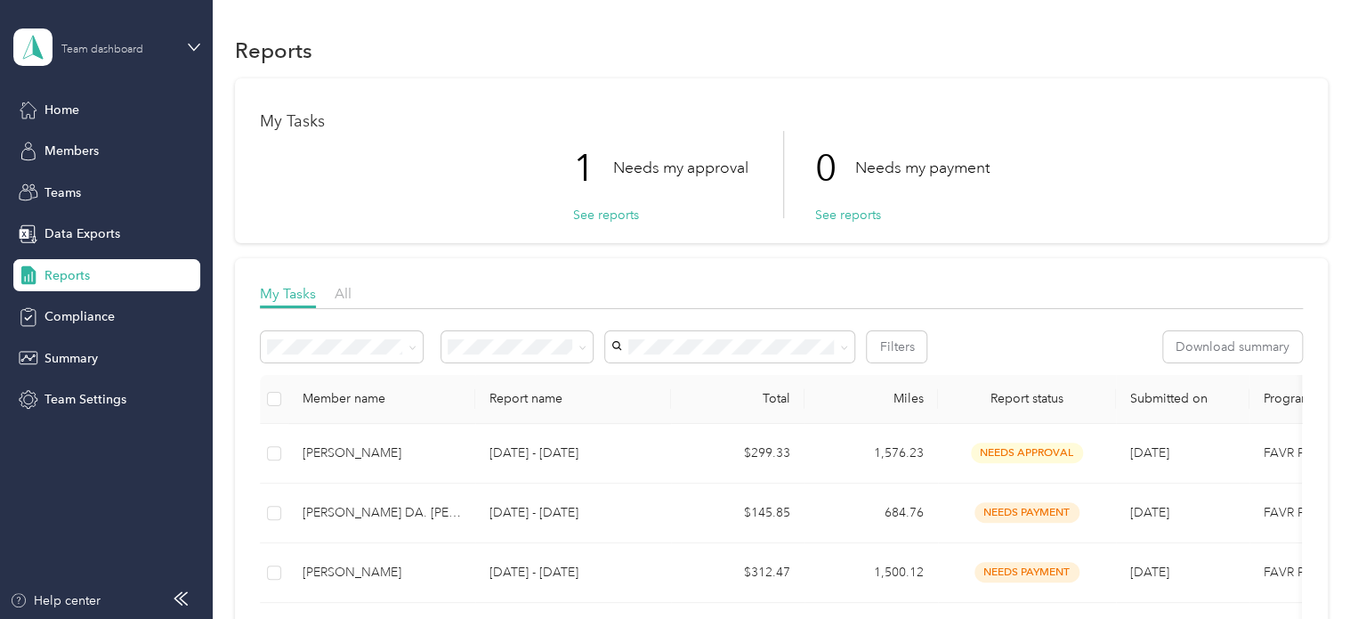
click at [100, 53] on div "Team dashboard" at bounding box center [102, 50] width 82 height 11
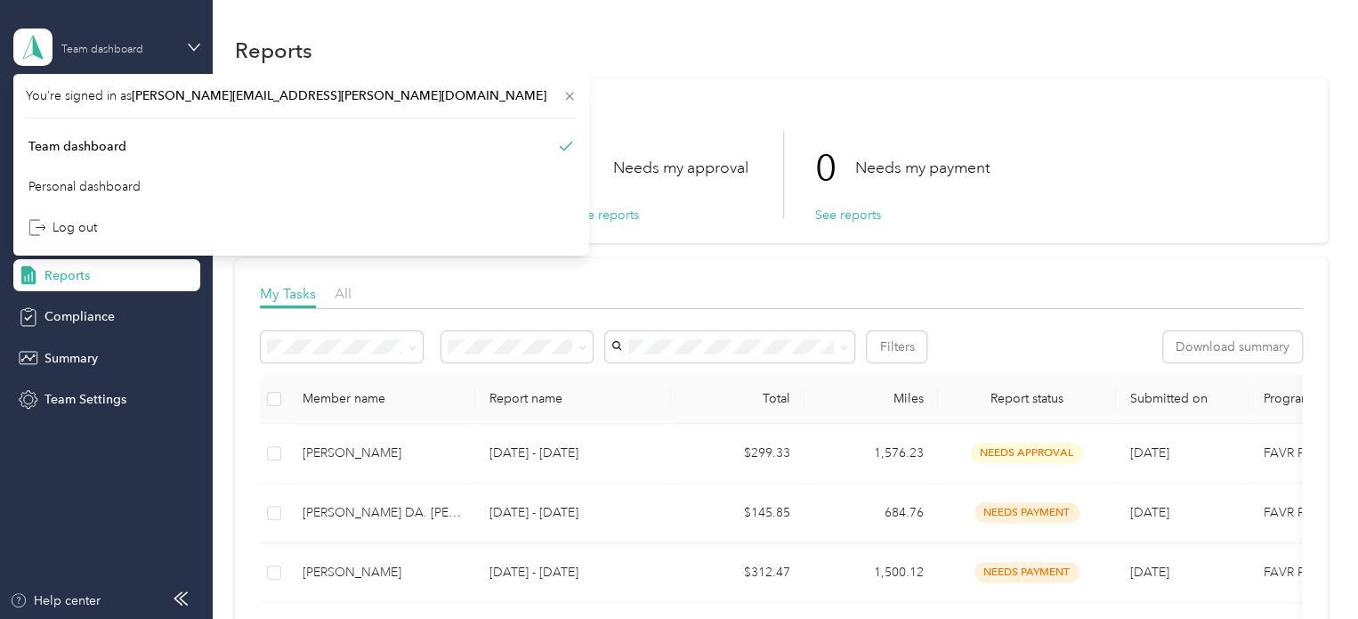
click at [127, 45] on div "Team dashboard" at bounding box center [102, 50] width 82 height 11
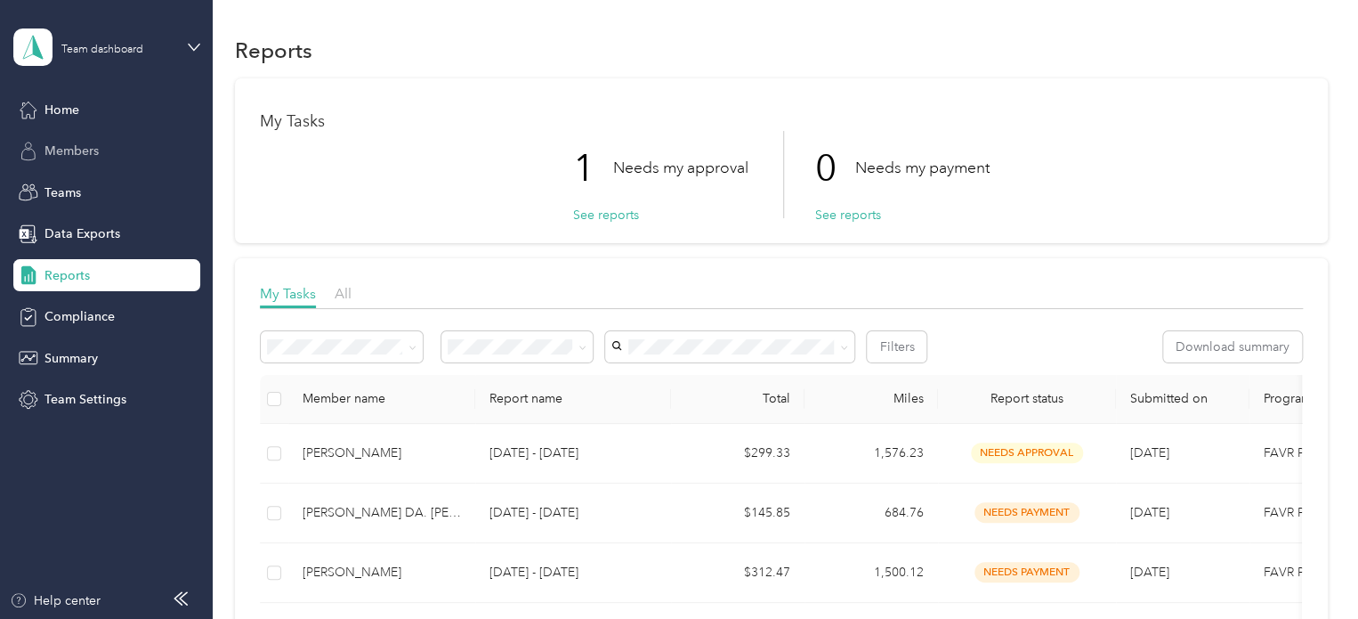
click at [76, 150] on span "Members" at bounding box center [72, 151] width 54 height 19
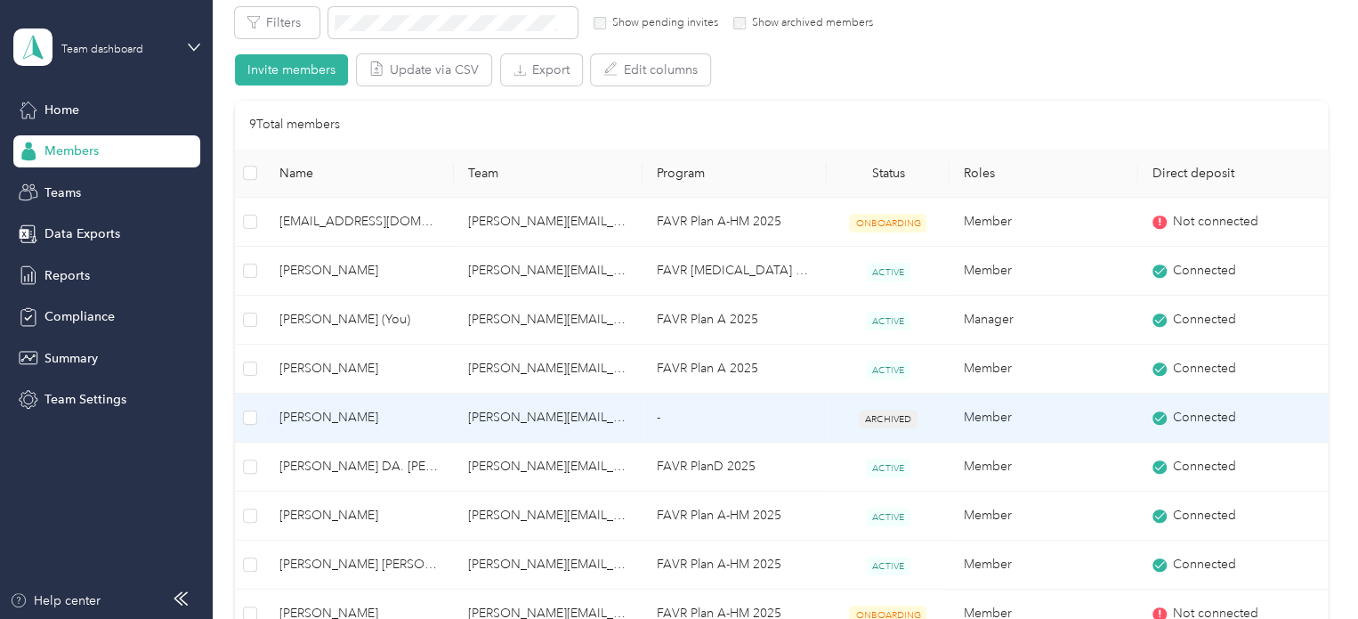
scroll to position [356, 0]
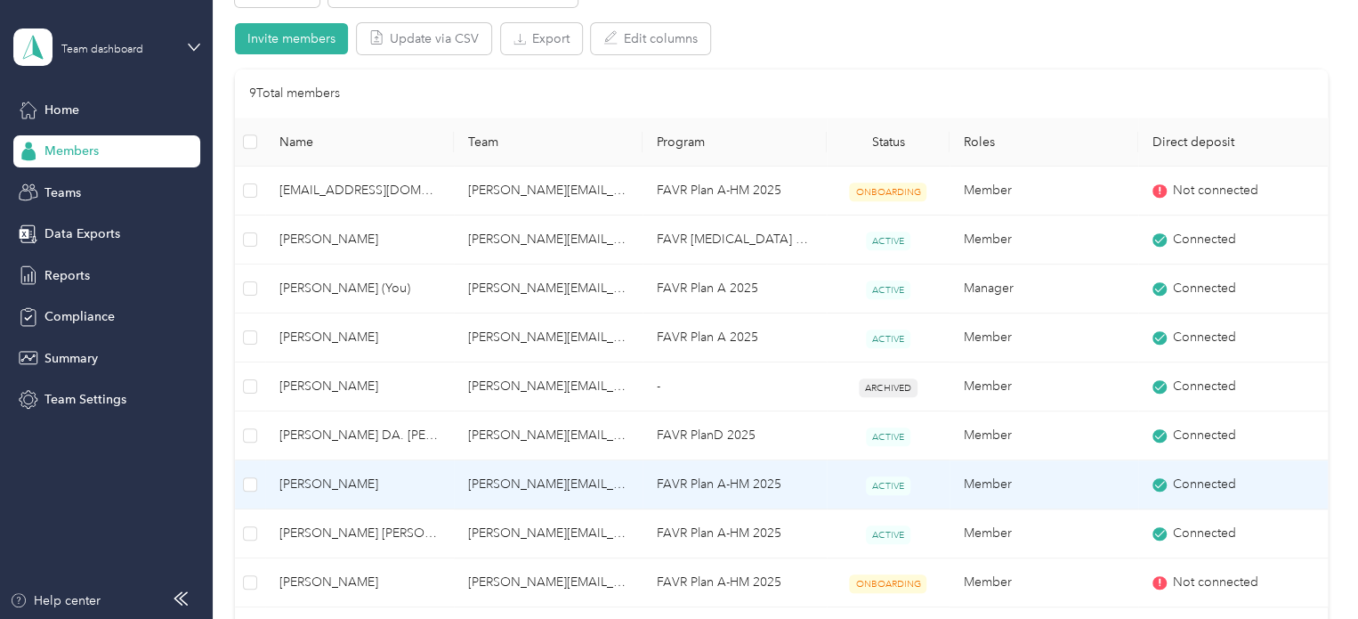
click at [305, 483] on span "[PERSON_NAME]" at bounding box center [360, 484] width 160 height 20
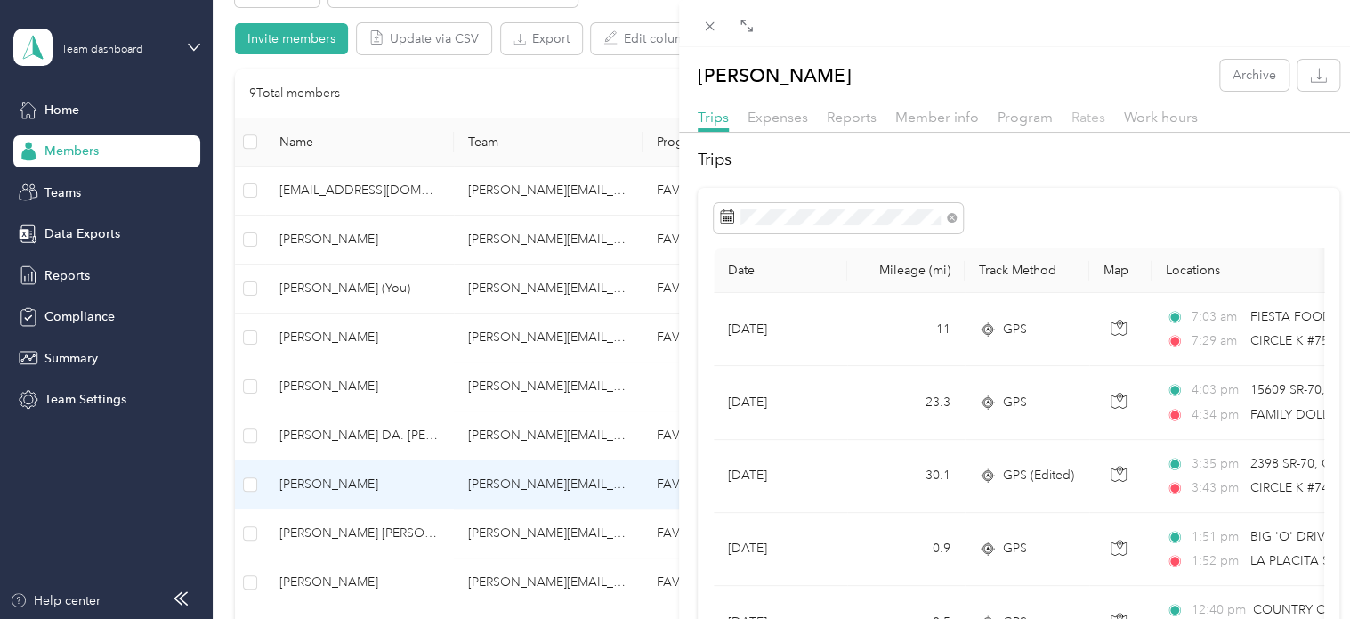
click at [1097, 117] on span "Rates" at bounding box center [1089, 117] width 34 height 17
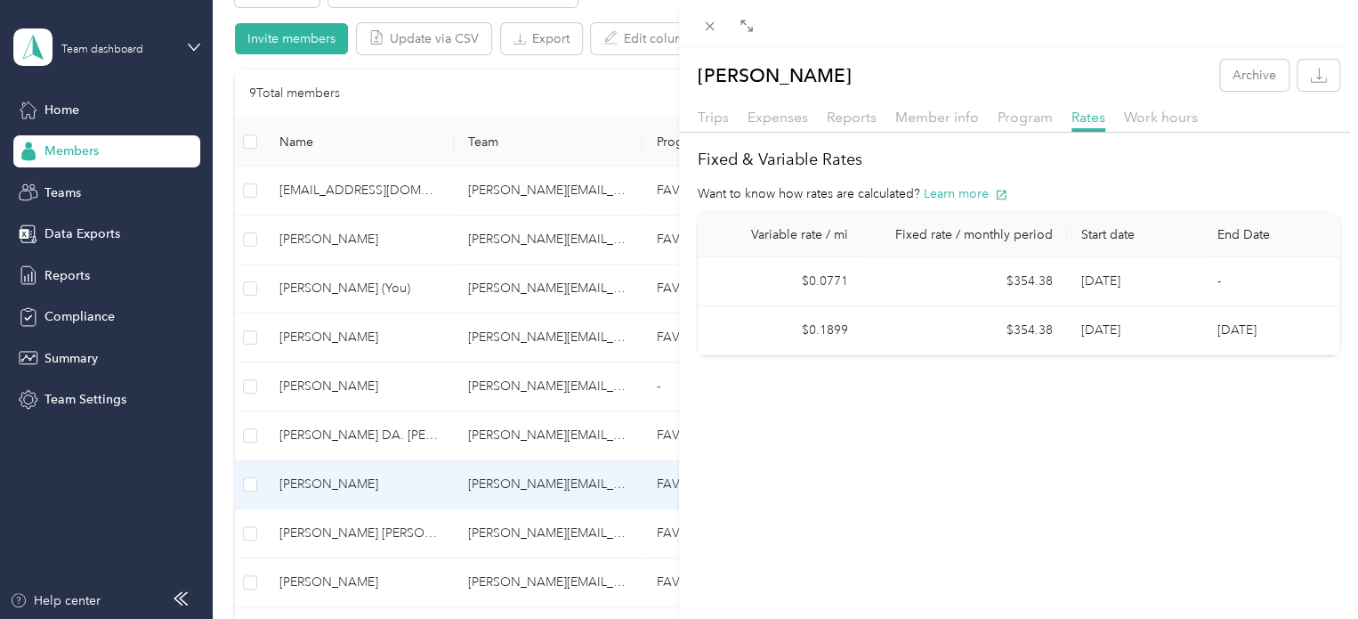
click at [64, 109] on div "Jeffrey D. Bunnell Archive Trips Expenses Reports Member info Program Rates Wor…" at bounding box center [679, 309] width 1358 height 619
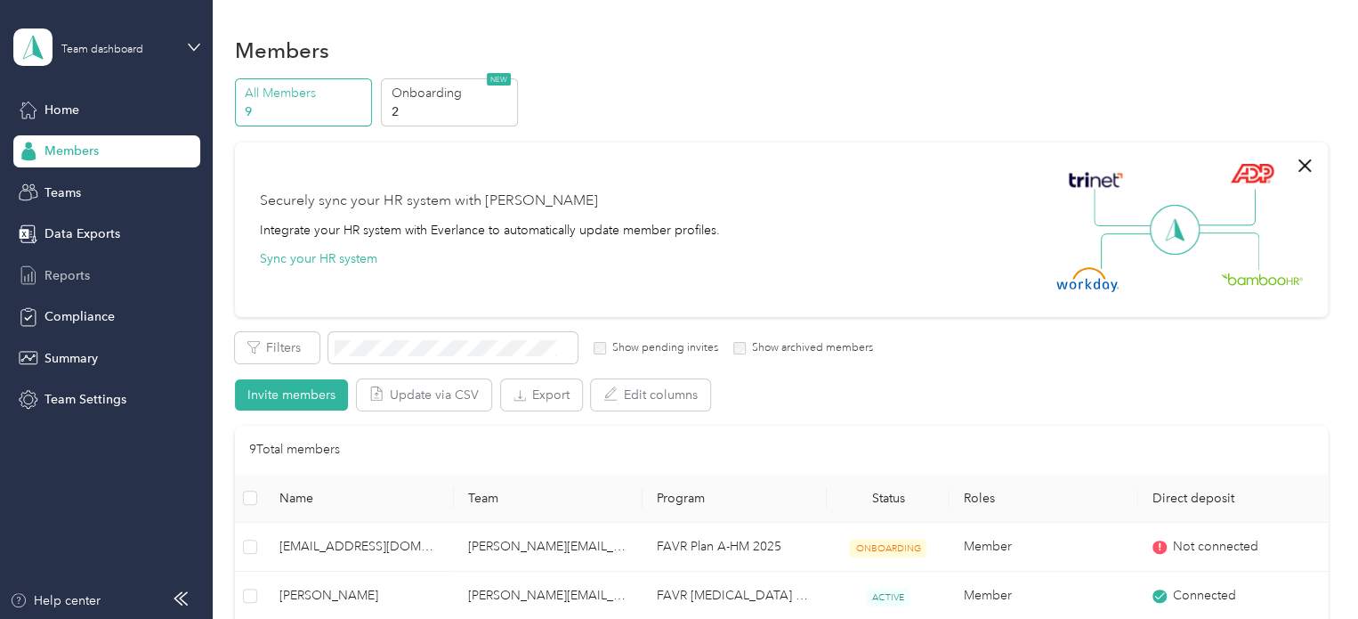
click at [68, 276] on span "Reports" at bounding box center [67, 275] width 45 height 19
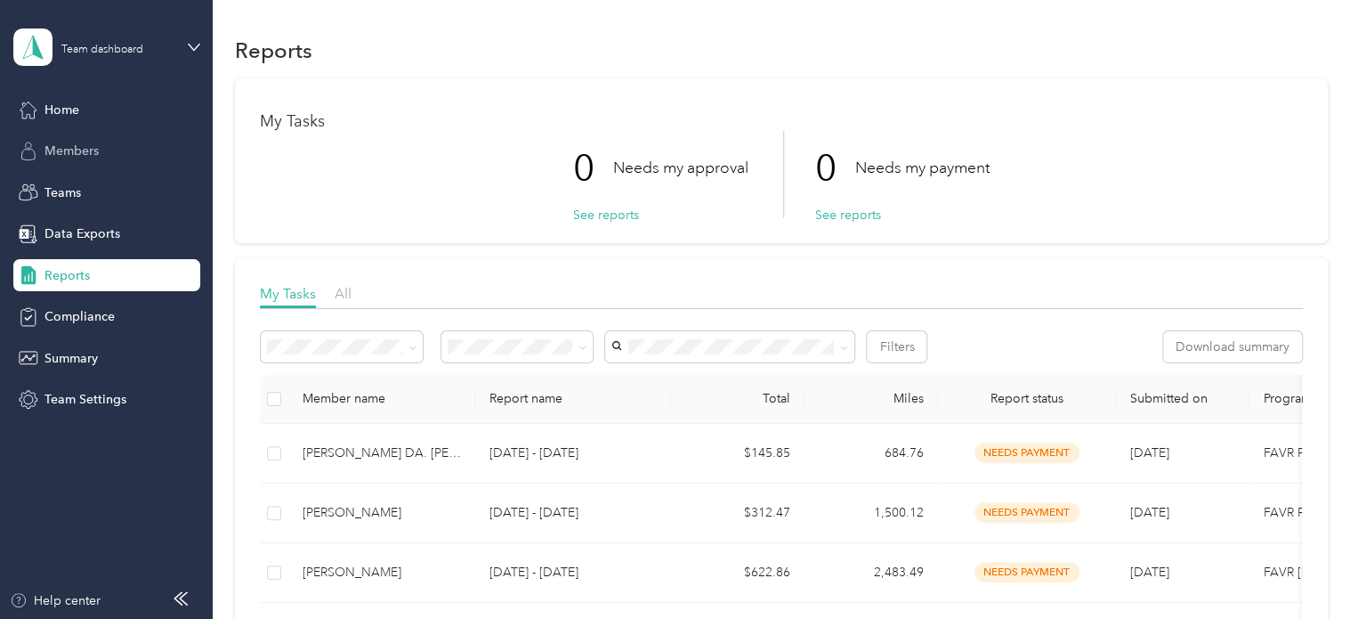
click at [60, 143] on span "Members" at bounding box center [72, 151] width 54 height 19
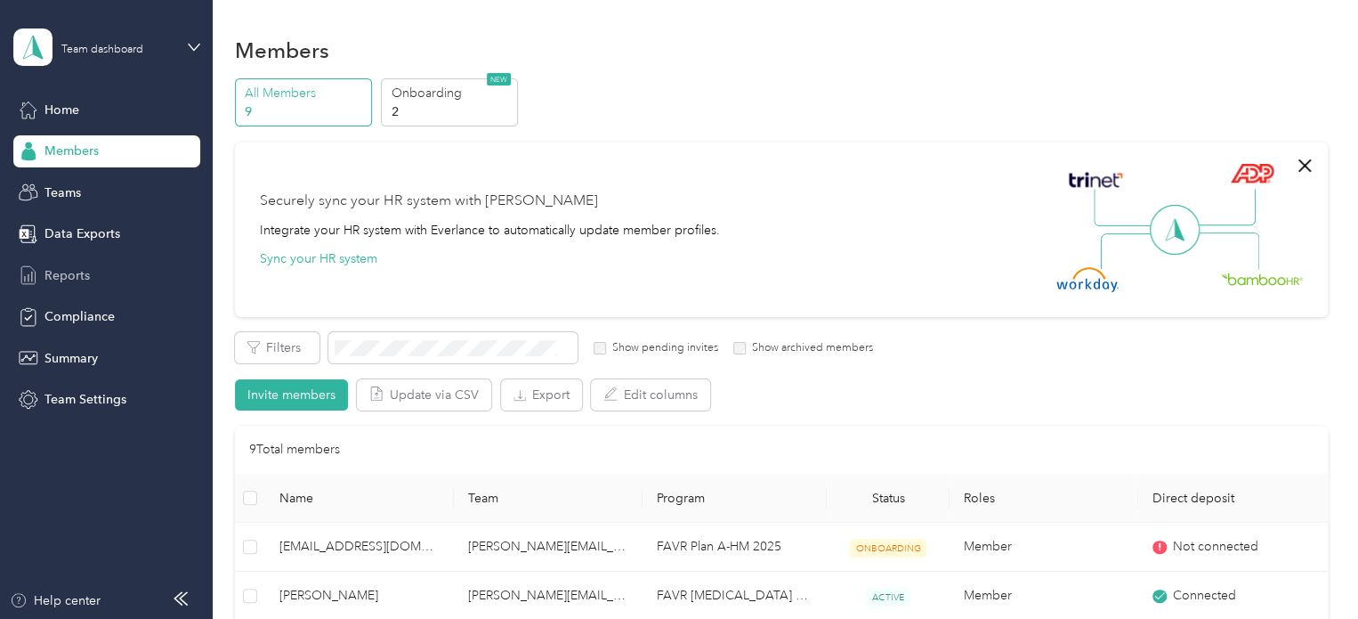
click at [55, 270] on span "Reports" at bounding box center [67, 275] width 45 height 19
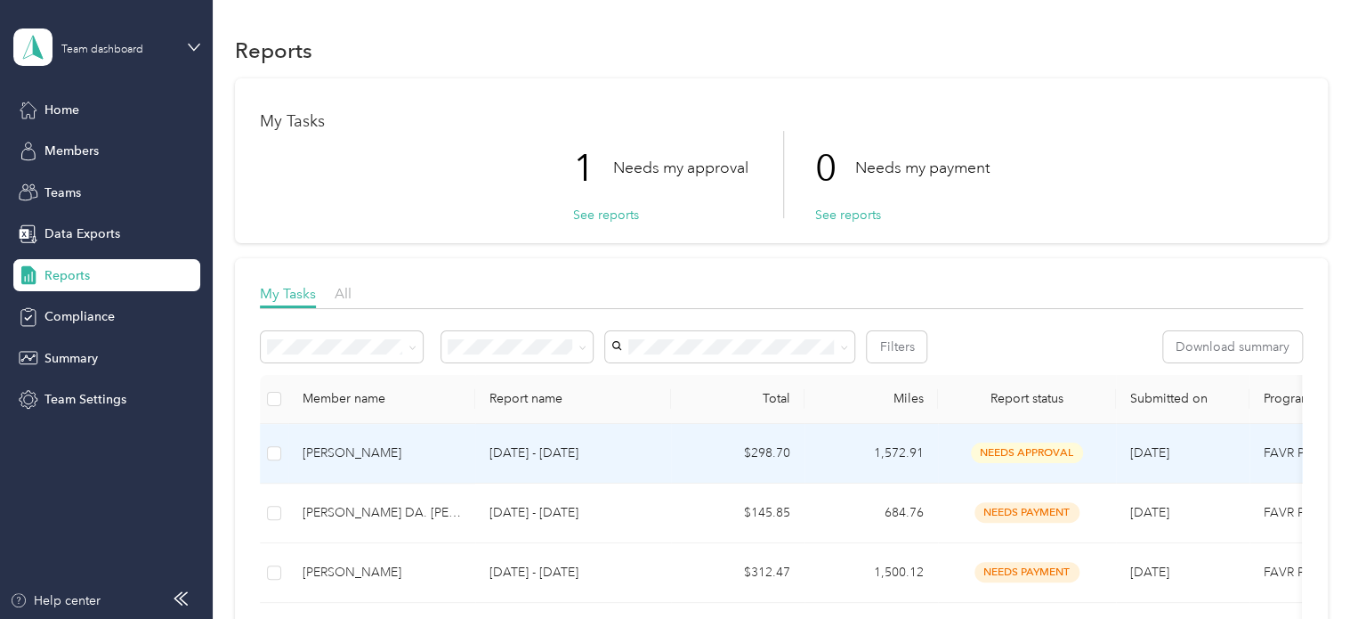
click at [344, 456] on div "[PERSON_NAME]" at bounding box center [382, 453] width 158 height 20
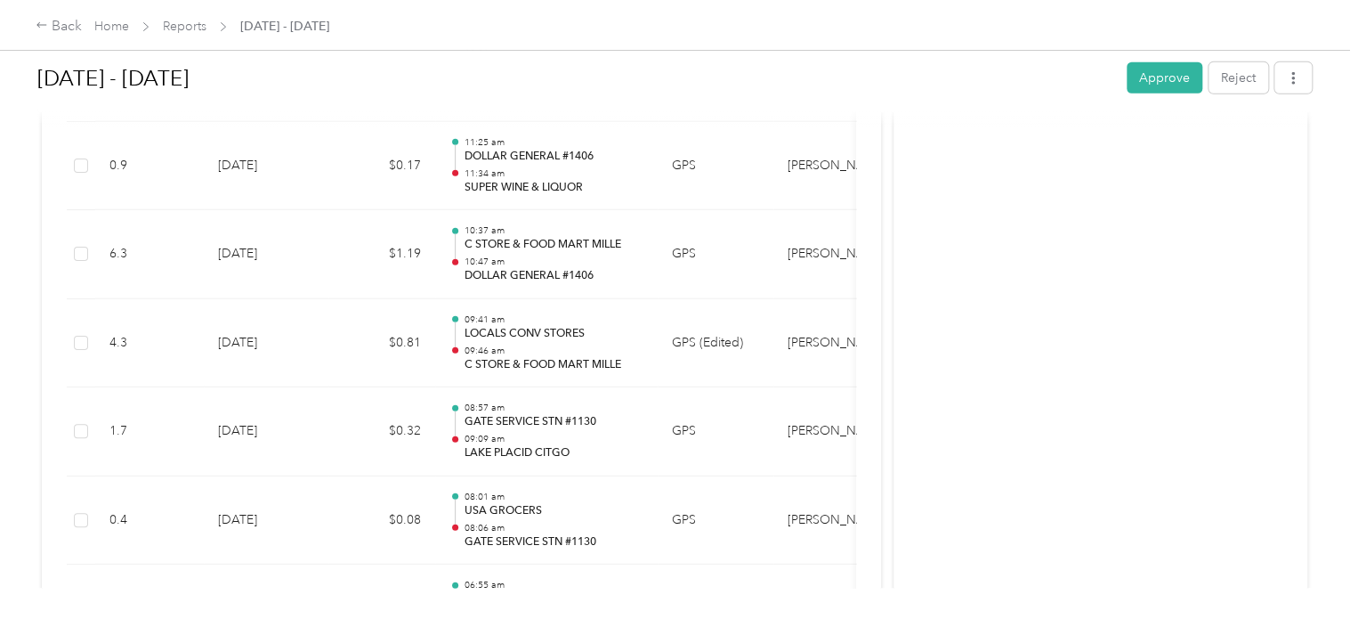
scroll to position [9525, 0]
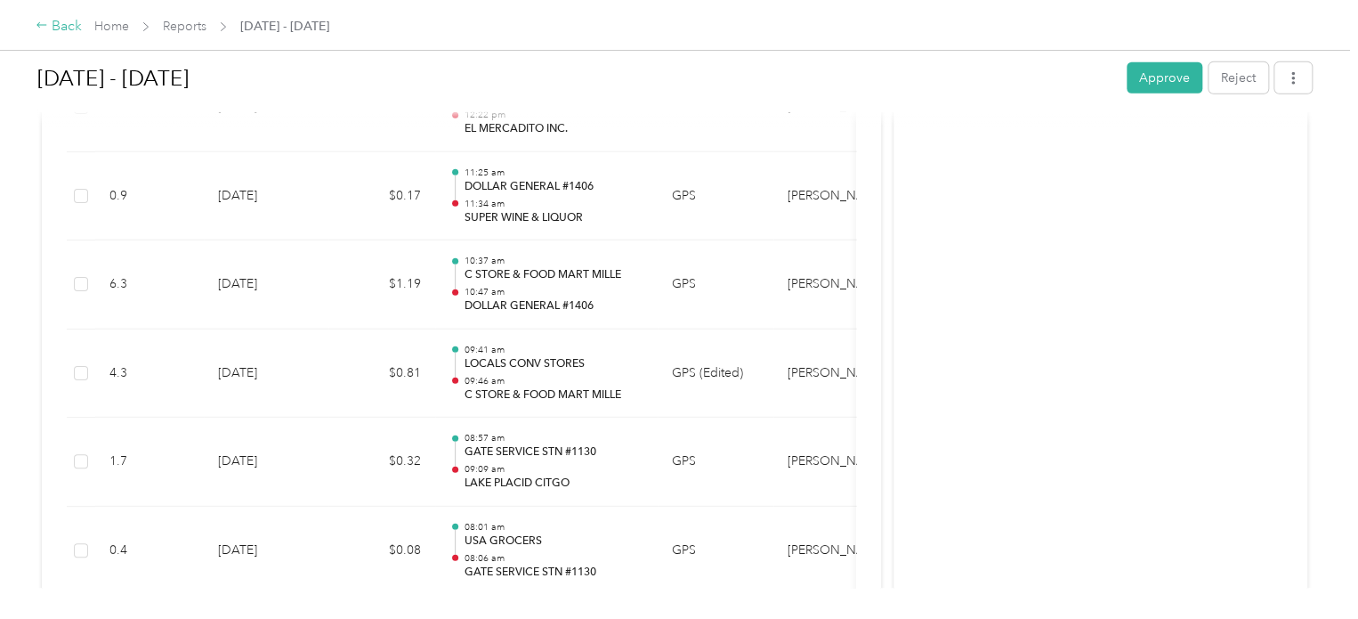
click at [41, 27] on icon at bounding box center [42, 25] width 12 height 12
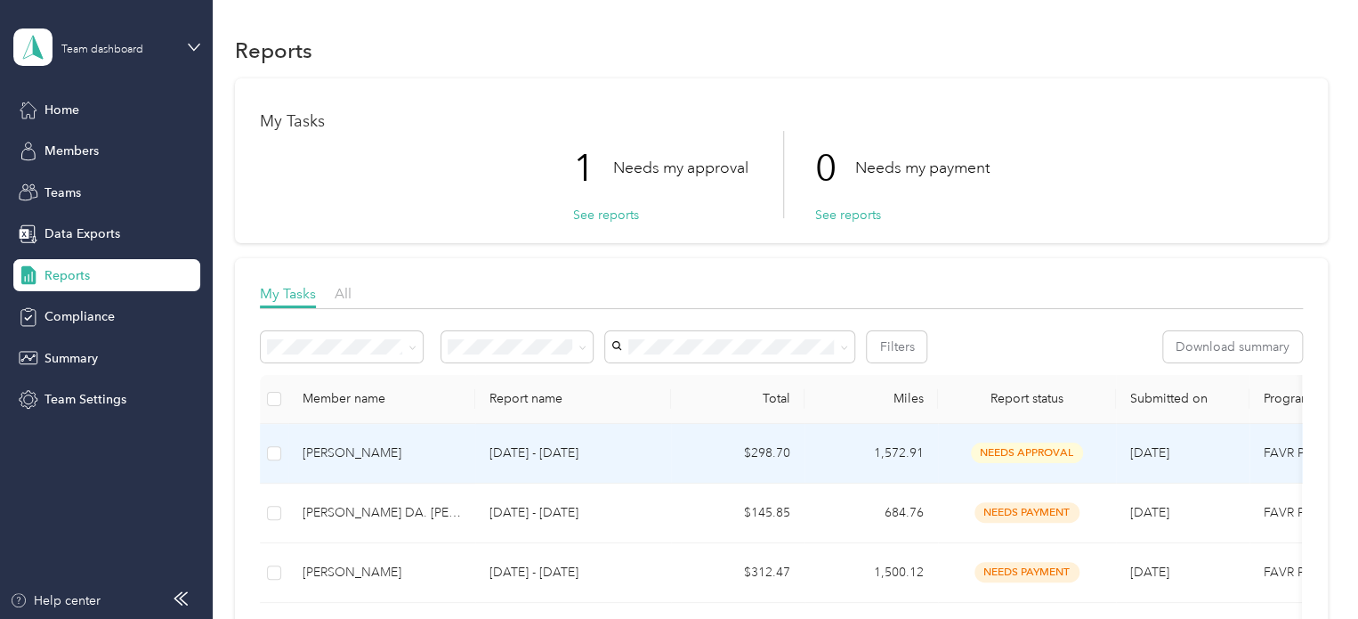
click at [376, 451] on div "[PERSON_NAME]" at bounding box center [382, 453] width 158 height 20
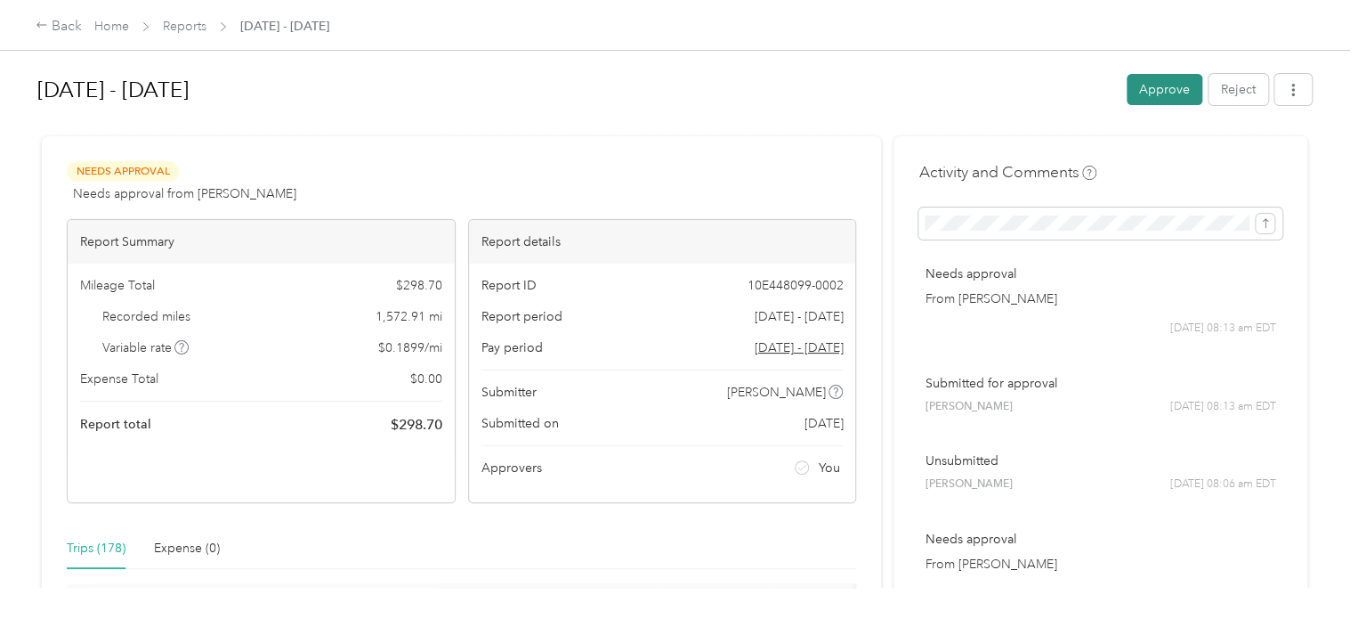
click at [1153, 98] on button "Approve" at bounding box center [1165, 89] width 76 height 31
